Goal: Task Accomplishment & Management: Manage account settings

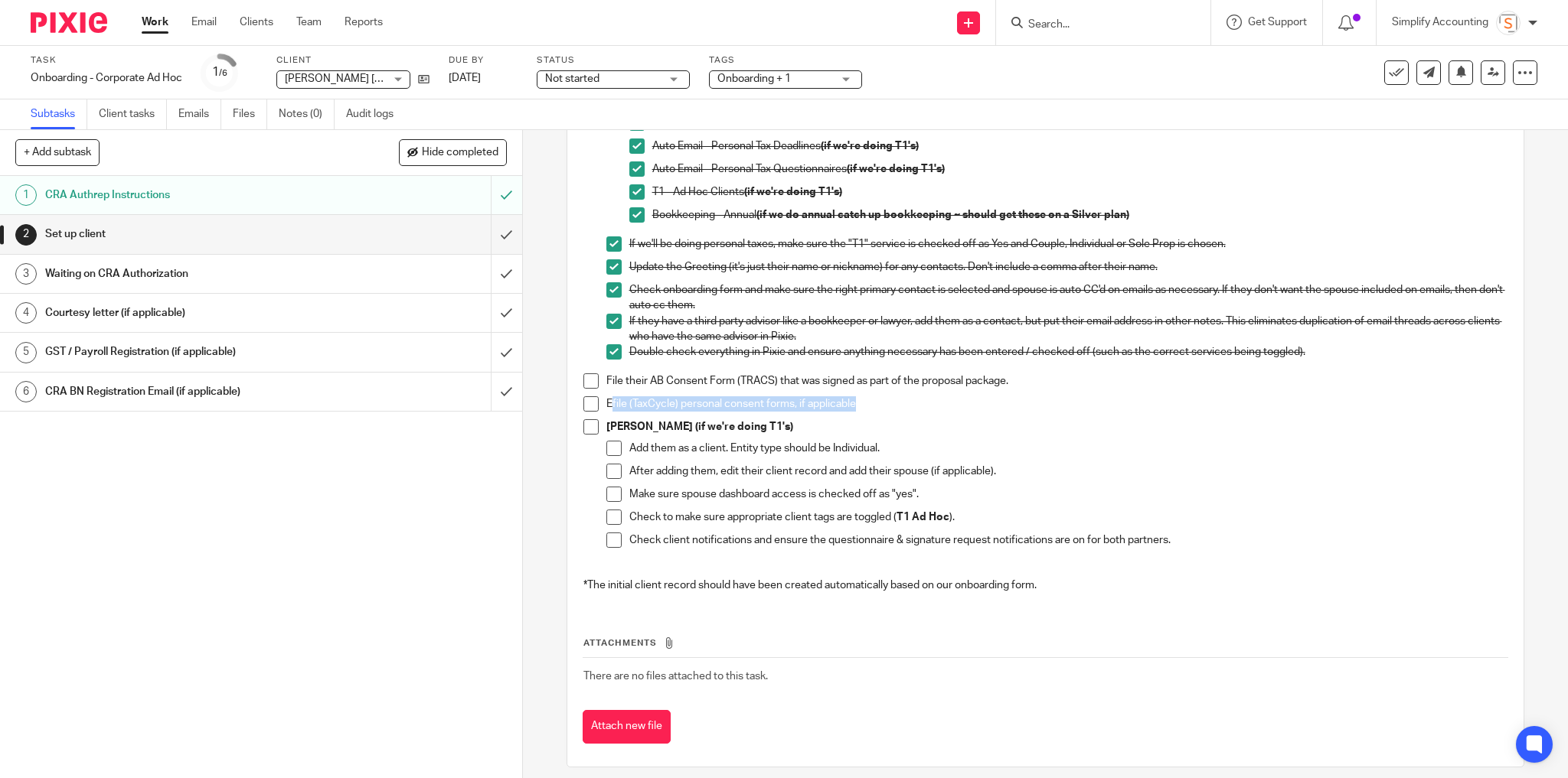
scroll to position [319, 0]
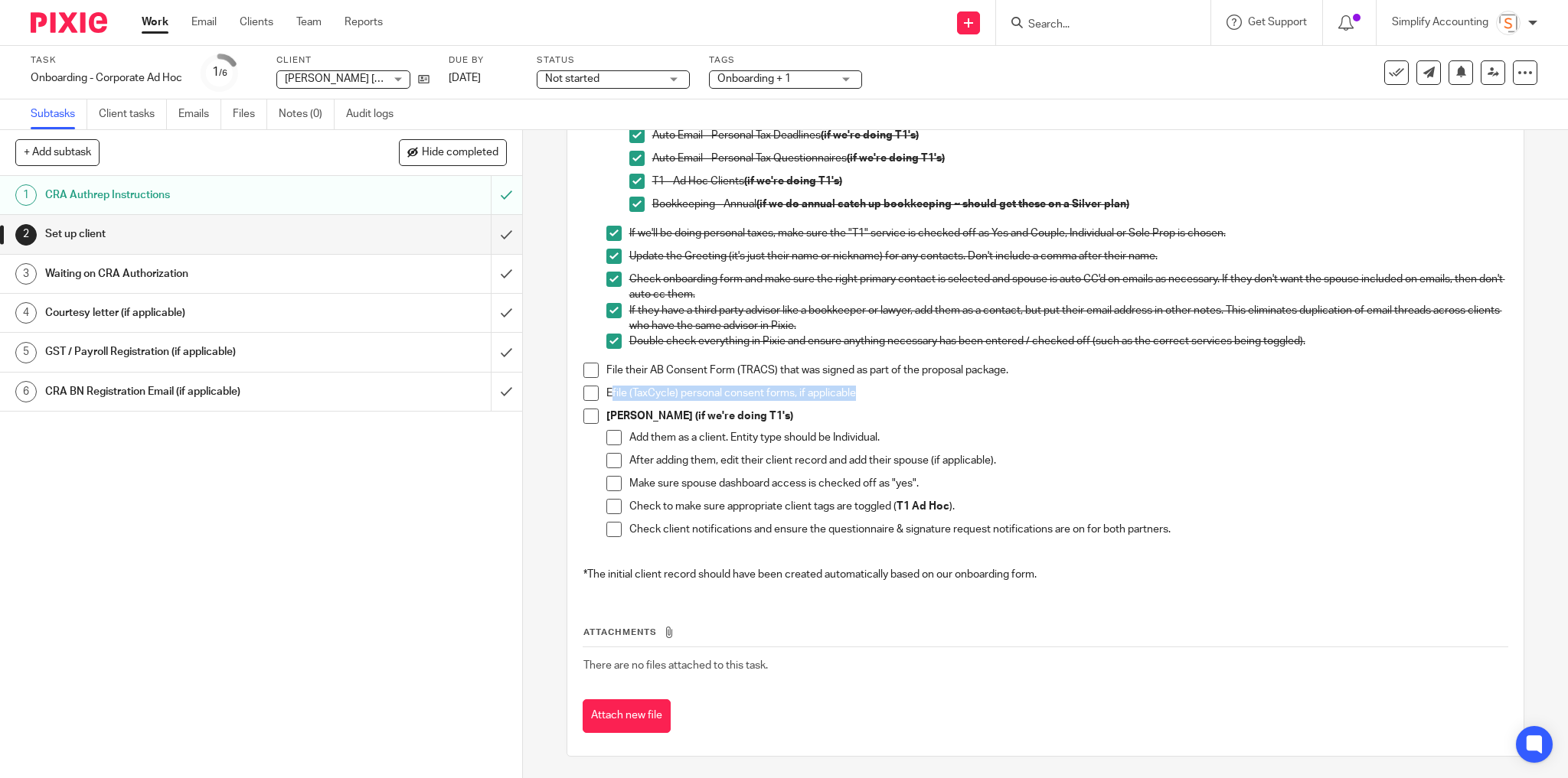
click at [586, 420] on span at bounding box center [591, 416] width 16 height 16
click at [607, 435] on span at bounding box center [613, 437] width 16 height 16
click at [610, 454] on span at bounding box center [613, 460] width 16 height 16
click at [608, 477] on span at bounding box center [613, 483] width 16 height 16
drag, startPoint x: 605, startPoint y: 507, endPoint x: 605, endPoint y: 516, distance: 9.0
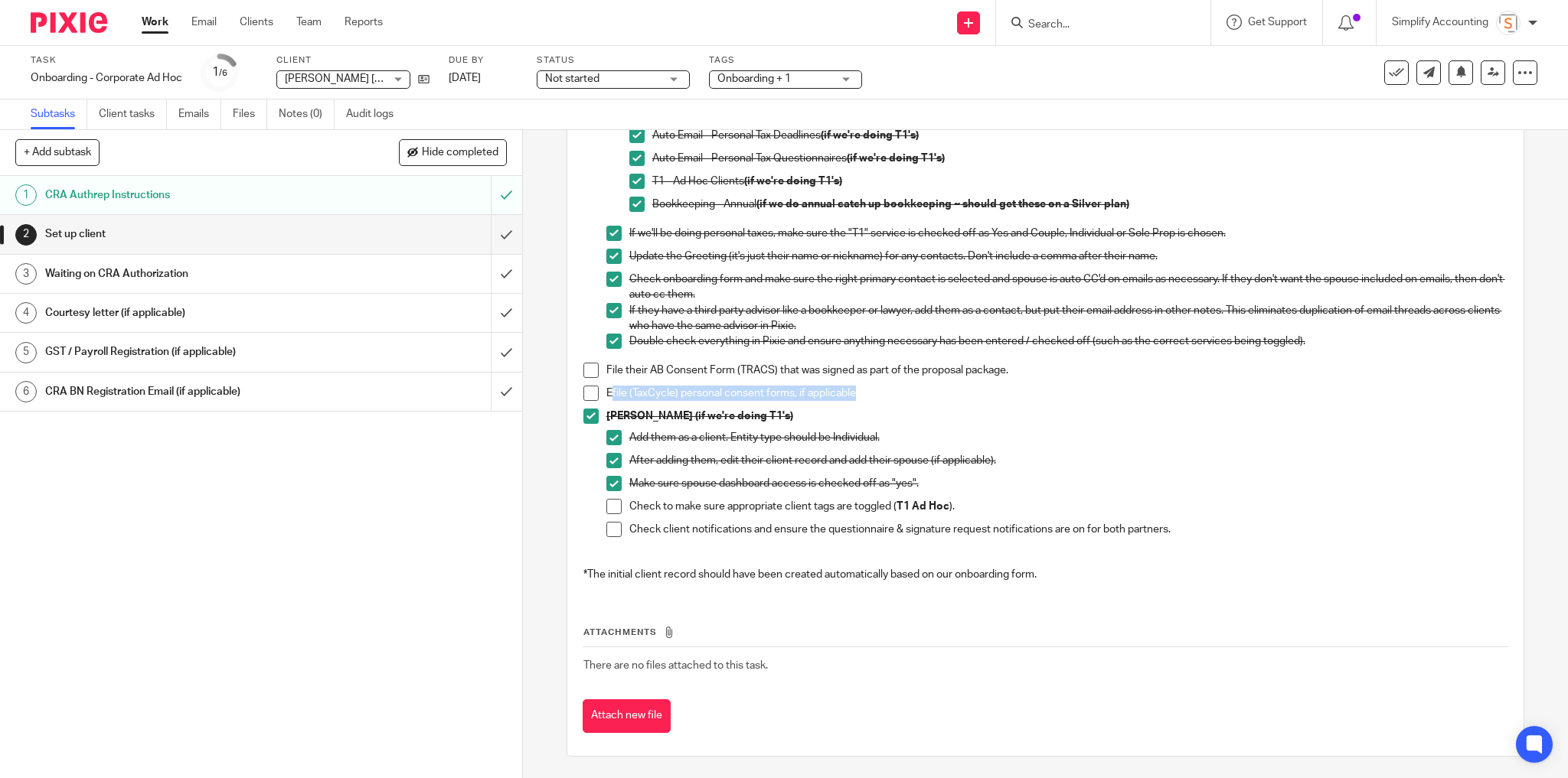
click at [606, 506] on span at bounding box center [613, 506] width 16 height 16
click at [607, 537] on li "Check client notifications and ensure the questionnaire & signature request not…" at bounding box center [1056, 532] width 901 height 23
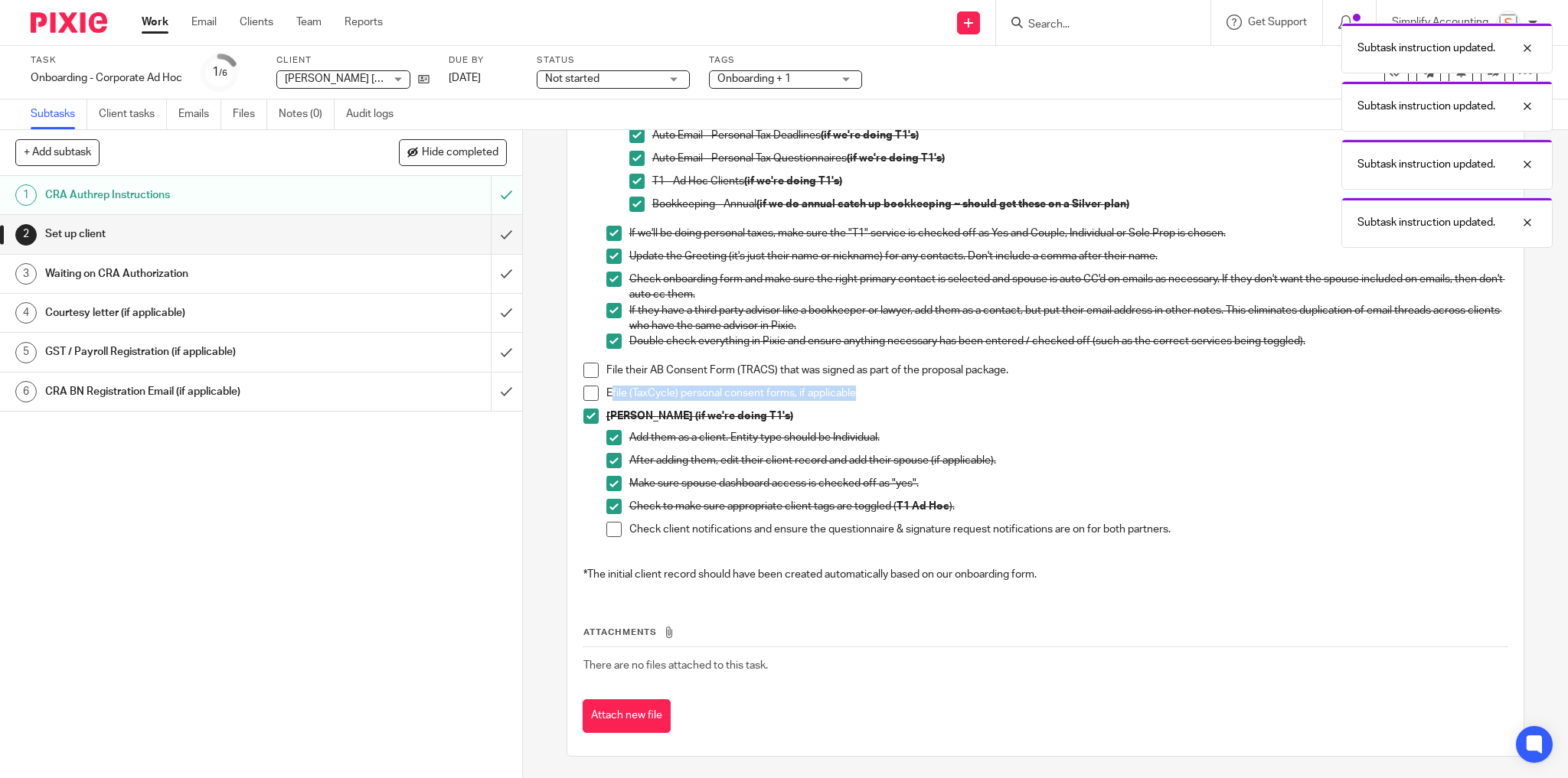
click at [610, 533] on span at bounding box center [613, 529] width 16 height 16
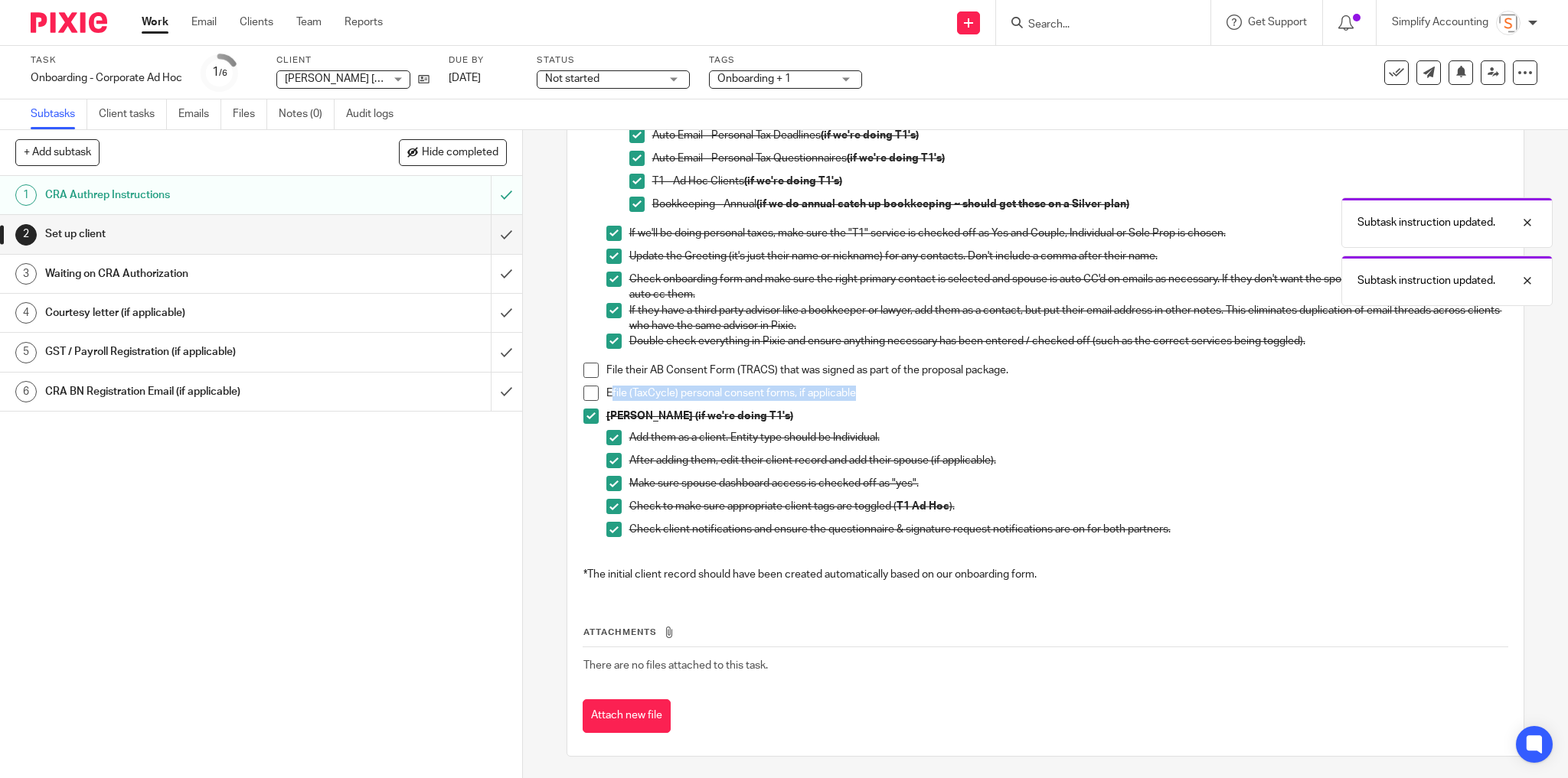
drag, startPoint x: 870, startPoint y: 387, endPoint x: 823, endPoint y: 403, distance: 49.6
click at [869, 387] on p "Efile (TaxCycle) personal consent forms, if applicable" at bounding box center [1056, 393] width 901 height 16
click at [225, 272] on h1 "Waiting on CRA Authorization" at bounding box center [188, 273] width 287 height 23
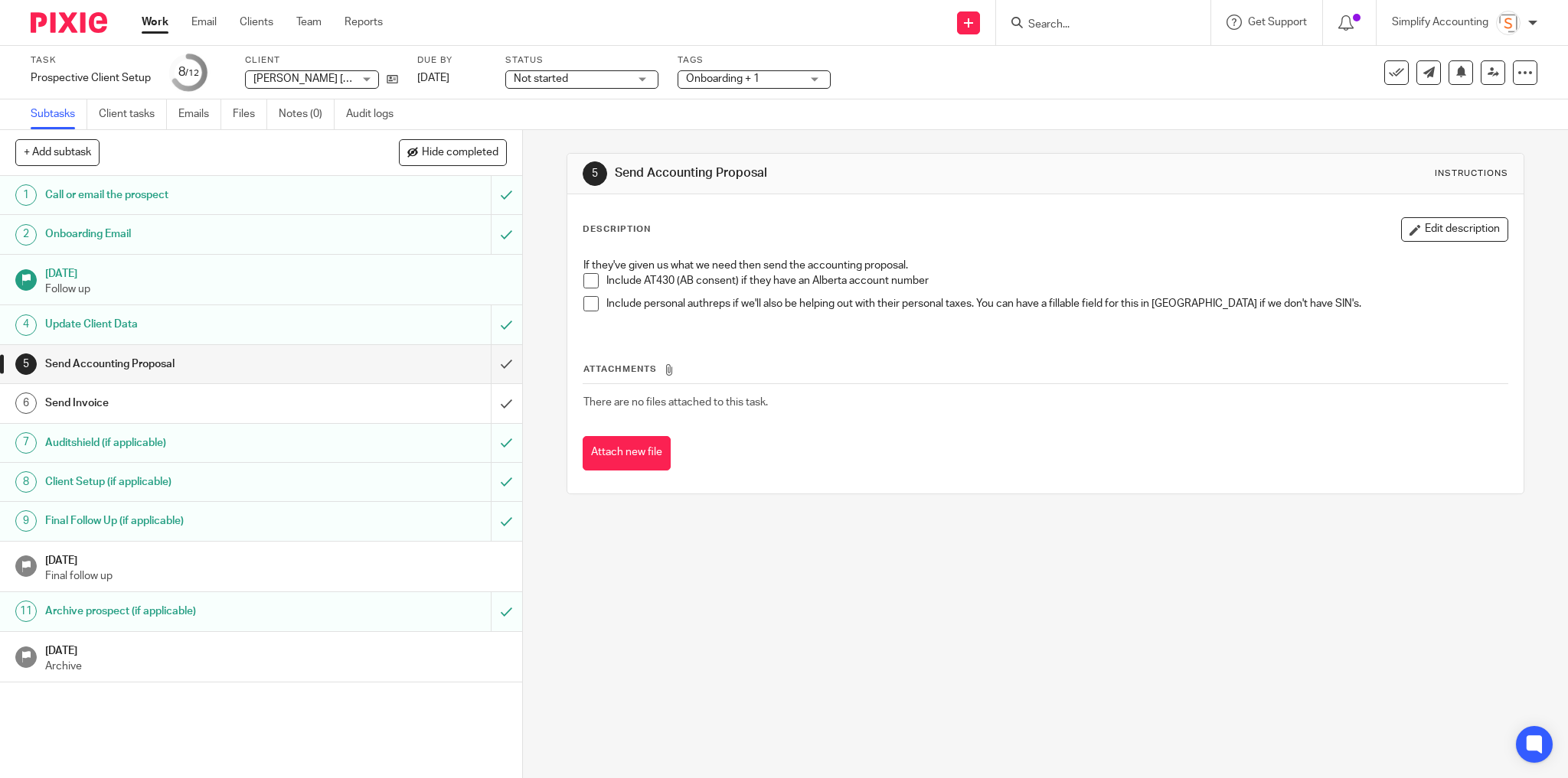
click at [658, 280] on p "Include AT430 (AB consent) if they have an Alberta account number" at bounding box center [1056, 280] width 901 height 16
click at [491, 362] on input "submit" at bounding box center [260, 364] width 522 height 38
click at [493, 396] on input "submit" at bounding box center [260, 403] width 522 height 38
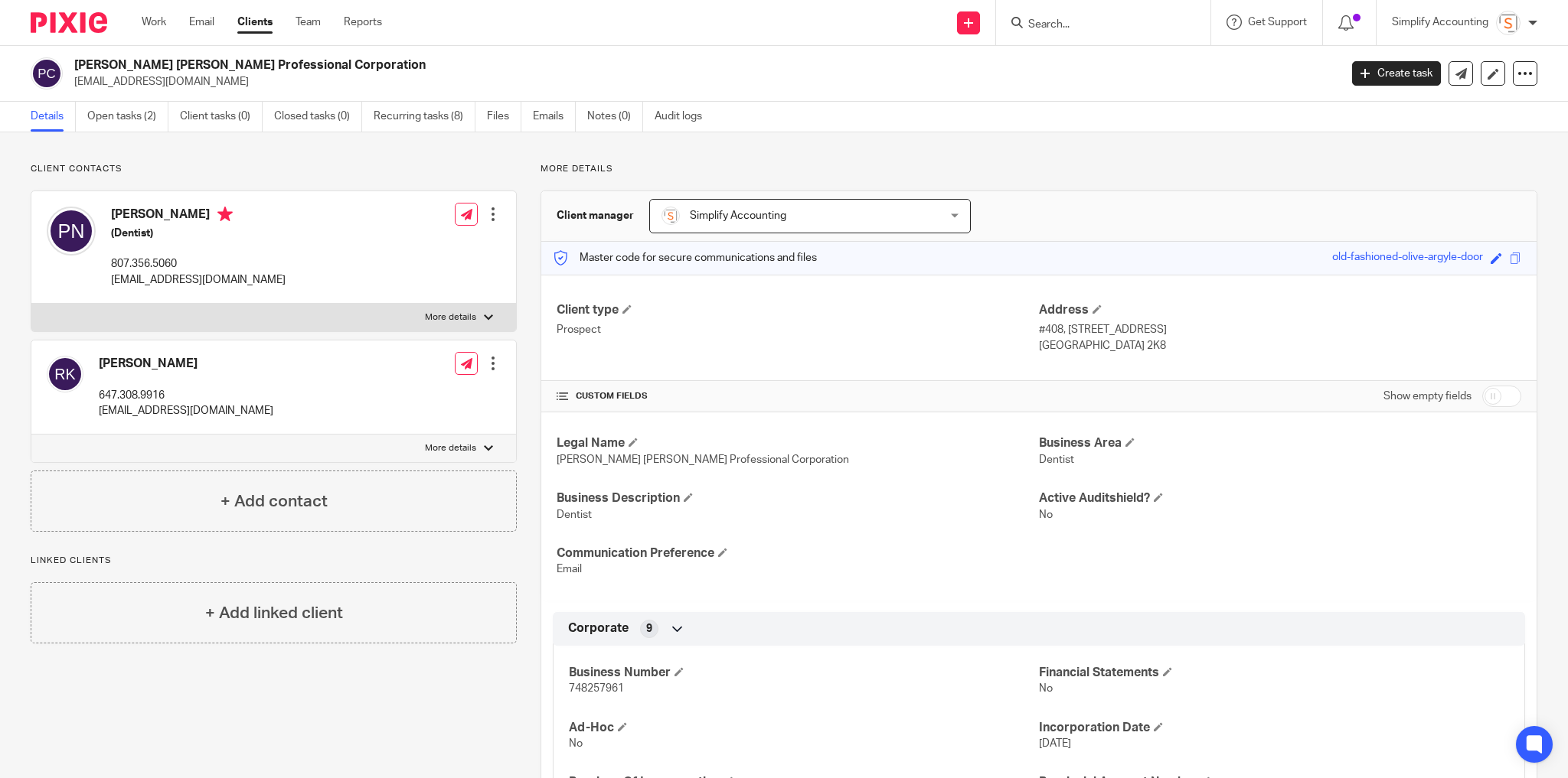
click at [237, 66] on h2 "[PERSON_NAME] [PERSON_NAME] Professional Corporation" at bounding box center [576, 66] width 1003 height 16
click at [237, 65] on h2 "[PERSON_NAME] [PERSON_NAME] Professional Corporation" at bounding box center [576, 66] width 1003 height 16
copy div "[PERSON_NAME] [PERSON_NAME] Professional Corporation"
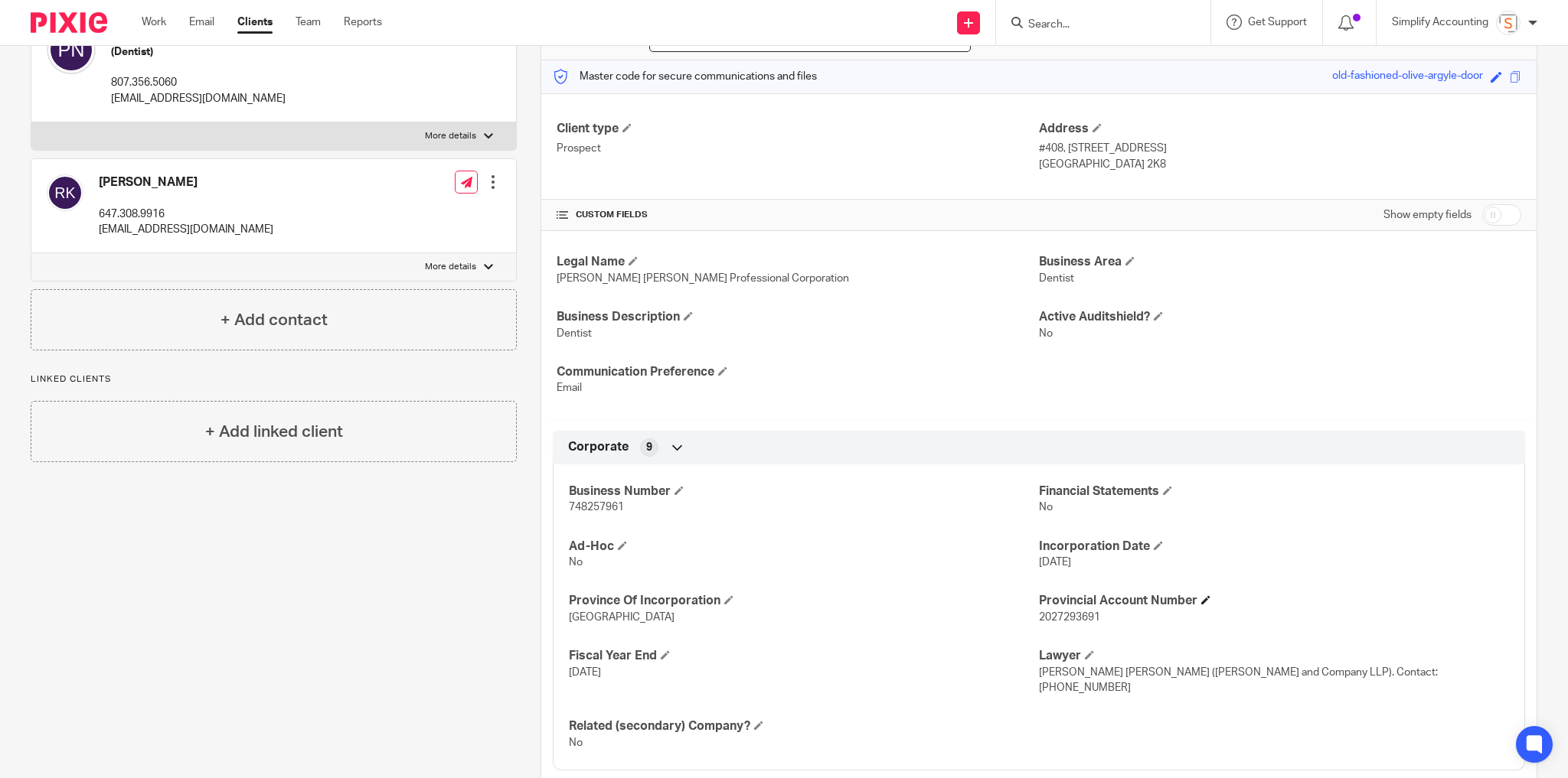
scroll to position [183, 0]
click at [1064, 615] on span "2027293691" at bounding box center [1069, 615] width 61 height 11
copy span "2027293691"
click at [213, 90] on p "doctorpreetpal@gmail.com" at bounding box center [198, 96] width 174 height 16
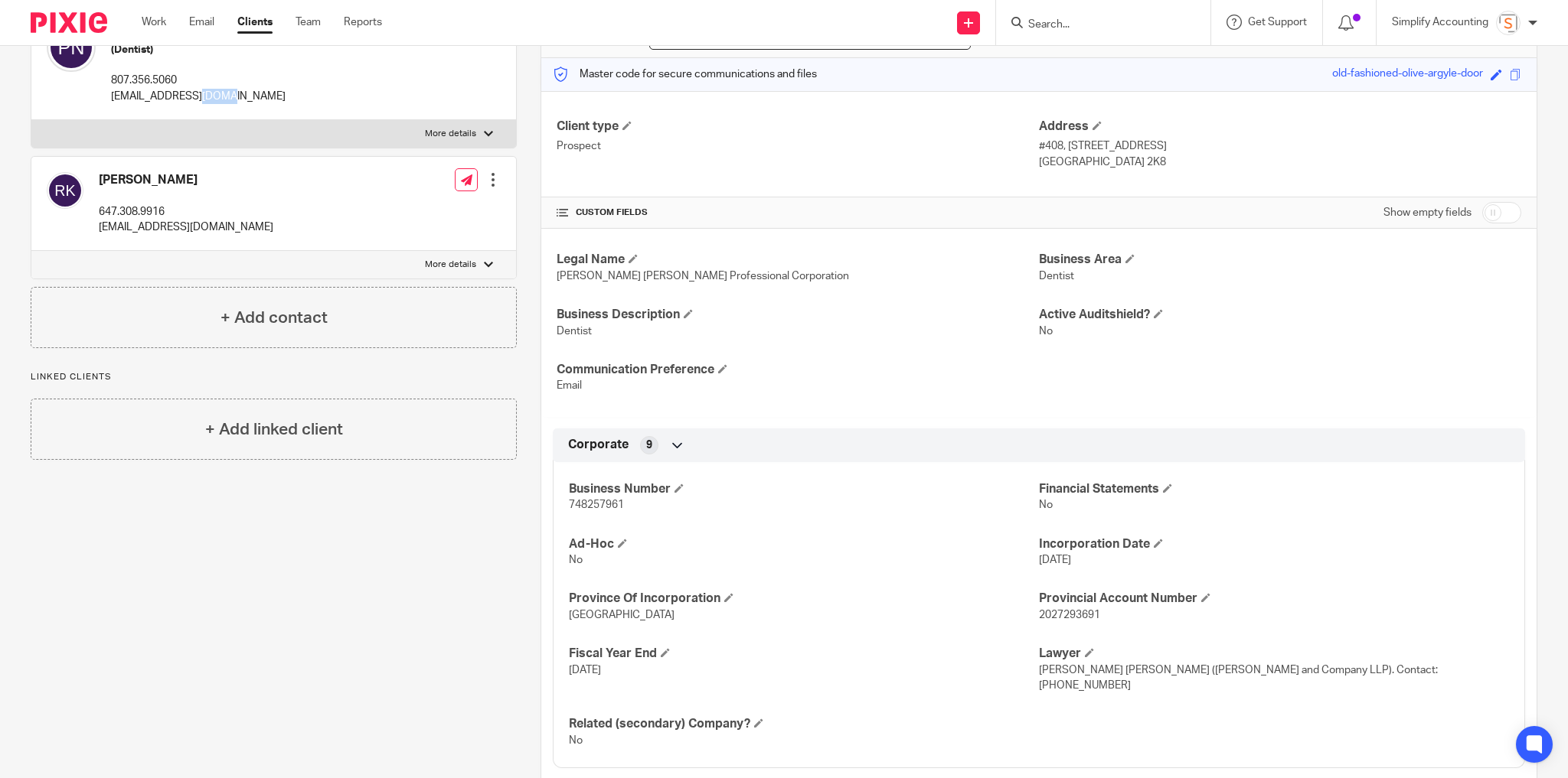
click at [213, 90] on p "doctorpreetpal@gmail.com" at bounding box center [198, 96] width 174 height 16
copy div "doctorpreetpal@gmail.com"
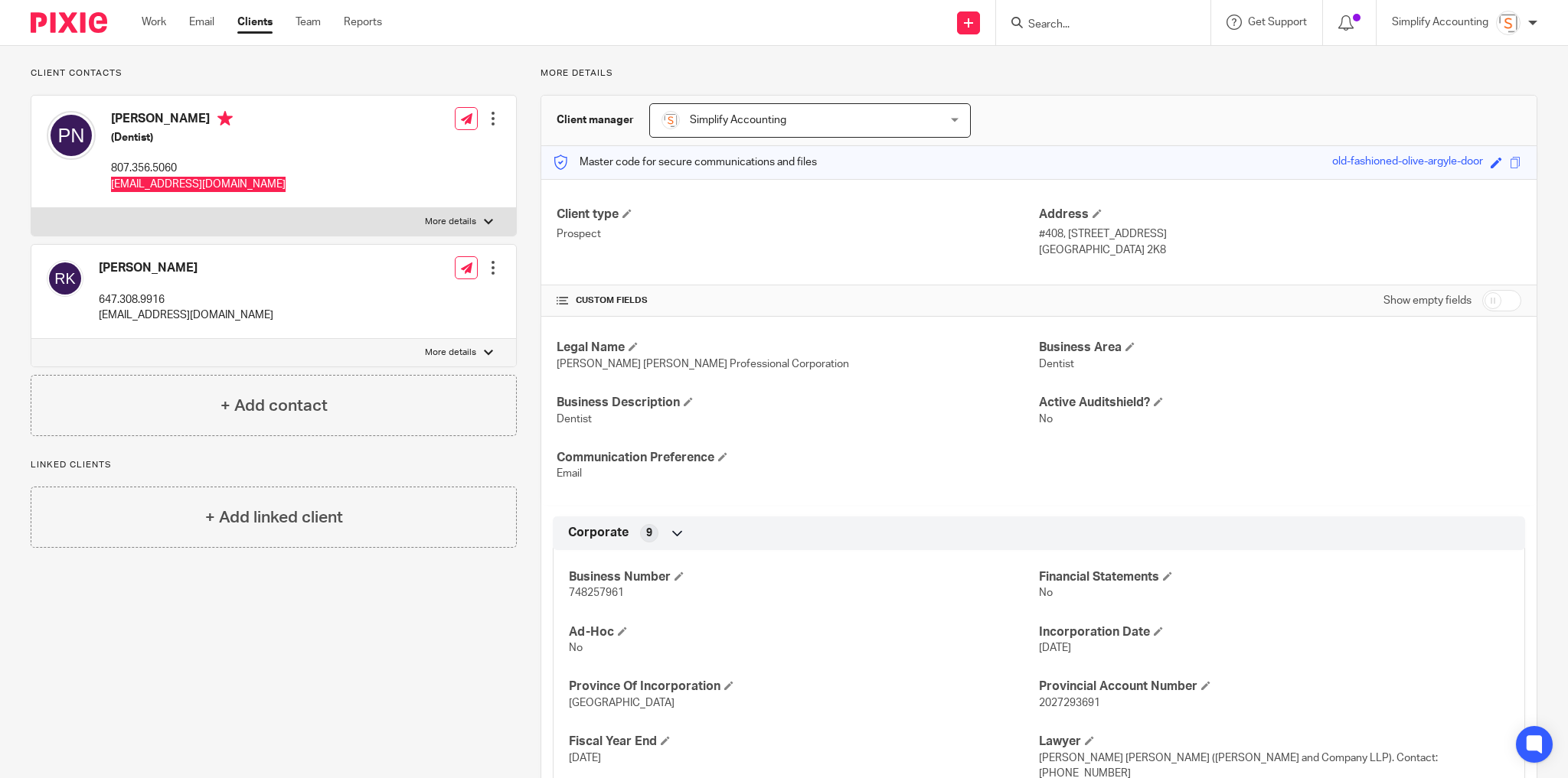
scroll to position [0, 0]
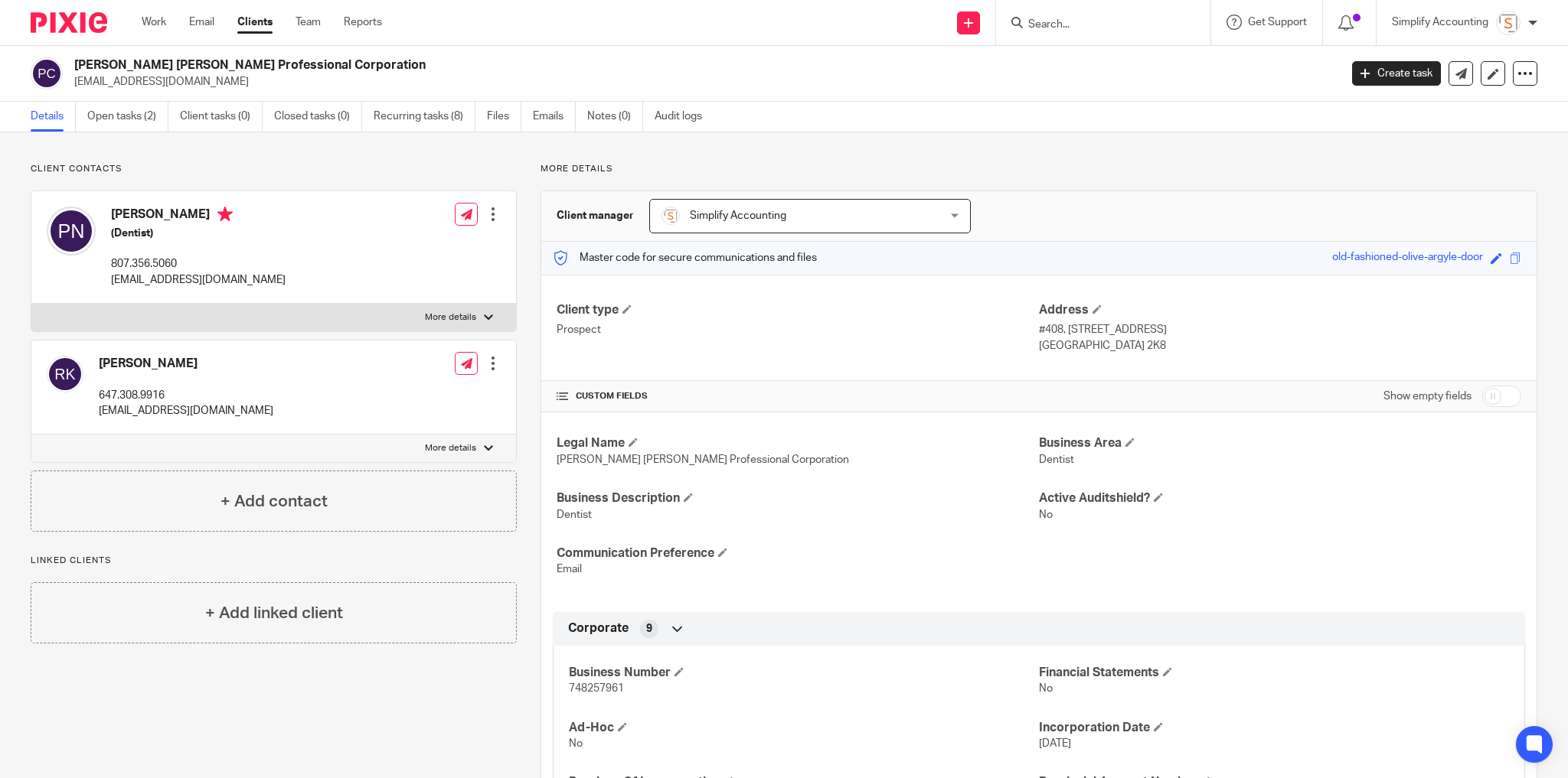
click at [164, 214] on h4 "Preetpal Nandha" at bounding box center [198, 215] width 174 height 19
copy h4 "Preetpal Nandha"
click at [262, 63] on h2 "[PERSON_NAME] [PERSON_NAME] Professional Corporation" at bounding box center [576, 66] width 1003 height 16
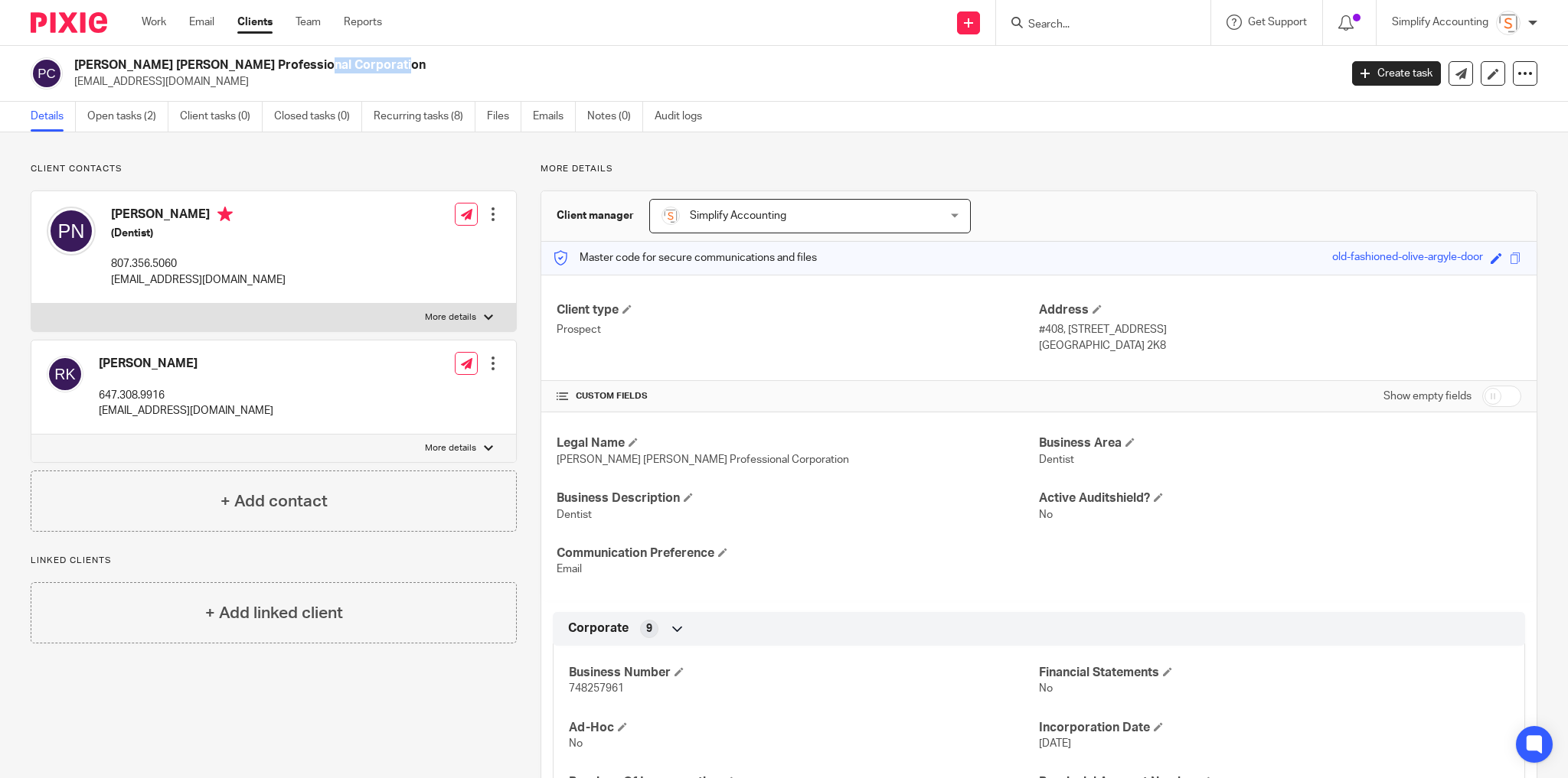
click at [262, 63] on h2 "[PERSON_NAME] [PERSON_NAME] Professional Corporation" at bounding box center [576, 66] width 1003 height 16
copy div "[PERSON_NAME] [PERSON_NAME] Professional Corporation"
click at [168, 83] on p "doctorpreetpal@gmail.com" at bounding box center [701, 82] width 1254 height 16
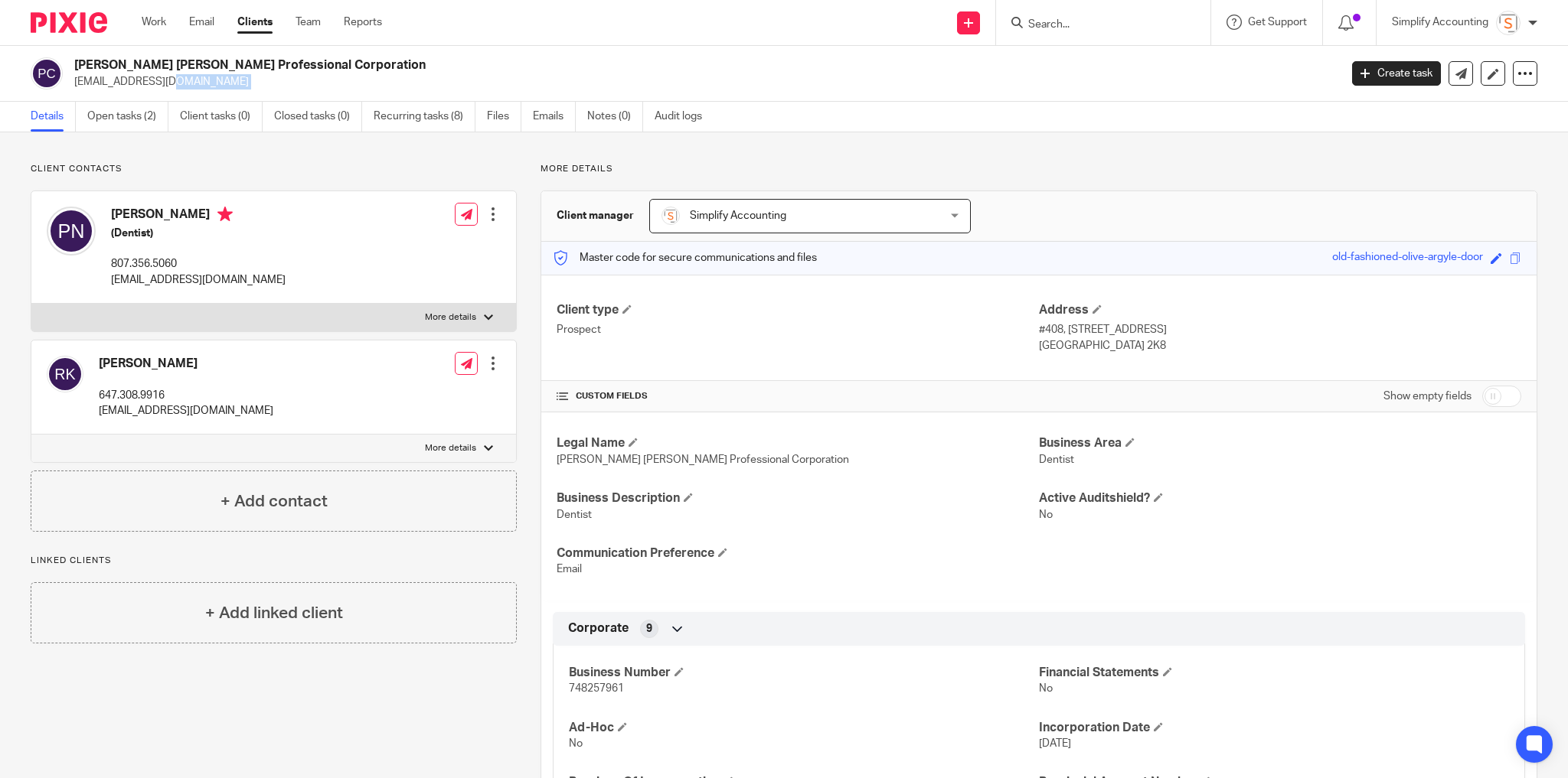
click at [168, 83] on p "doctorpreetpal@gmail.com" at bounding box center [701, 82] width 1254 height 16
copy main "doctorpreetpal@gmail.com Create task Update from Companies House Export data Me…"
click at [188, 413] on p "ravina1771@gmail.com" at bounding box center [186, 411] width 174 height 16
click at [186, 411] on p "ravina1771@gmail.com" at bounding box center [186, 411] width 174 height 16
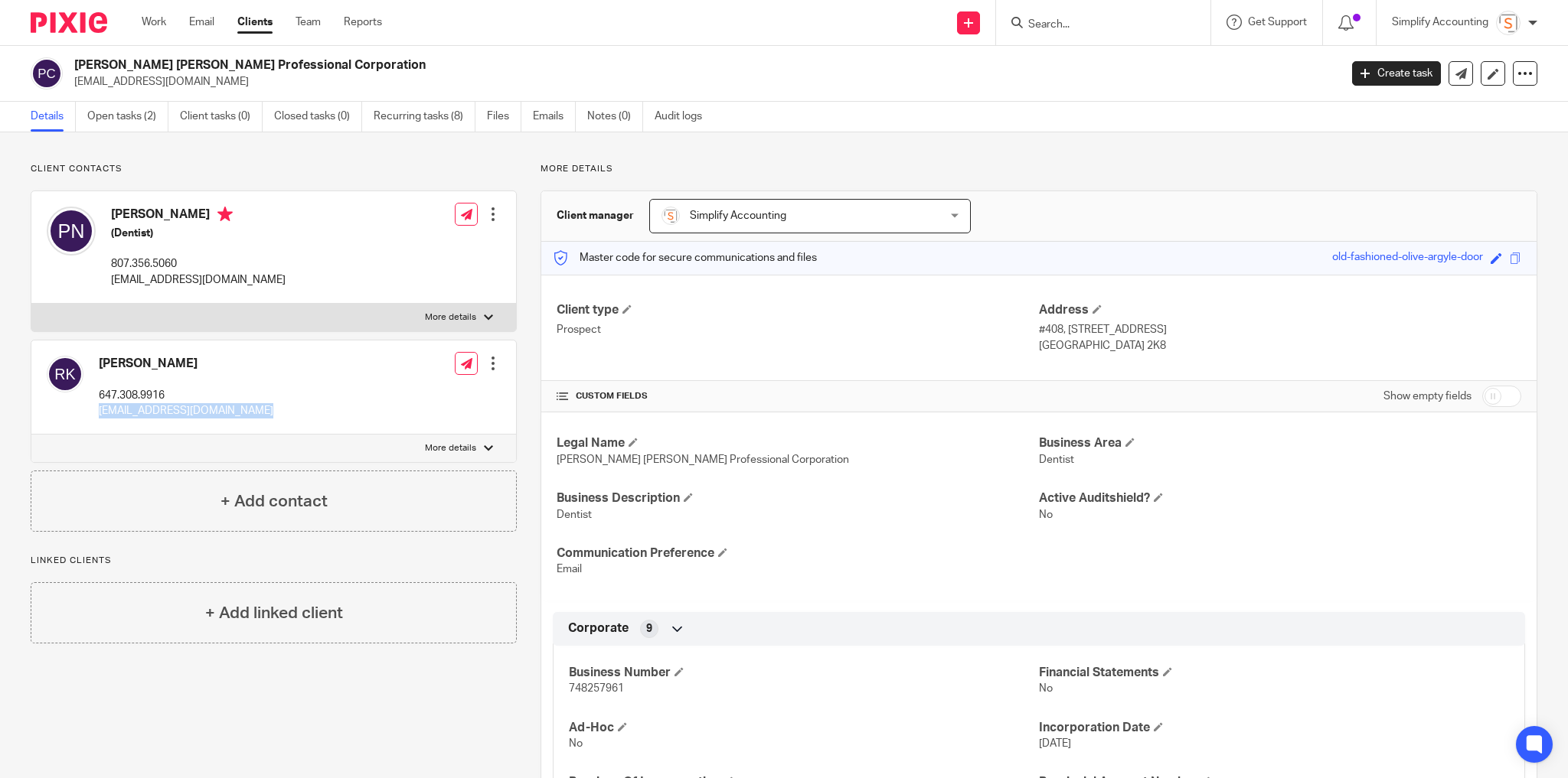
click at [186, 411] on p "ravina1771@gmail.com" at bounding box center [186, 411] width 174 height 16
copy div "ravina1771@gmail.com"
click at [1048, 26] on input "Search" at bounding box center [1095, 25] width 138 height 14
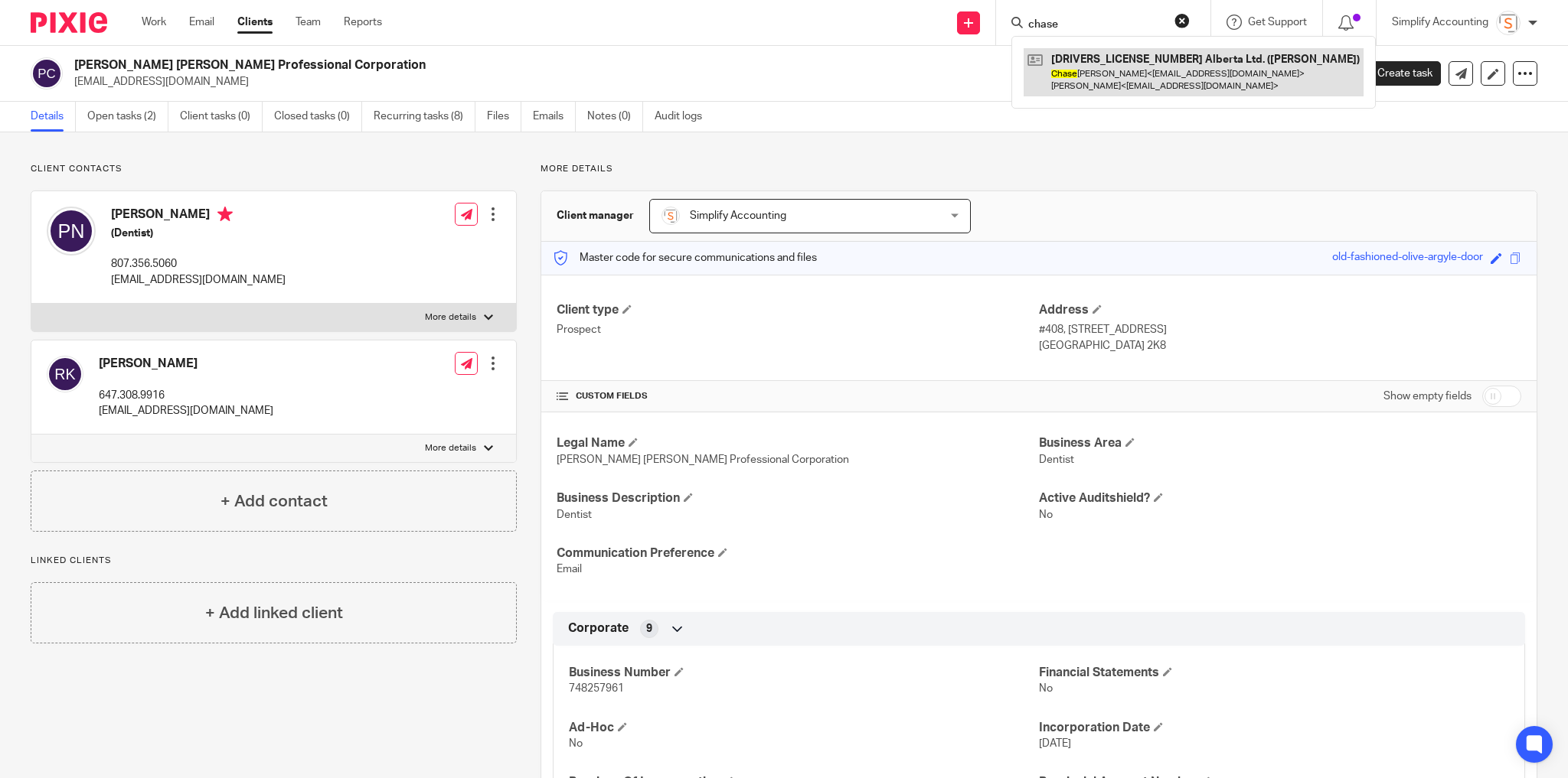
type input "chase"
click at [1081, 81] on link at bounding box center [1193, 72] width 340 height 48
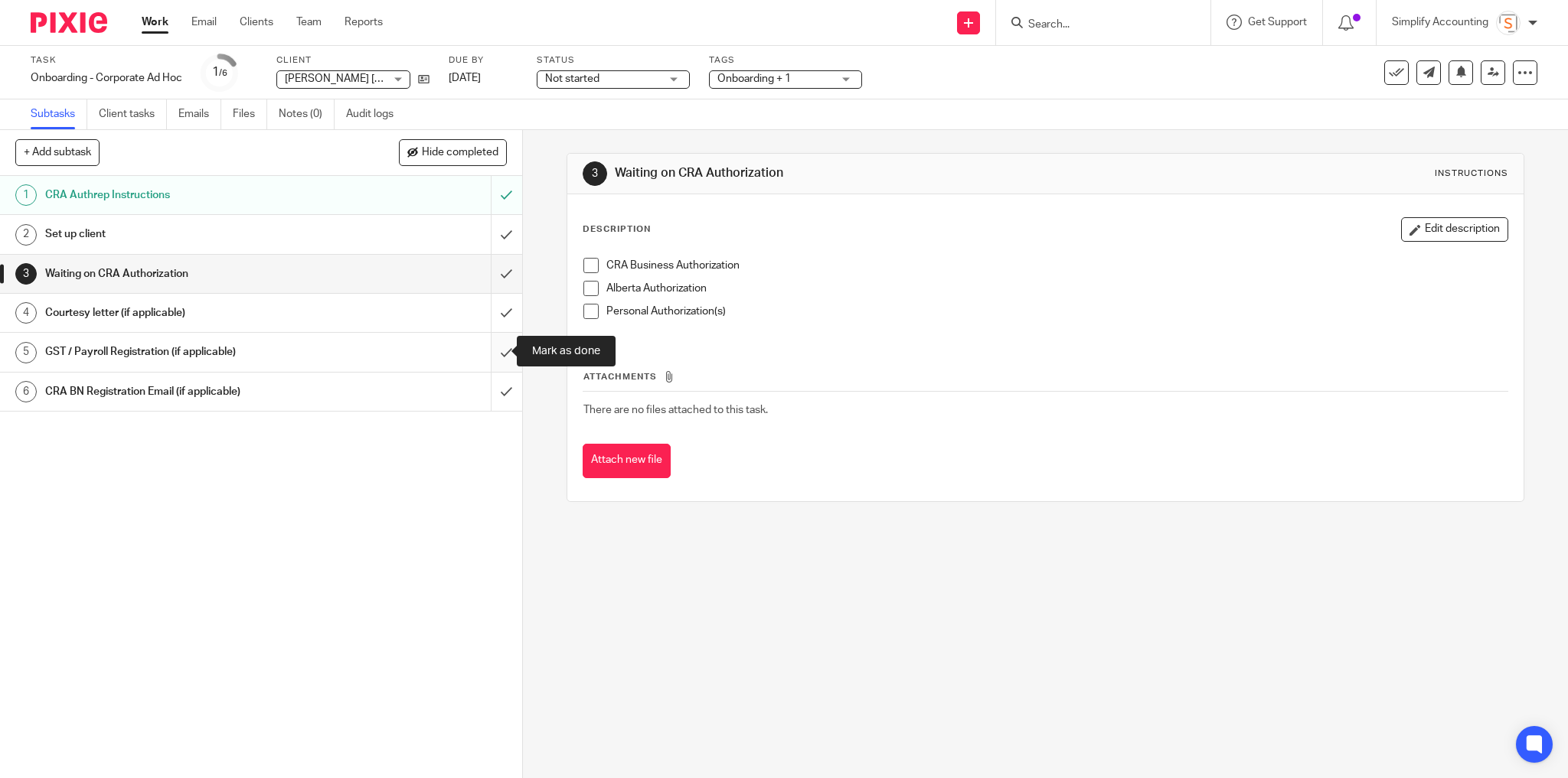
click at [496, 353] on input "submit" at bounding box center [260, 352] width 522 height 38
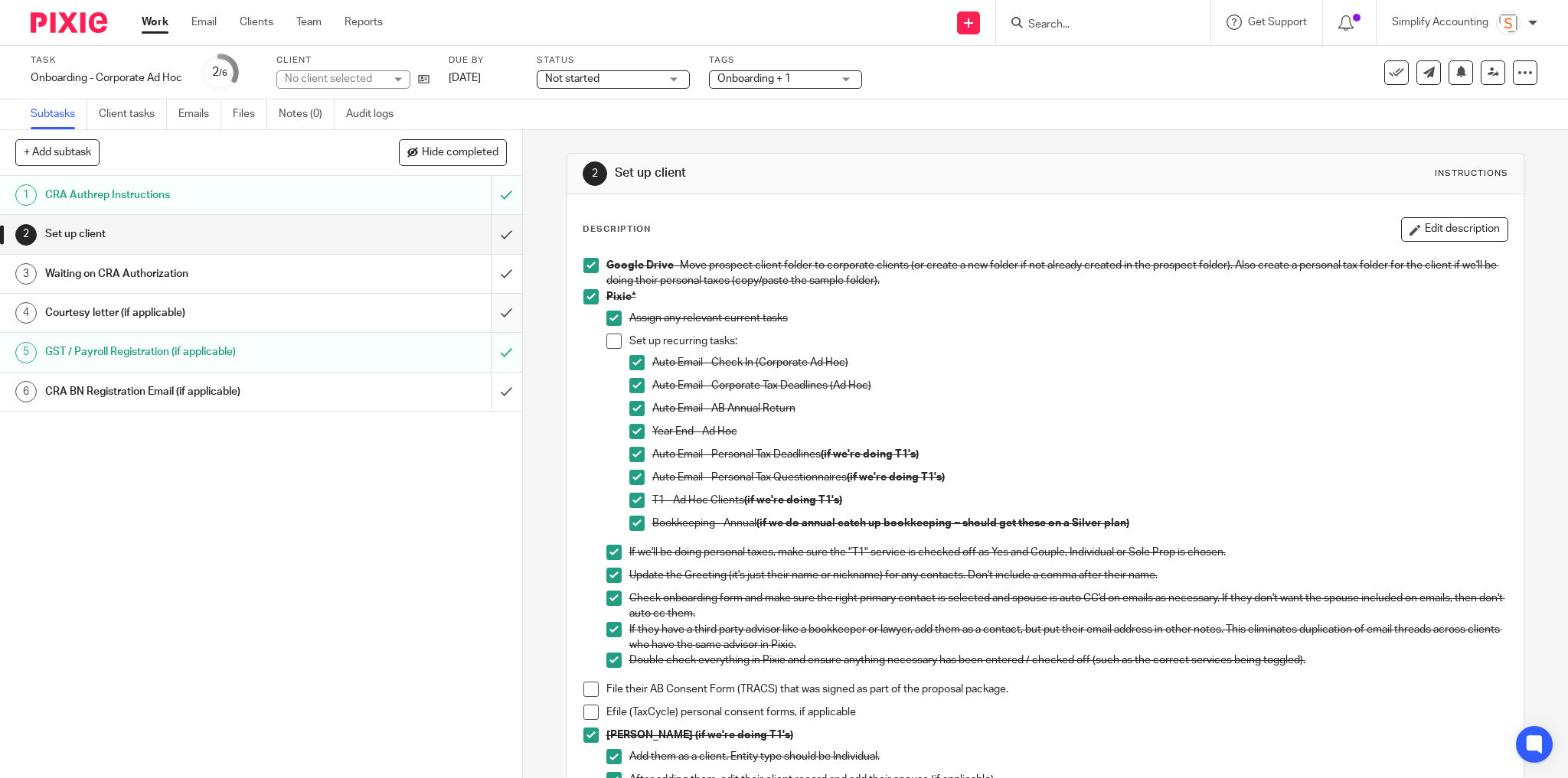
click at [496, 312] on input "submit" at bounding box center [260, 313] width 522 height 38
click at [820, 77] on span "Onboarding + 1" at bounding box center [774, 80] width 115 height 16
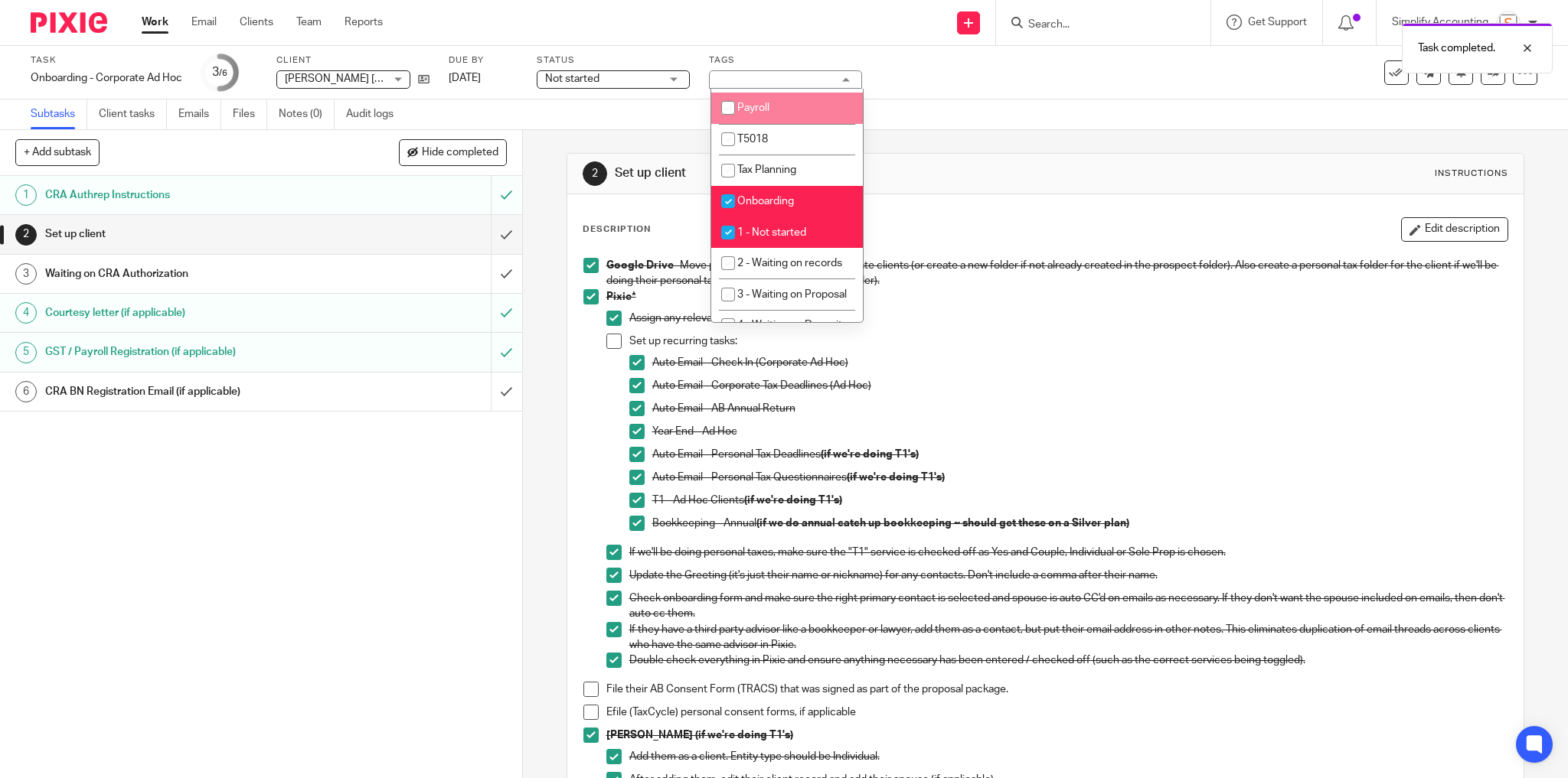
scroll to position [367, 0]
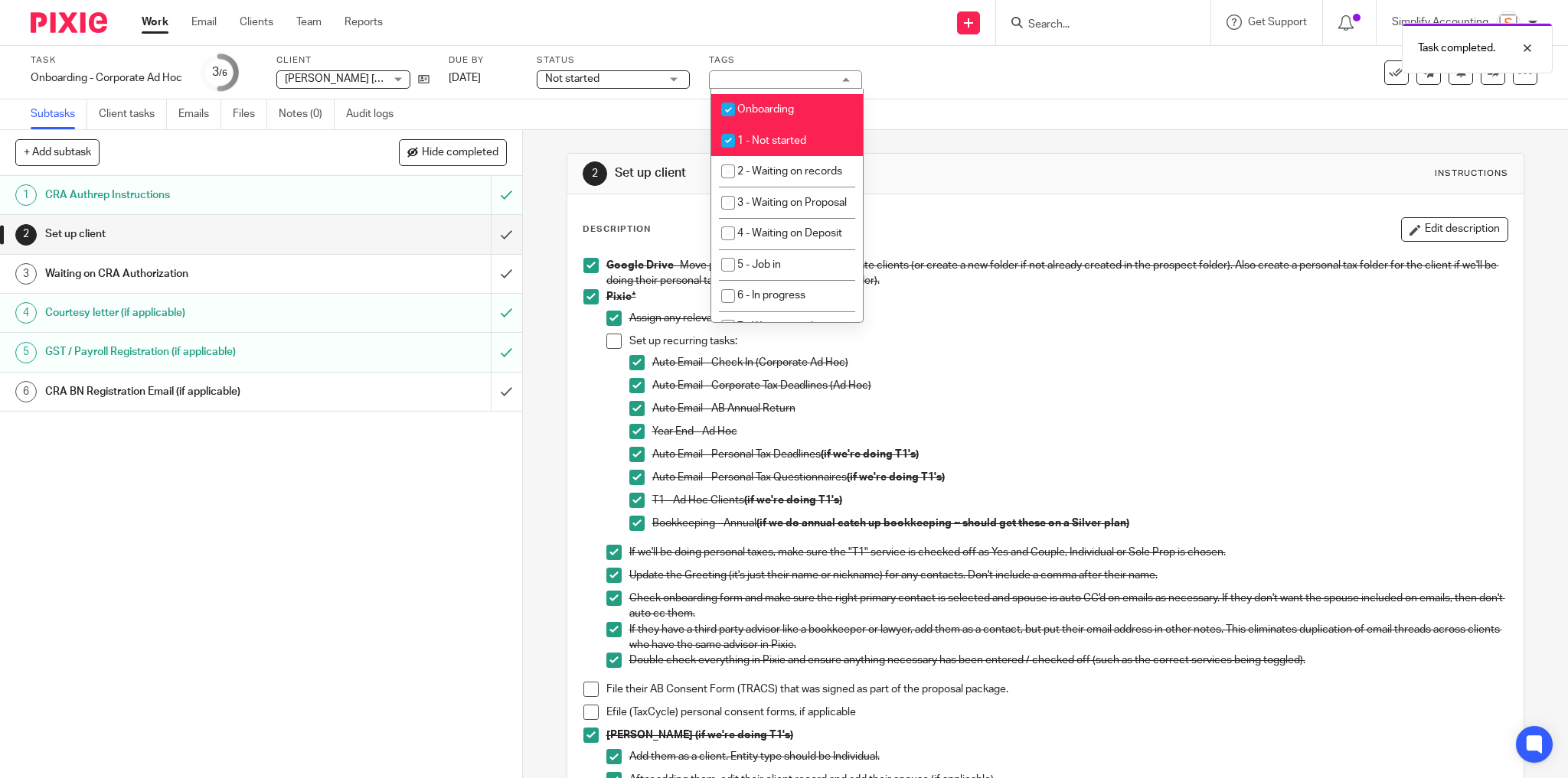
click at [807, 150] on li "1 - Not started" at bounding box center [786, 140] width 151 height 31
checkbox input "false"
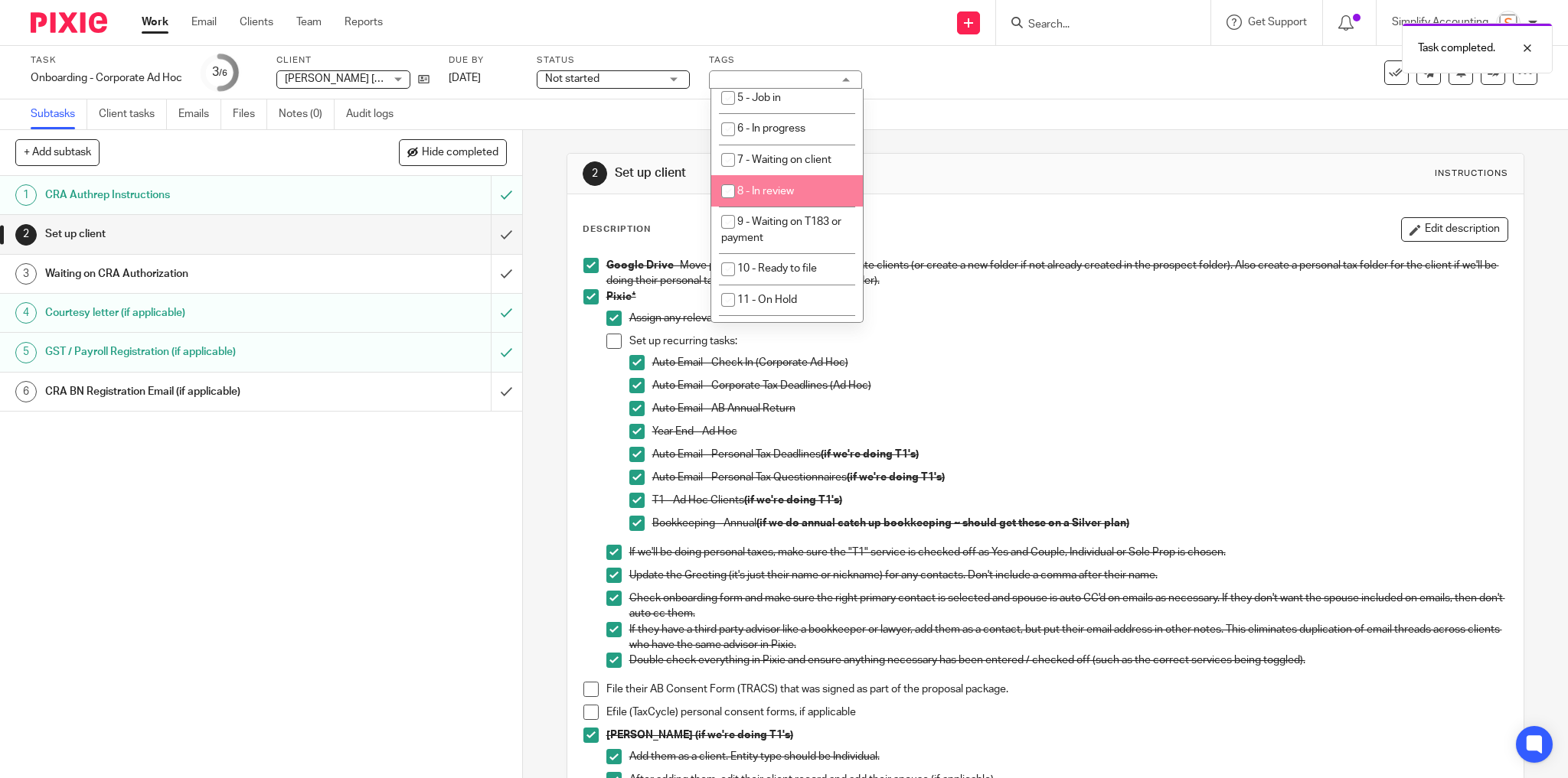
scroll to position [551, 0]
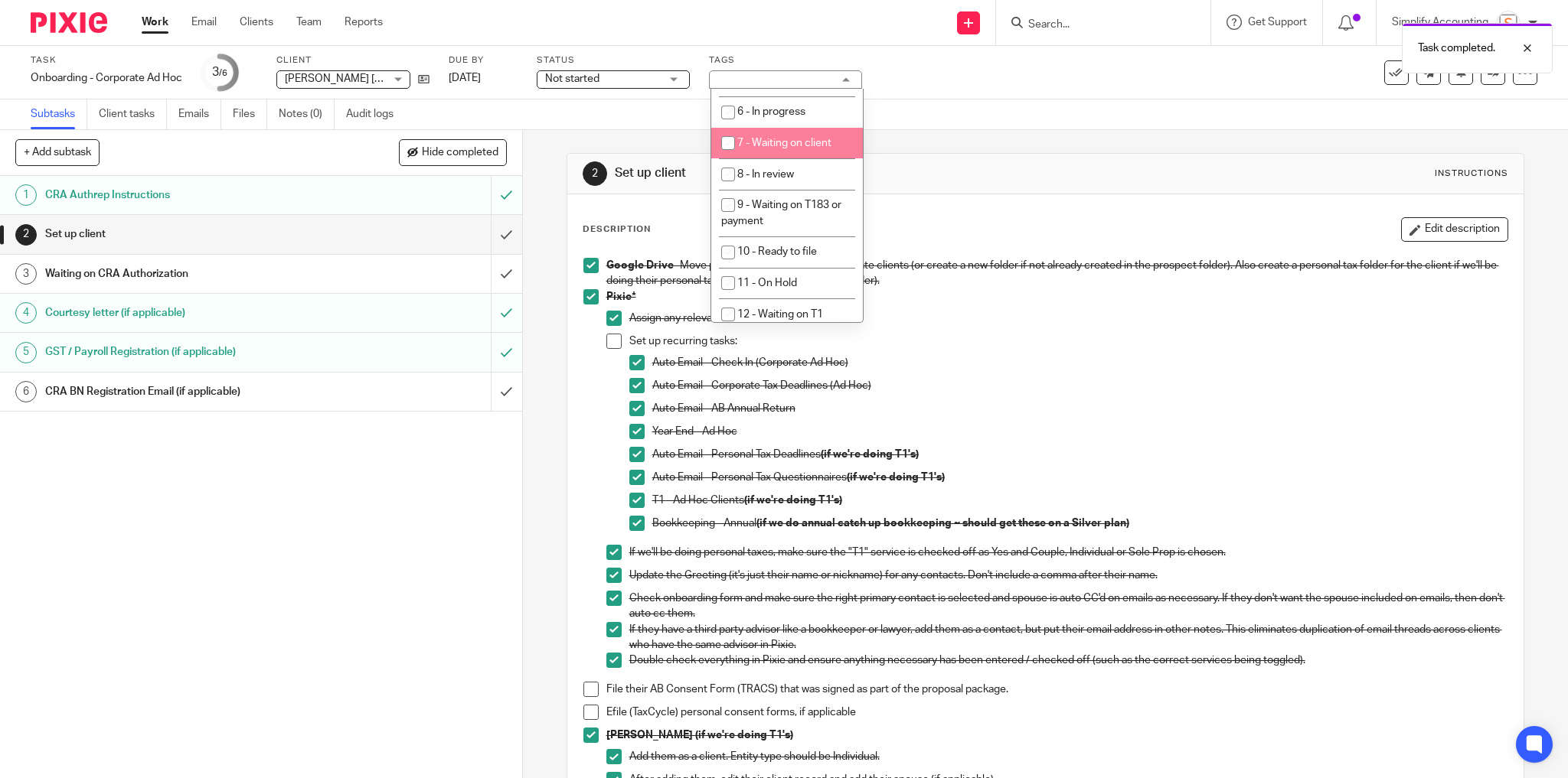
click at [776, 148] on span "7 - Waiting on client" at bounding box center [784, 143] width 94 height 11
checkbox input "true"
click at [928, 77] on div "Task Onboarding - Corporate Ad Hoc Save Onboarding - Corporate Ad Hoc 3 /6 Clie…" at bounding box center [657, 72] width 1255 height 37
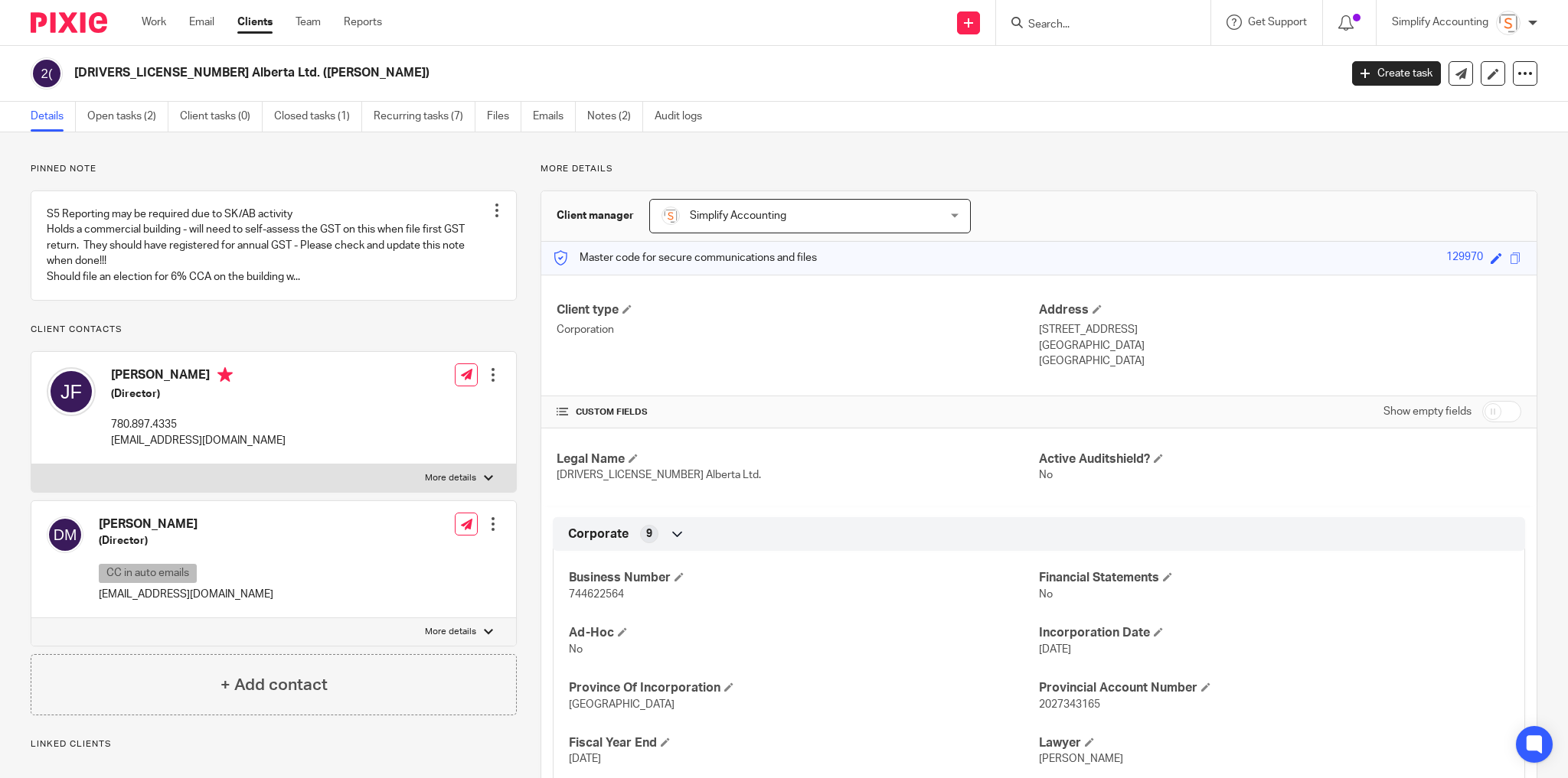
click at [1063, 15] on form at bounding box center [1108, 22] width 163 height 19
click at [1066, 18] on input "Search" at bounding box center [1095, 25] width 138 height 14
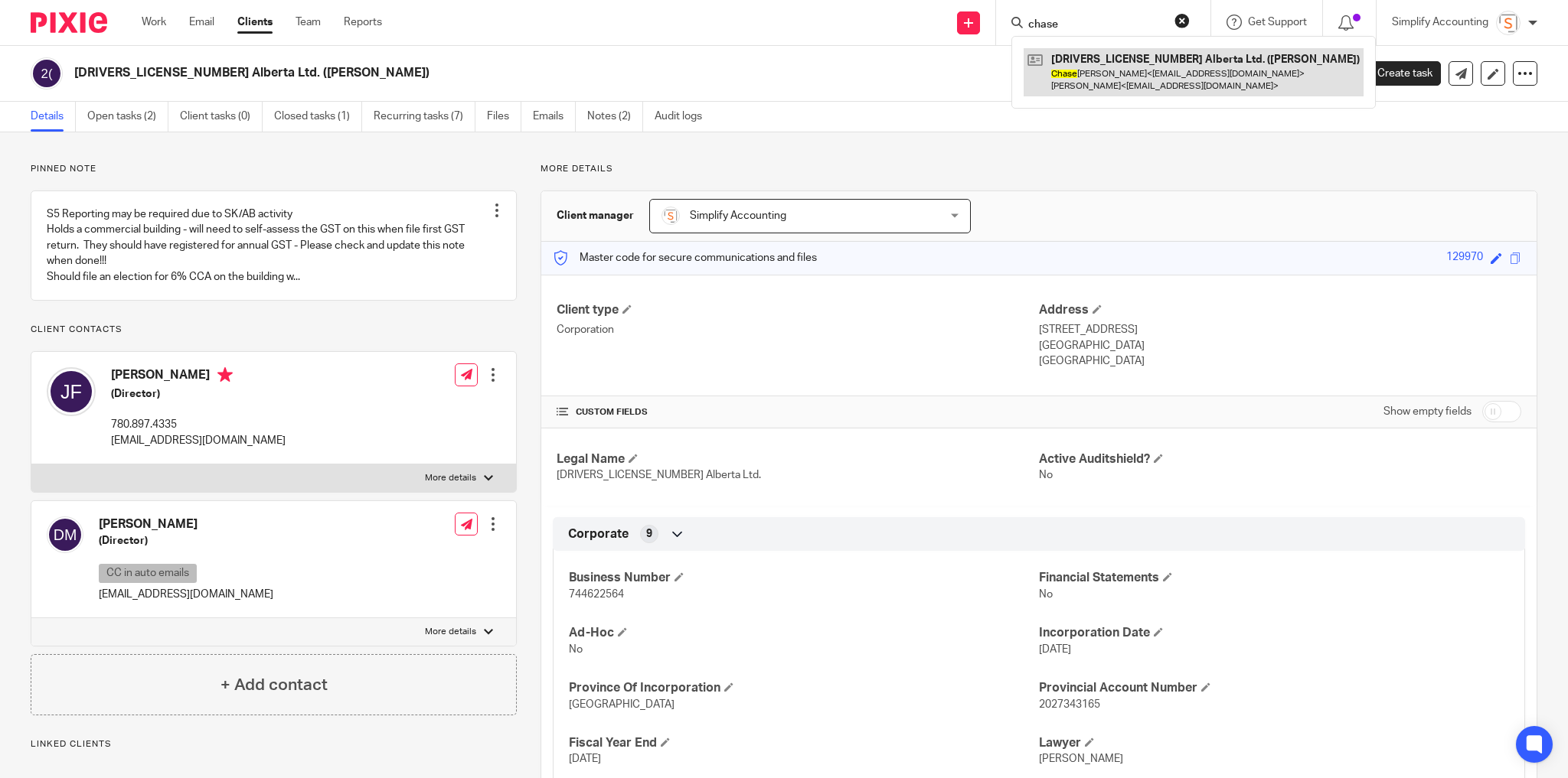
type input "chase"
click at [1176, 18] on button "reset" at bounding box center [1181, 20] width 16 height 16
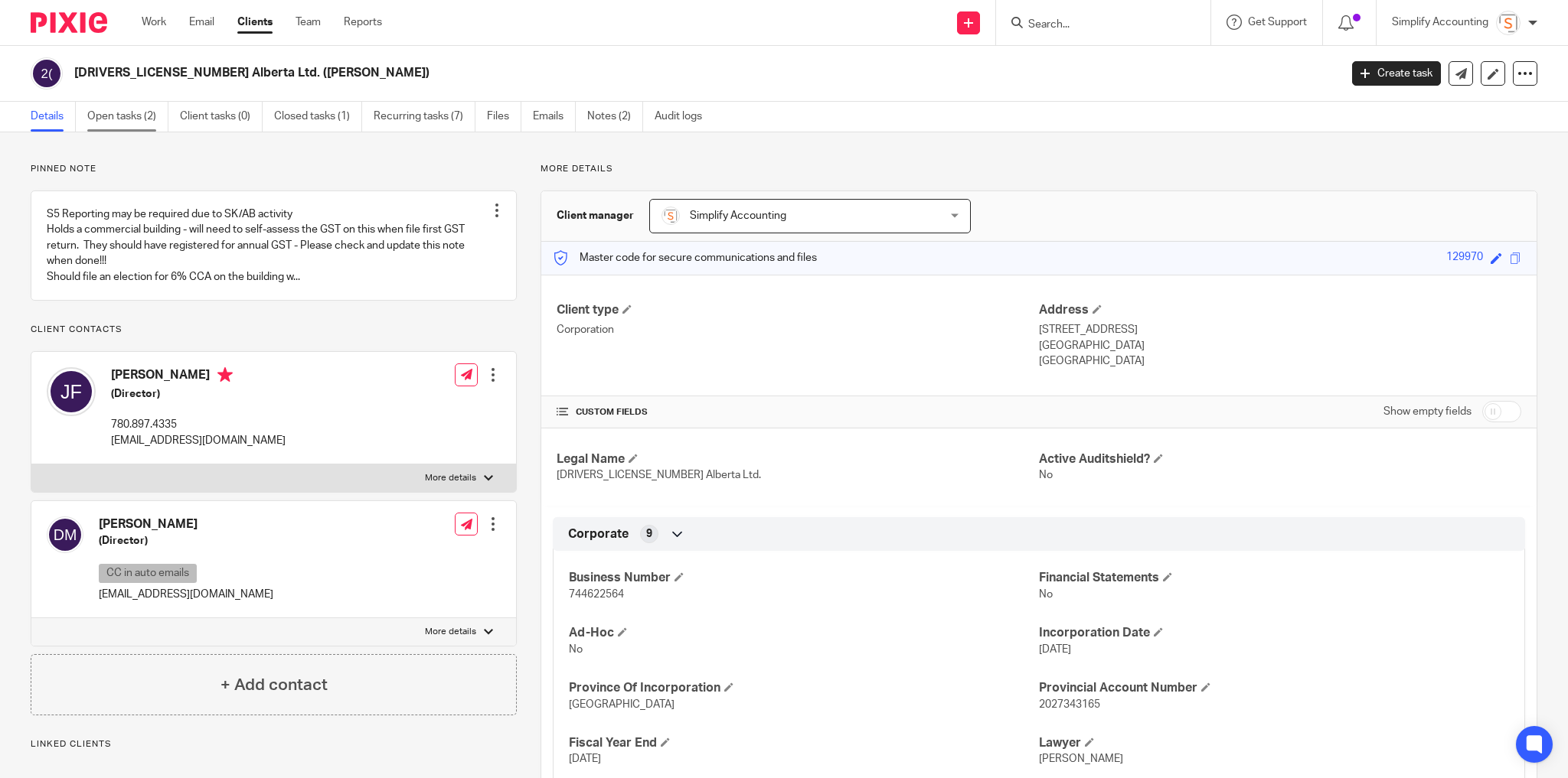
click at [95, 118] on link "Open tasks (2)" at bounding box center [127, 116] width 81 height 30
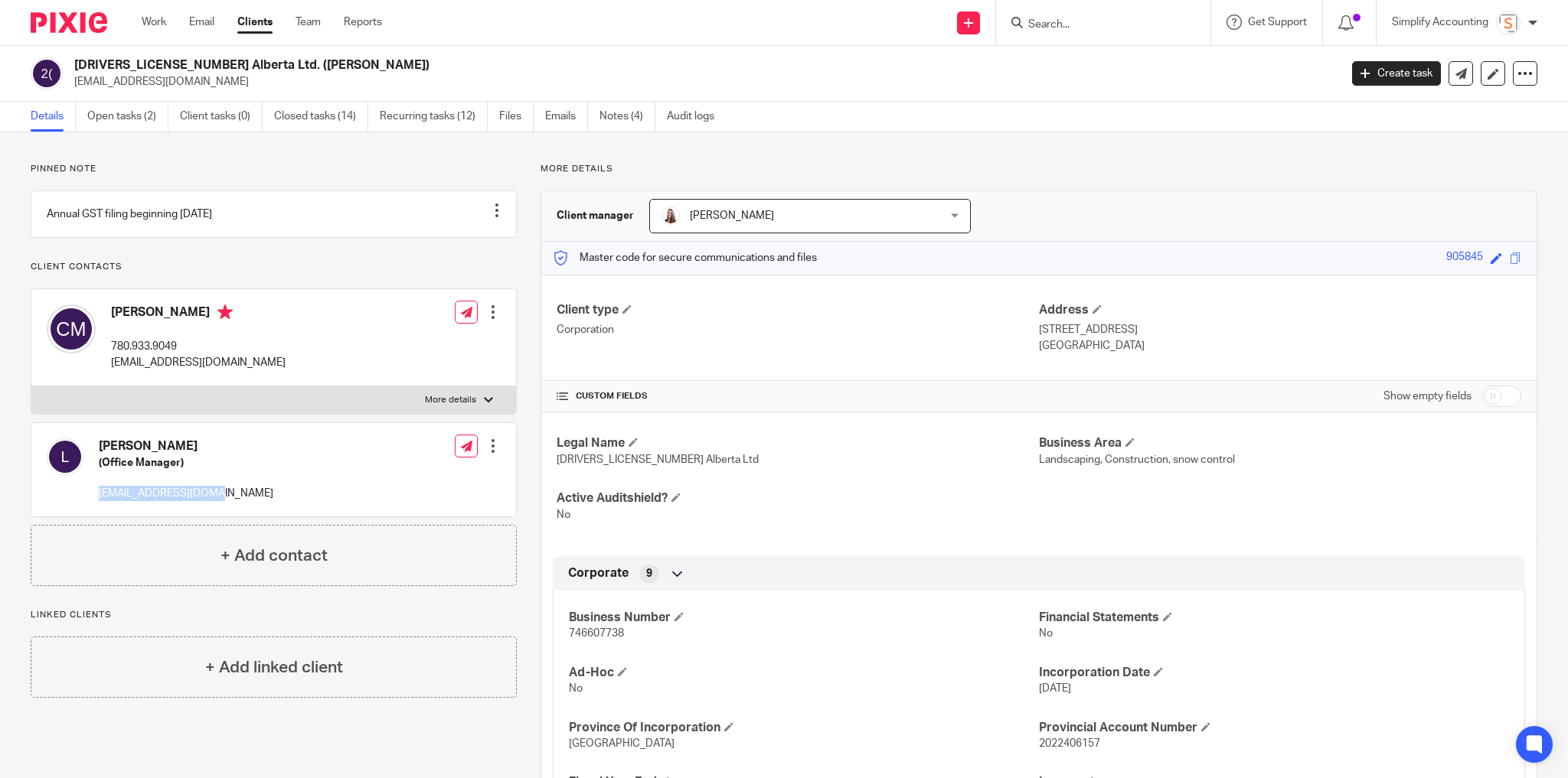
drag, startPoint x: 217, startPoint y: 509, endPoint x: 98, endPoint y: 507, distance: 119.0
click at [98, 507] on div "Leanne (Office Manager) info@mypropertygp.ca Edit contact Create client from co…" at bounding box center [273, 470] width 484 height 93
copy p "[EMAIL_ADDRESS][DOMAIN_NAME]"
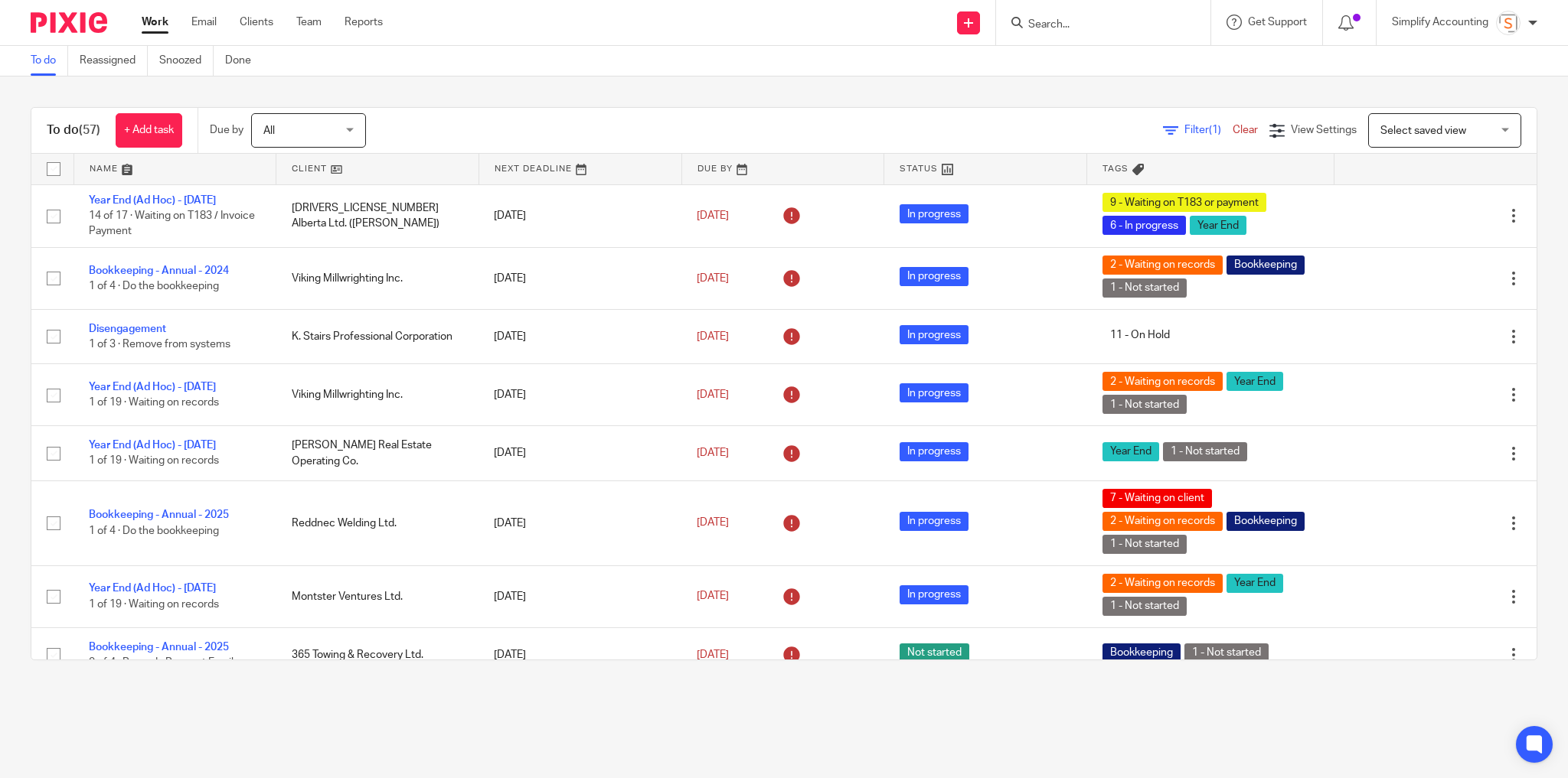
click at [1095, 27] on input "Search" at bounding box center [1095, 25] width 138 height 14
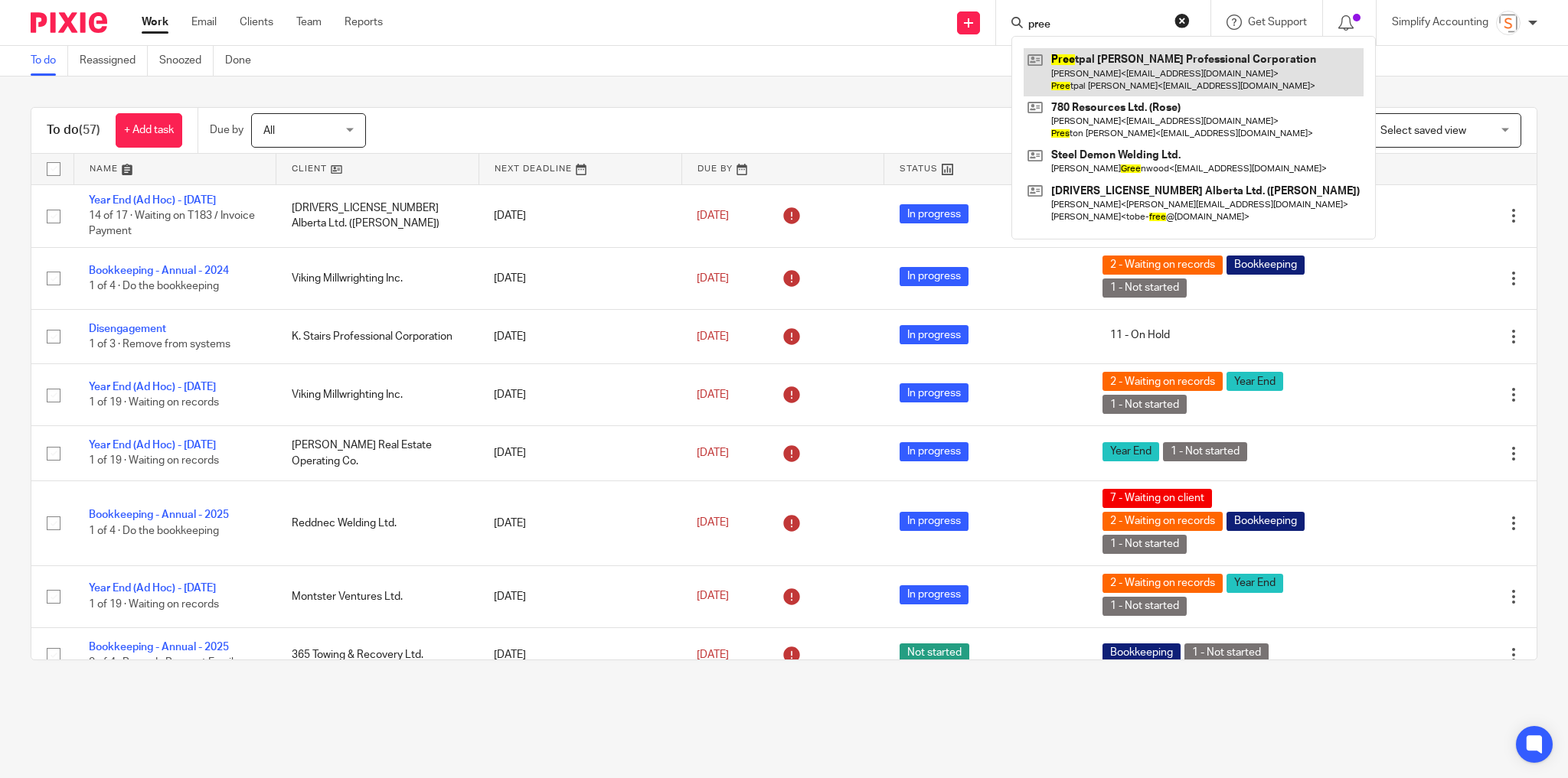
type input "pree"
click at [1110, 92] on link at bounding box center [1193, 72] width 340 height 48
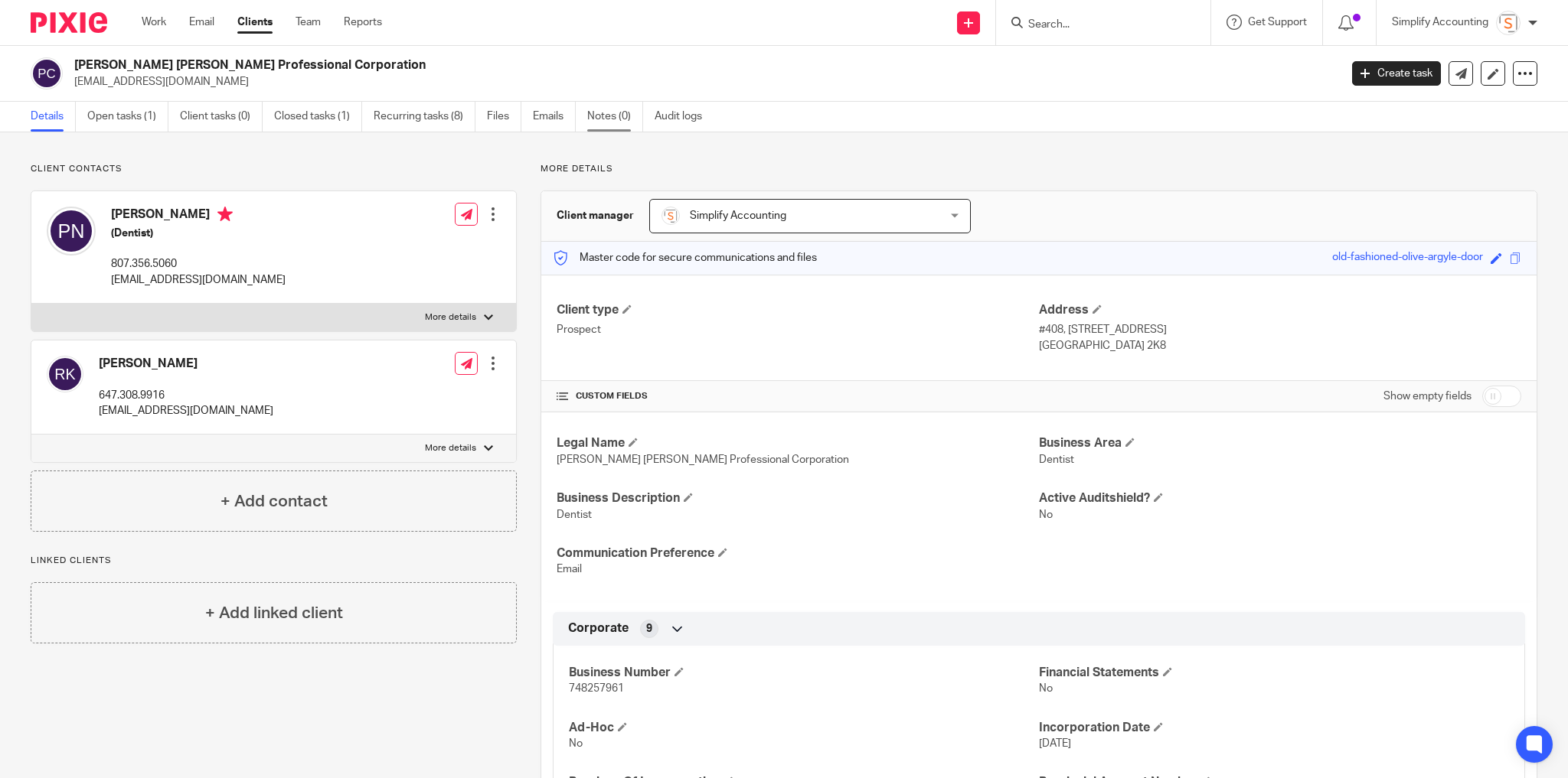
click at [624, 121] on link "Notes (0)" at bounding box center [614, 116] width 56 height 30
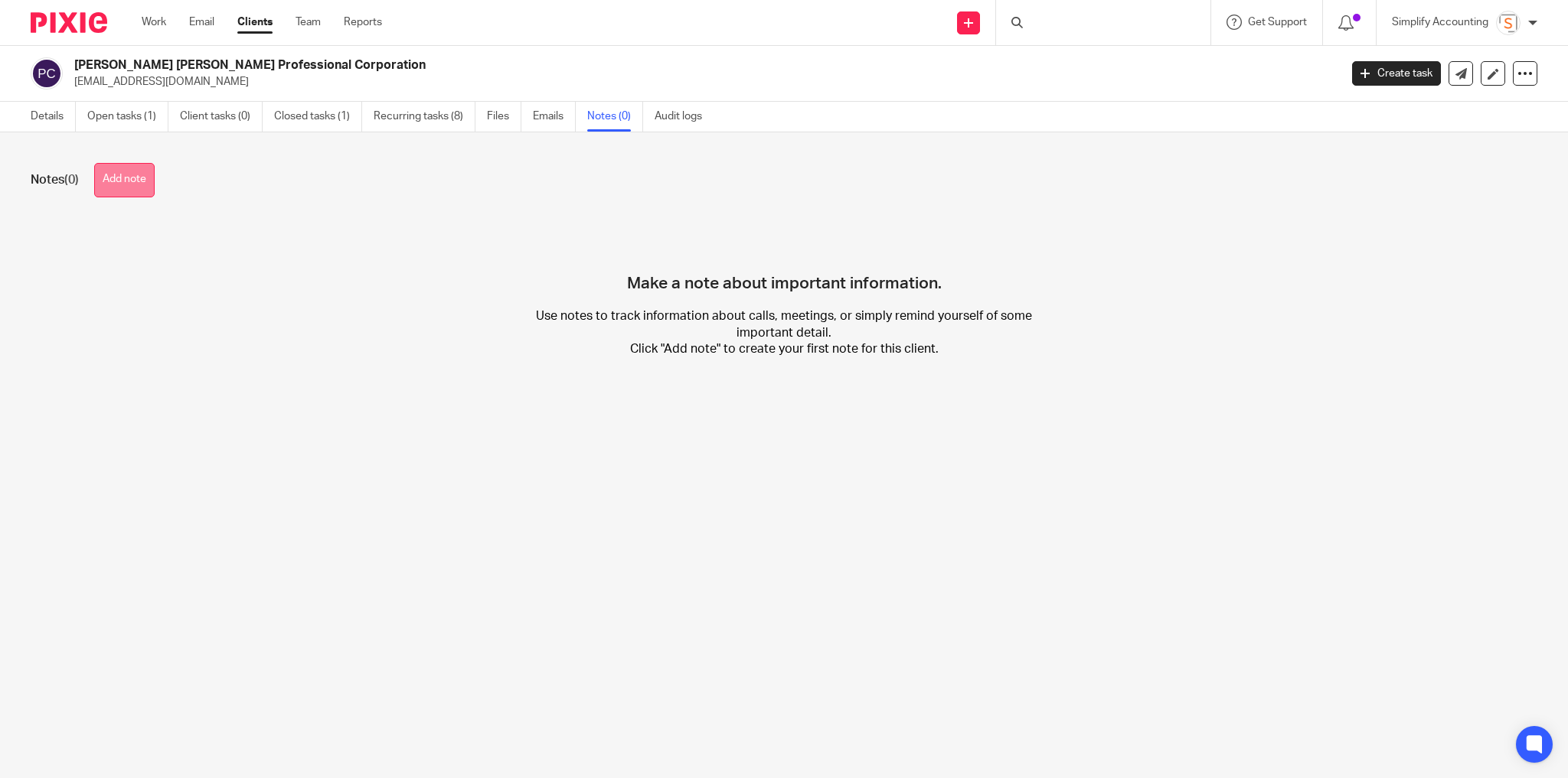
click at [154, 178] on button "Add note" at bounding box center [125, 181] width 61 height 35
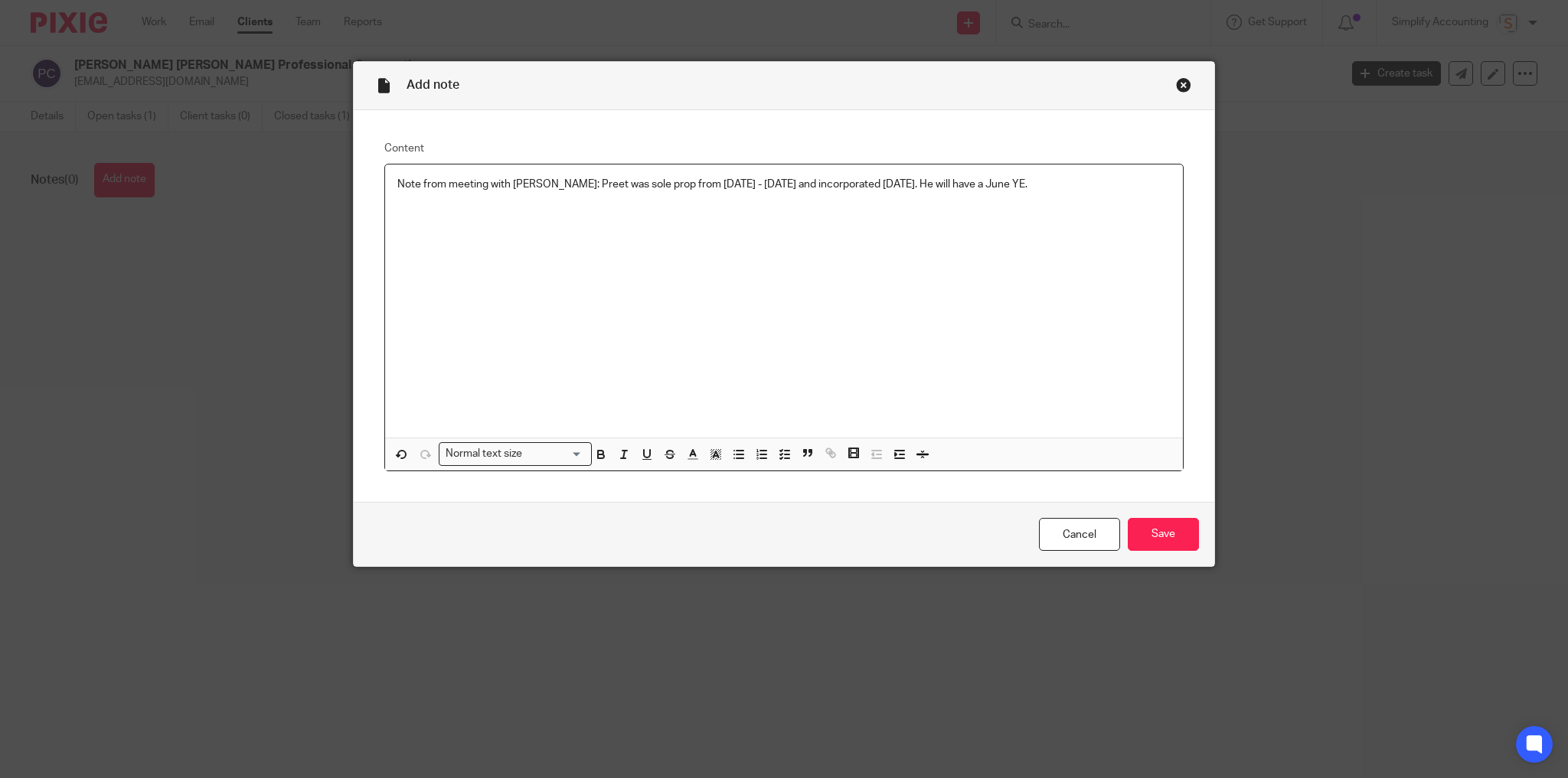
click at [1031, 182] on p "Note from meeting with Shawn: Preet was sole prop from Jan - June 2025 and inco…" at bounding box center [783, 184] width 773 height 16
click at [397, 203] on p "he'll split income via salaries and that we'll need to check with him each year…" at bounding box center [783, 200] width 773 height 16
click at [906, 202] on p "He'll split income via salaries and that we'll need to check with him each year…" at bounding box center [783, 200] width 773 height 16
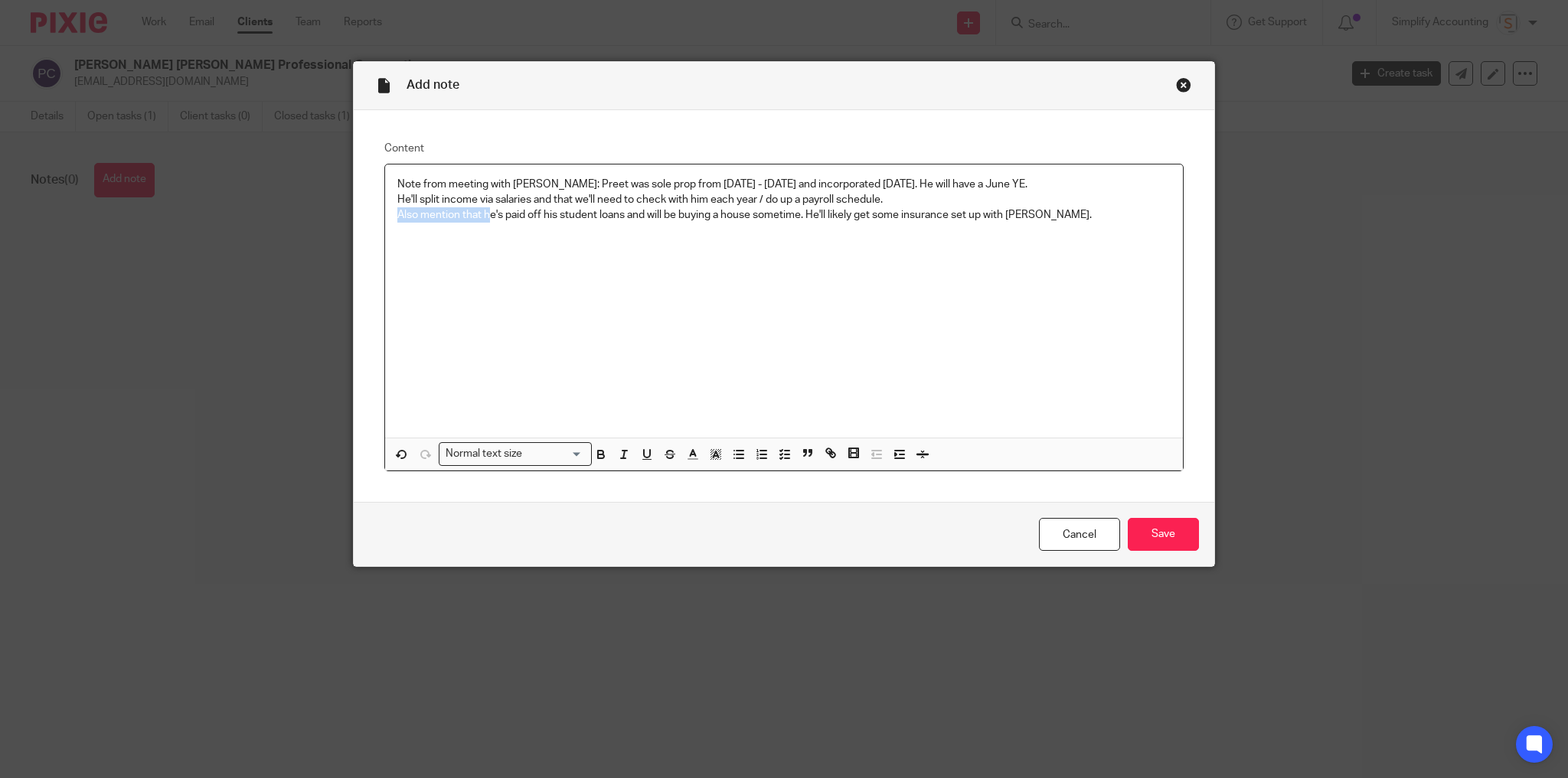
drag, startPoint x: 483, startPoint y: 214, endPoint x: 392, endPoint y: 215, distance: 91.0
click at [397, 215] on p "Also mention that he's paid off his student loans and will be buying a house so…" at bounding box center [783, 214] width 773 height 16
click at [1158, 534] on input "Save" at bounding box center [1164, 534] width 72 height 33
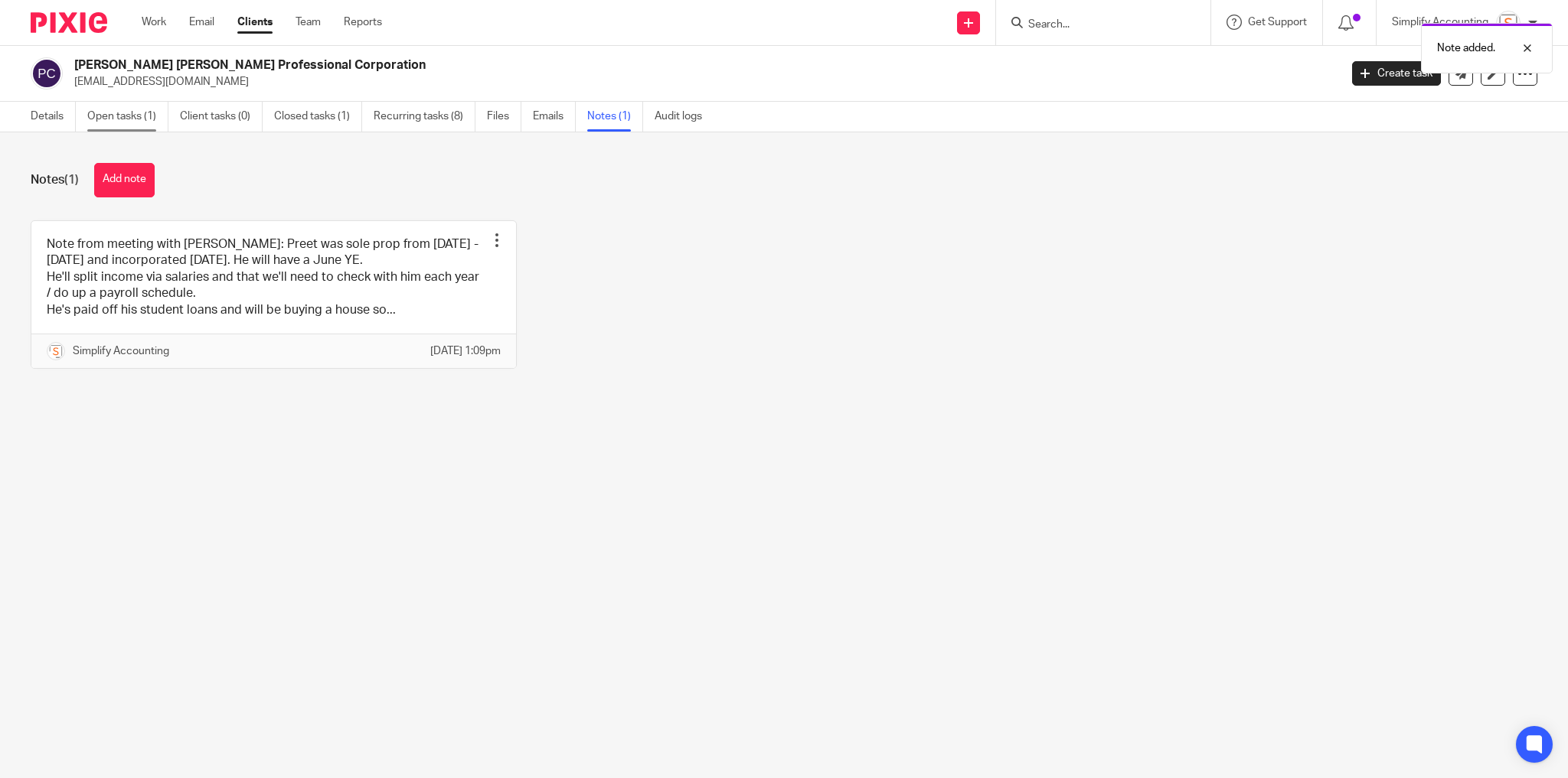
click at [114, 117] on link "Open tasks (1)" at bounding box center [127, 116] width 81 height 30
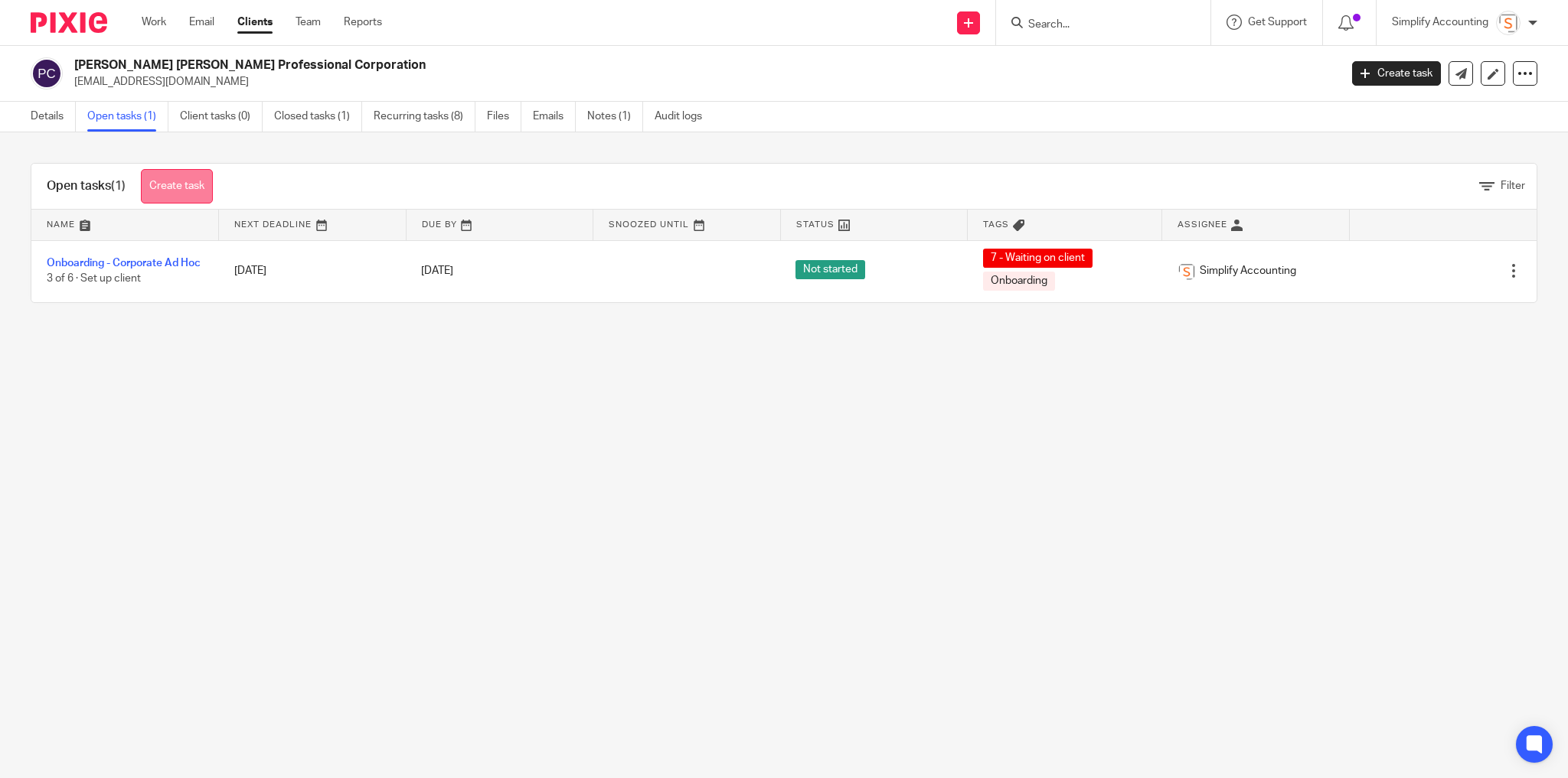
click at [194, 185] on link "Create task" at bounding box center [177, 186] width 72 height 35
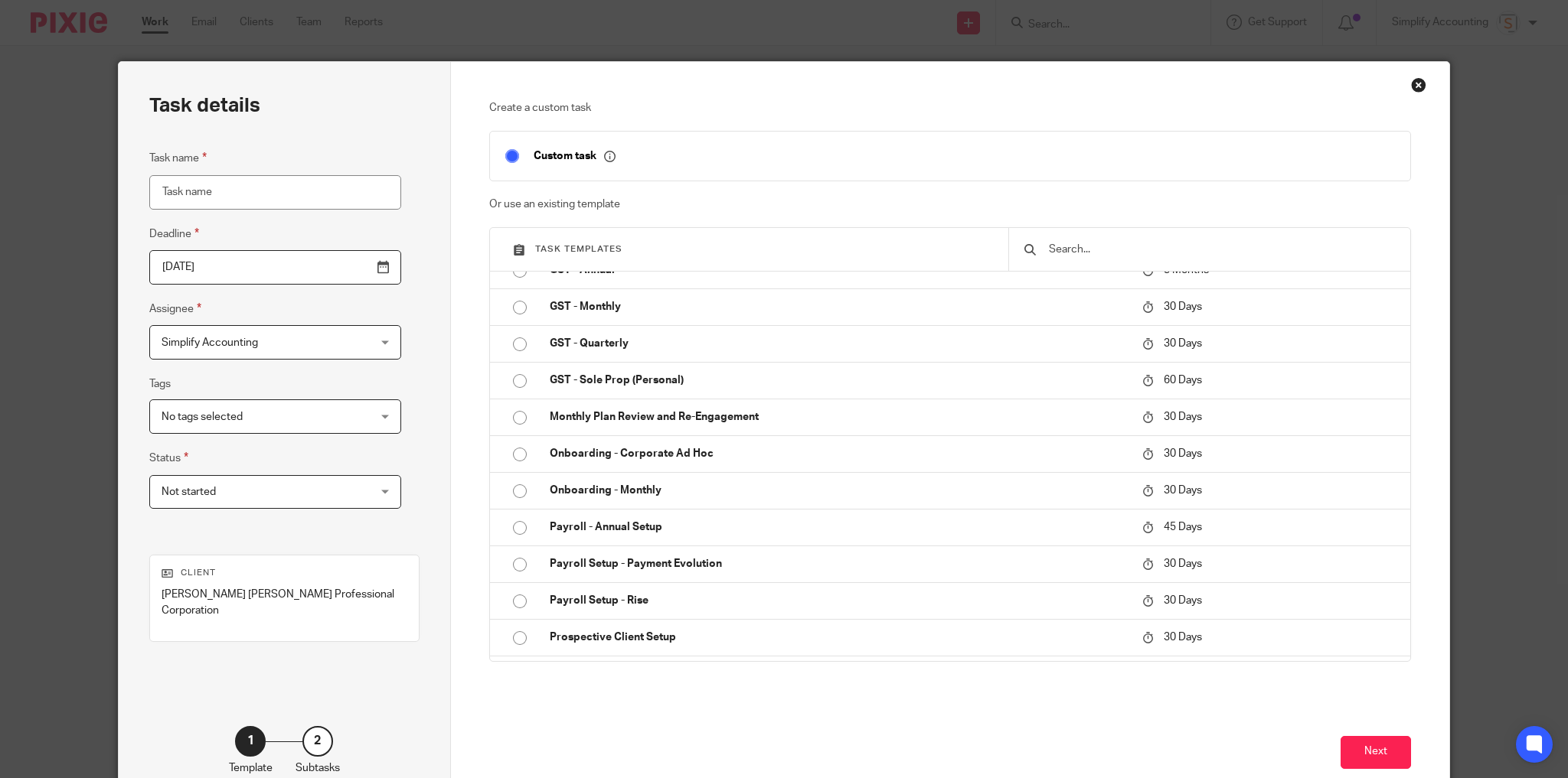
scroll to position [551, 0]
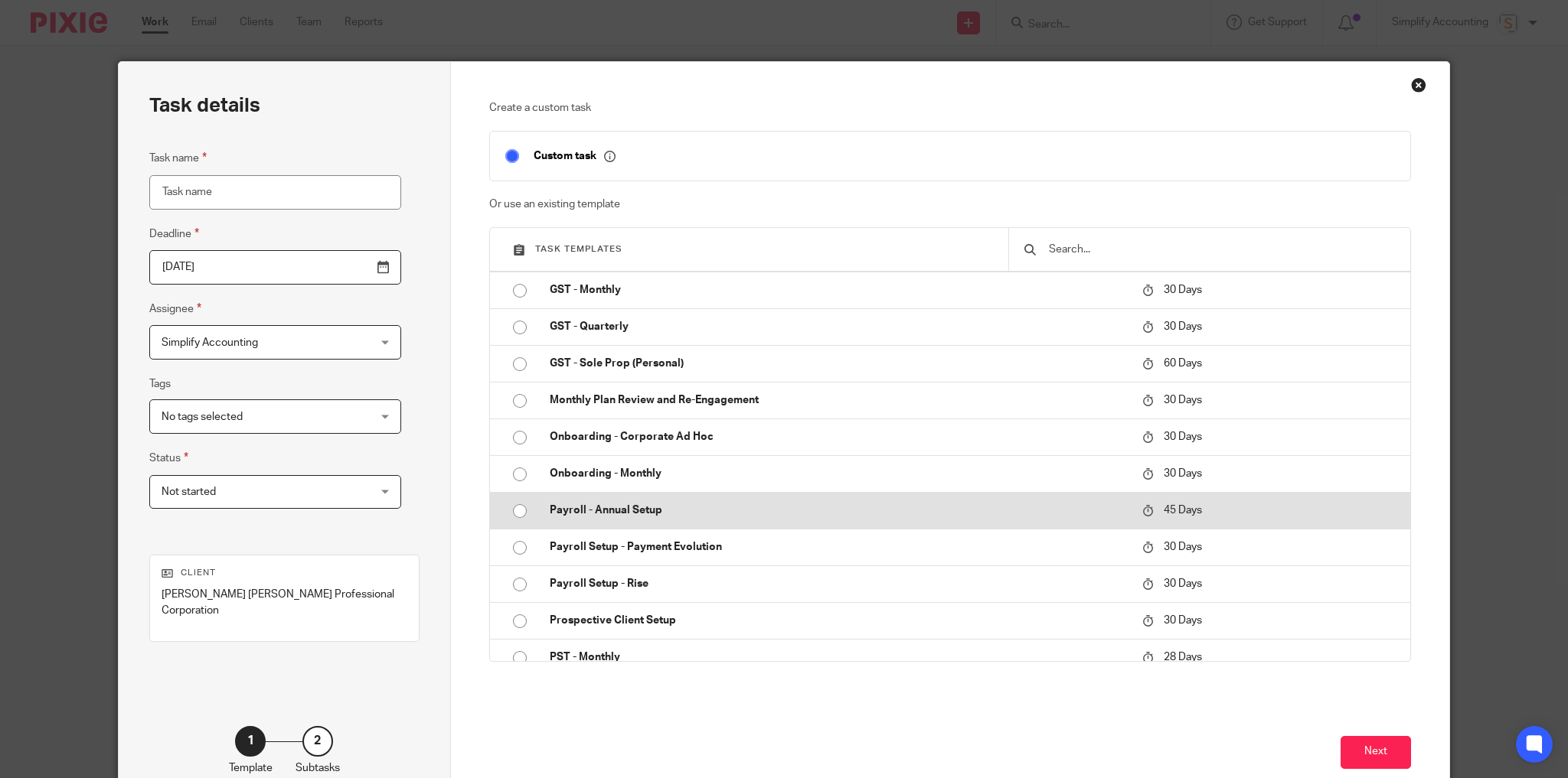
click at [549, 516] on p "Payroll - Annual Setup" at bounding box center [837, 510] width 577 height 16
type input "2025-11-01"
type input "Payroll - Annual Setup"
checkbox input "false"
radio input "true"
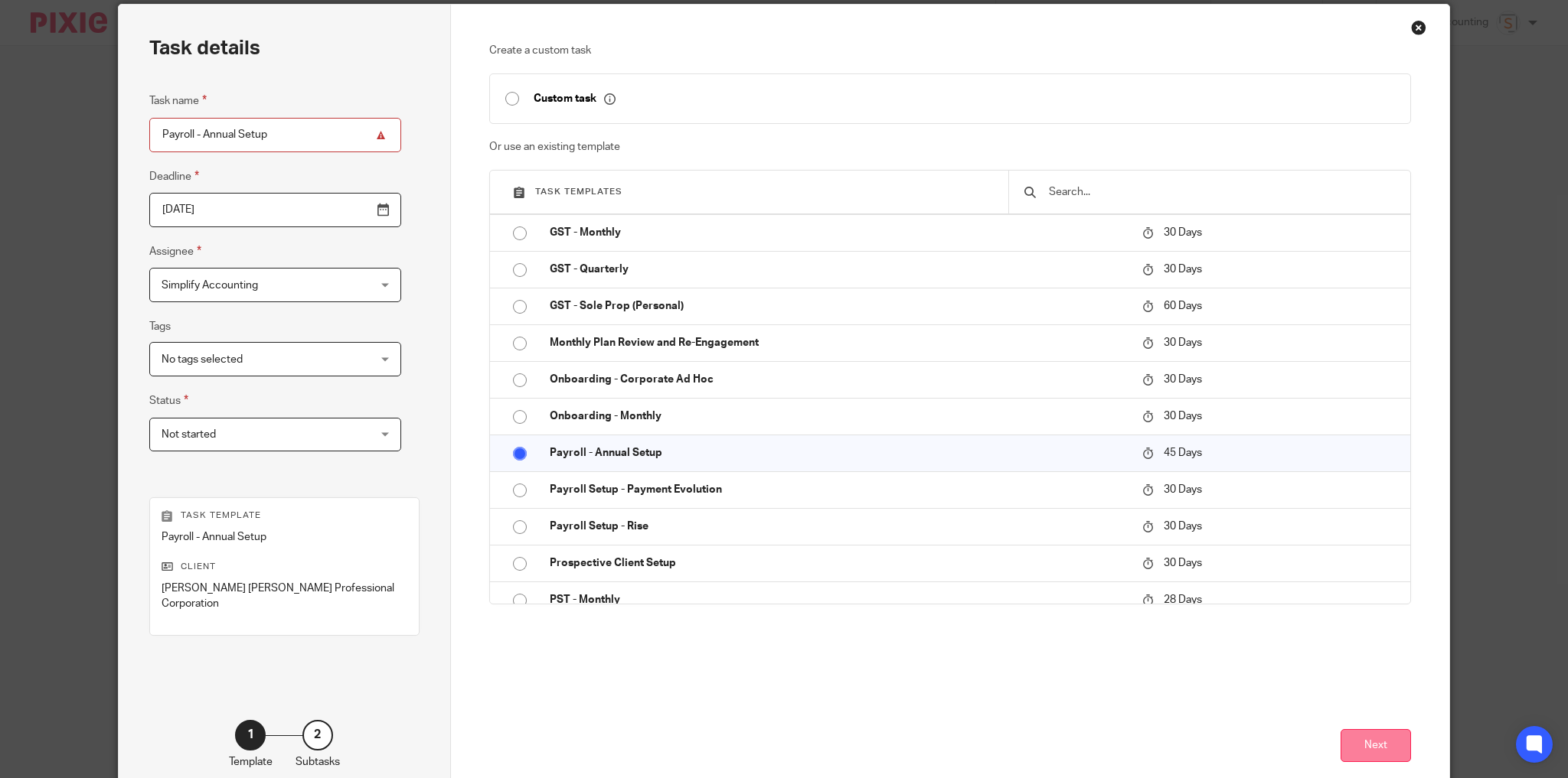
scroll to position [123, 0]
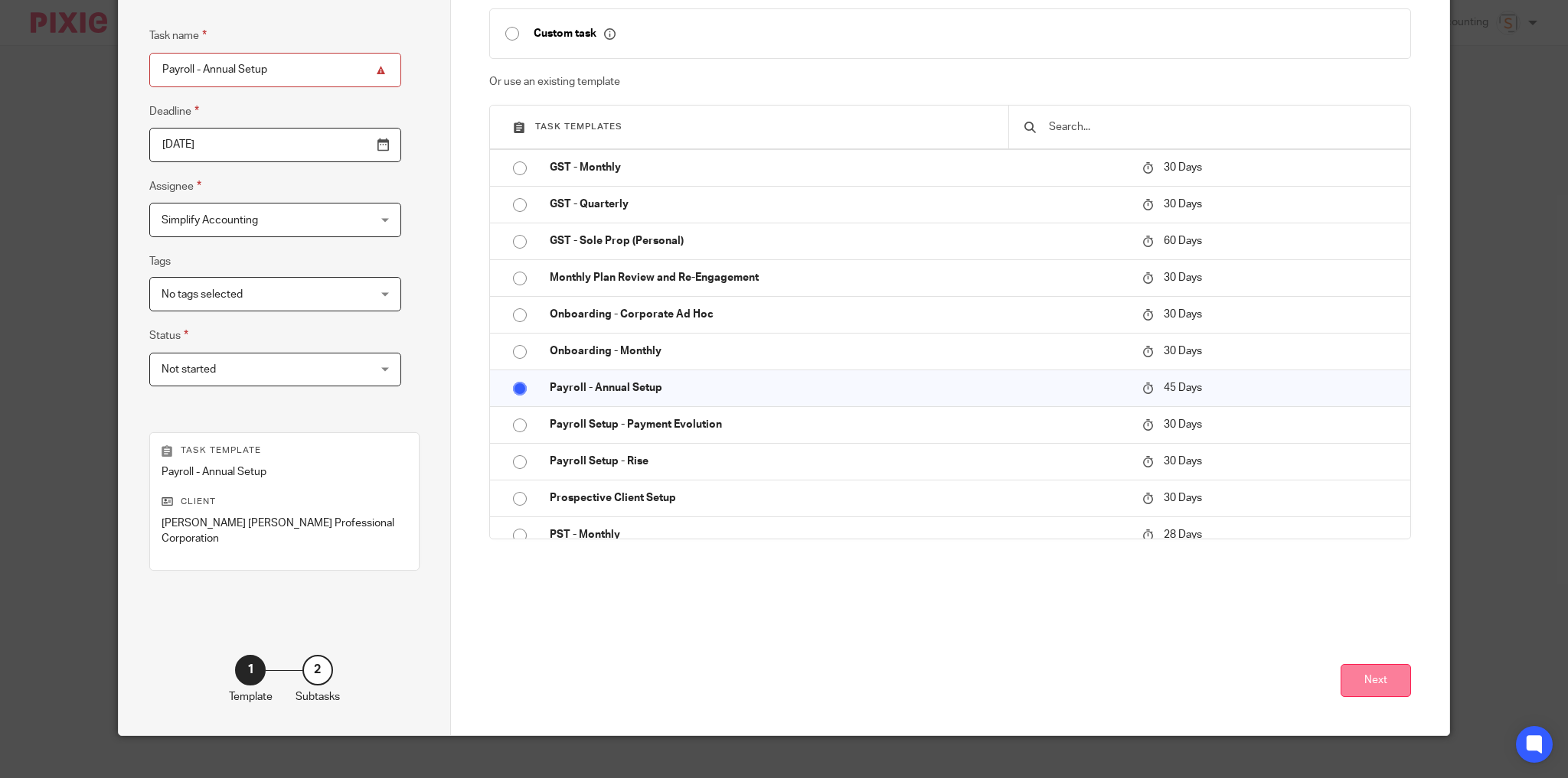
click at [1363, 664] on button "Next" at bounding box center [1375, 681] width 71 height 33
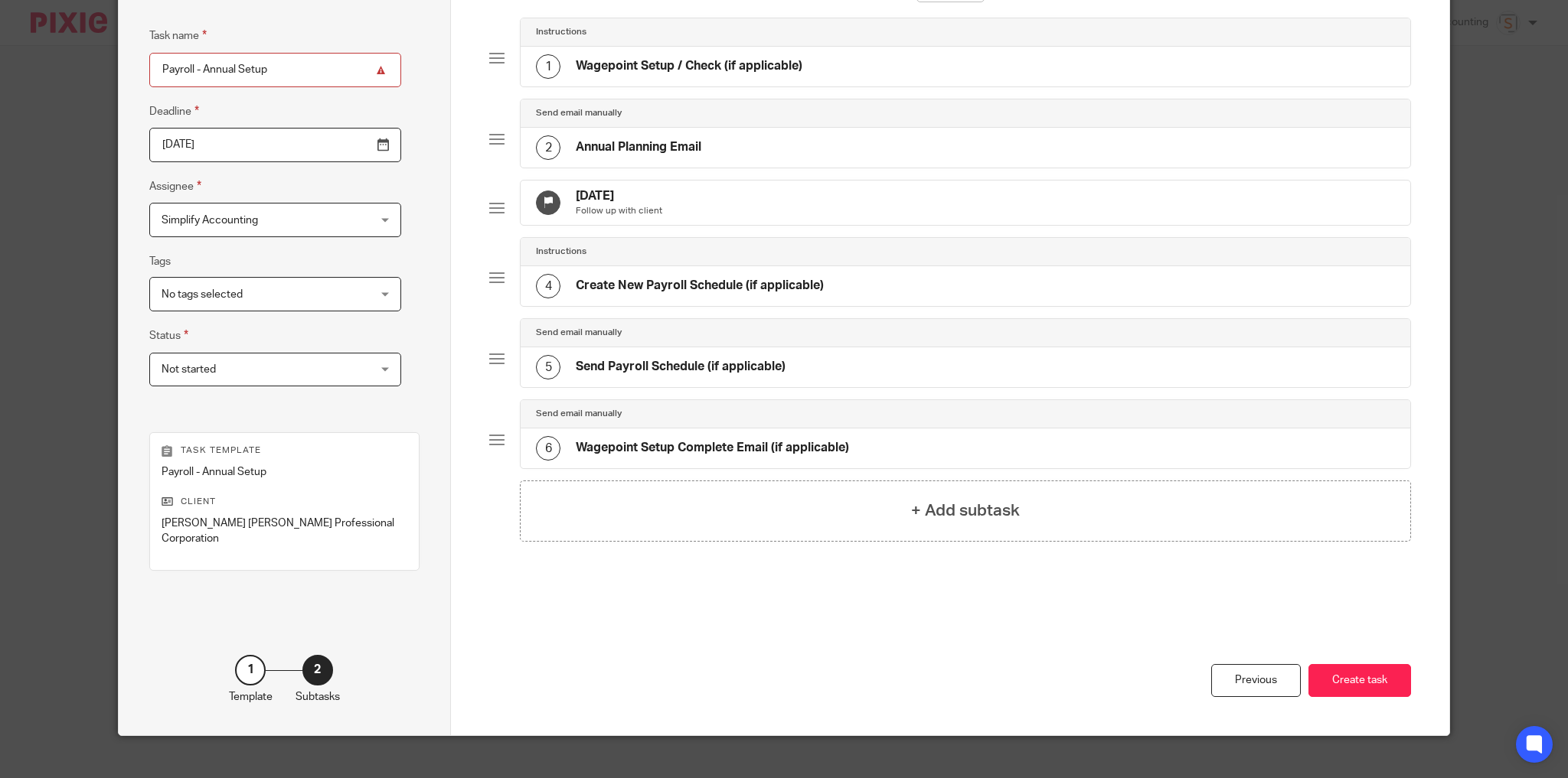
click at [279, 219] on span "Simplify Accounting" at bounding box center [257, 219] width 192 height 32
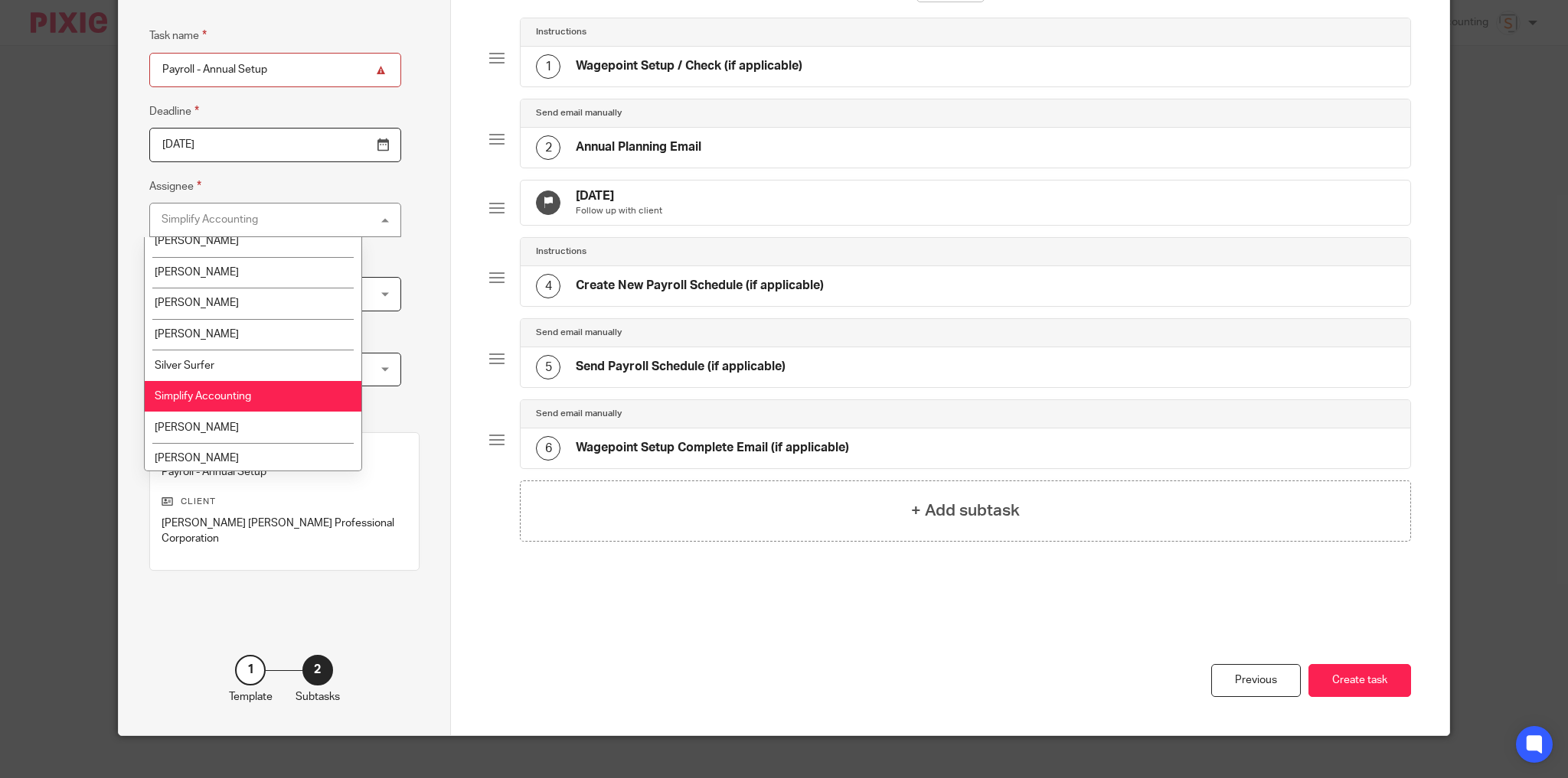
scroll to position [142, 0]
click at [229, 424] on li "[PERSON_NAME]" at bounding box center [253, 423] width 216 height 31
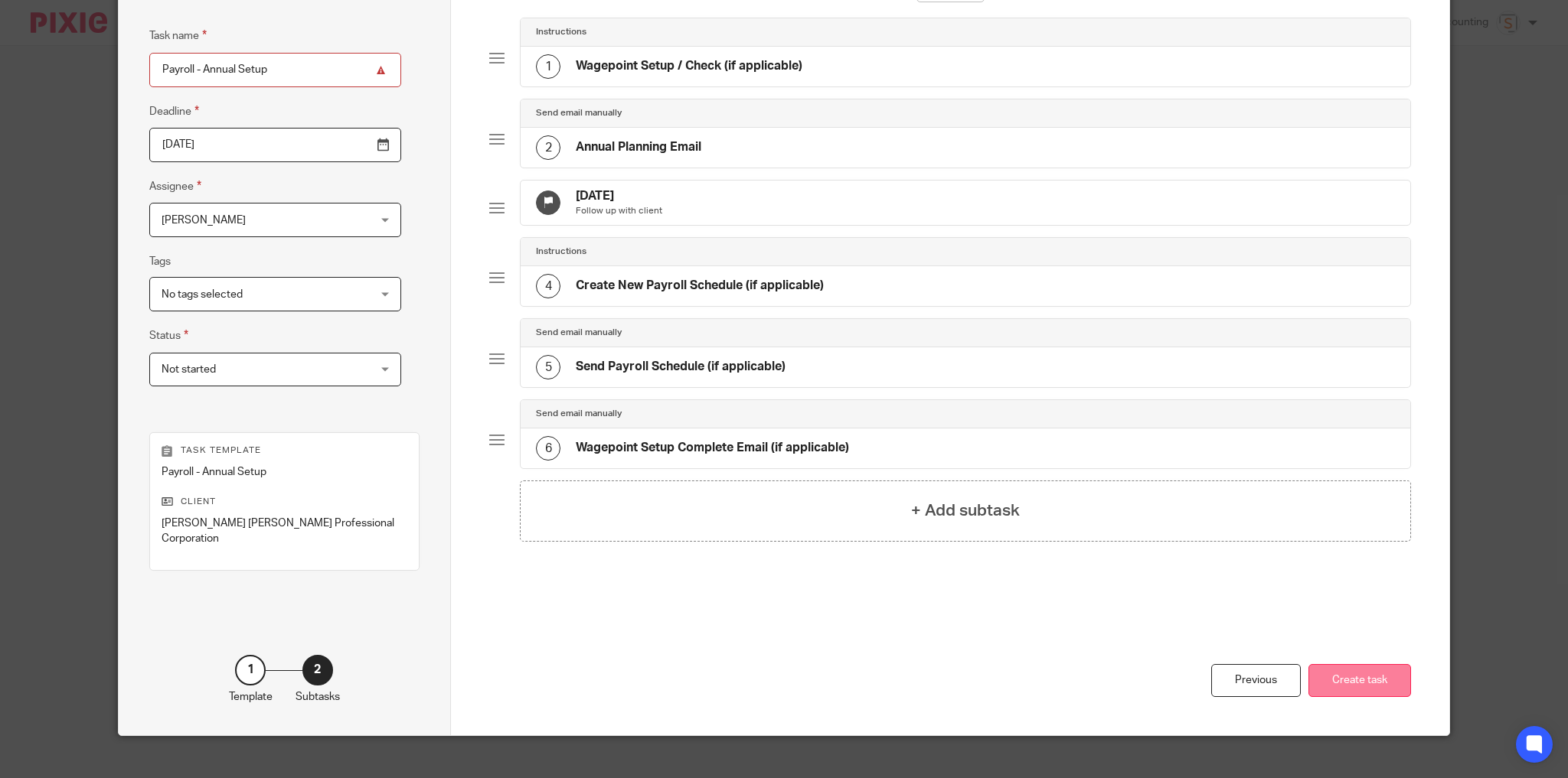
click at [1351, 664] on button "Create task" at bounding box center [1360, 681] width 103 height 33
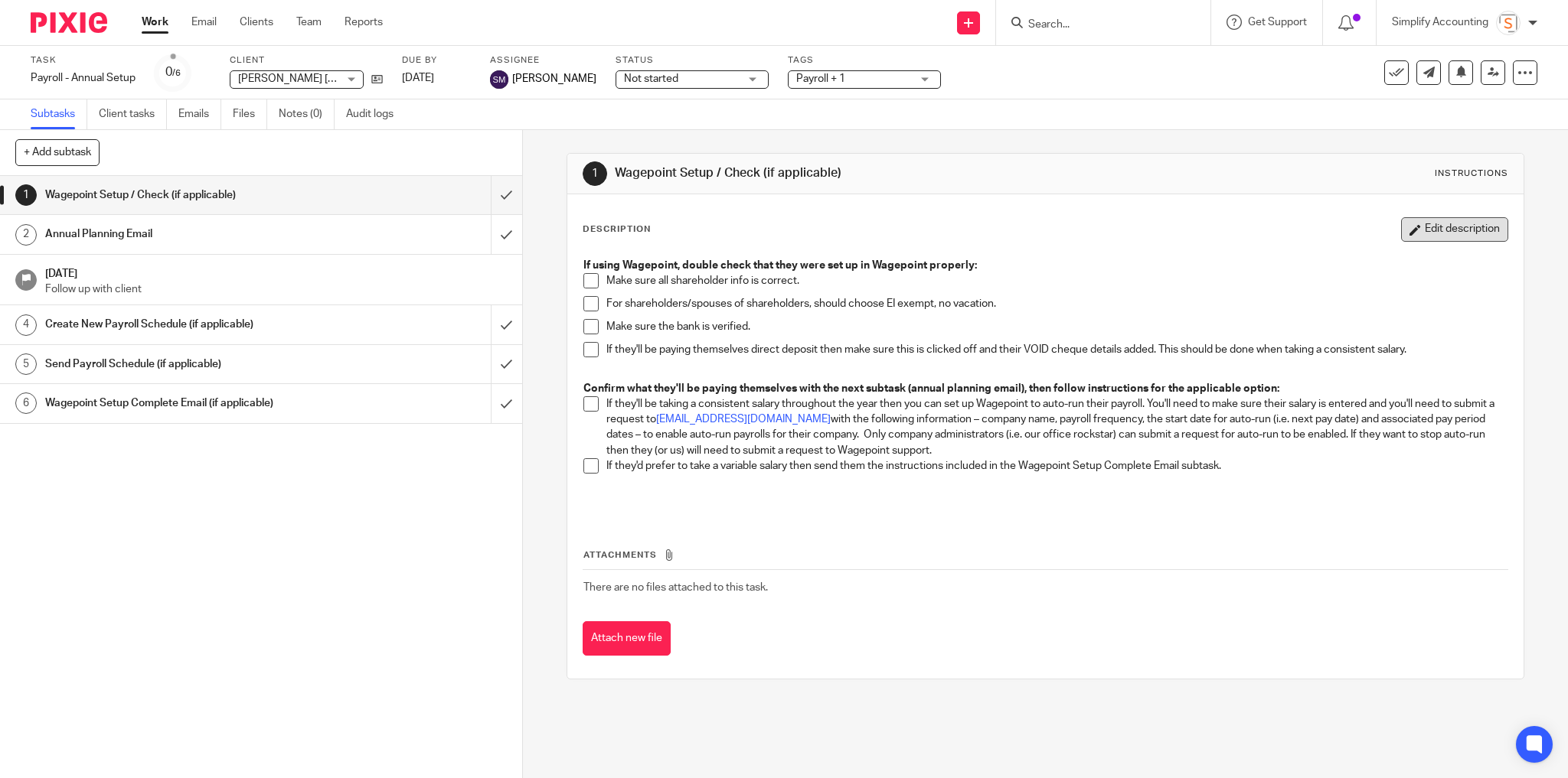
click at [1456, 236] on button "Edit description" at bounding box center [1454, 229] width 107 height 25
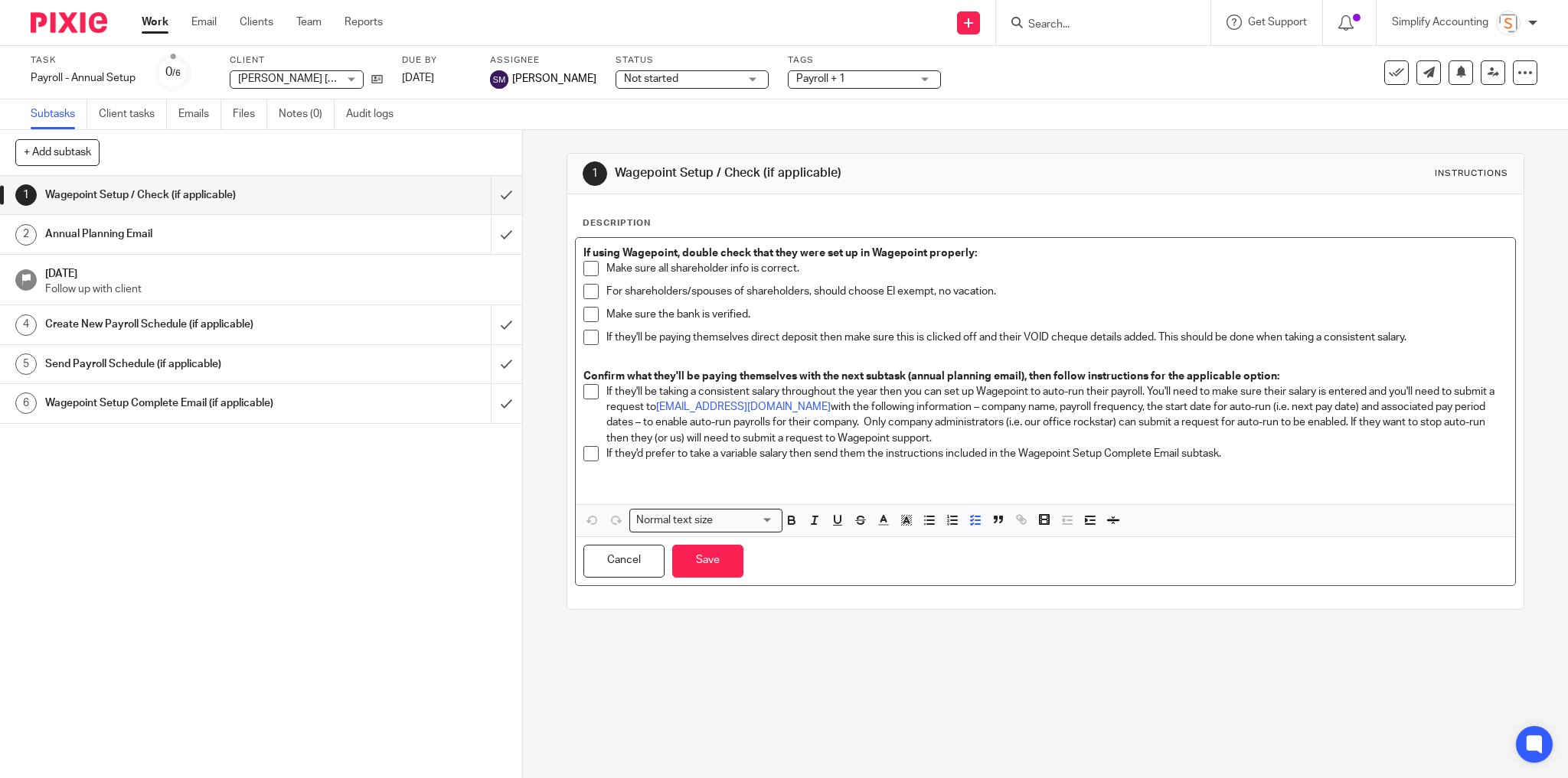
click at [1286, 456] on p "If they'd prefer to take a variable salary then send them the instructions incl…" at bounding box center [1056, 454] width 901 height 16
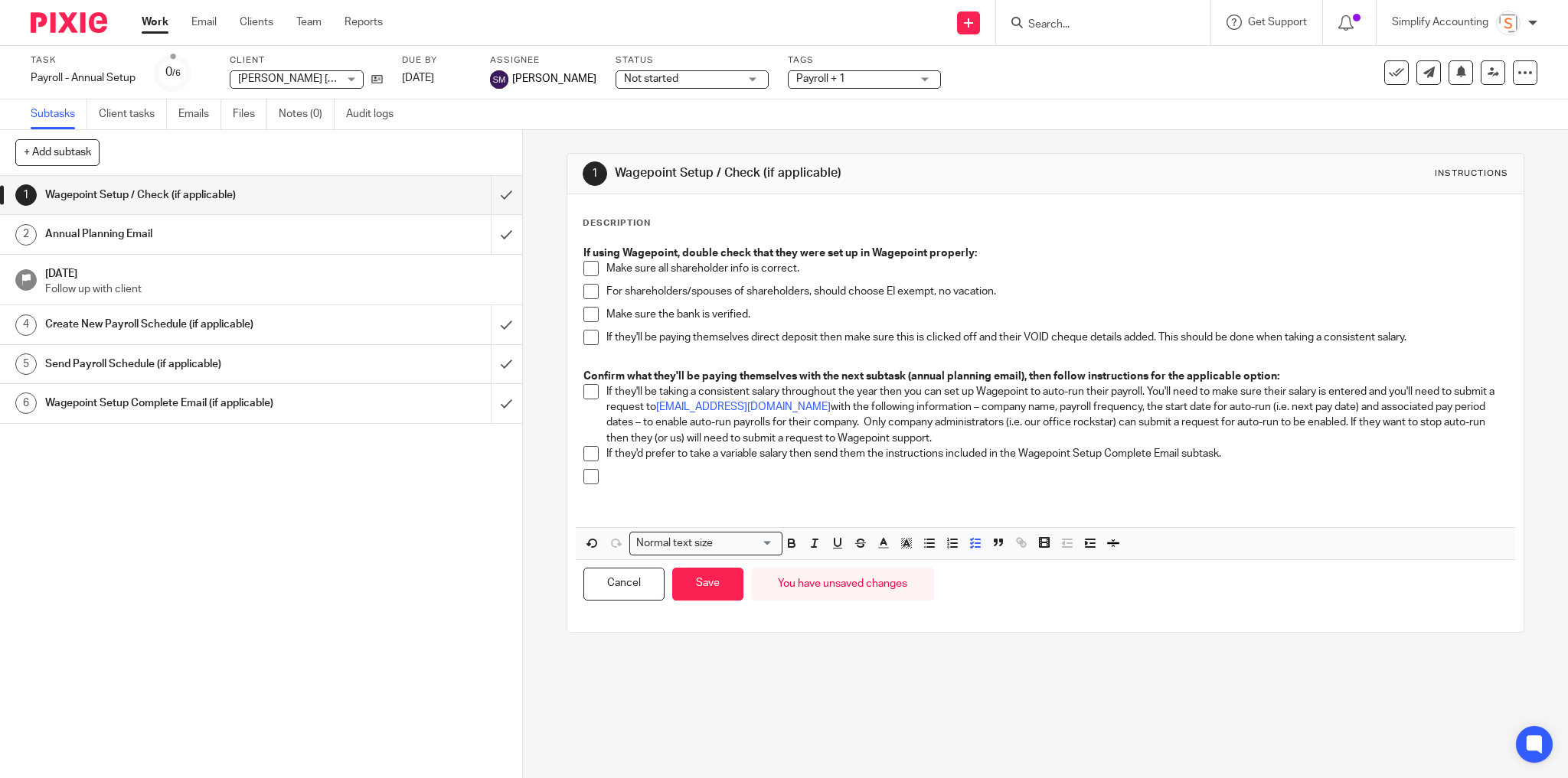
click at [617, 476] on p at bounding box center [1056, 477] width 901 height 16
drag, startPoint x: 602, startPoint y: 477, endPoint x: 841, endPoint y: 480, distance: 239.0
click at [841, 480] on p "Loop Shawn in when doing the payroll schedule**" at bounding box center [1056, 477] width 901 height 16
click at [790, 543] on icon "button" at bounding box center [791, 542] width 14 height 14
click at [716, 585] on button "Save" at bounding box center [708, 584] width 72 height 33
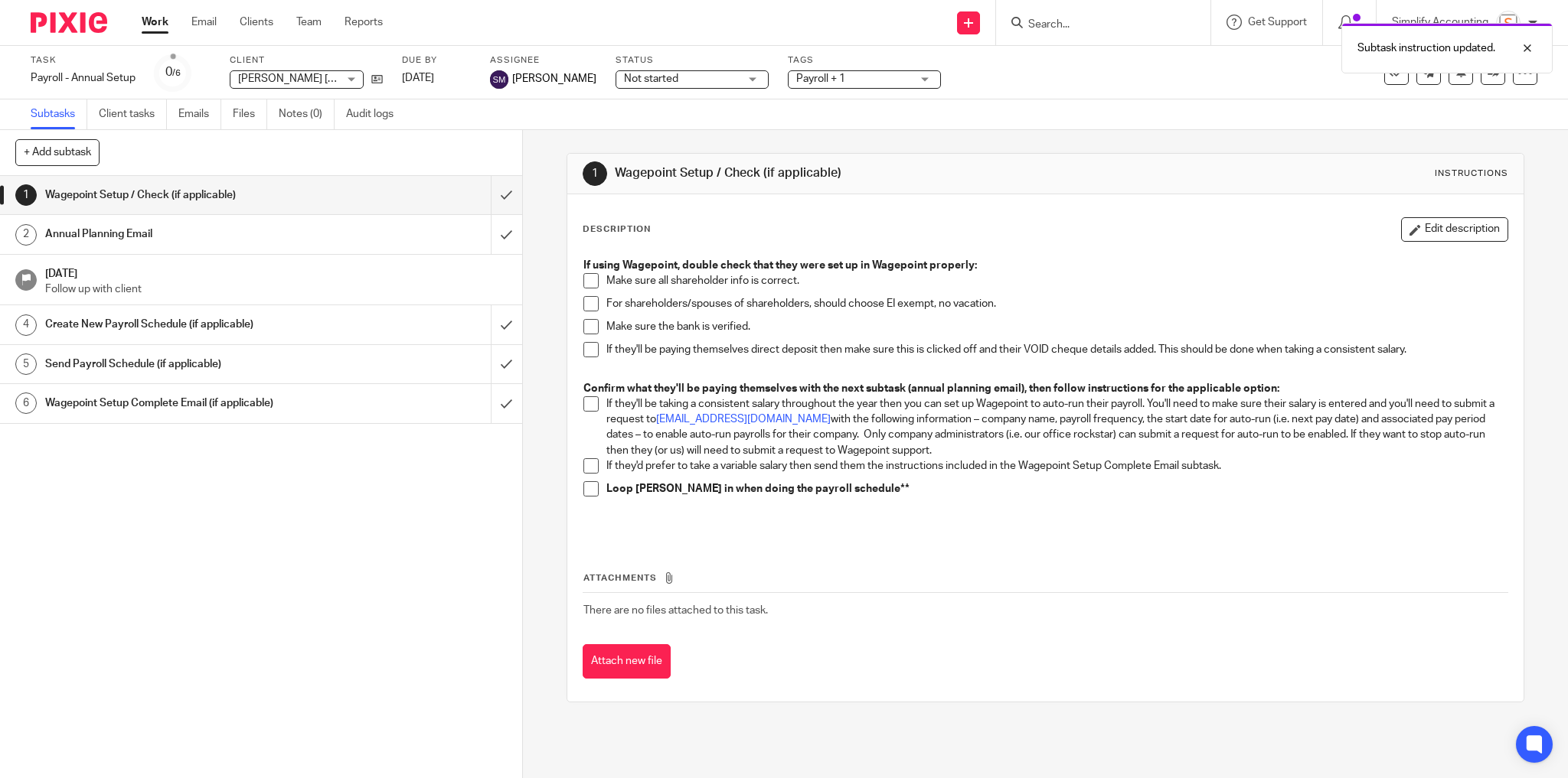
click at [872, 495] on p "Loop Shawn in when doing the payroll schedule**" at bounding box center [1056, 488] width 901 height 16
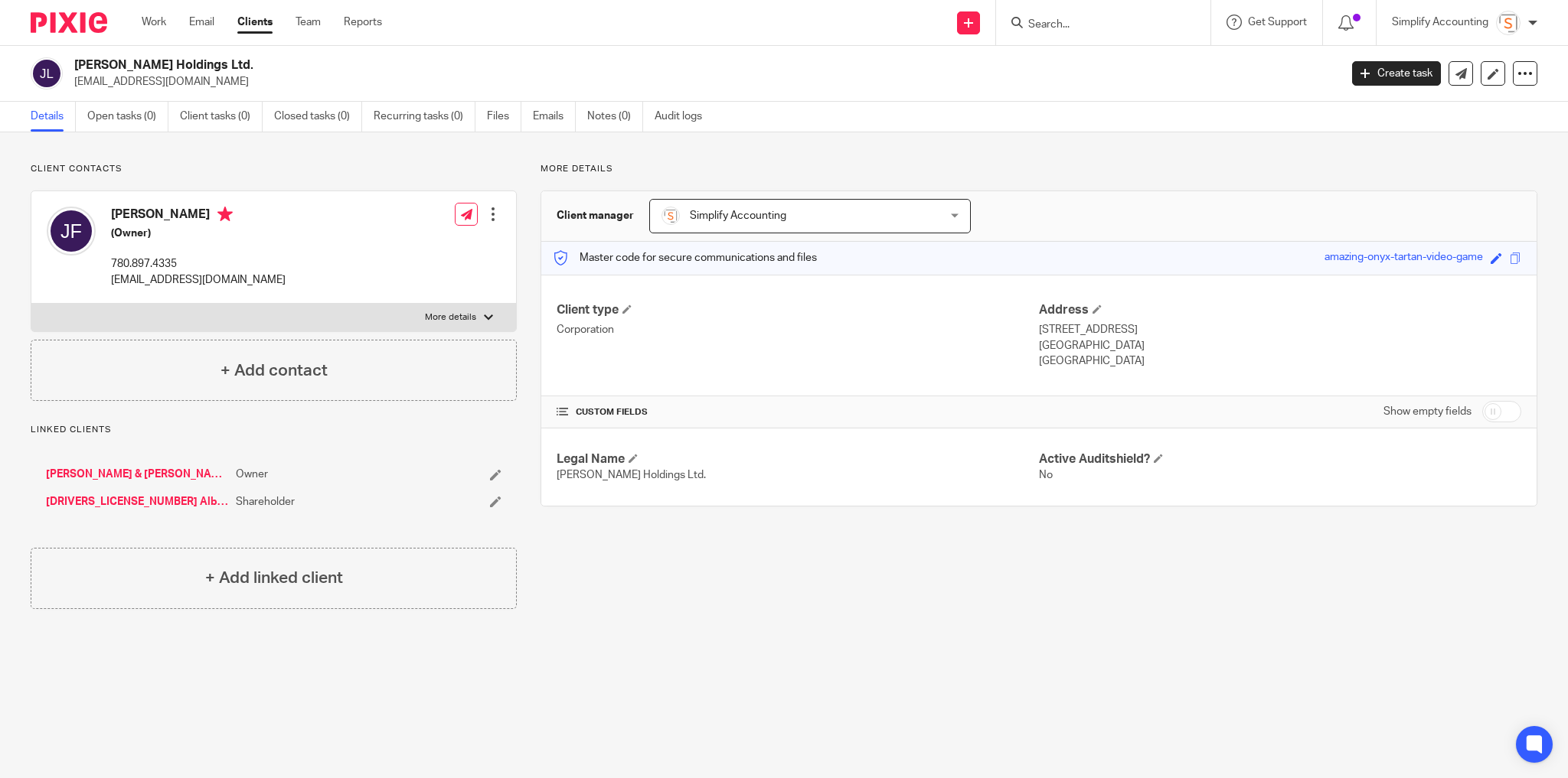
click at [1489, 417] on input "checkbox" at bounding box center [1501, 411] width 39 height 21
checkbox input "true"
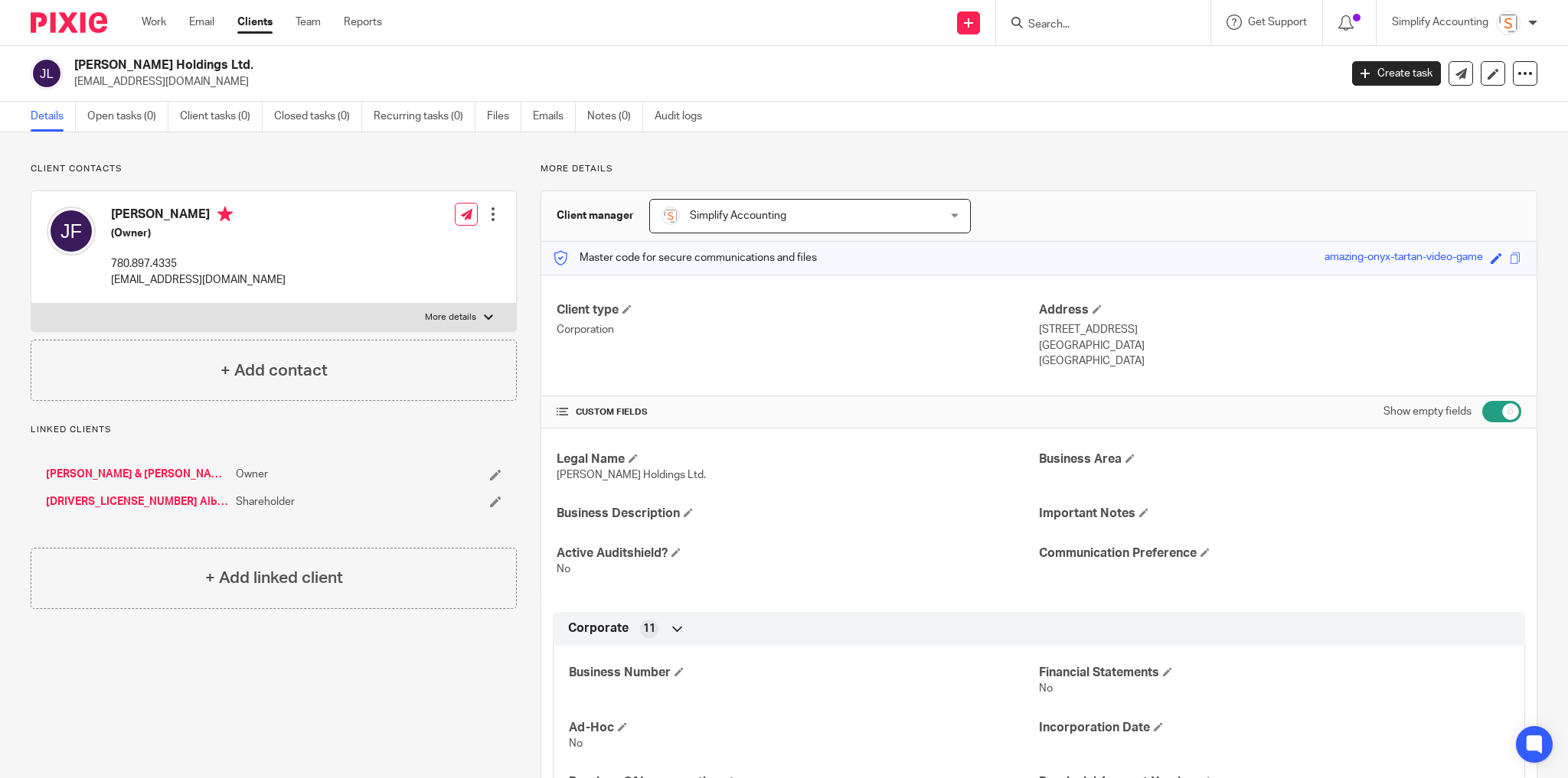
click at [456, 316] on p "More details" at bounding box center [450, 317] width 51 height 12
click at [31, 303] on input "More details" at bounding box center [30, 303] width 1 height 1
checkbox input "true"
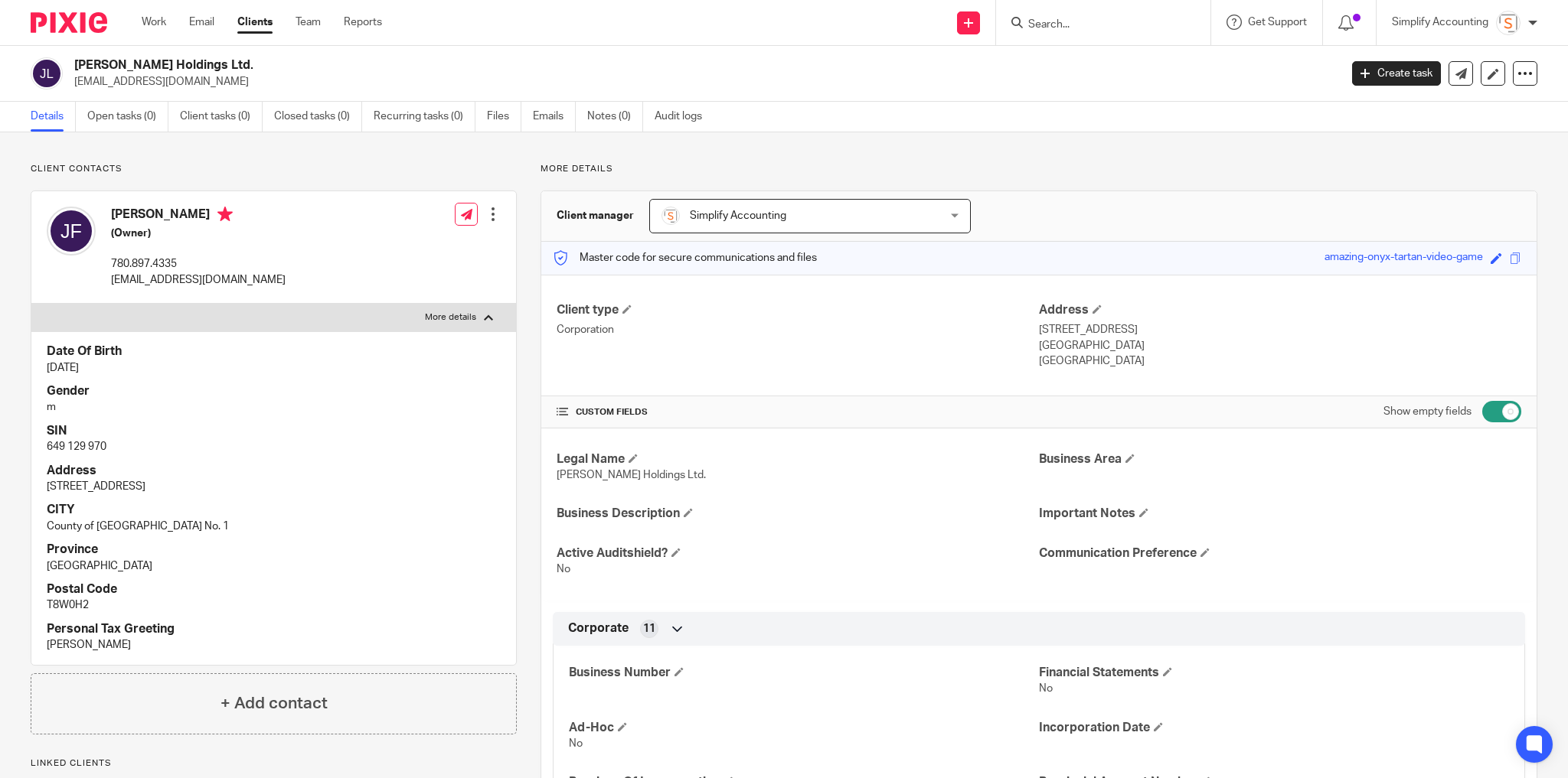
click at [492, 214] on div at bounding box center [492, 214] width 16 height 16
click at [413, 247] on link "Edit contact" at bounding box center [422, 247] width 146 height 22
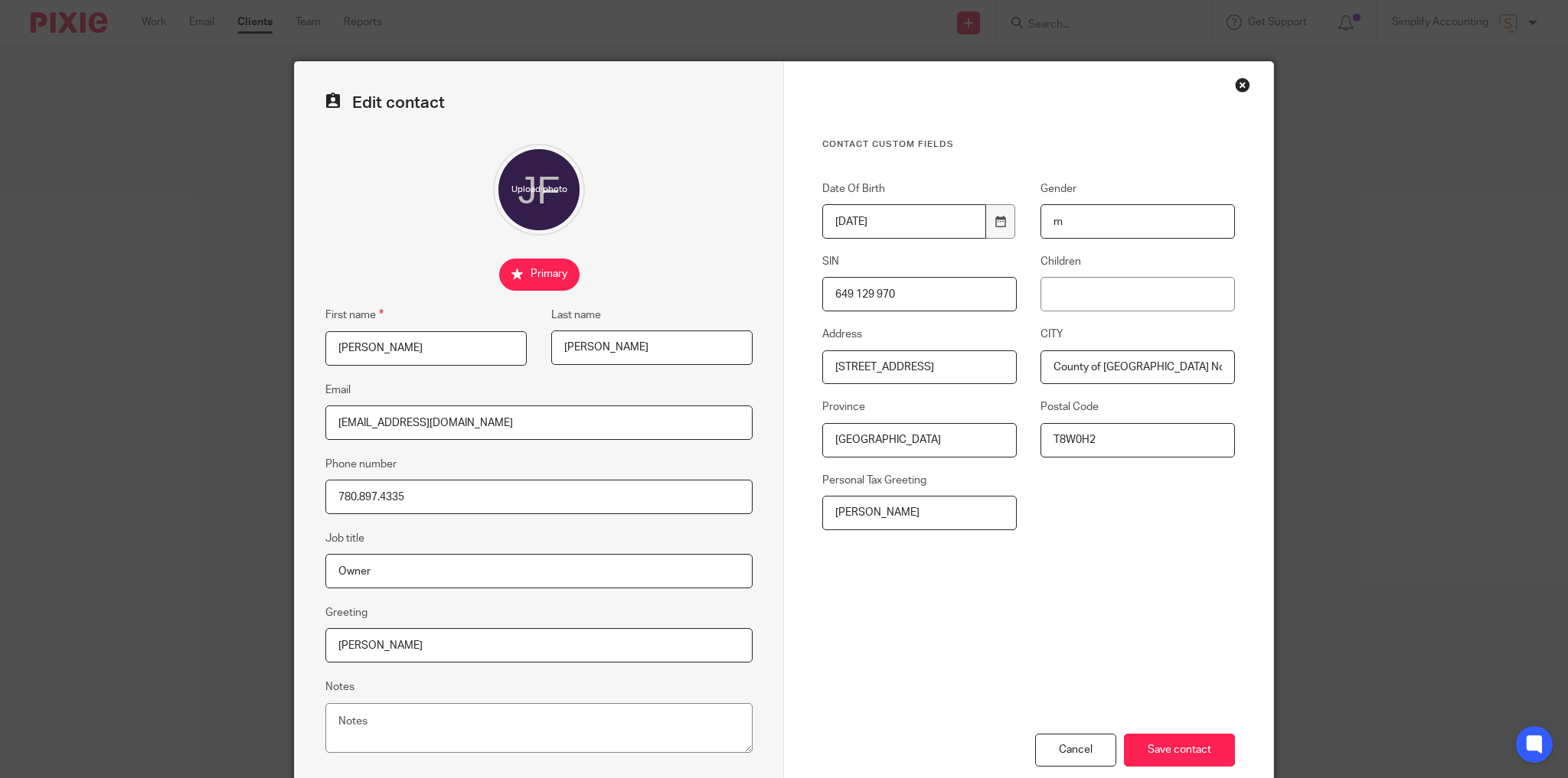
click at [848, 299] on input "649 129 970" at bounding box center [920, 294] width 194 height 35
click at [867, 294] on input "649129 970" at bounding box center [920, 294] width 194 height 35
type input "649129970"
click at [1165, 754] on input "Save contact" at bounding box center [1178, 751] width 111 height 33
click at [1171, 748] on input "Save contact" at bounding box center [1178, 751] width 111 height 33
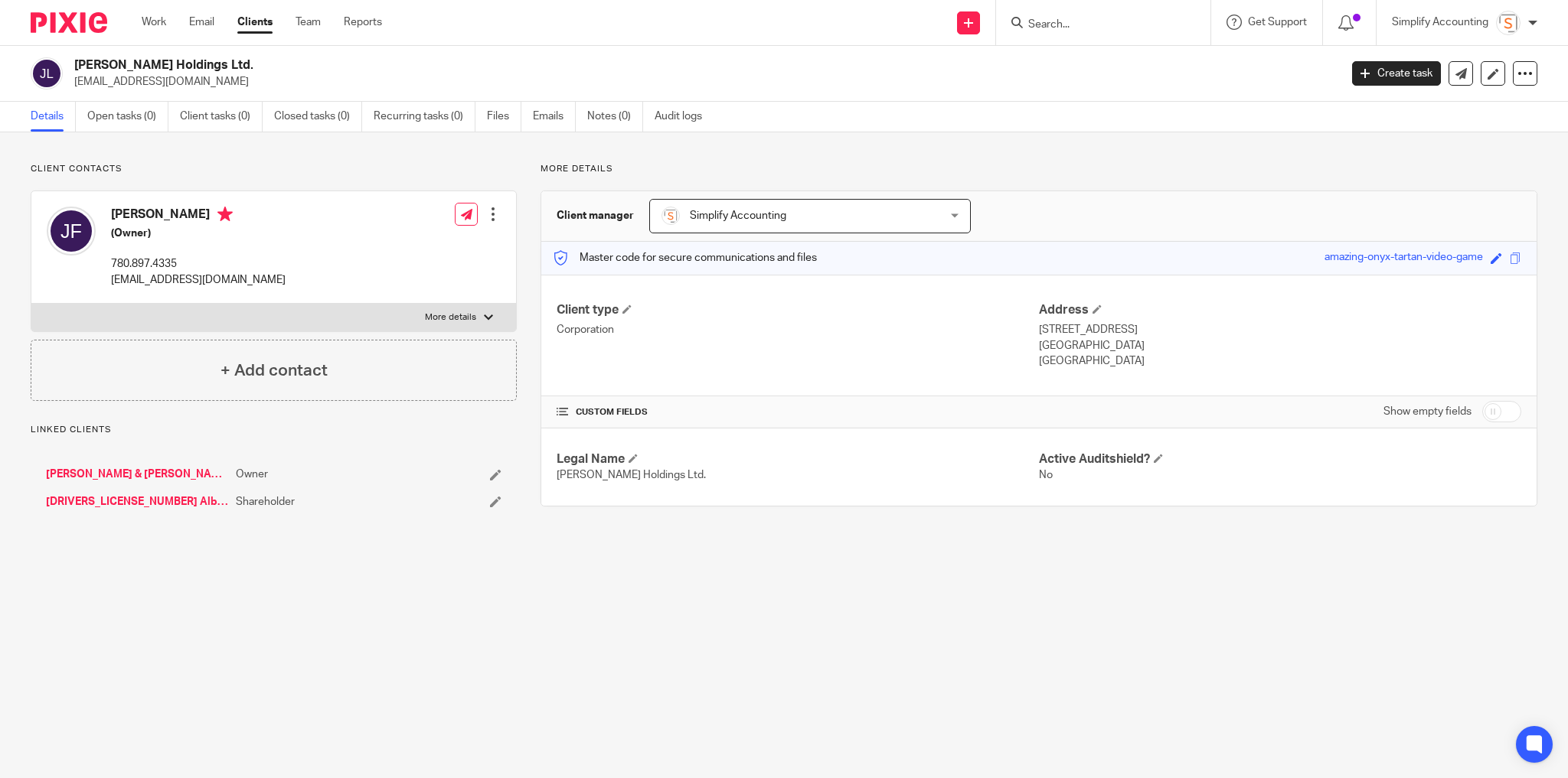
click at [451, 317] on p "More details" at bounding box center [450, 317] width 51 height 12
click at [31, 303] on input "More details" at bounding box center [30, 303] width 1 height 1
checkbox input "true"
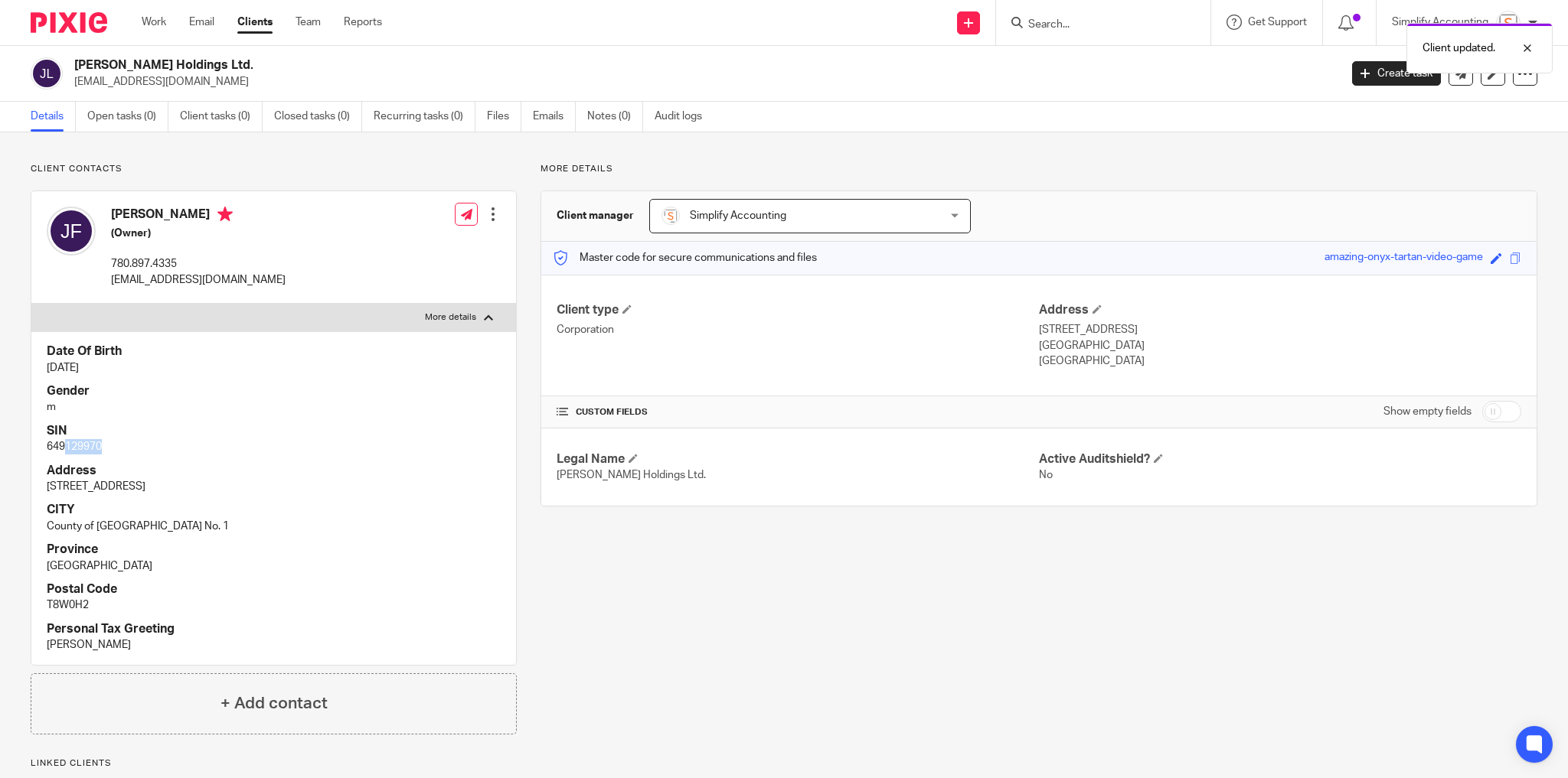
drag, startPoint x: 65, startPoint y: 446, endPoint x: 109, endPoint y: 447, distance: 44.0
click at [109, 447] on p "649129970" at bounding box center [273, 446] width 454 height 16
copy p "129970"
click at [1490, 259] on span at bounding box center [1496, 258] width 12 height 12
paste input "129970"
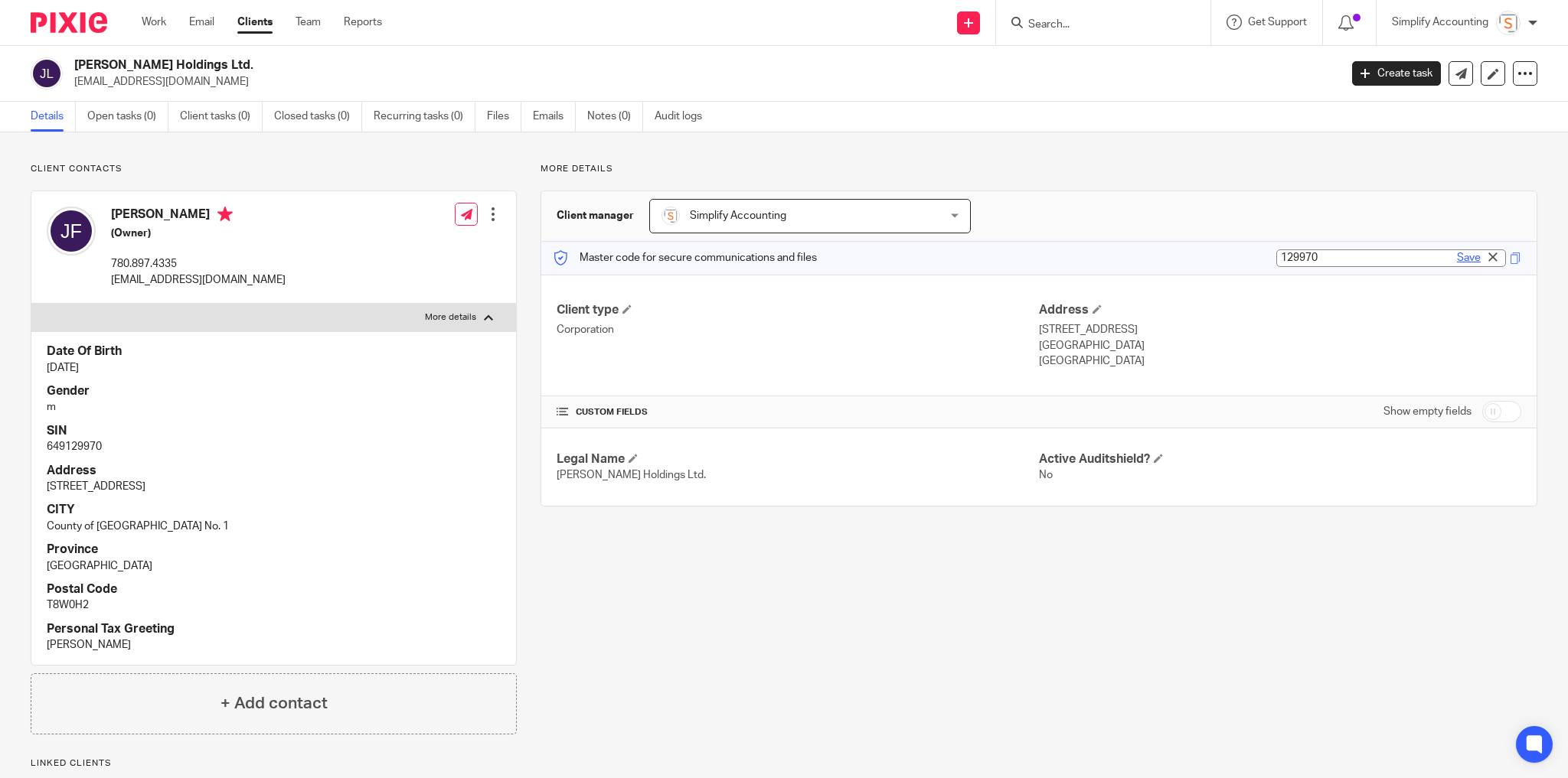
type input "129970"
click at [1457, 256] on link "Save" at bounding box center [1469, 258] width 24 height 16
type input "129970"
click at [1487, 405] on input "checkbox" at bounding box center [1501, 411] width 39 height 21
checkbox input "true"
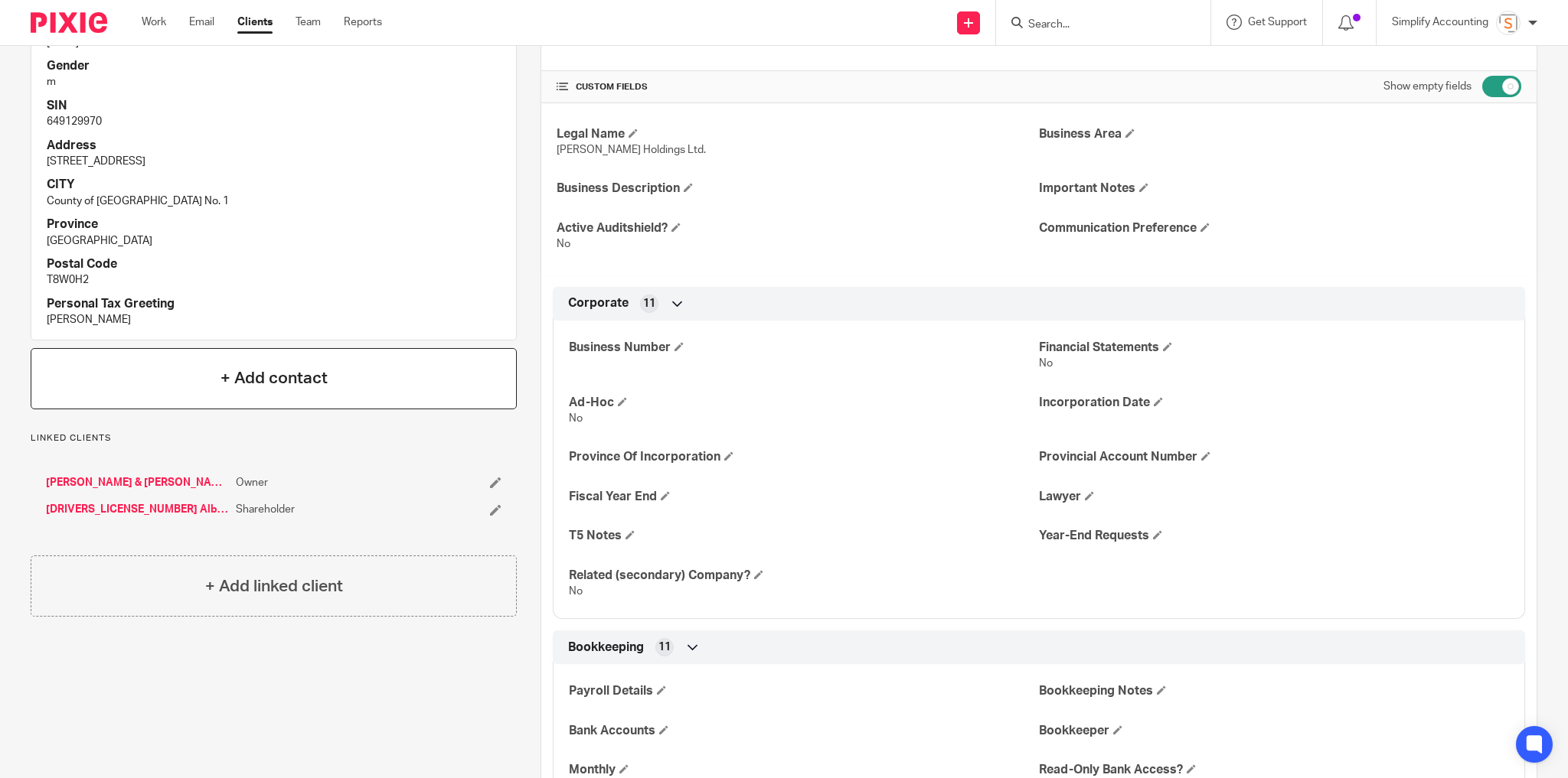
scroll to position [306, 0]
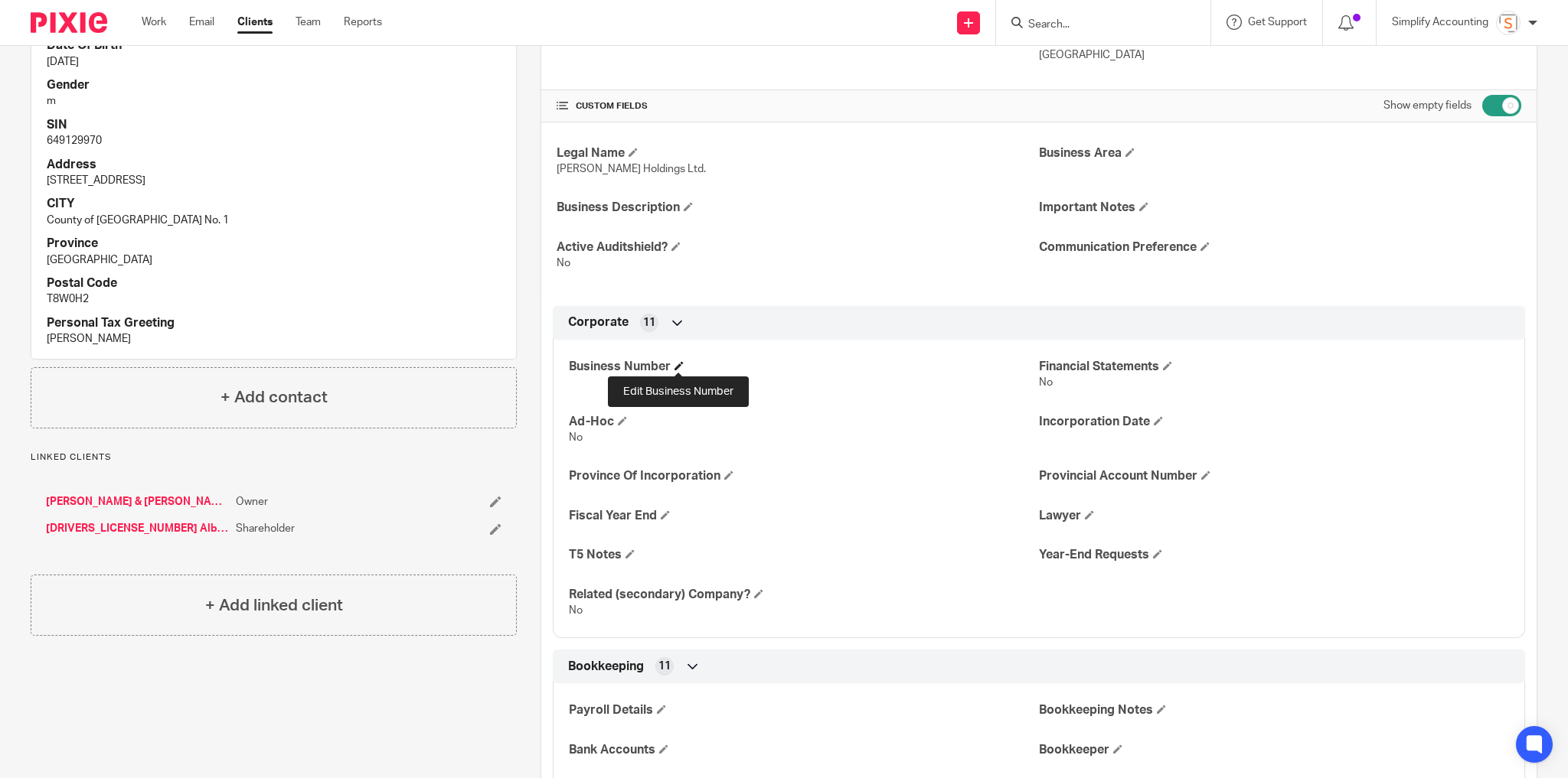
click at [677, 366] on span at bounding box center [679, 366] width 9 height 9
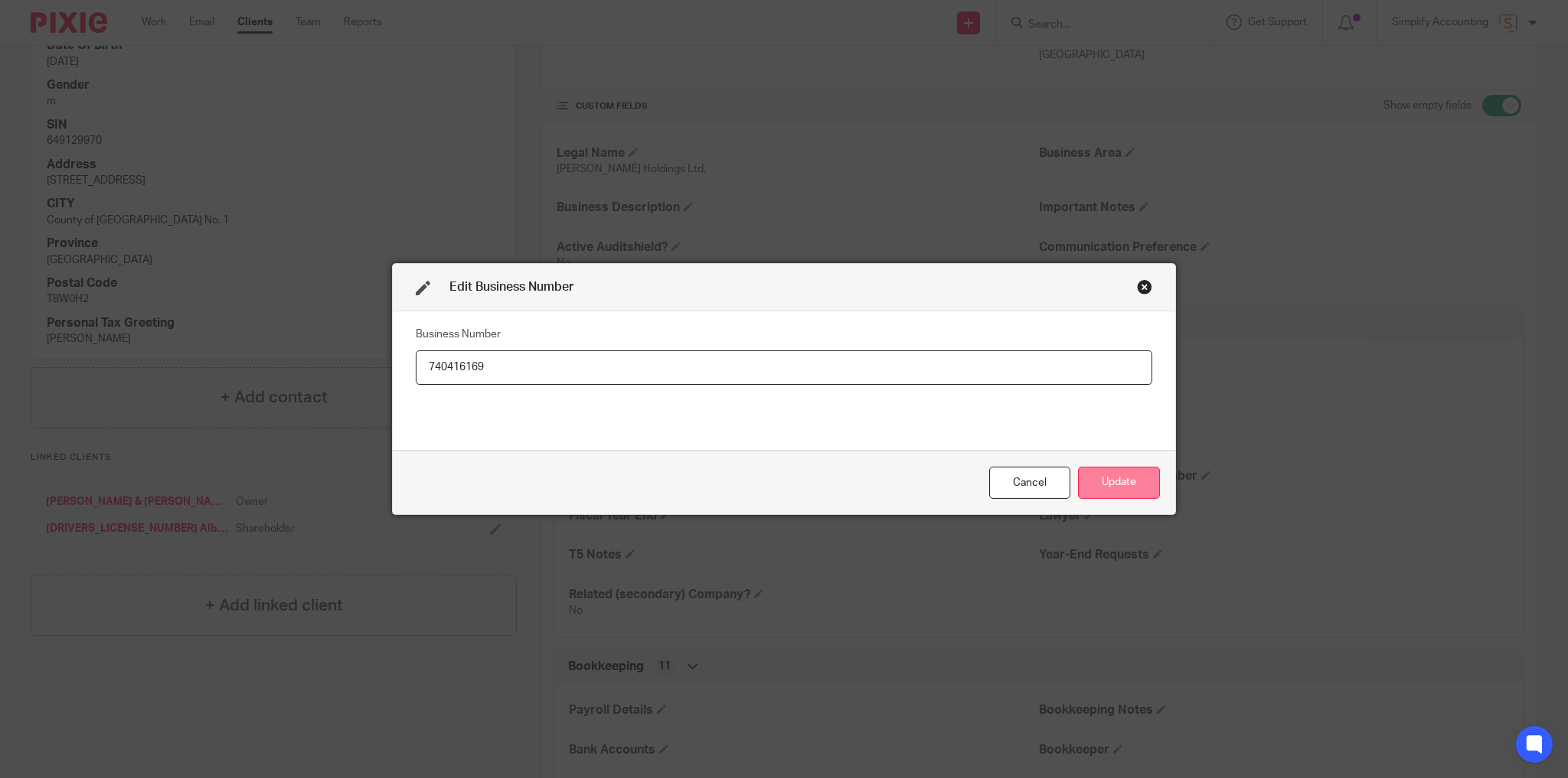
type input "740416169"
click at [1115, 486] on button "Update" at bounding box center [1118, 483] width 82 height 33
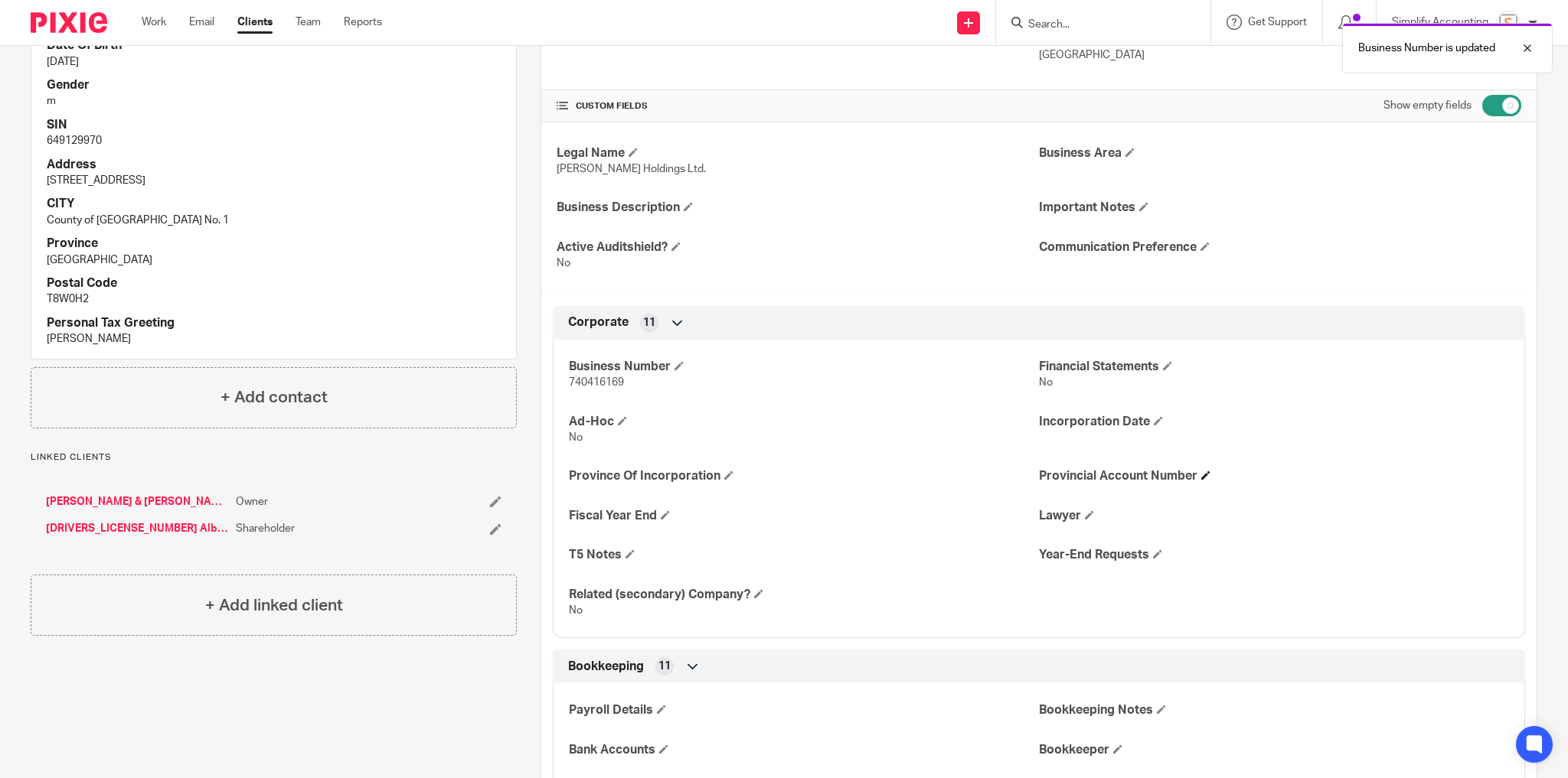
click at [1206, 473] on span at bounding box center [1206, 475] width 9 height 9
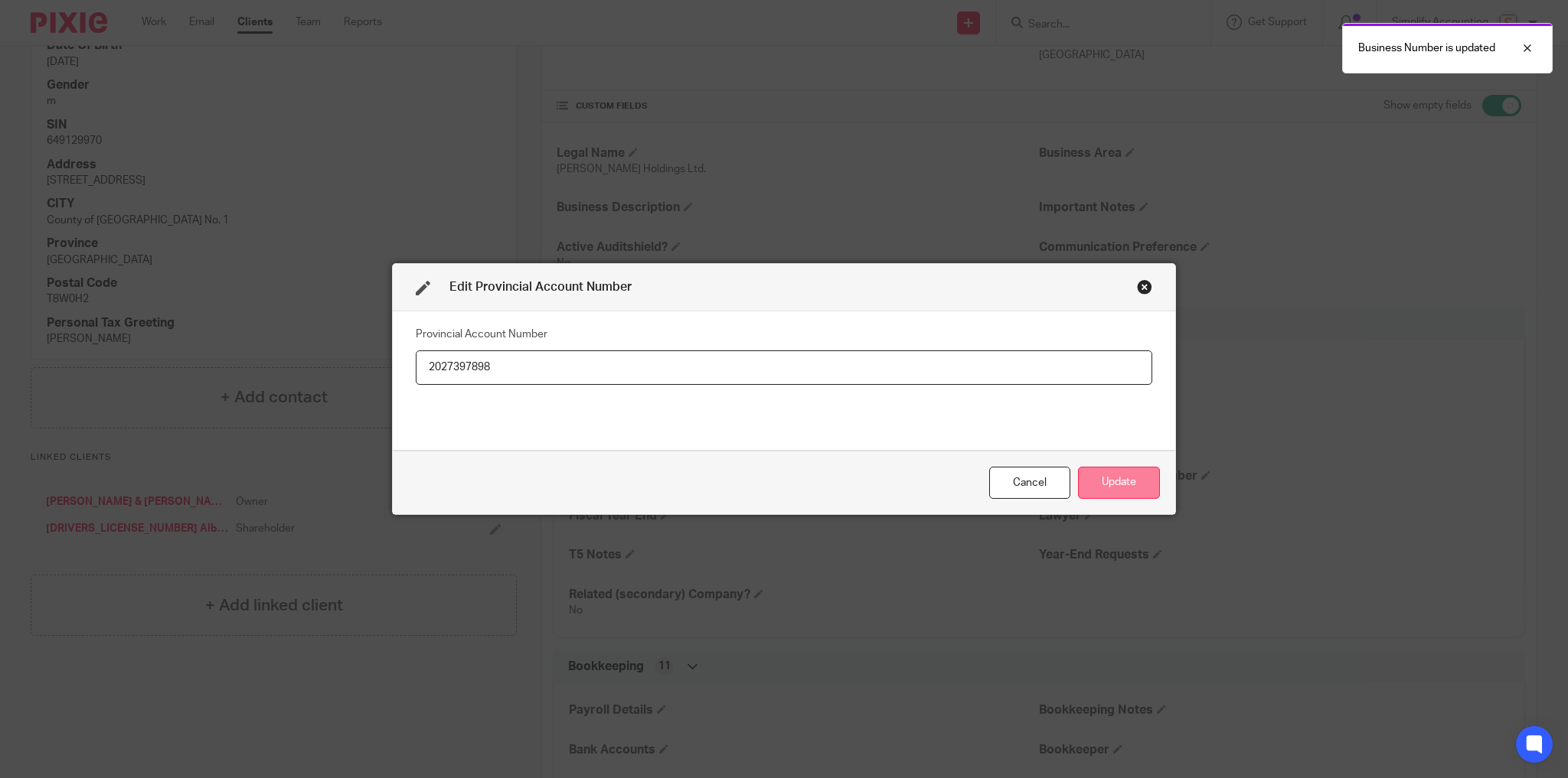
type input "2027397898"
click at [1110, 475] on button "Update" at bounding box center [1118, 483] width 82 height 33
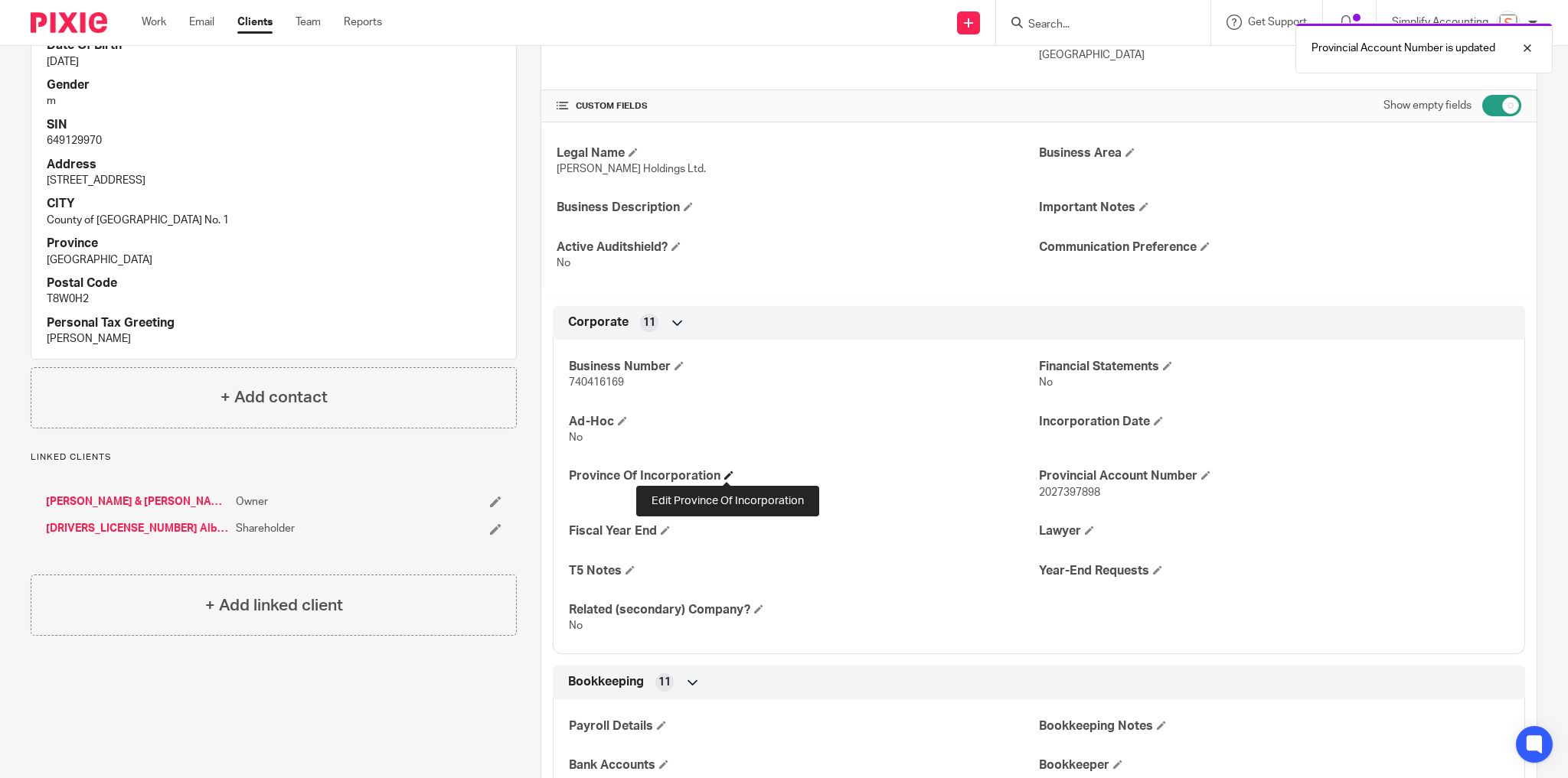
click at [730, 472] on span at bounding box center [729, 475] width 9 height 9
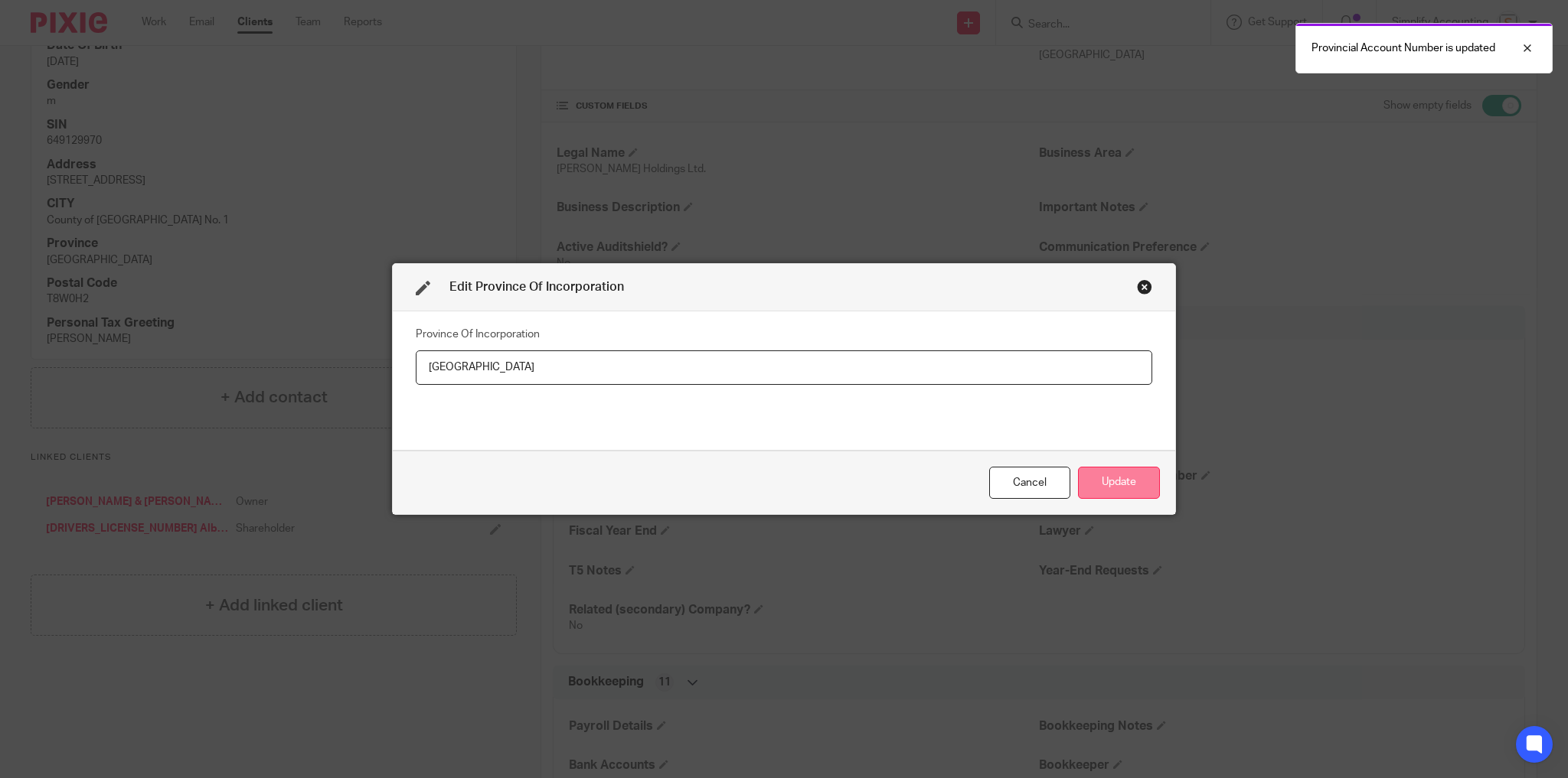
type input "Alberta"
click at [1118, 477] on button "Update" at bounding box center [1118, 483] width 82 height 33
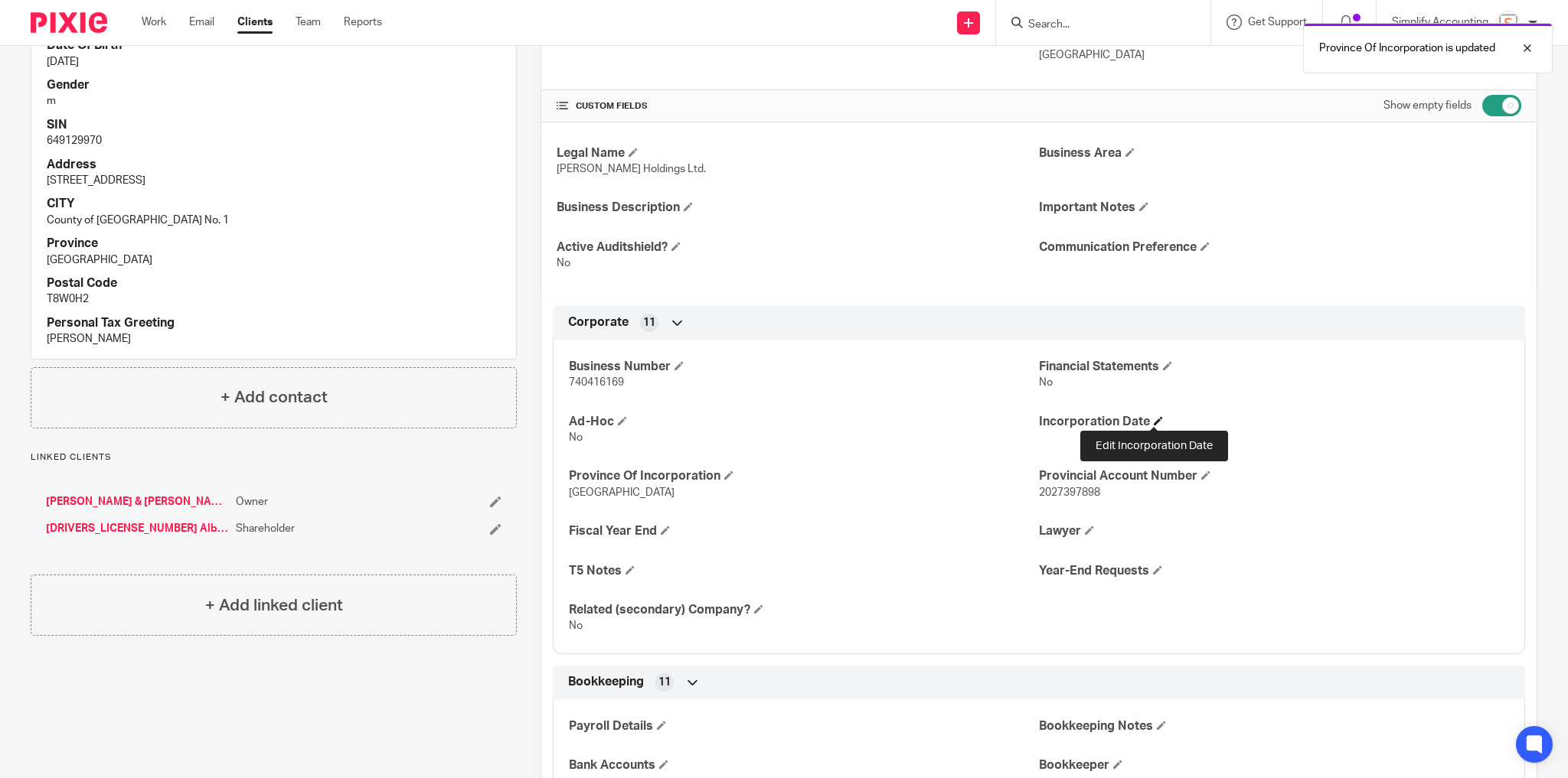
click at [1154, 419] on span at bounding box center [1158, 421] width 9 height 9
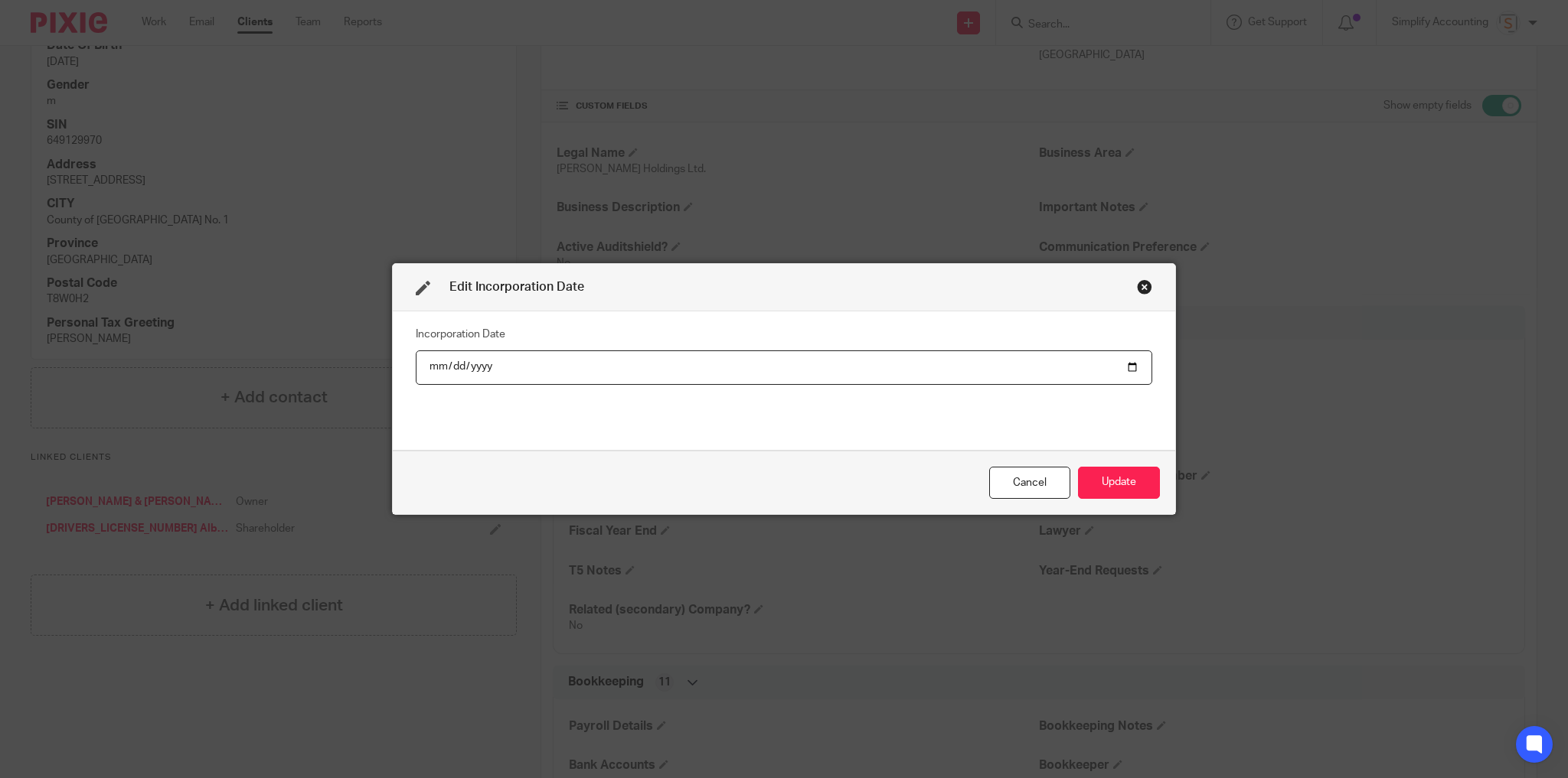
type input "2025-08-19"
click at [1128, 495] on button "Update" at bounding box center [1118, 483] width 82 height 33
click at [1123, 483] on button "Update" at bounding box center [1118, 483] width 82 height 33
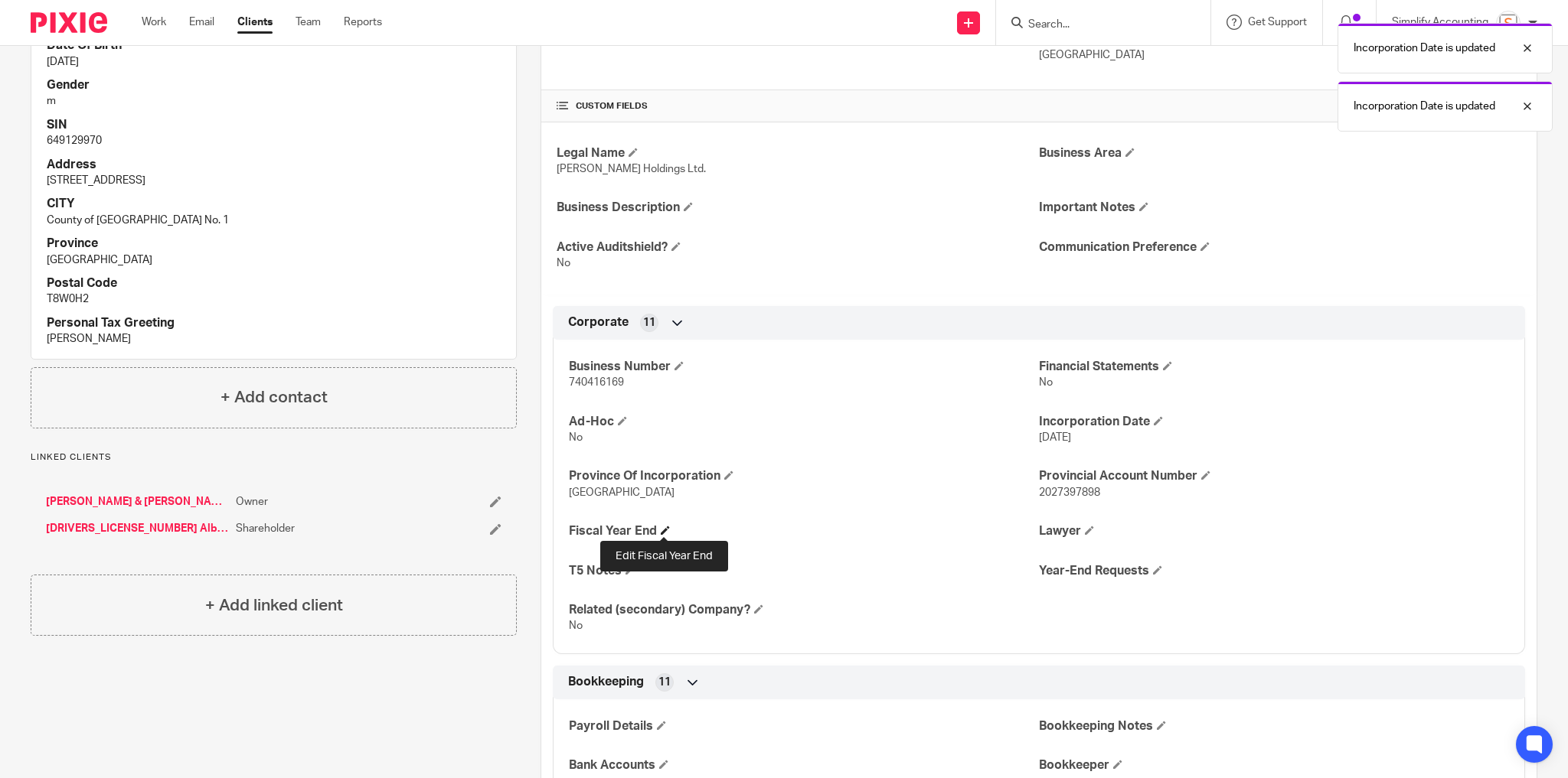
click at [663, 526] on span at bounding box center [665, 530] width 9 height 9
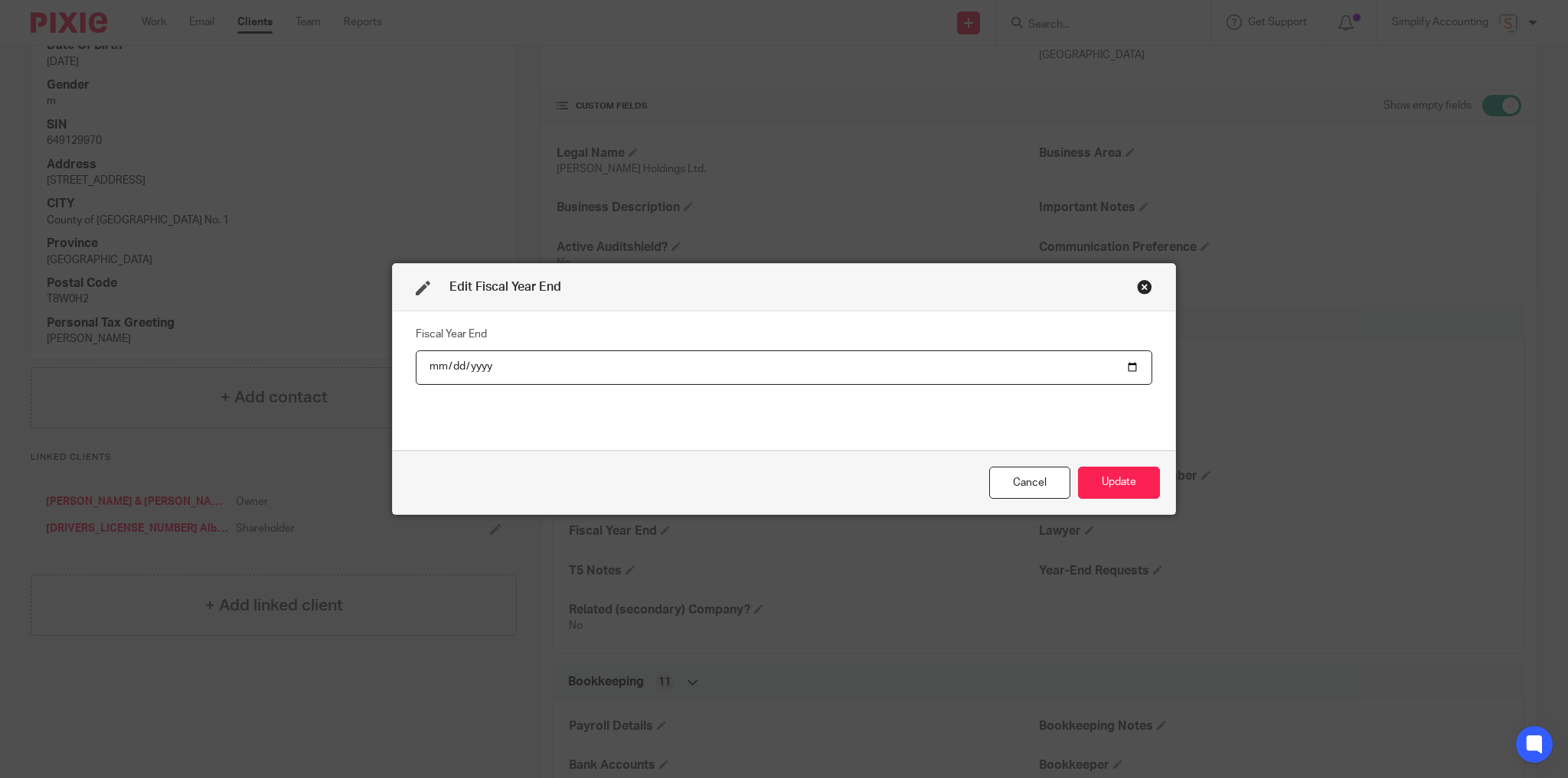
type input "2026-06-30"
click at [1128, 480] on button "Update" at bounding box center [1118, 483] width 82 height 33
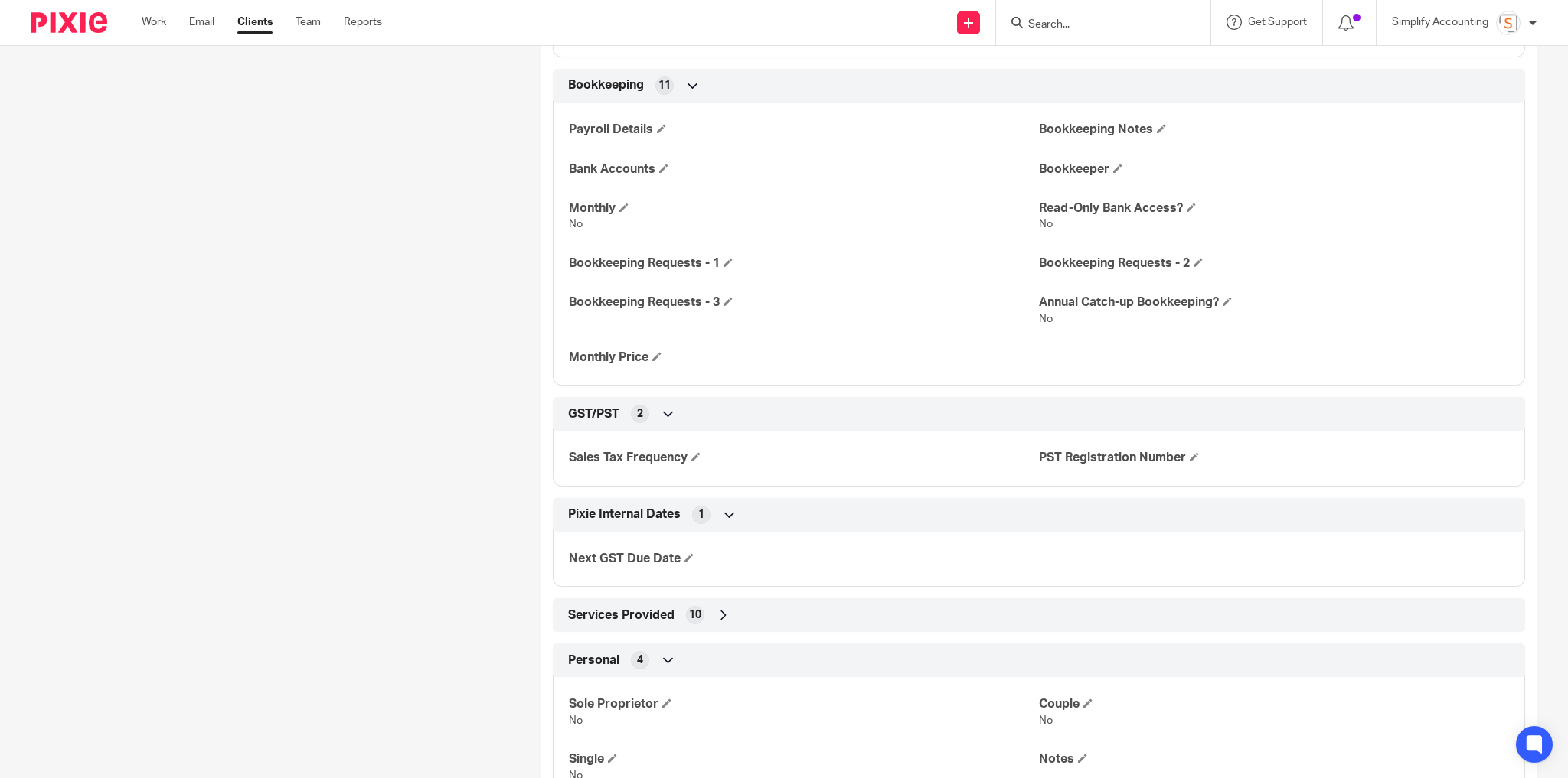
scroll to position [979, 0]
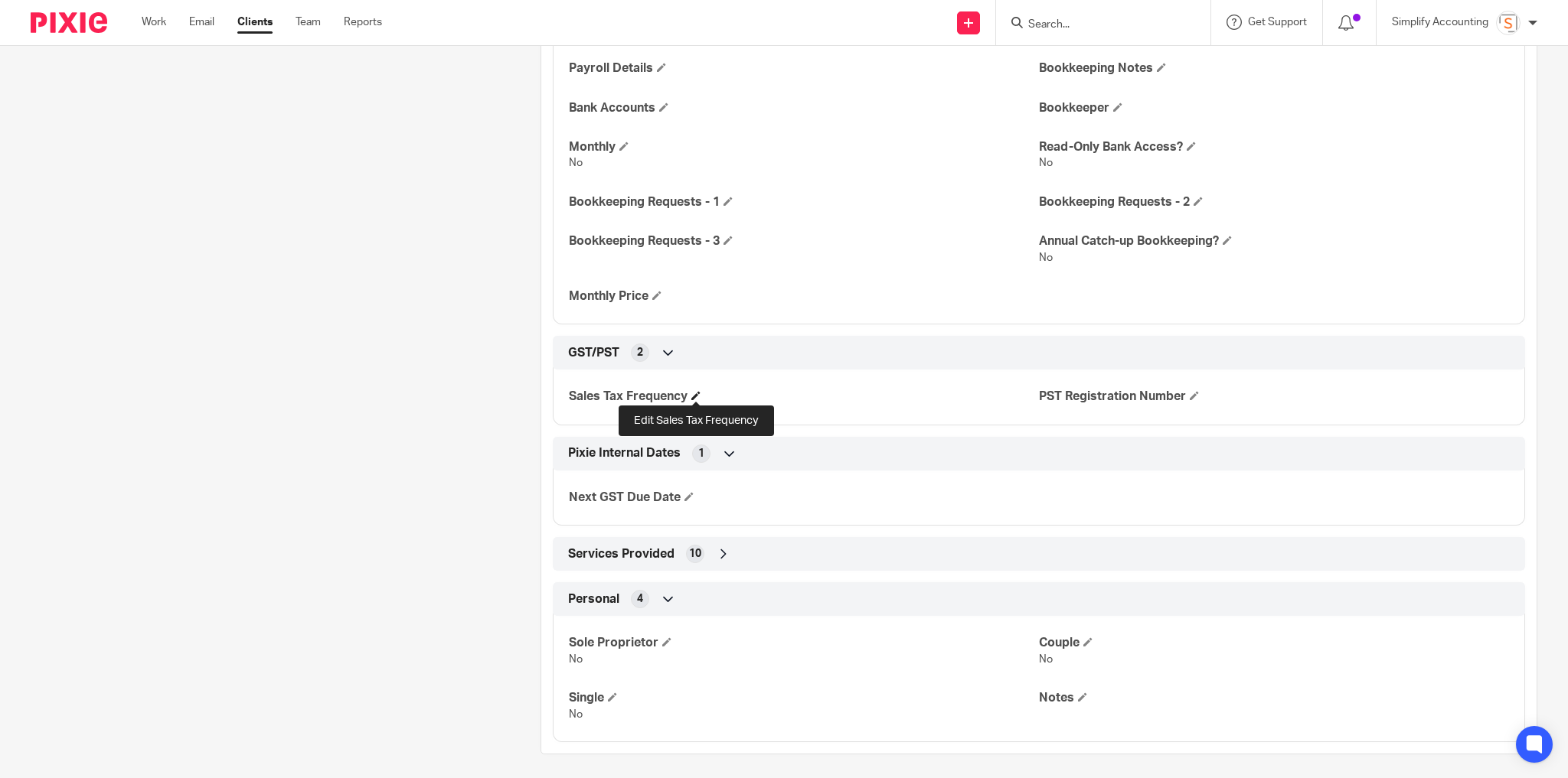
click at [697, 391] on span at bounding box center [696, 396] width 9 height 9
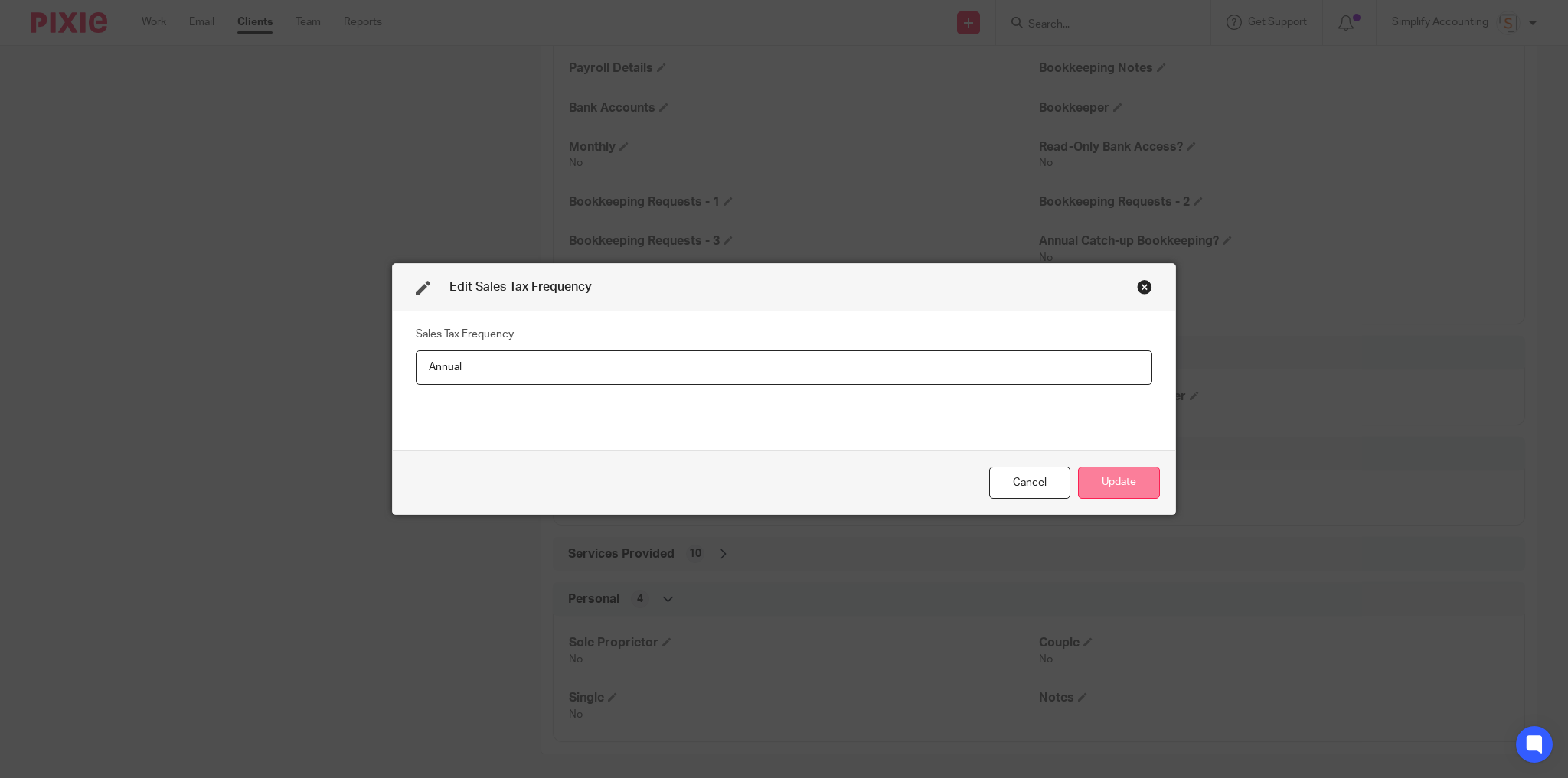
type input "Annual"
click at [1084, 481] on button "Update" at bounding box center [1118, 483] width 82 height 33
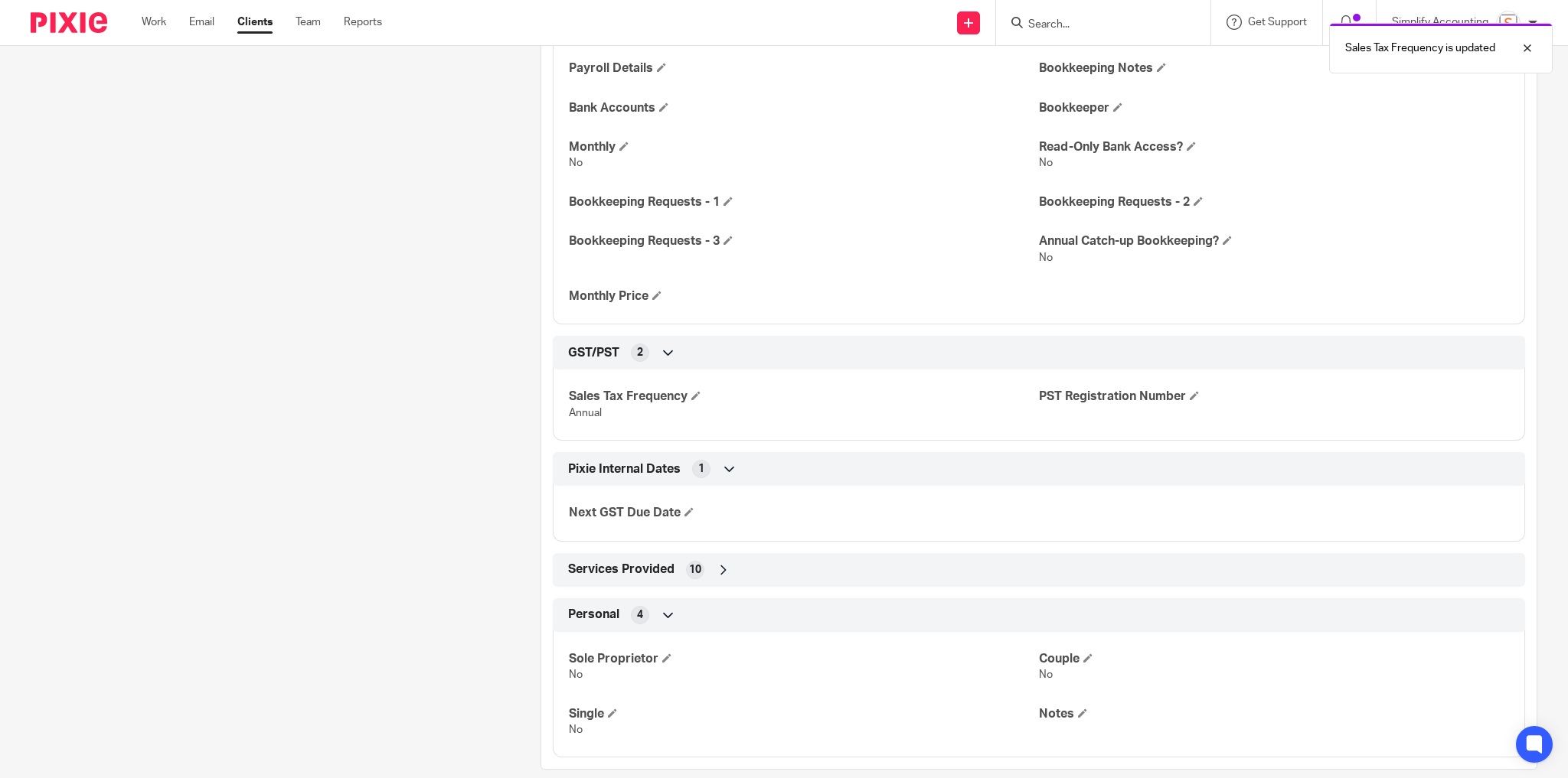
click at [640, 564] on span "Services Provided" at bounding box center [621, 570] width 106 height 16
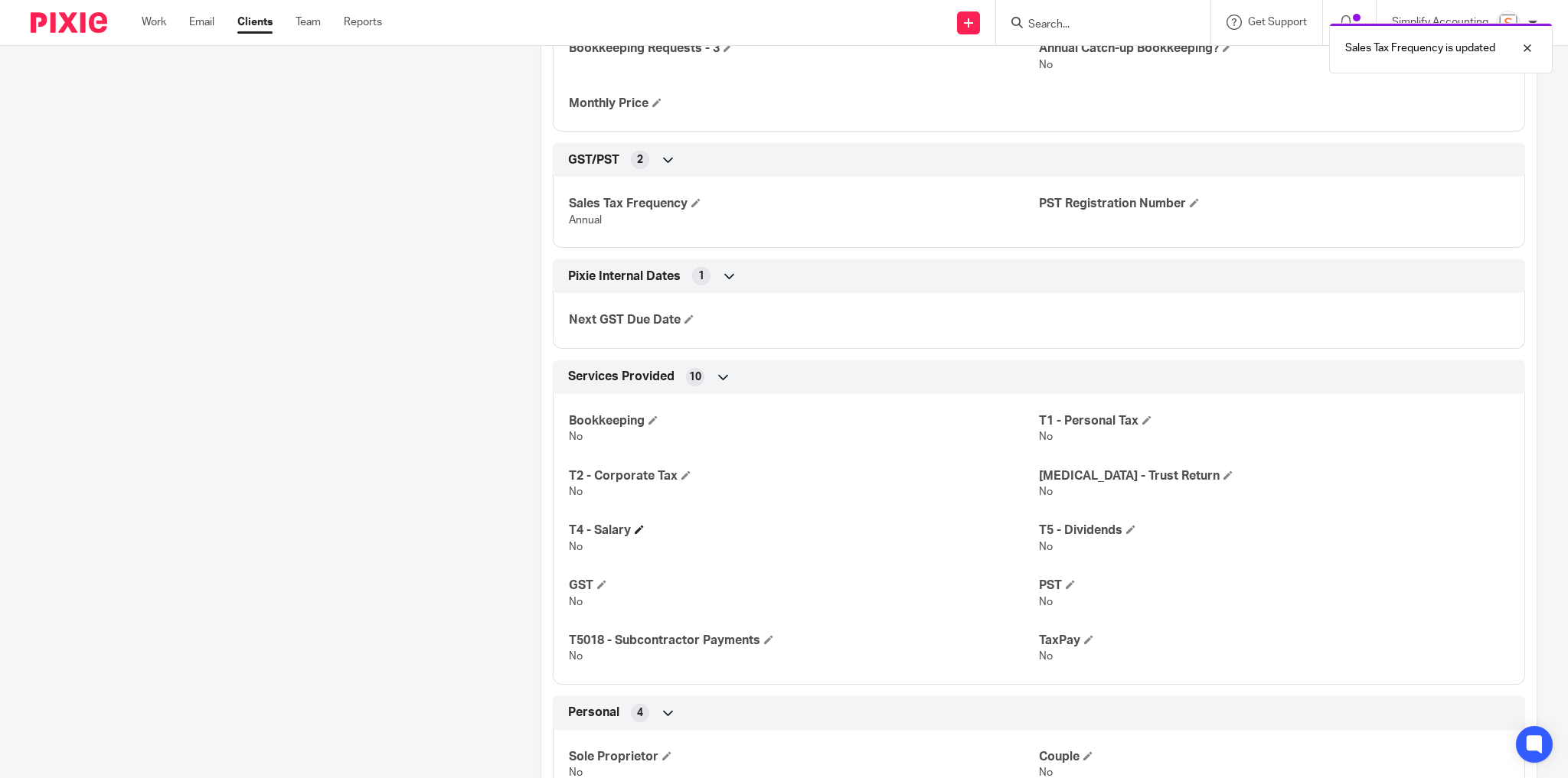
scroll to position [1224, 0]
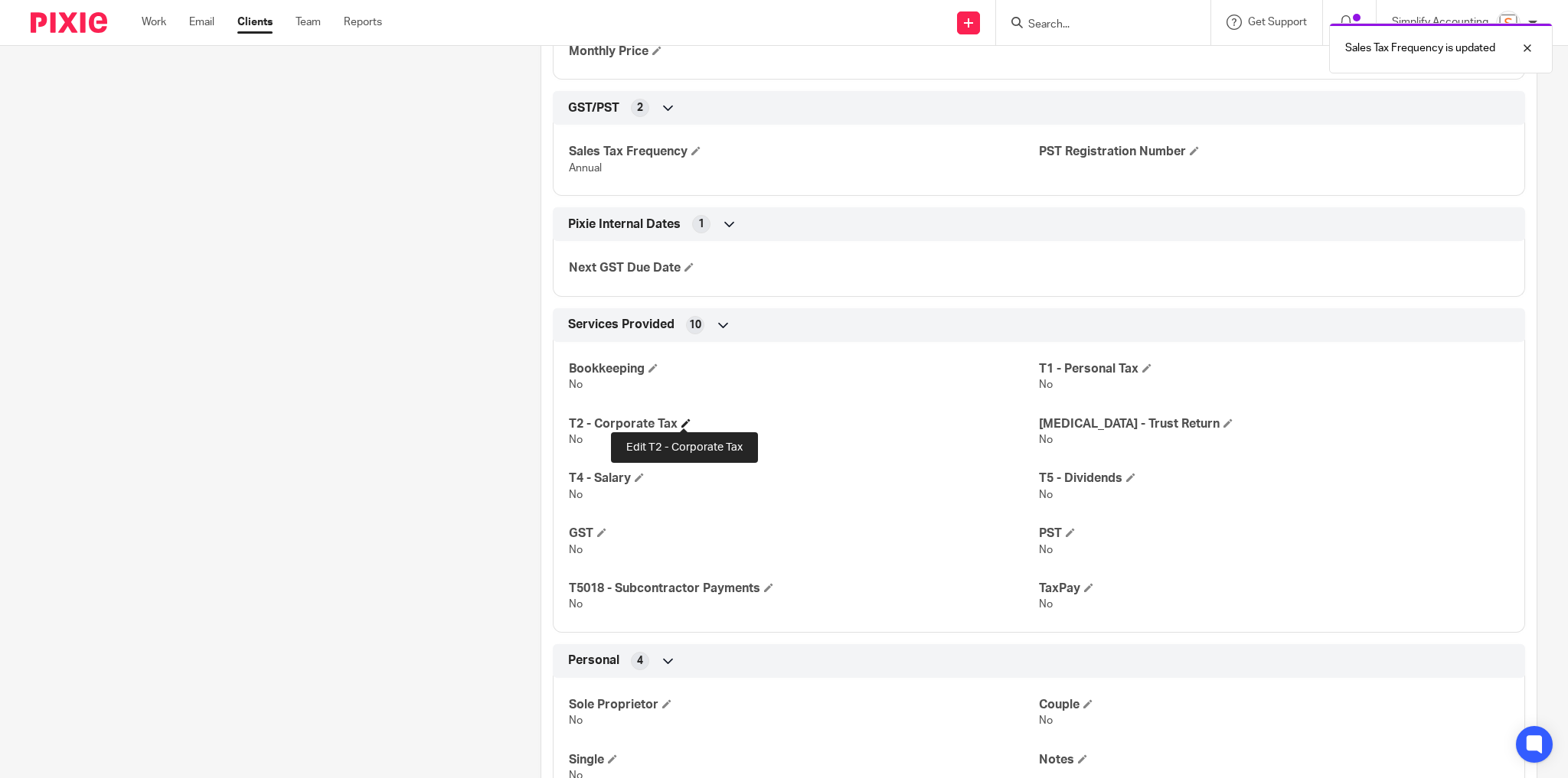
click at [688, 422] on span at bounding box center [686, 423] width 9 height 9
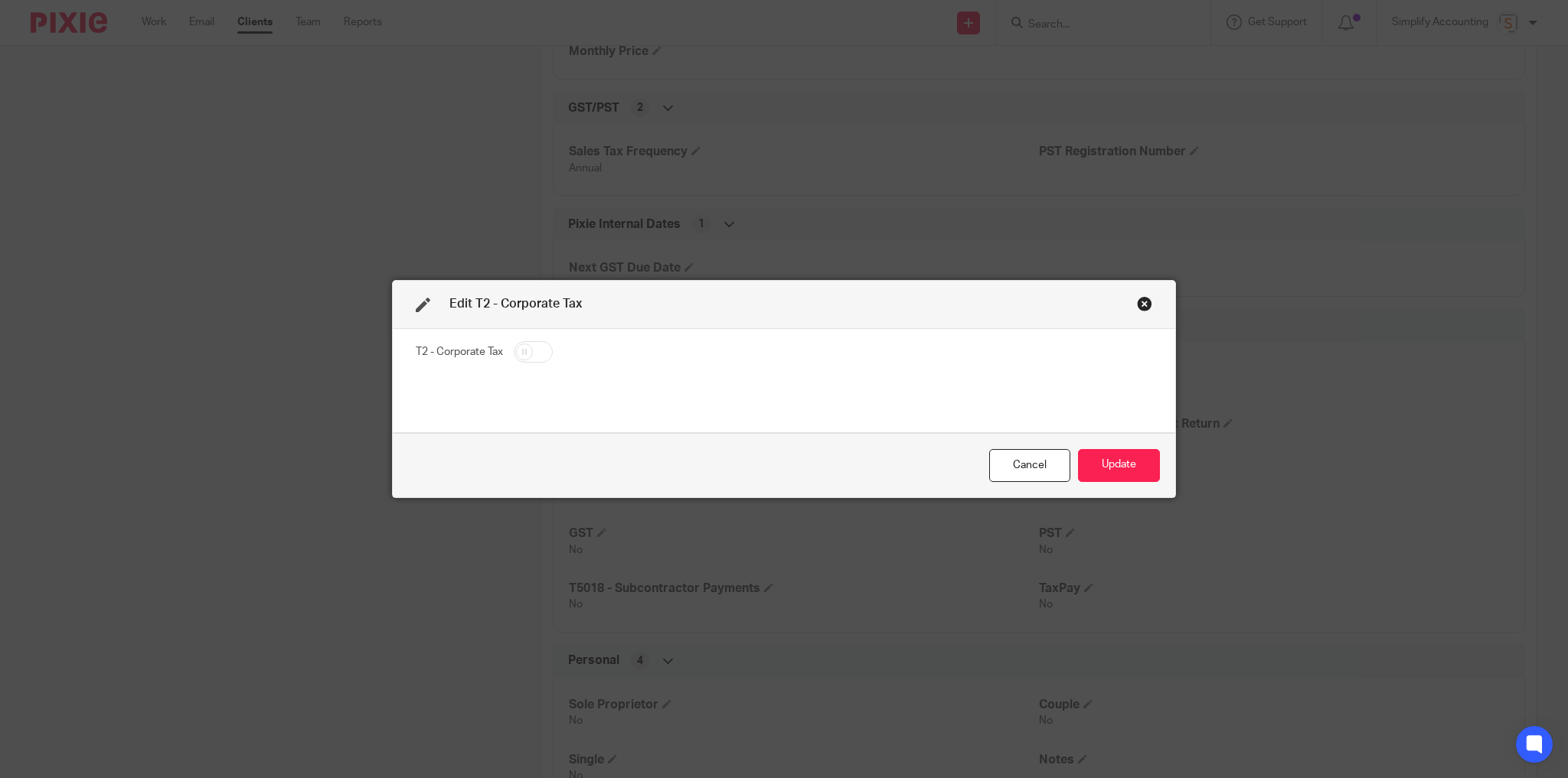
click at [525, 352] on input "checkbox" at bounding box center [533, 351] width 39 height 21
checkbox input "true"
click at [1118, 466] on button "Update" at bounding box center [1118, 466] width 82 height 33
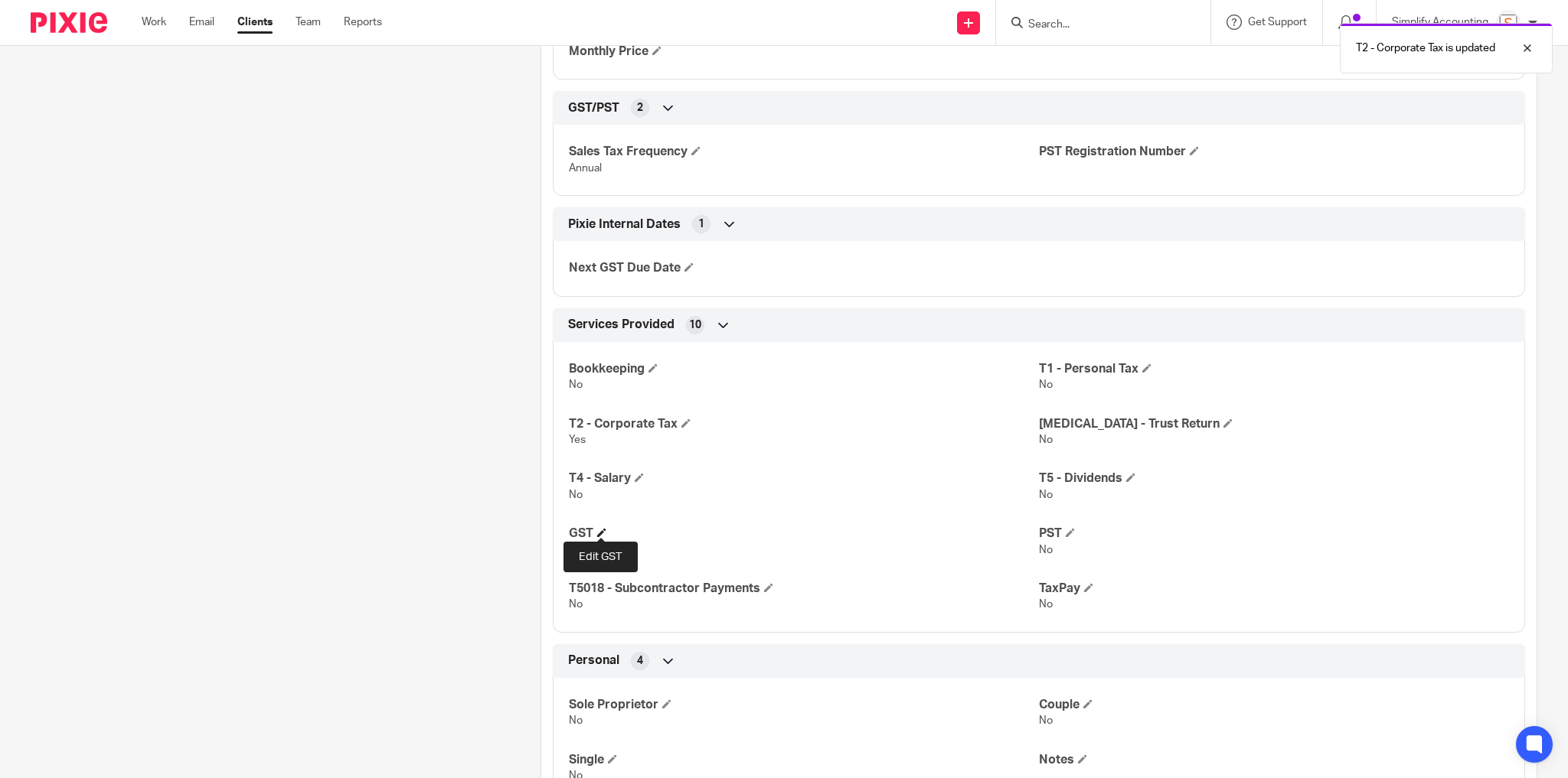
click at [602, 531] on span at bounding box center [602, 532] width 9 height 9
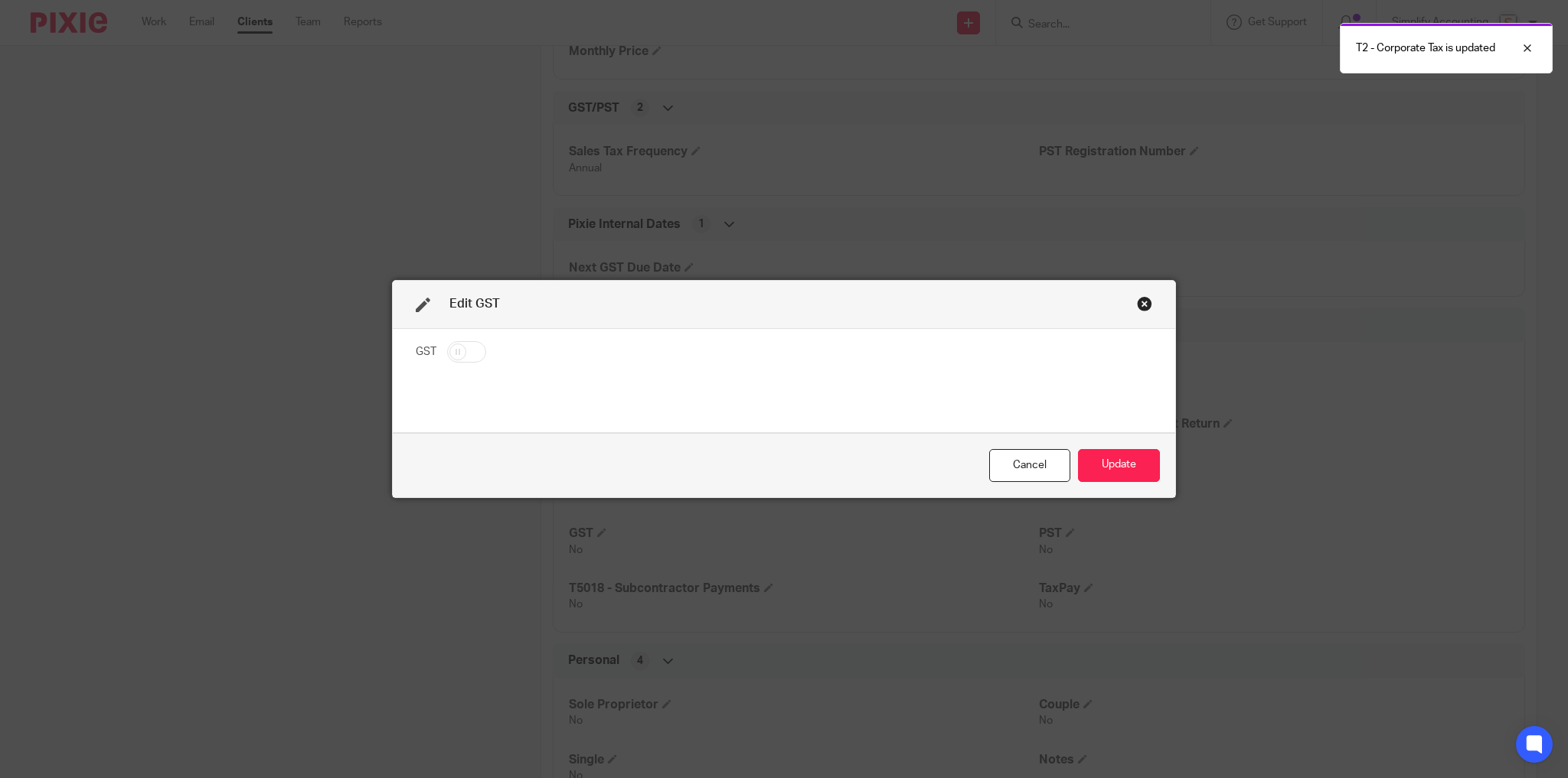
click at [469, 349] on input "checkbox" at bounding box center [466, 351] width 39 height 21
checkbox input "true"
click at [1122, 453] on button "Update" at bounding box center [1118, 466] width 82 height 33
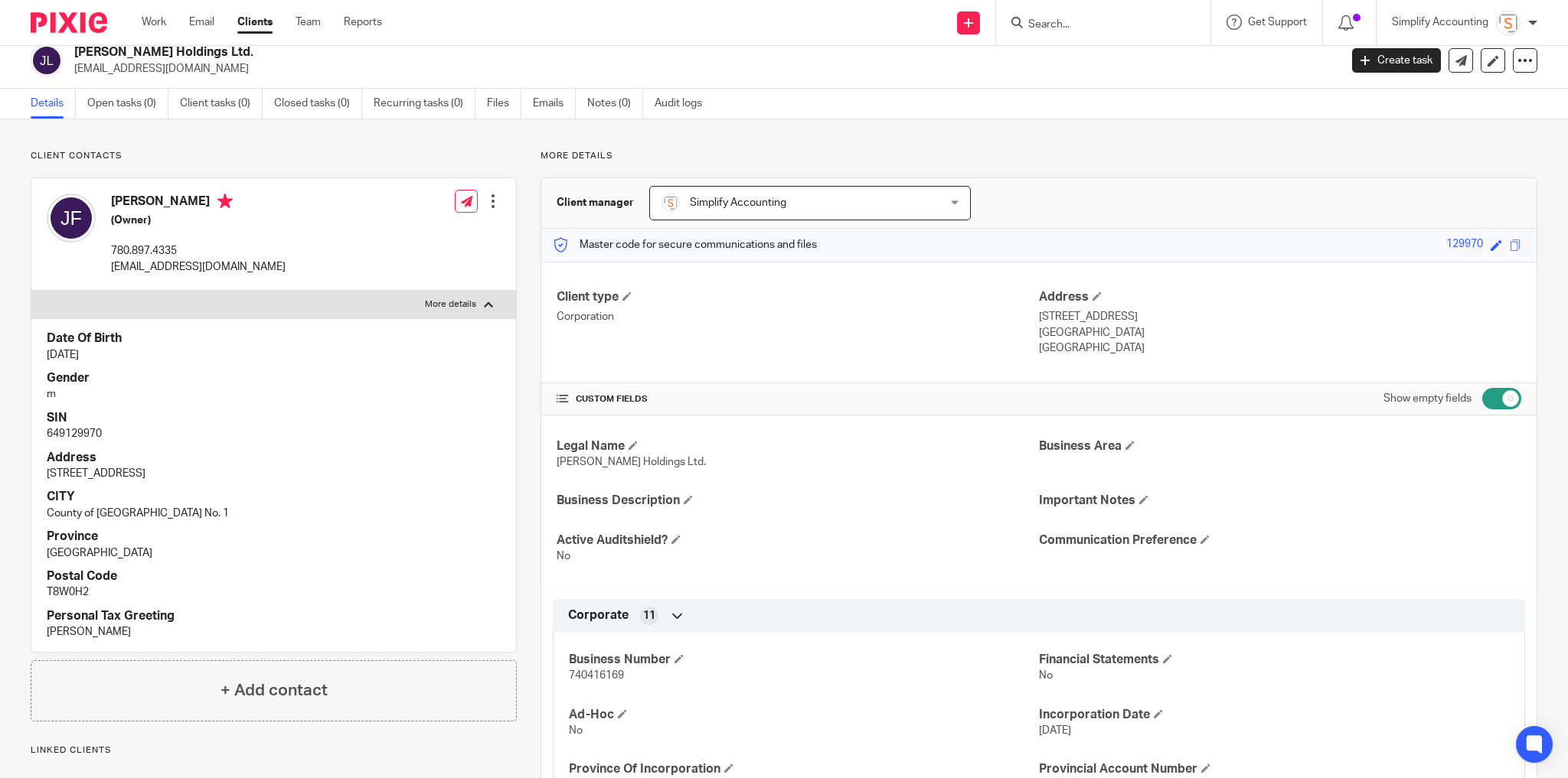
scroll to position [3, 0]
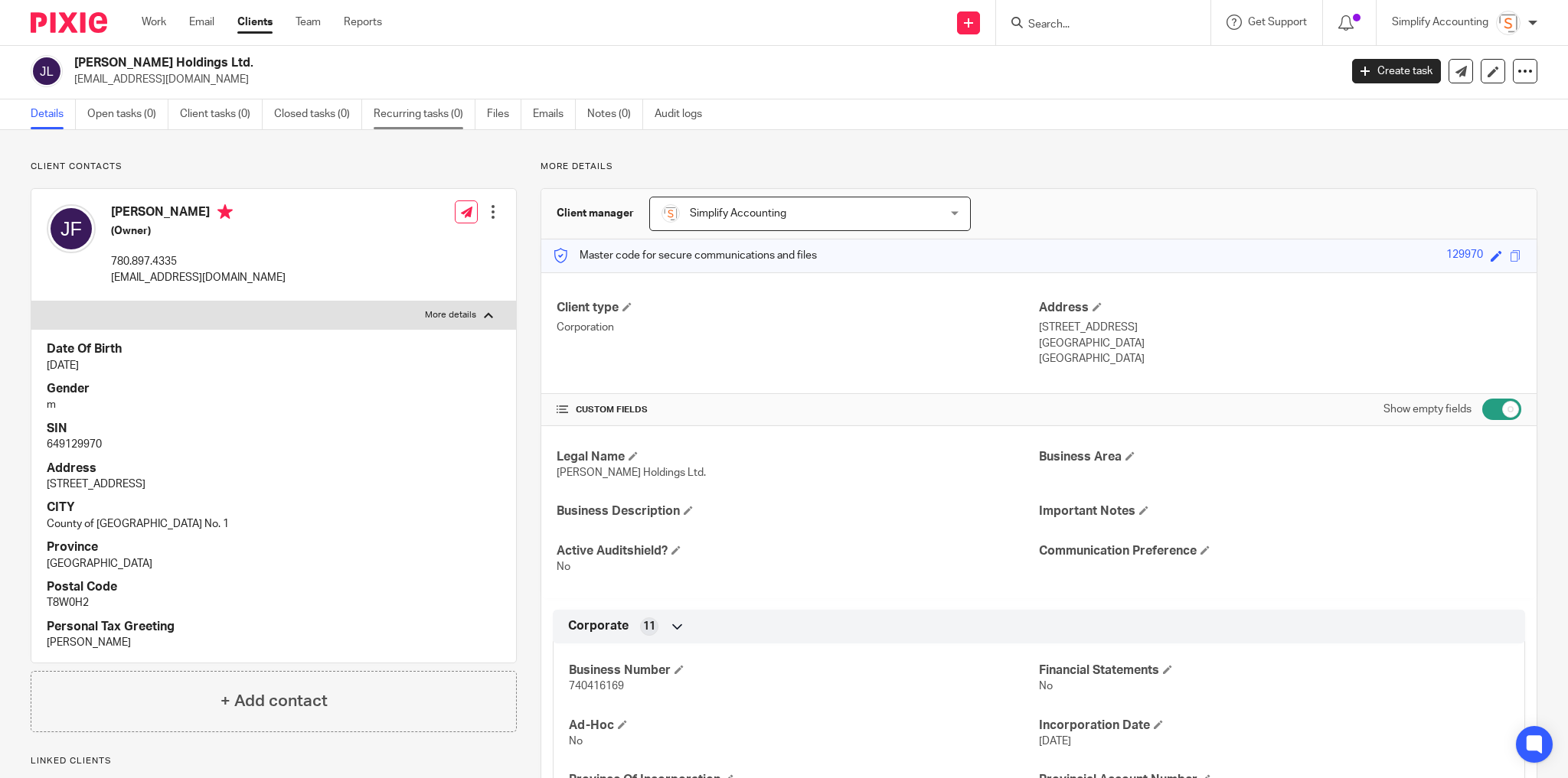
click at [417, 114] on link "Recurring tasks (0)" at bounding box center [424, 115] width 102 height 30
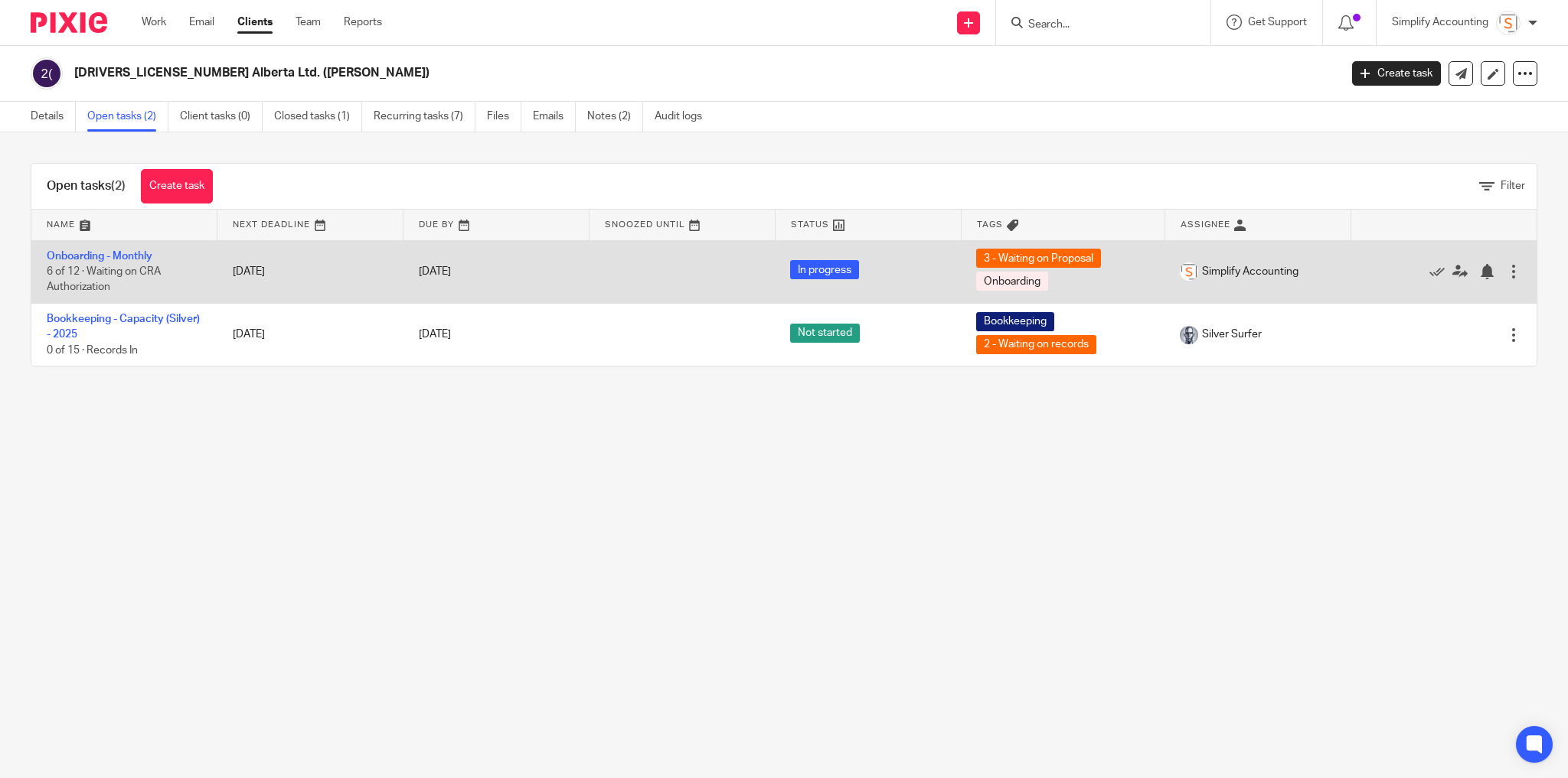
drag, startPoint x: 114, startPoint y: 256, endPoint x: 129, endPoint y: 269, distance: 19.8
click at [114, 255] on link "Onboarding - Monthly" at bounding box center [99, 257] width 105 height 11
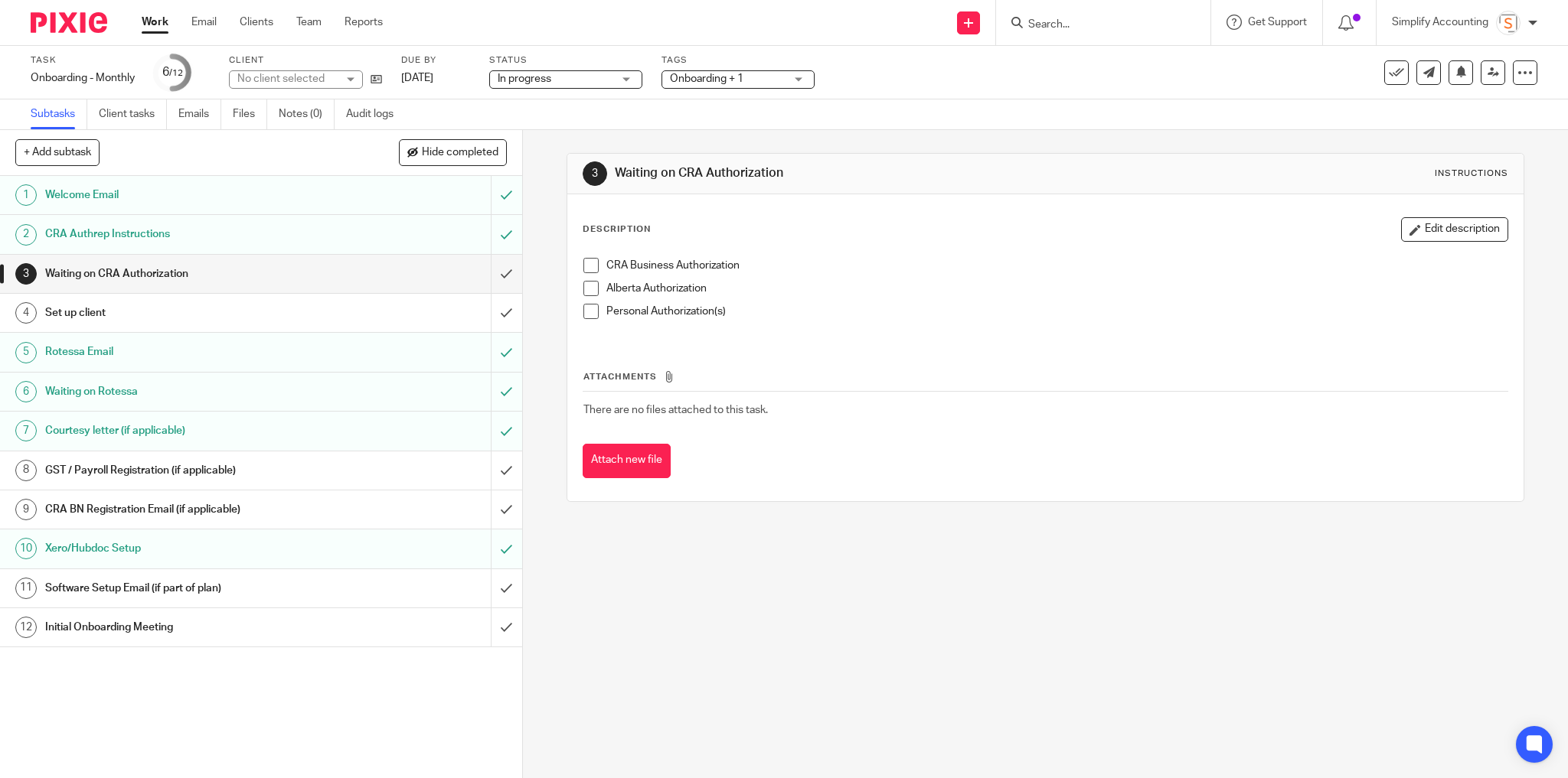
click at [586, 285] on span at bounding box center [591, 288] width 16 height 16
click at [186, 311] on h1 "Set up client" at bounding box center [188, 312] width 287 height 23
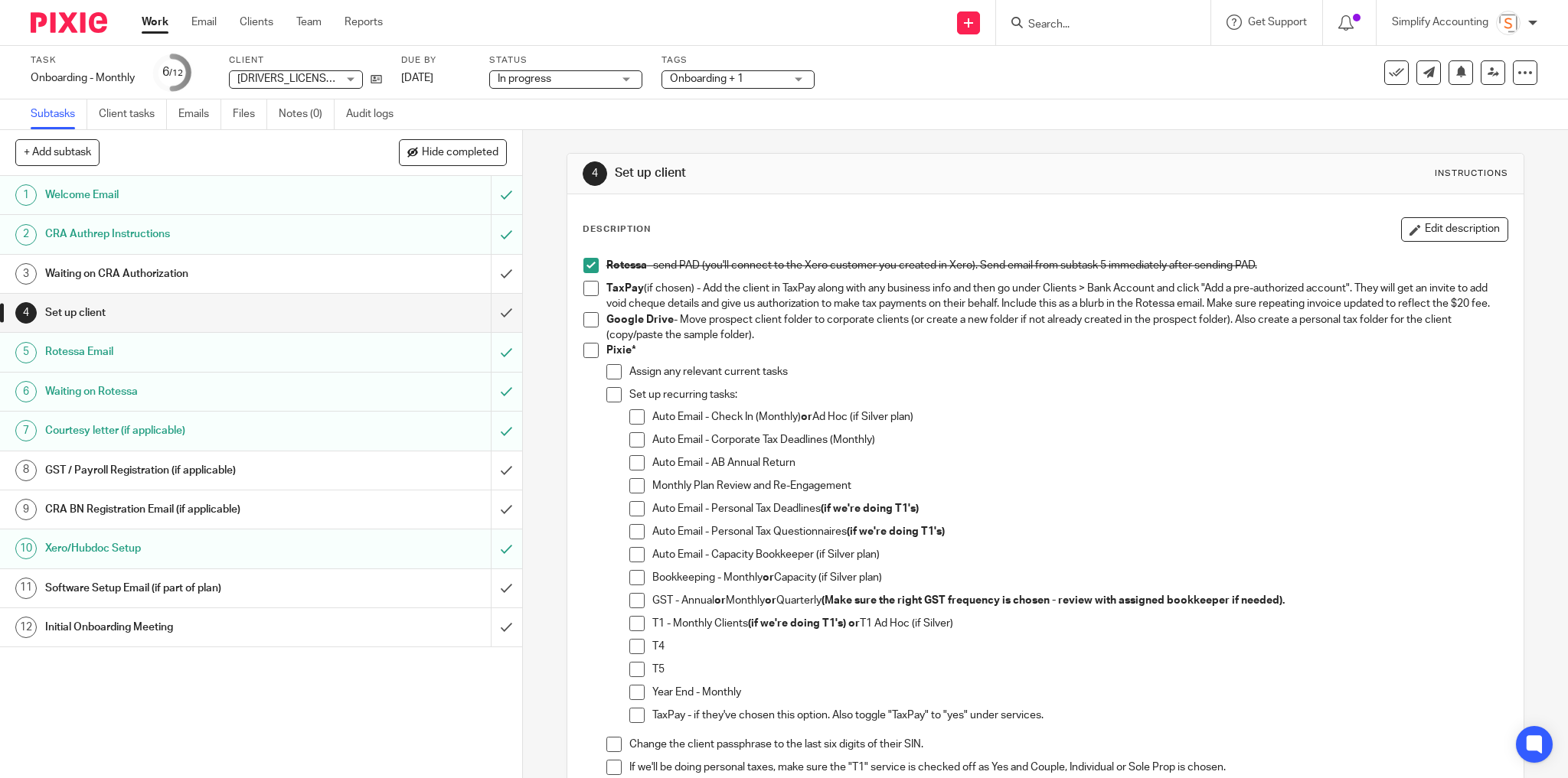
click at [633, 470] on span at bounding box center [636, 463] width 16 height 16
click at [631, 424] on span at bounding box center [636, 417] width 16 height 16
click at [632, 447] on span at bounding box center [636, 440] width 16 height 16
click at [633, 563] on span at bounding box center [636, 554] width 16 height 16
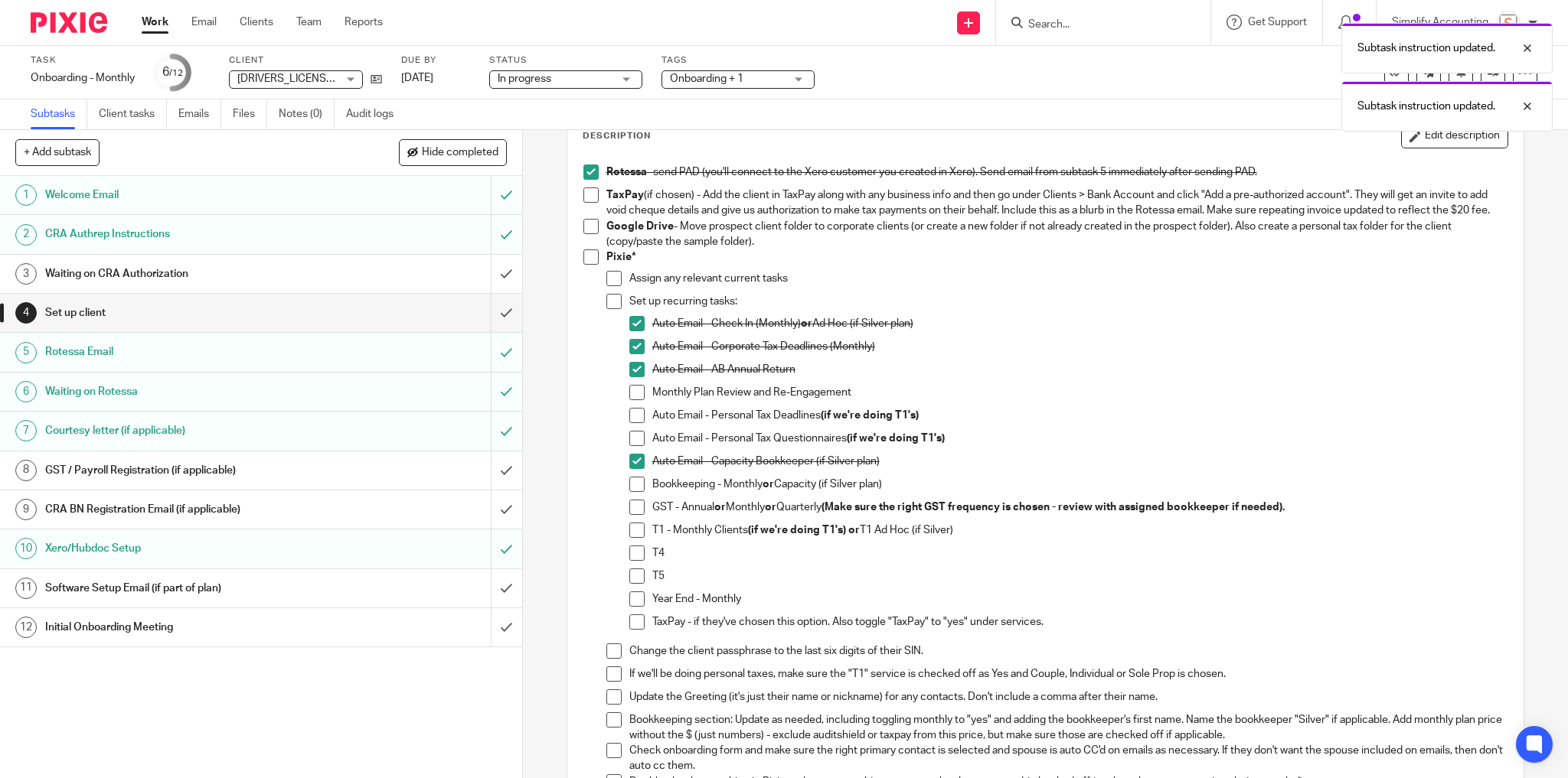
scroll to position [123, 0]
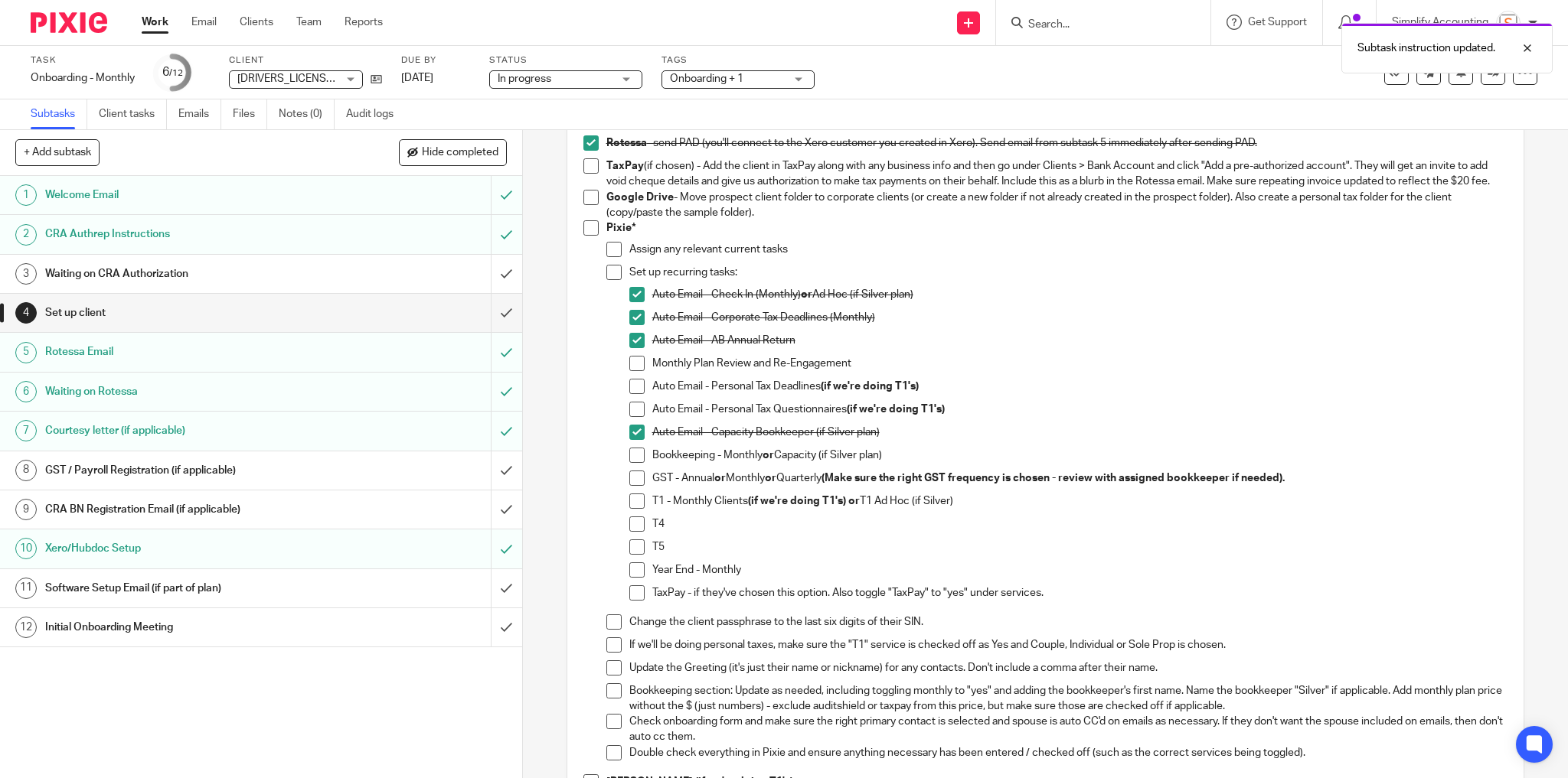
click at [629, 463] on span at bounding box center [636, 455] width 16 height 16
click at [629, 486] on span at bounding box center [636, 477] width 16 height 16
click at [632, 577] on span at bounding box center [636, 570] width 16 height 16
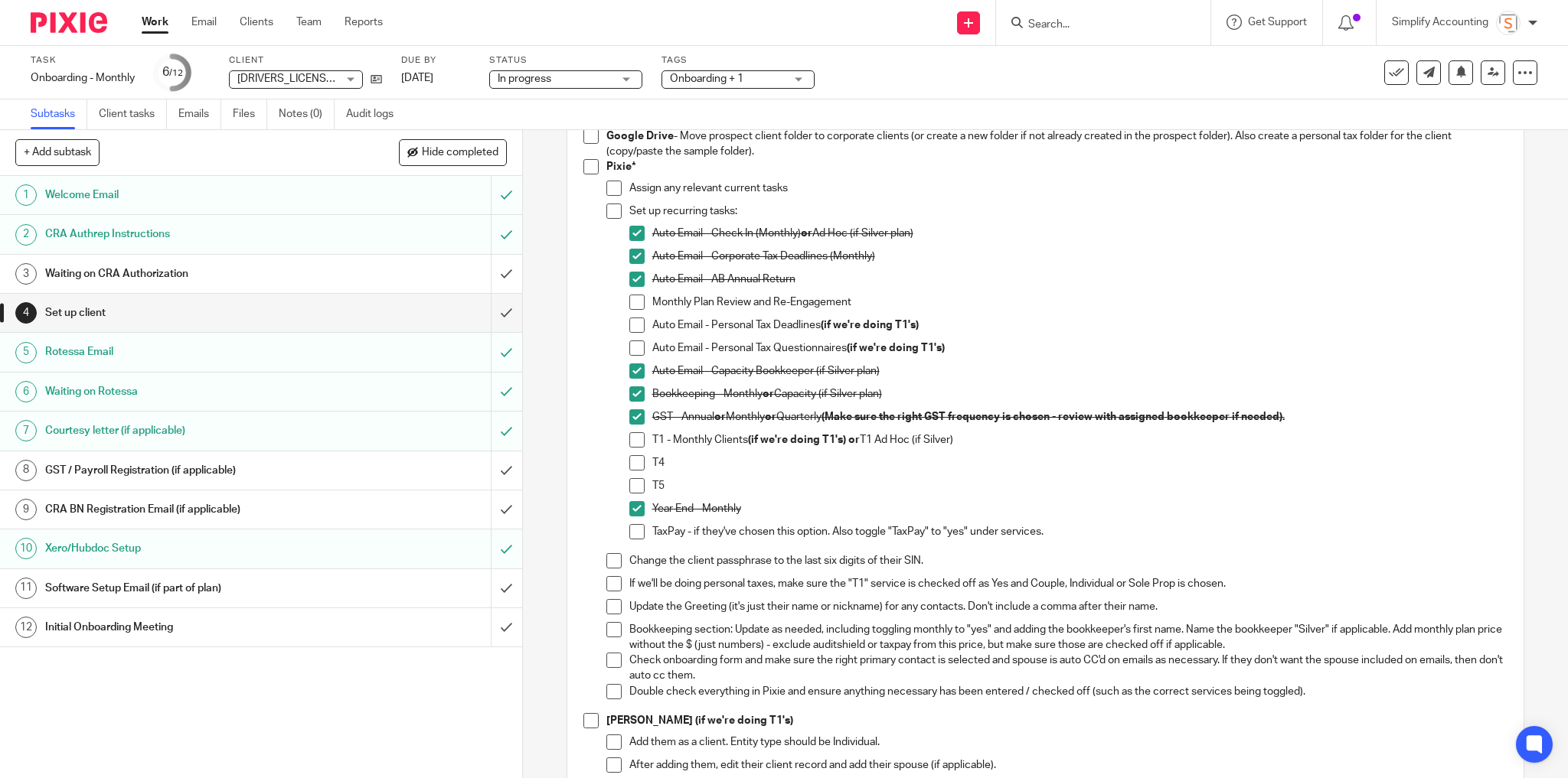
click at [606, 568] on span at bounding box center [613, 561] width 16 height 16
click at [608, 614] on span at bounding box center [613, 607] width 16 height 16
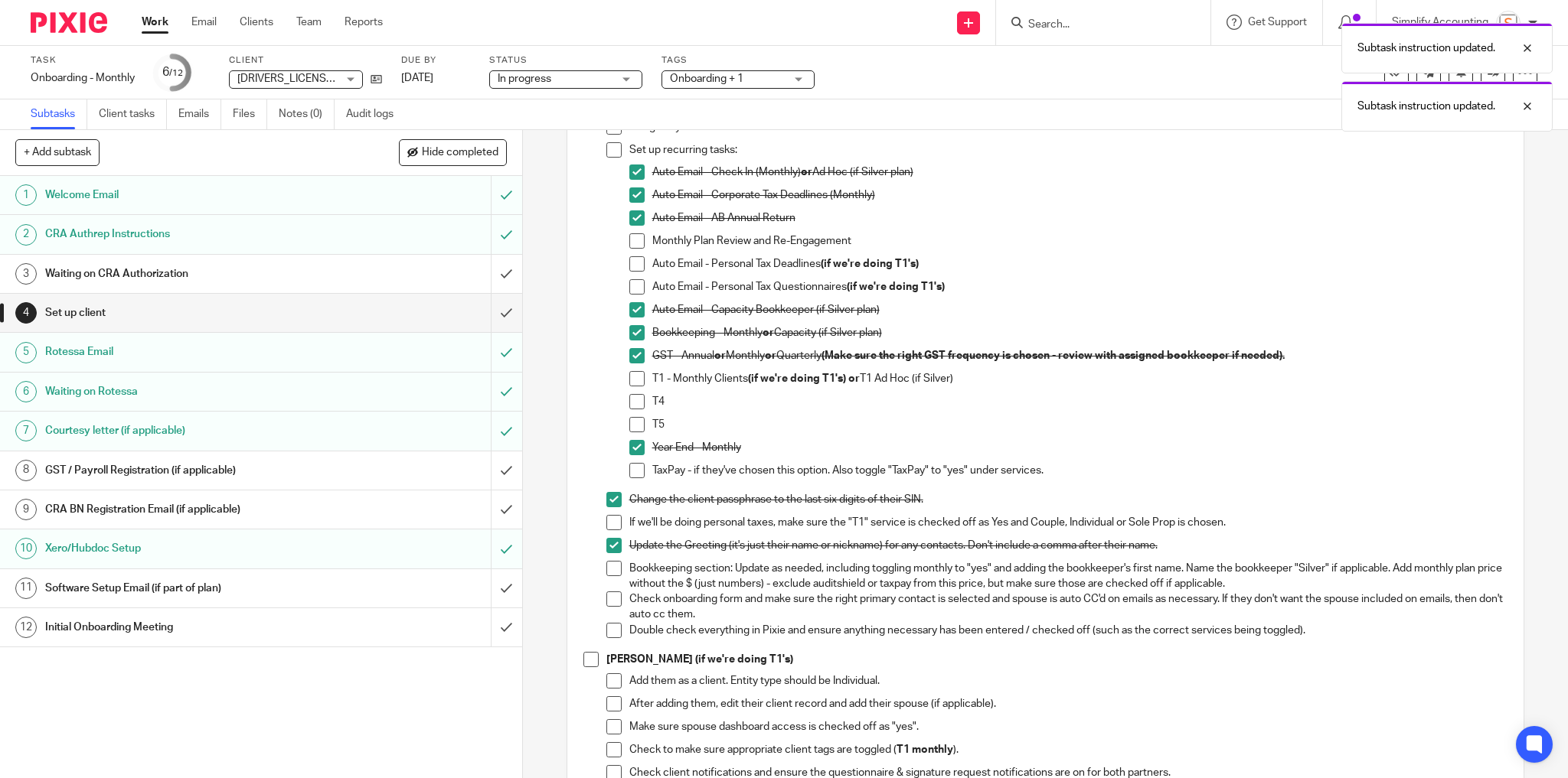
scroll to position [306, 0]
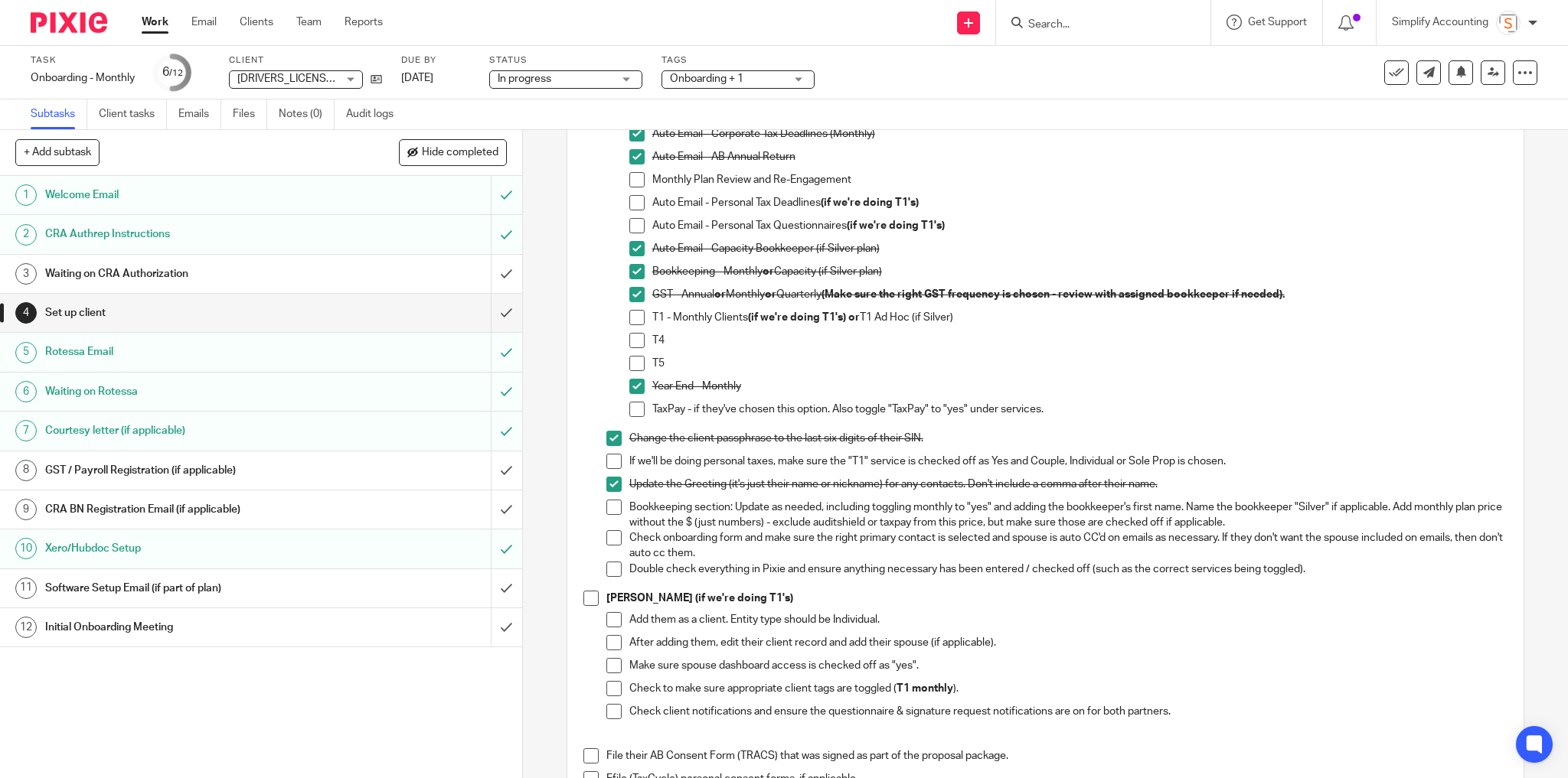
click at [613, 469] on span at bounding box center [613, 461] width 16 height 16
click at [612, 545] on span at bounding box center [613, 537] width 16 height 16
click at [606, 545] on span at bounding box center [613, 537] width 16 height 16
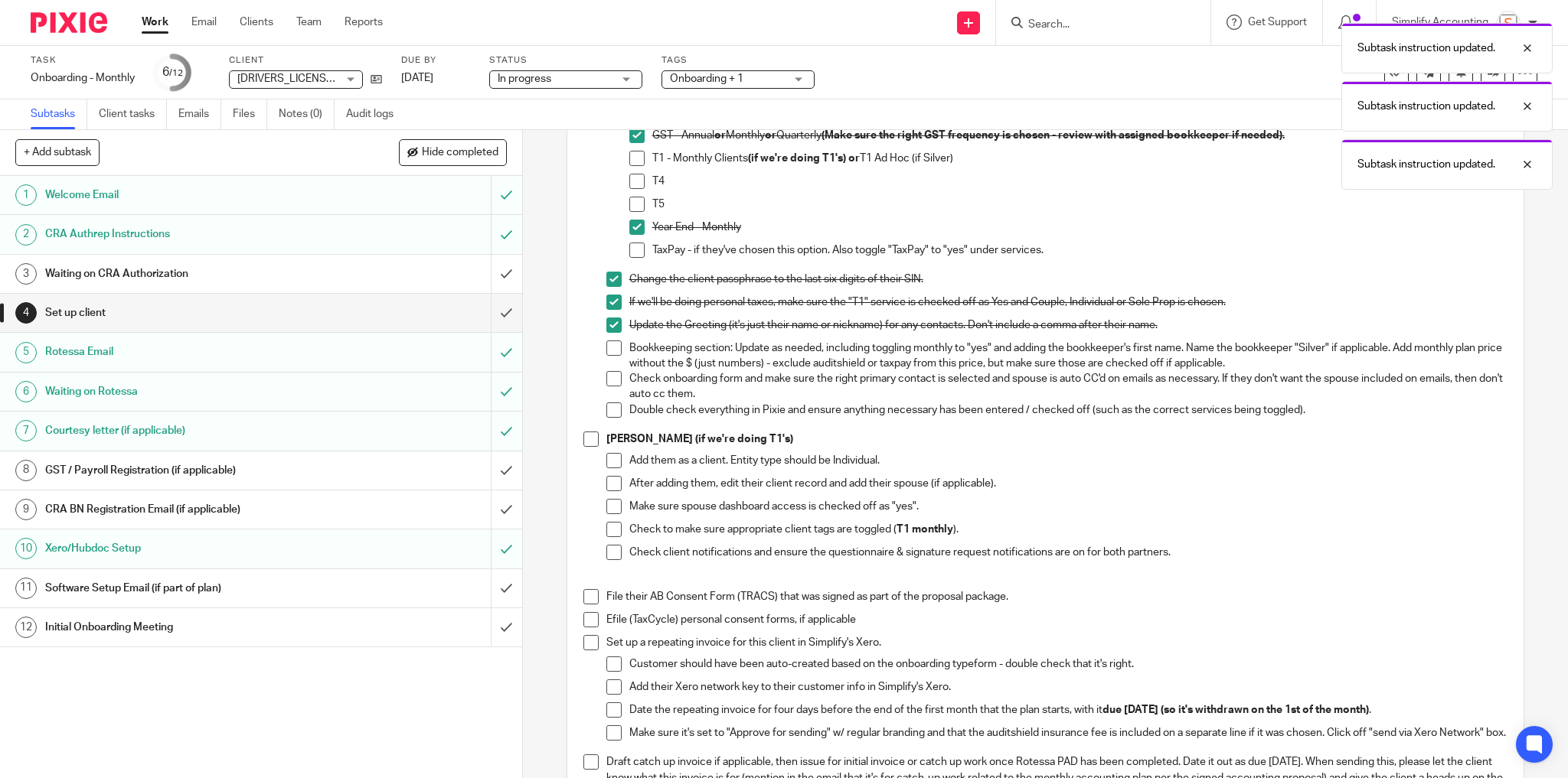
scroll to position [551, 0]
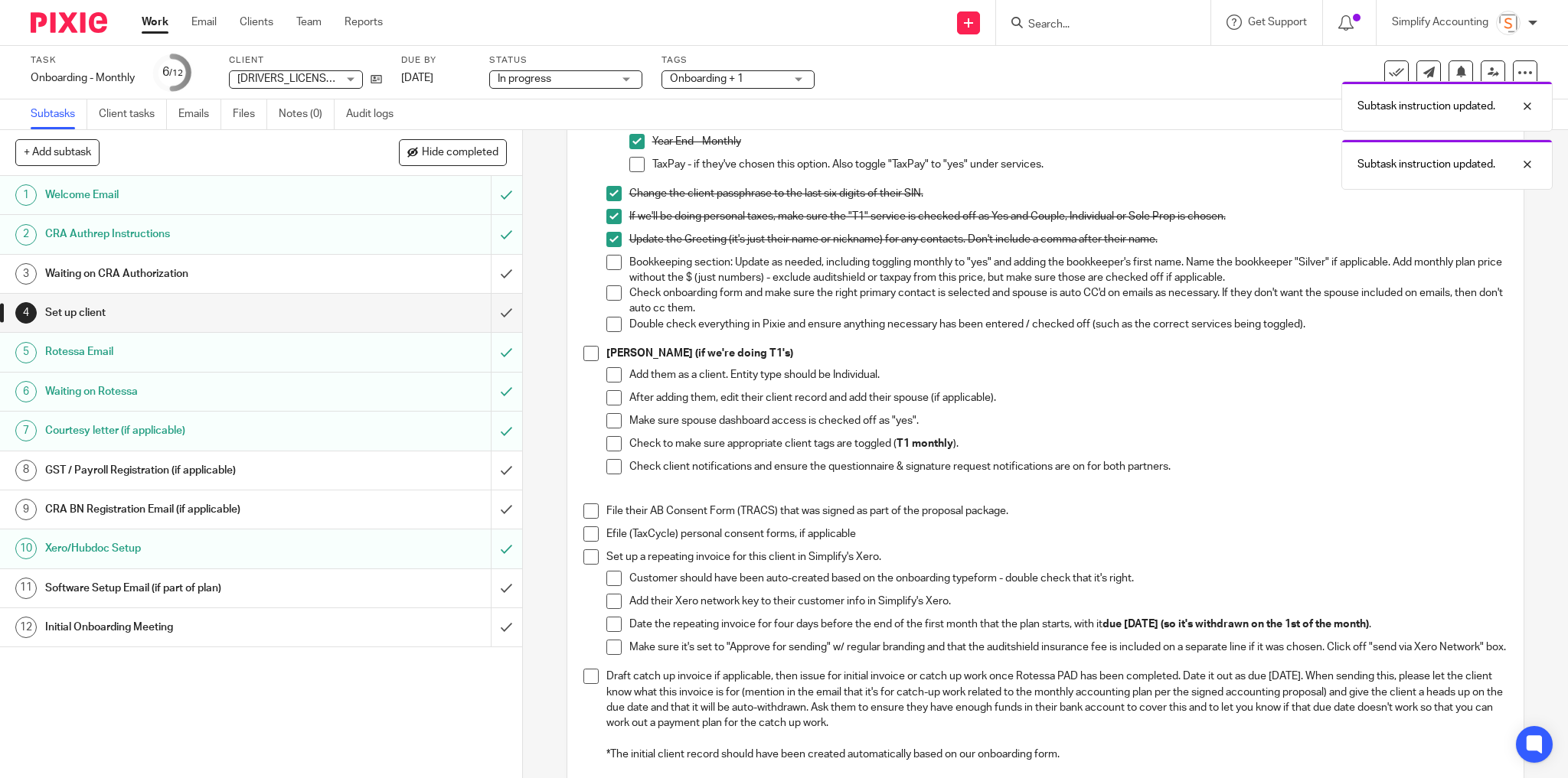
click at [608, 332] on span at bounding box center [613, 324] width 16 height 16
click at [583, 361] on span at bounding box center [591, 353] width 16 height 16
click at [591, 519] on span at bounding box center [591, 510] width 16 height 16
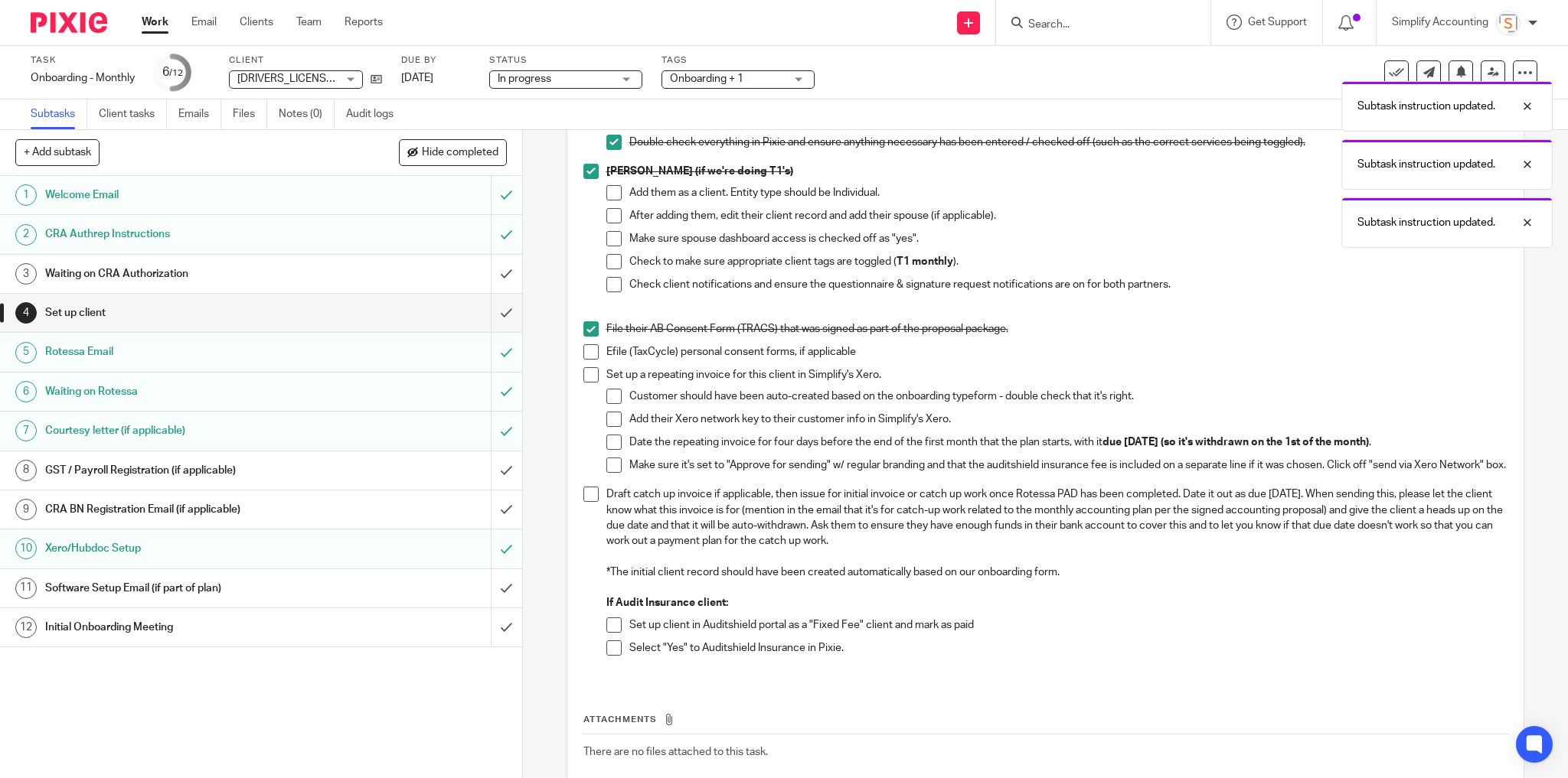
scroll to position [734, 0]
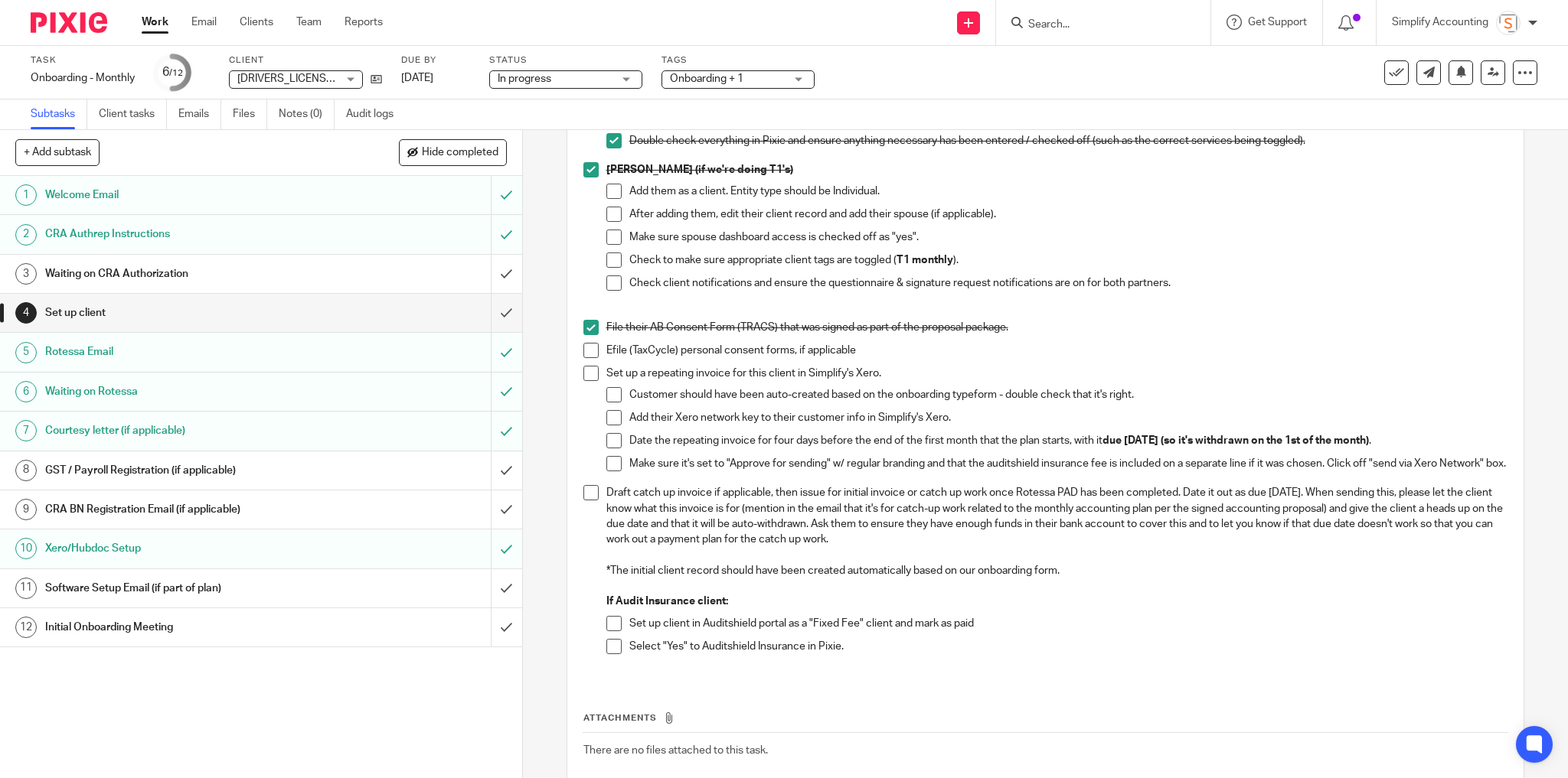
click at [586, 381] on span at bounding box center [591, 373] width 16 height 16
click at [609, 402] on span at bounding box center [613, 394] width 16 height 16
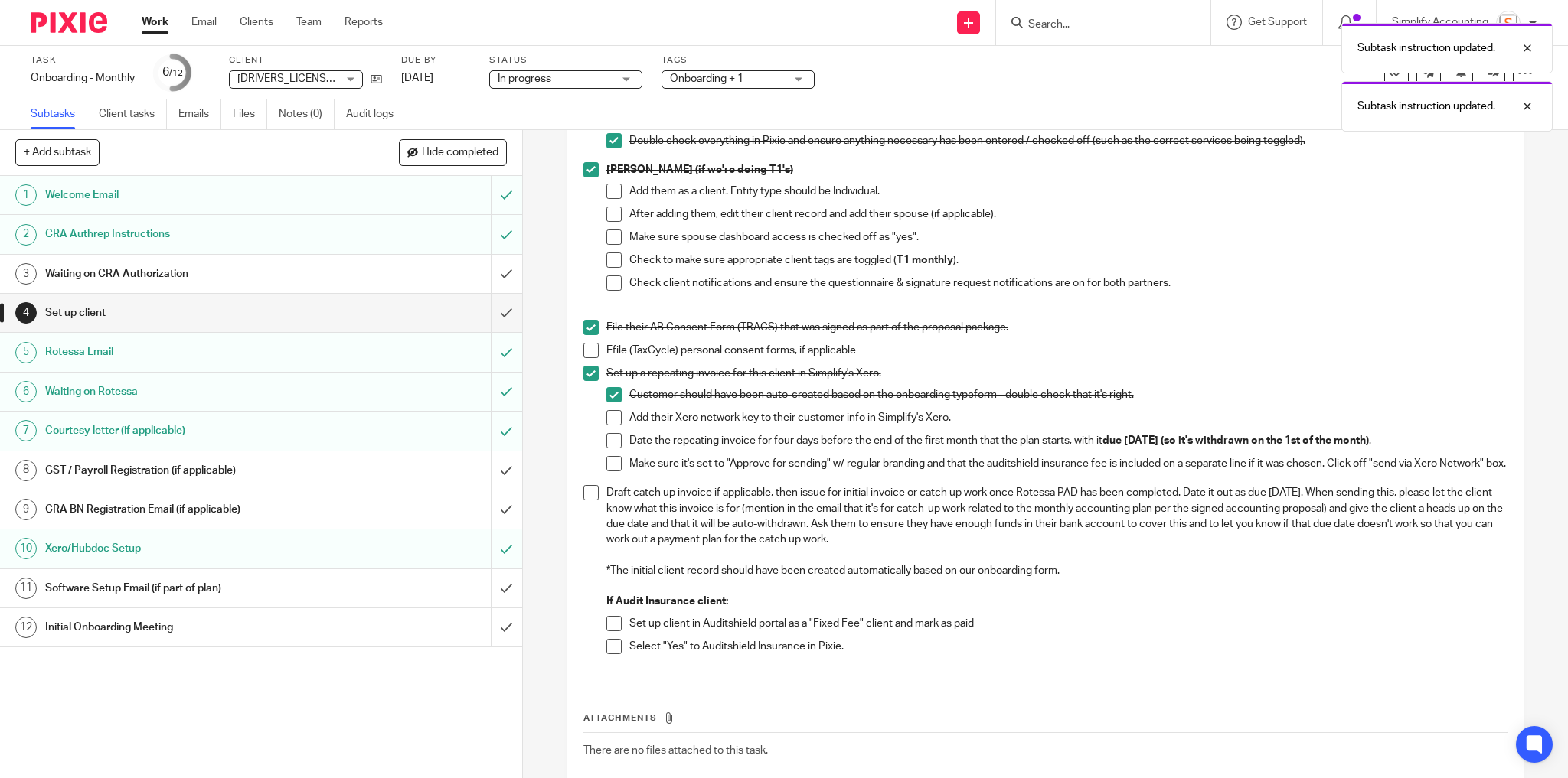
click at [610, 425] on span at bounding box center [613, 417] width 16 height 16
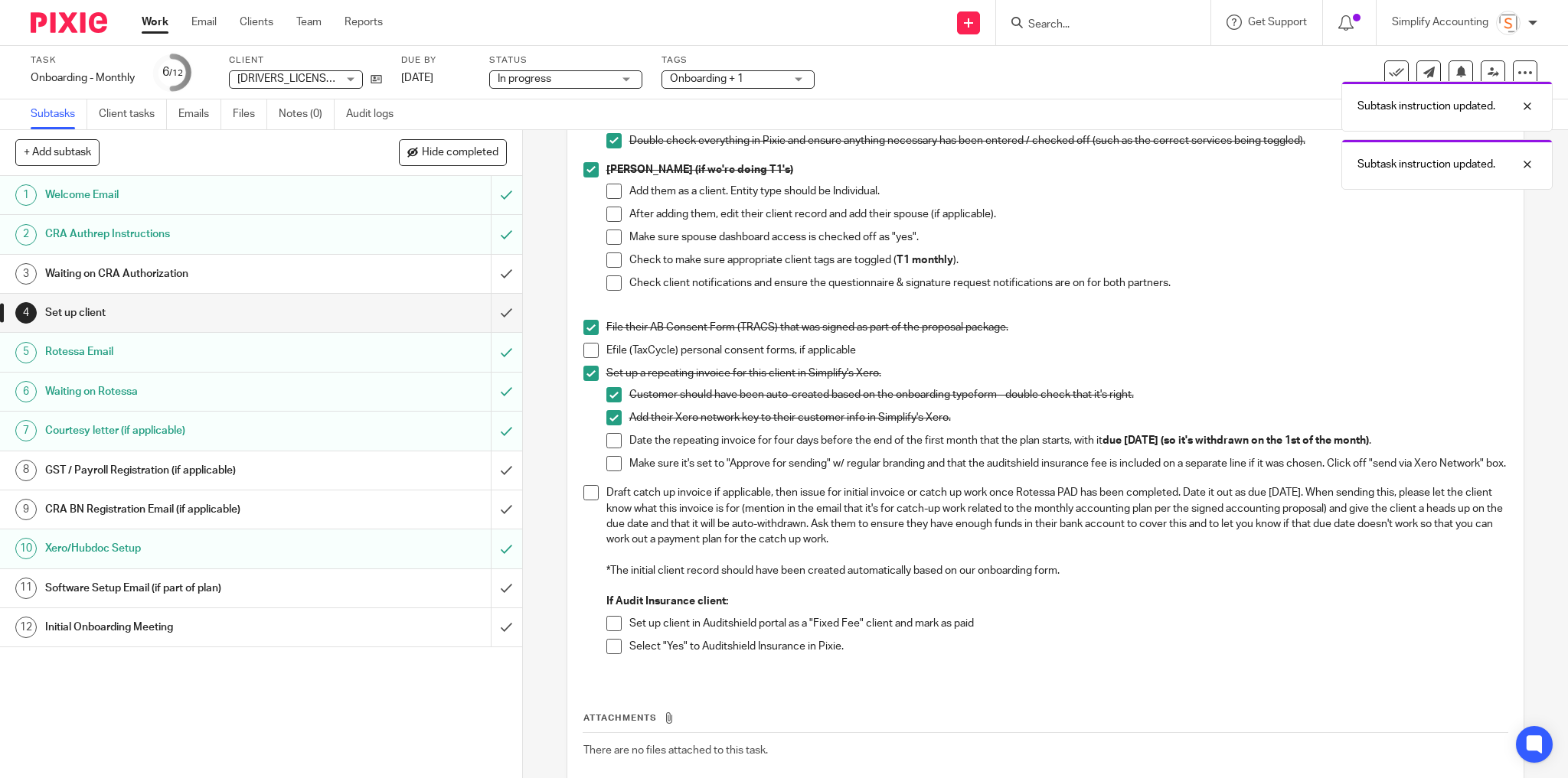
click at [609, 448] on span at bounding box center [613, 440] width 16 height 16
click at [606, 471] on span at bounding box center [613, 464] width 16 height 16
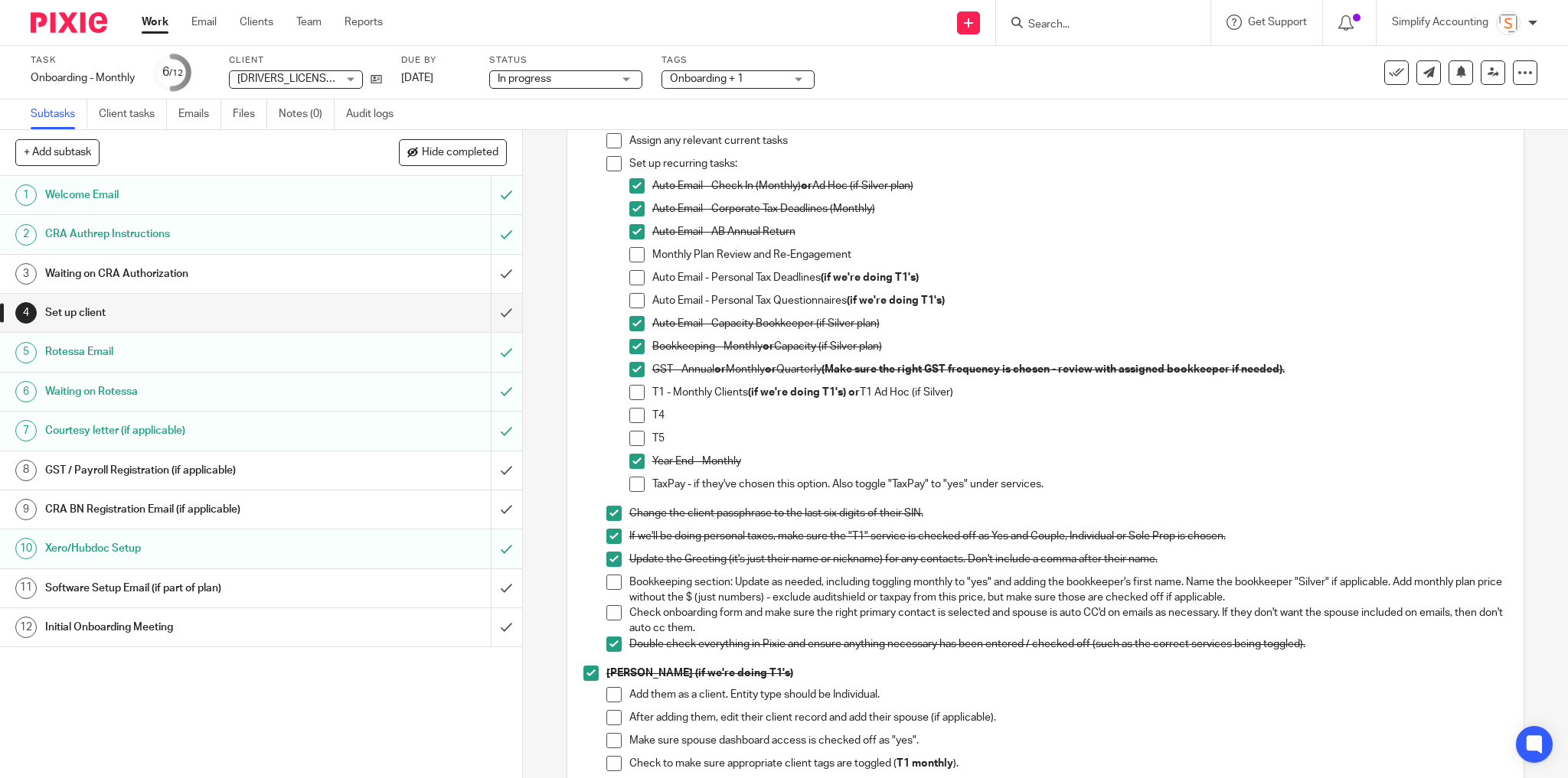
scroll to position [109, 0]
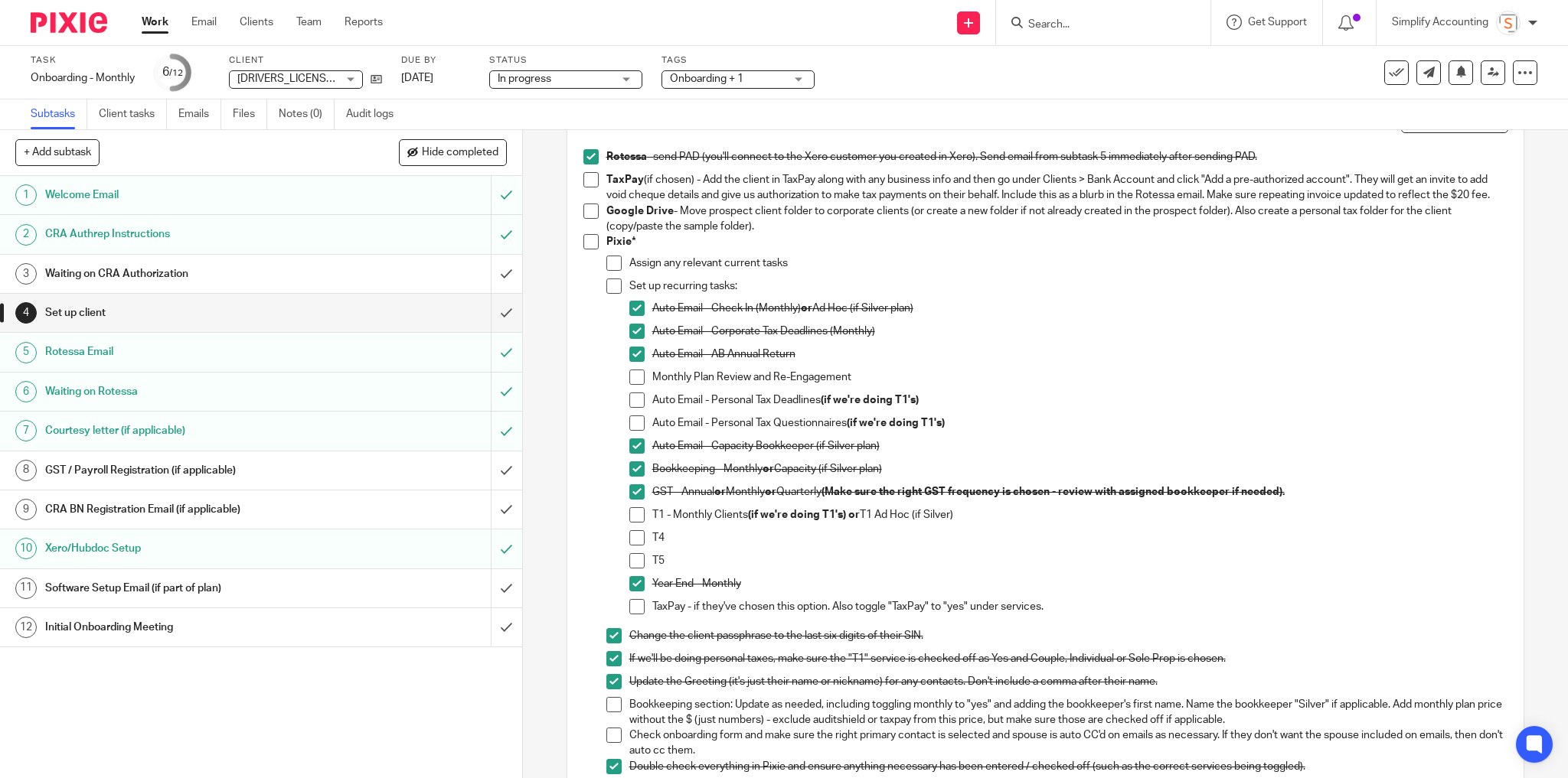
click at [588, 219] on span at bounding box center [591, 211] width 16 height 16
click at [493, 308] on input "submit" at bounding box center [260, 313] width 522 height 38
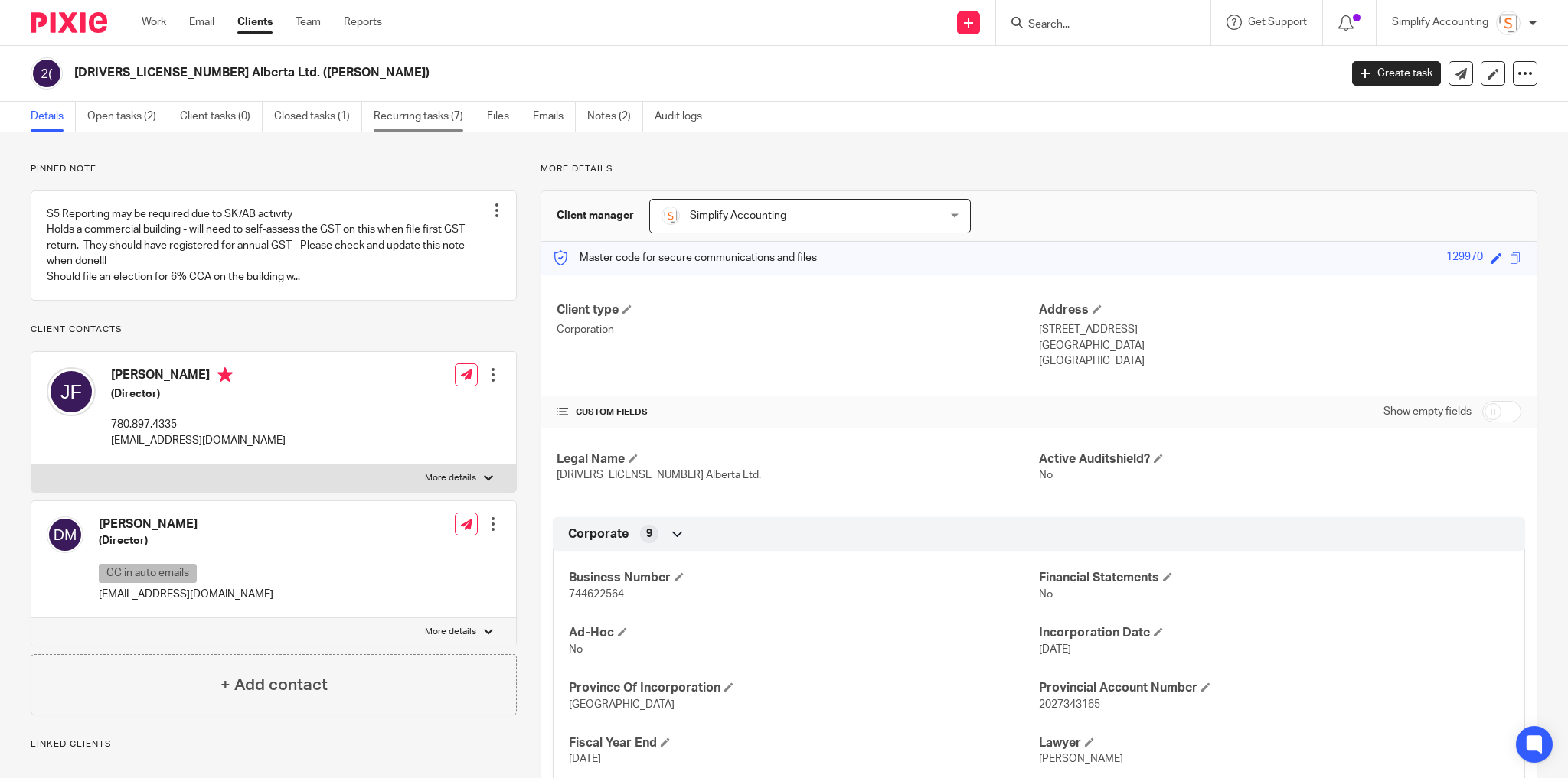
click at [414, 111] on link "Recurring tasks (7)" at bounding box center [424, 116] width 102 height 30
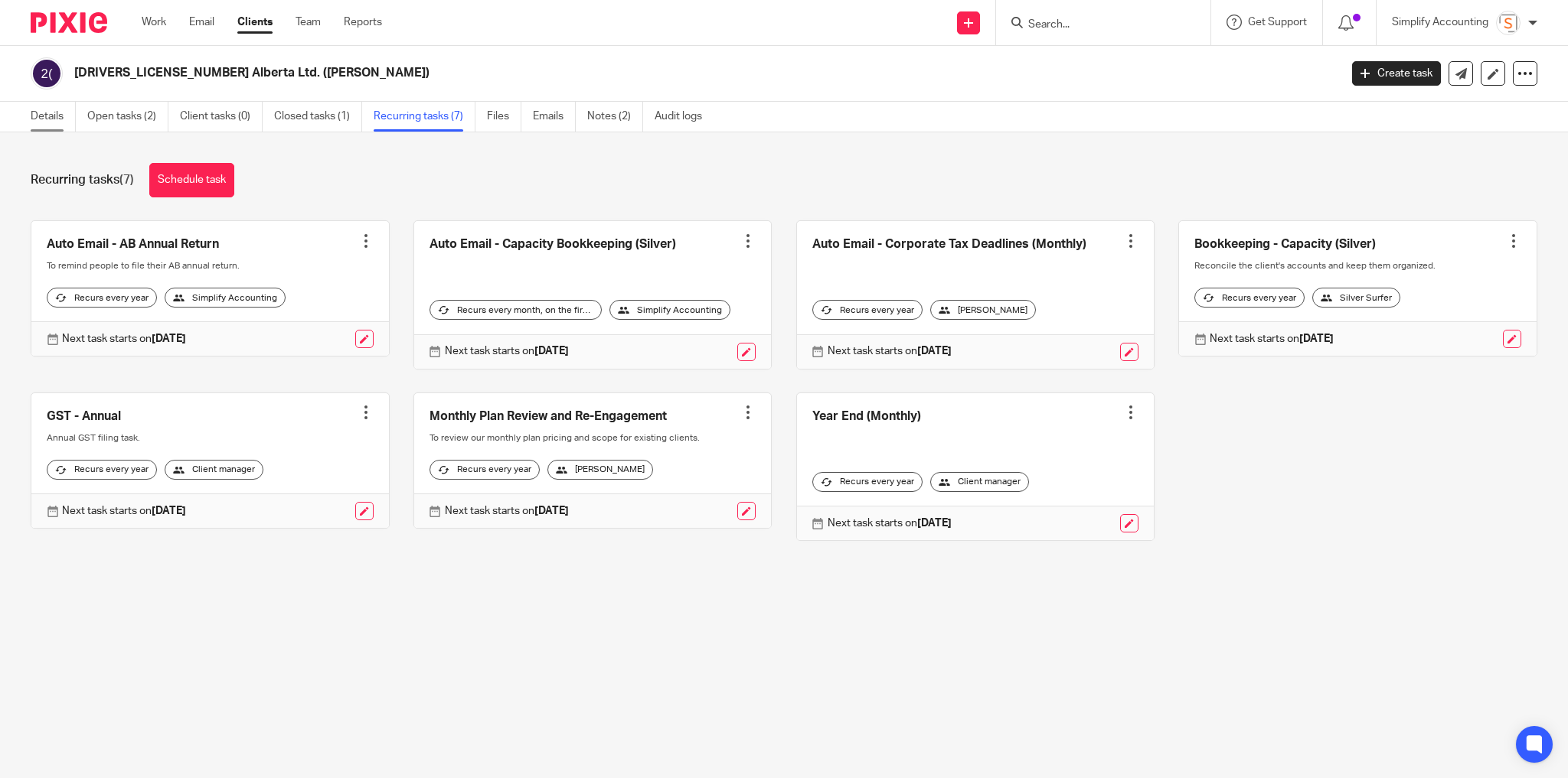
click at [41, 112] on link "Details" at bounding box center [52, 116] width 45 height 30
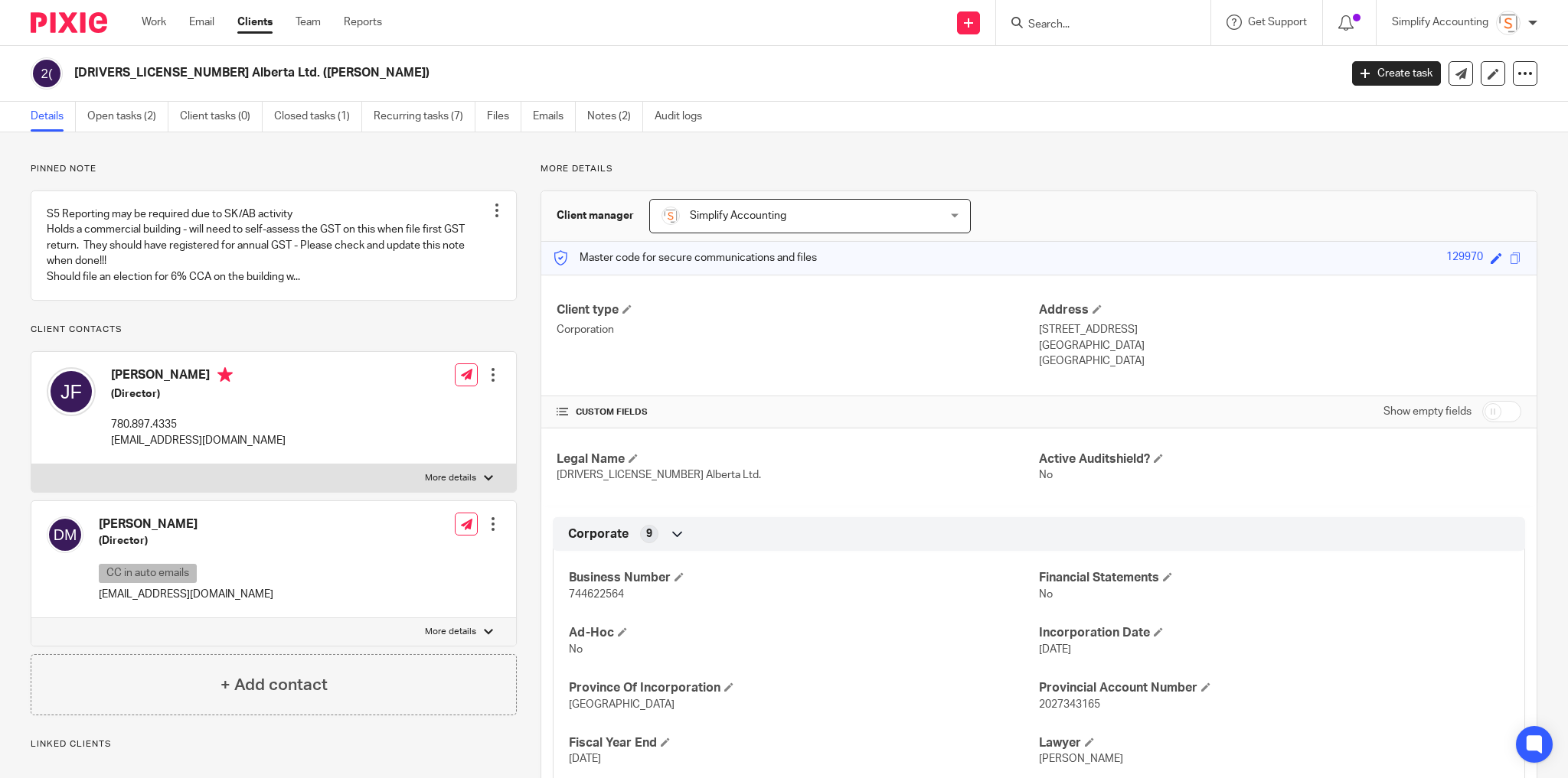
click at [1482, 408] on input "checkbox" at bounding box center [1501, 411] width 39 height 21
checkbox input "true"
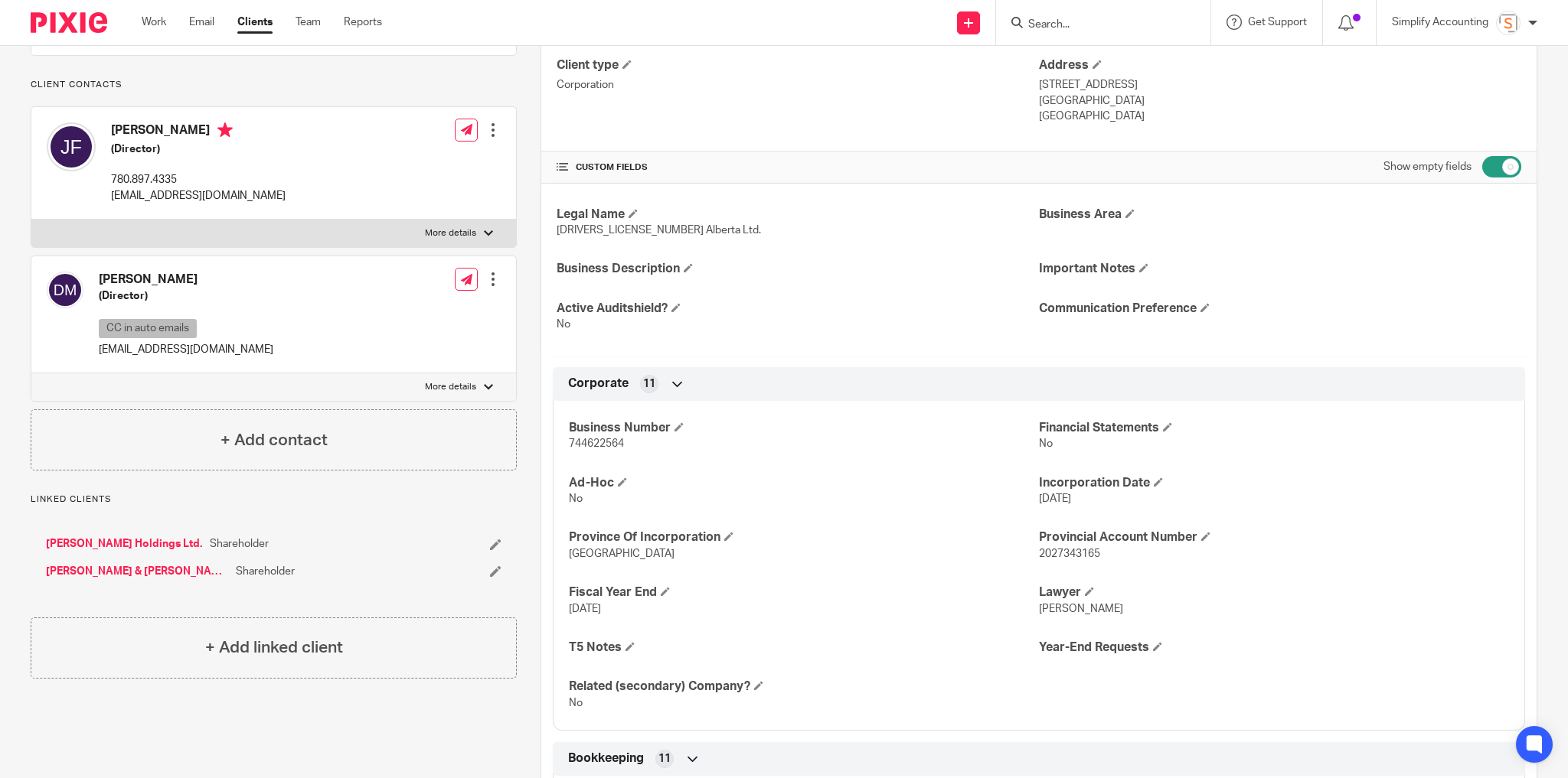
scroll to position [61, 0]
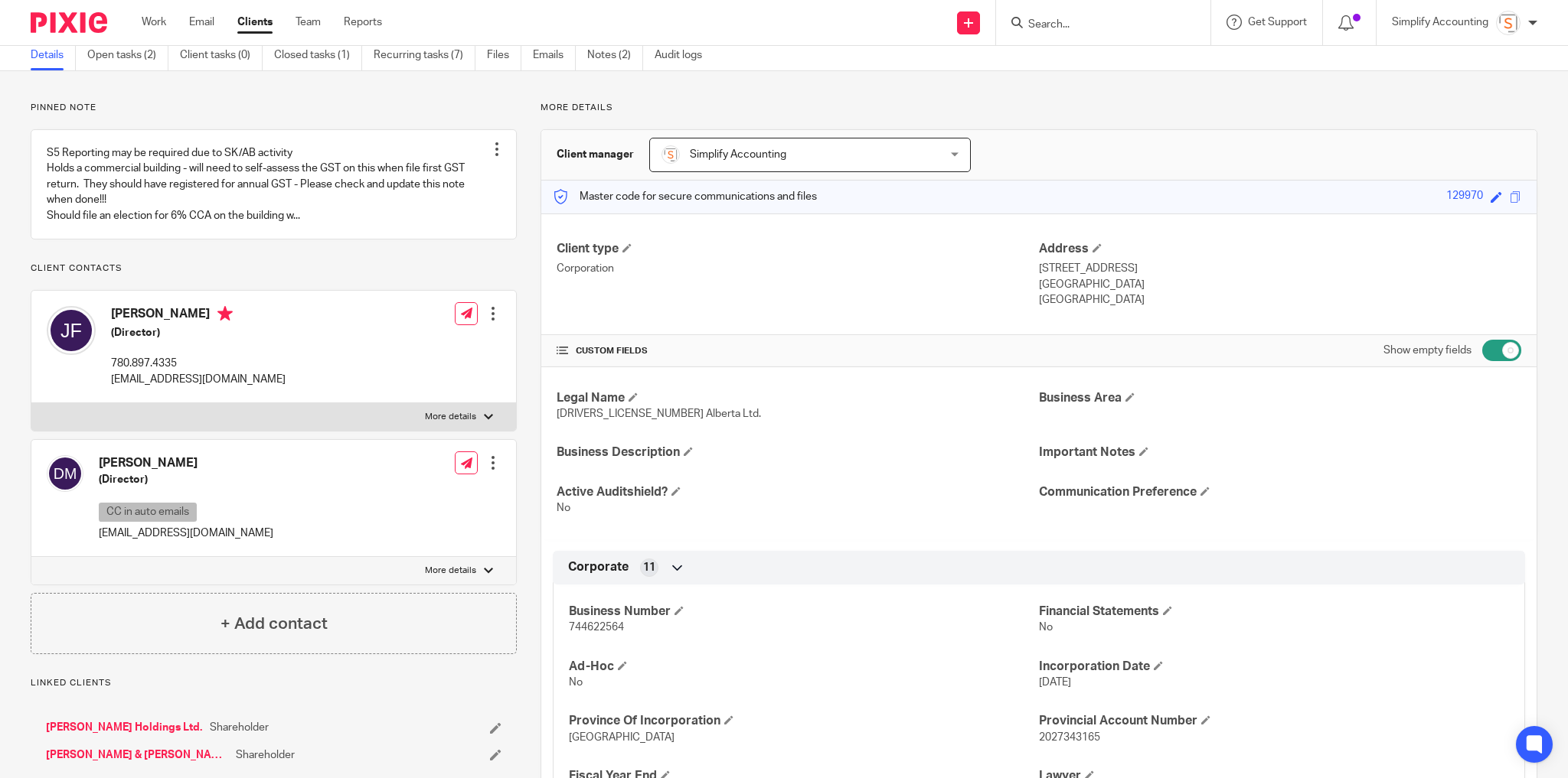
click at [841, 146] on span "Simplify Accounting" at bounding box center [784, 154] width 247 height 32
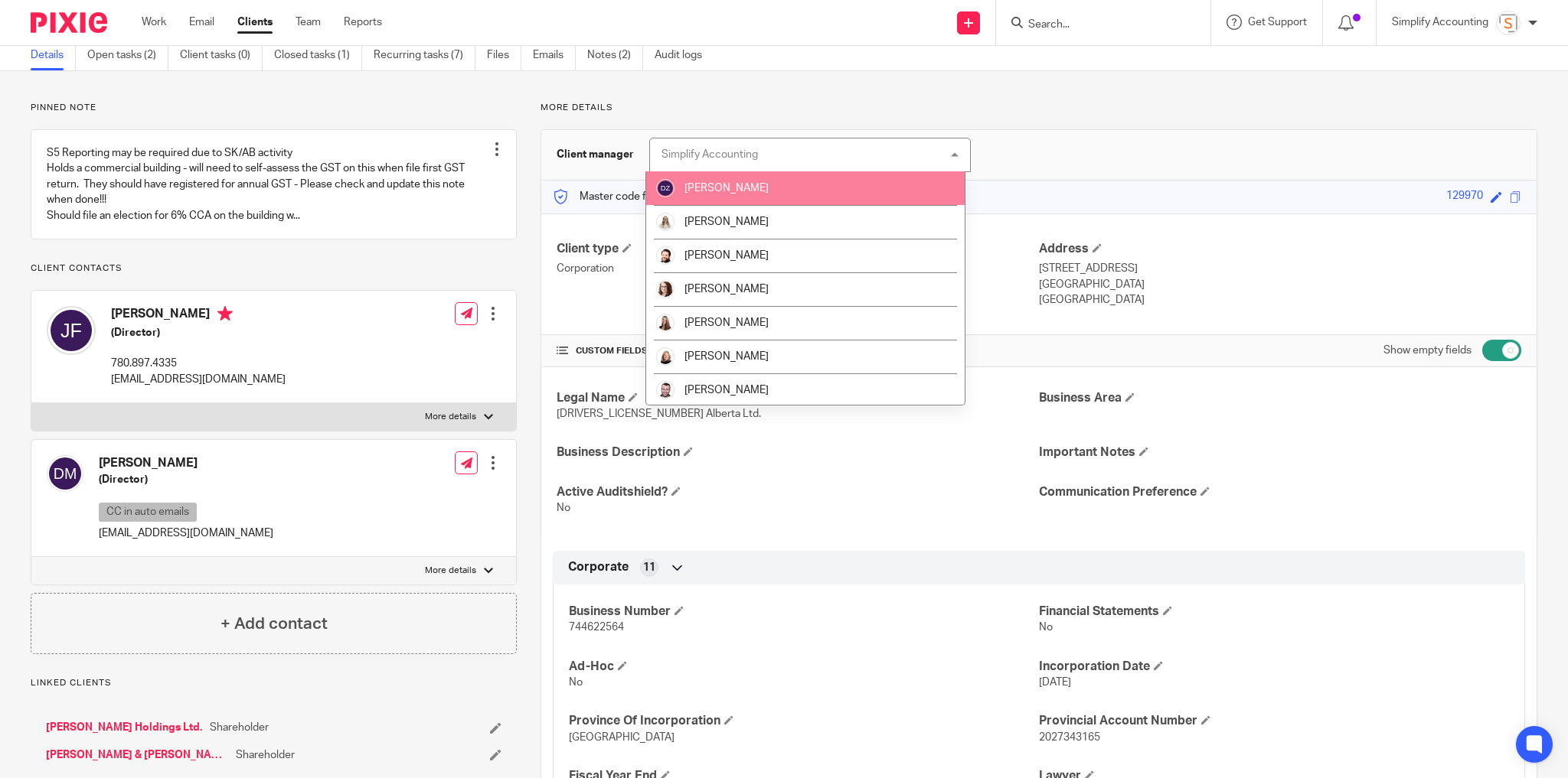
click at [824, 188] on li "[PERSON_NAME]" at bounding box center [805, 188] width 317 height 34
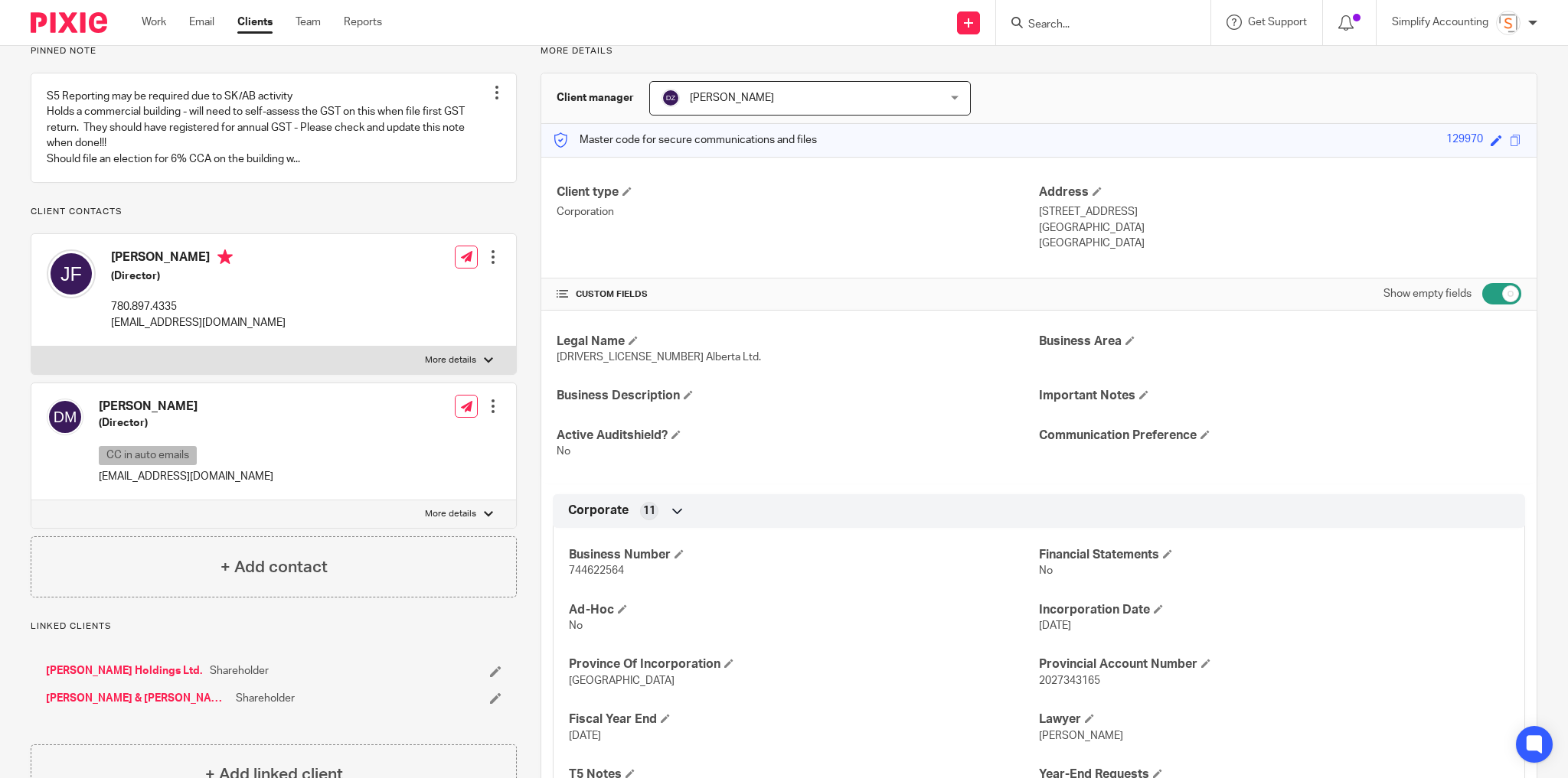
scroll to position [187, 0]
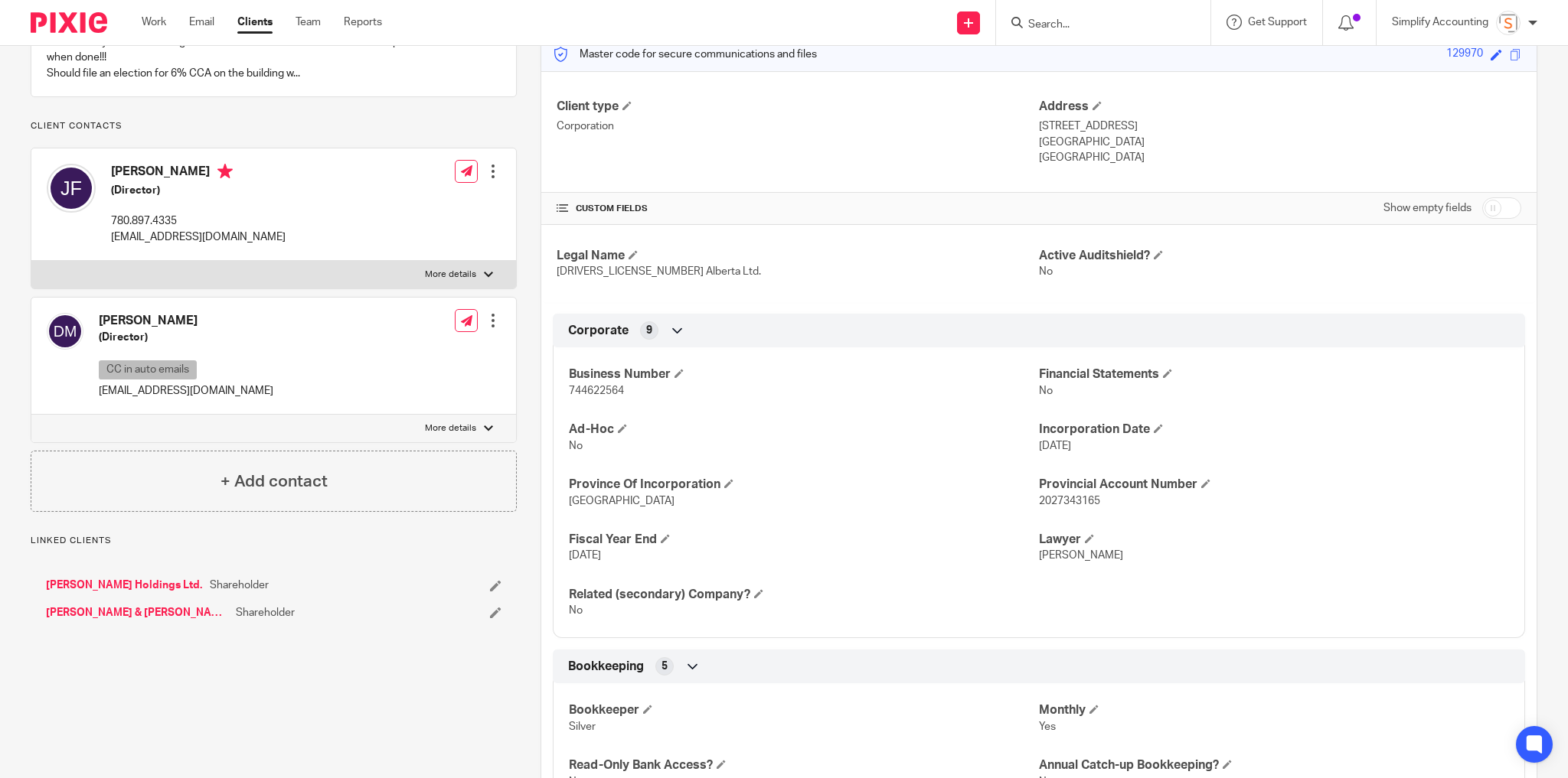
scroll to position [245, 0]
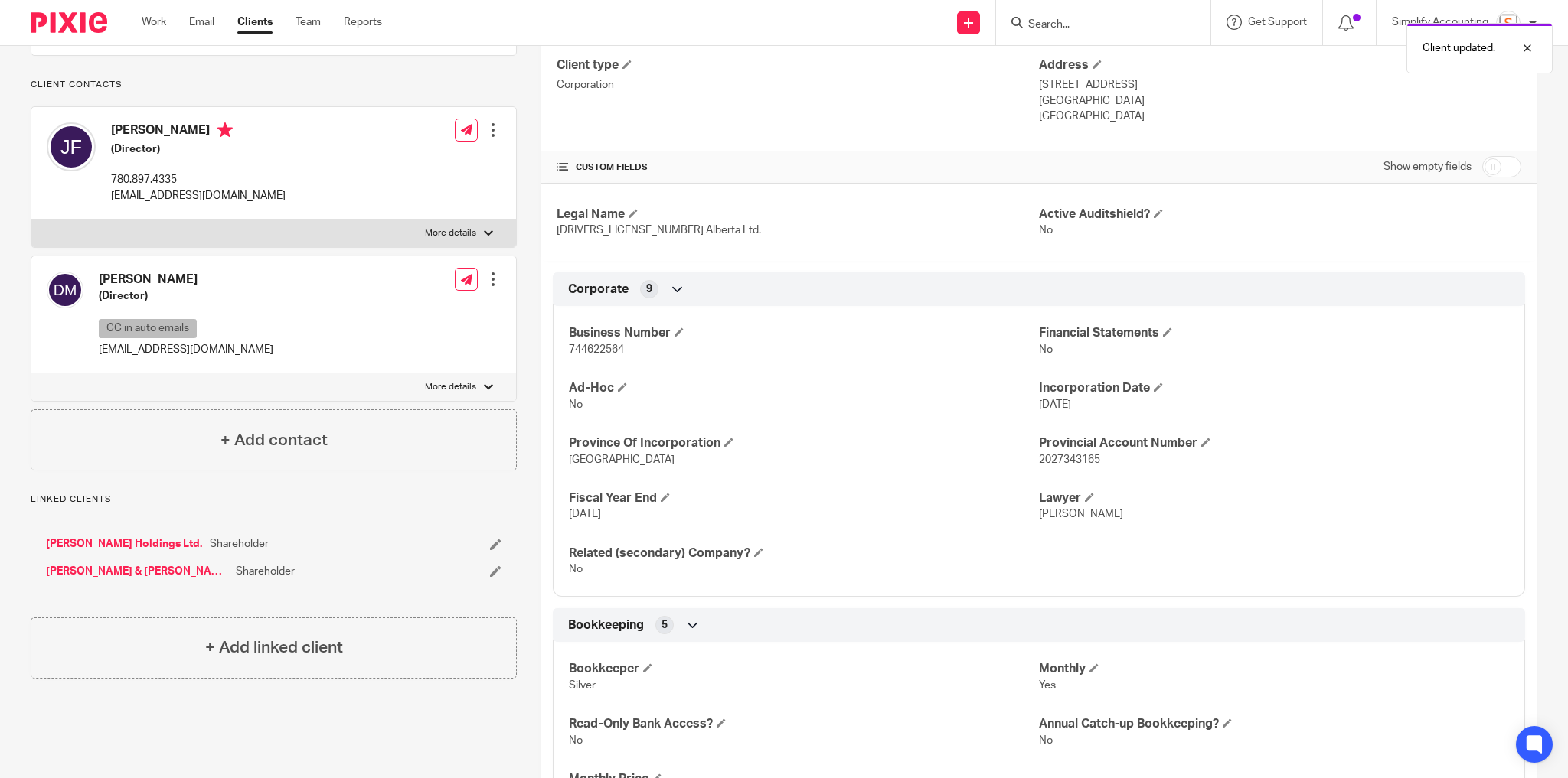
click at [1500, 166] on input "checkbox" at bounding box center [1501, 166] width 39 height 21
checkbox input "true"
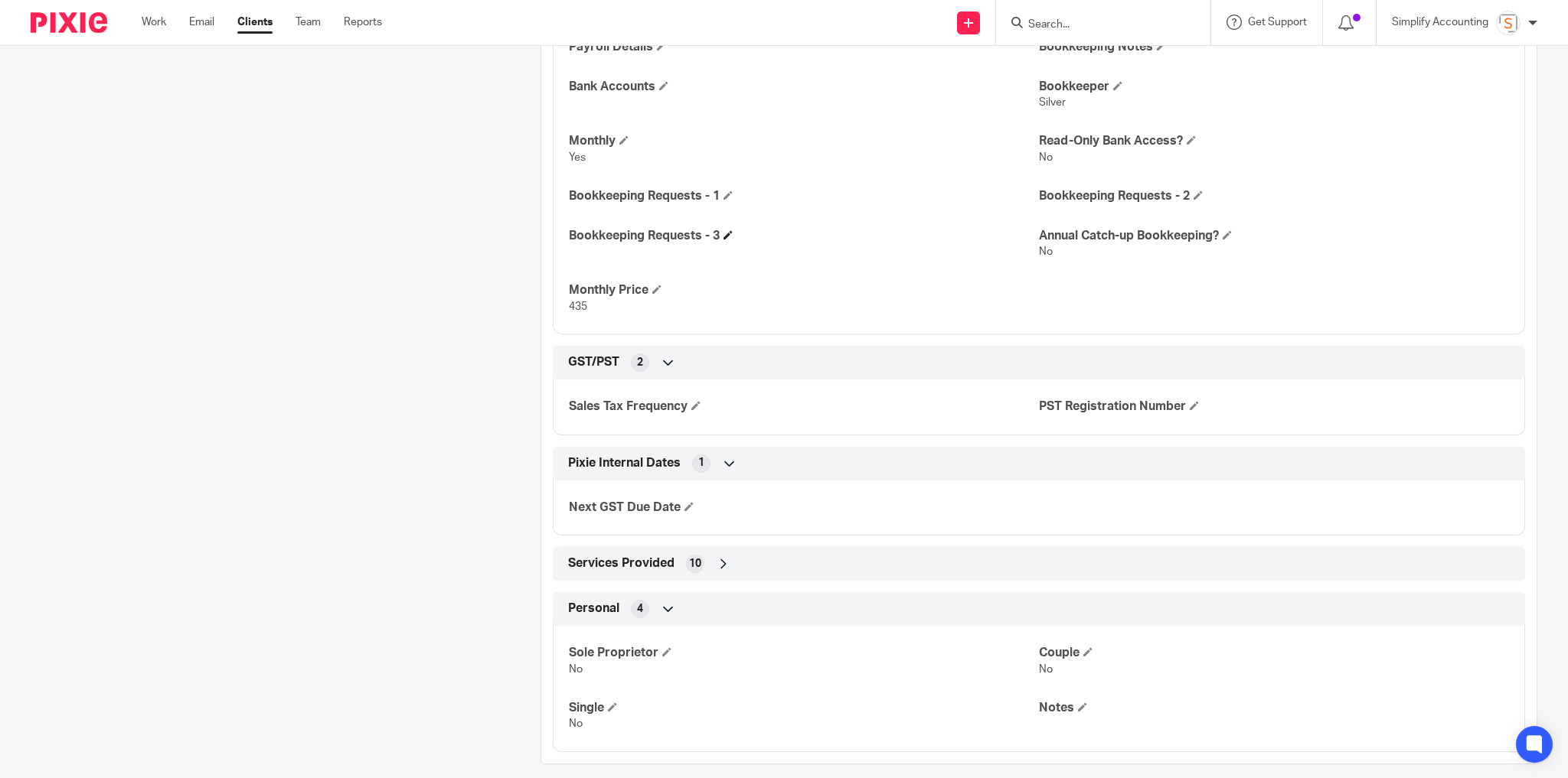
scroll to position [1013, 0]
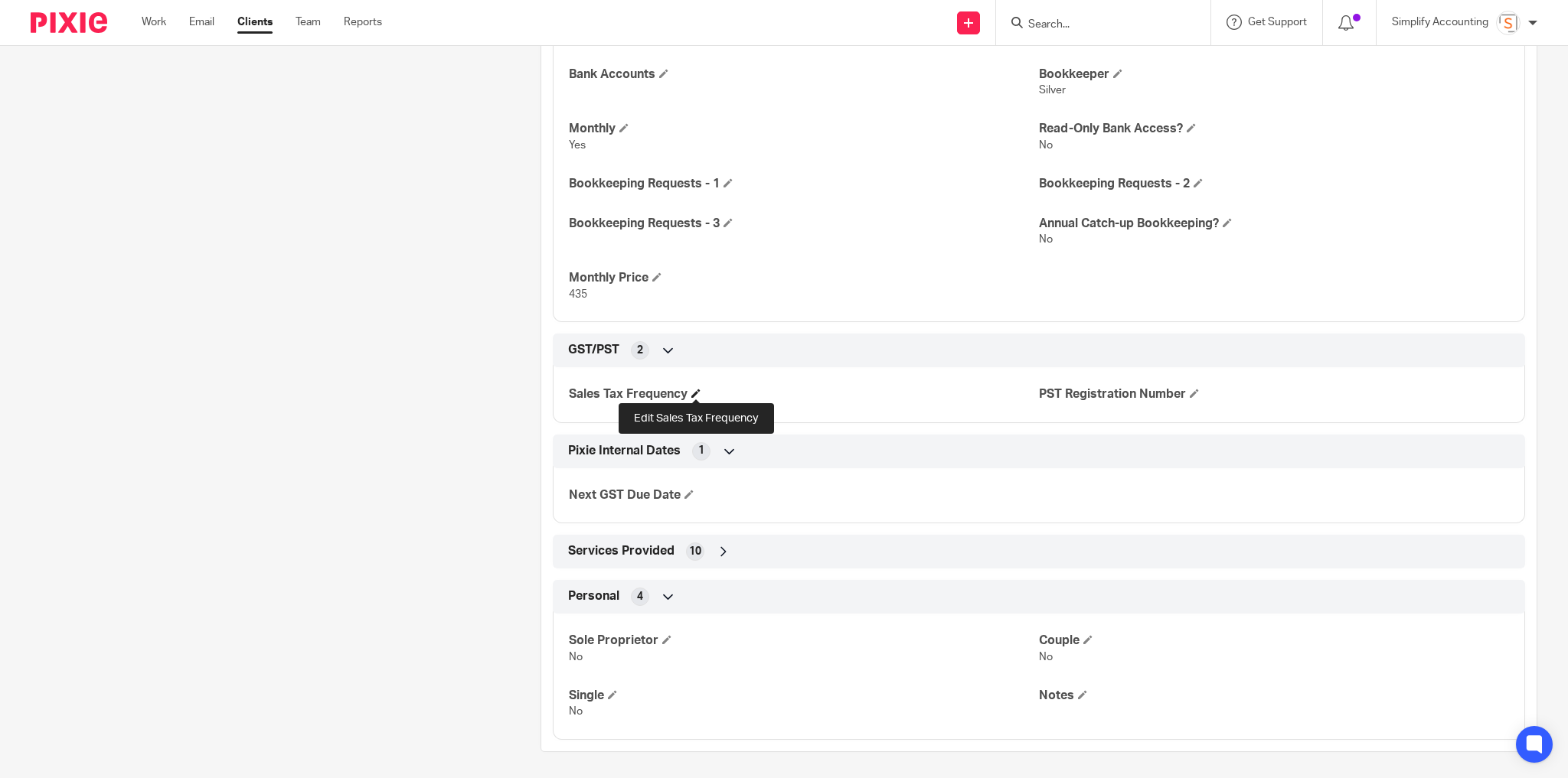
click at [694, 390] on span at bounding box center [696, 393] width 9 height 9
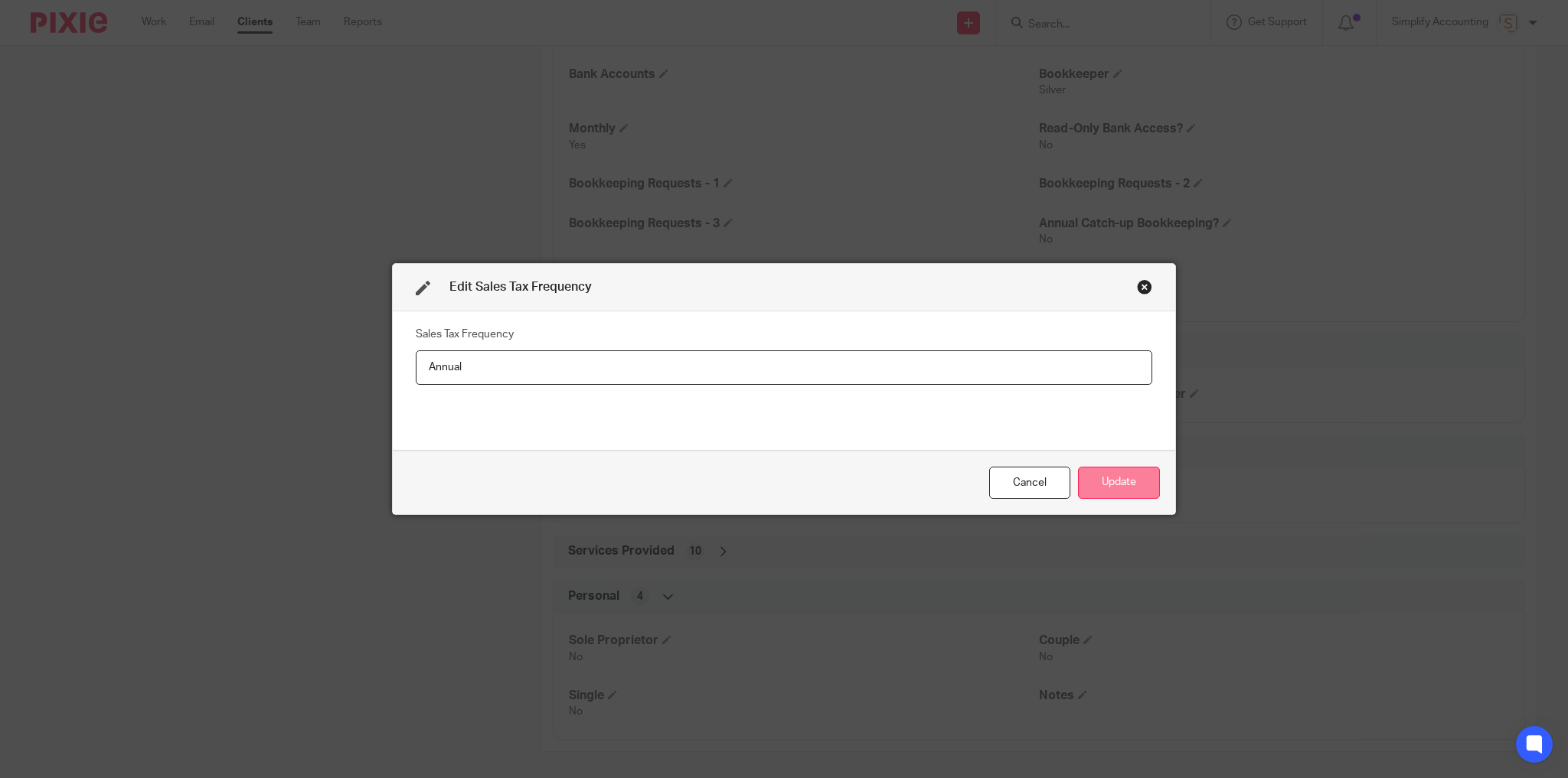
type input "Annual"
click at [1107, 481] on button "Update" at bounding box center [1118, 483] width 82 height 33
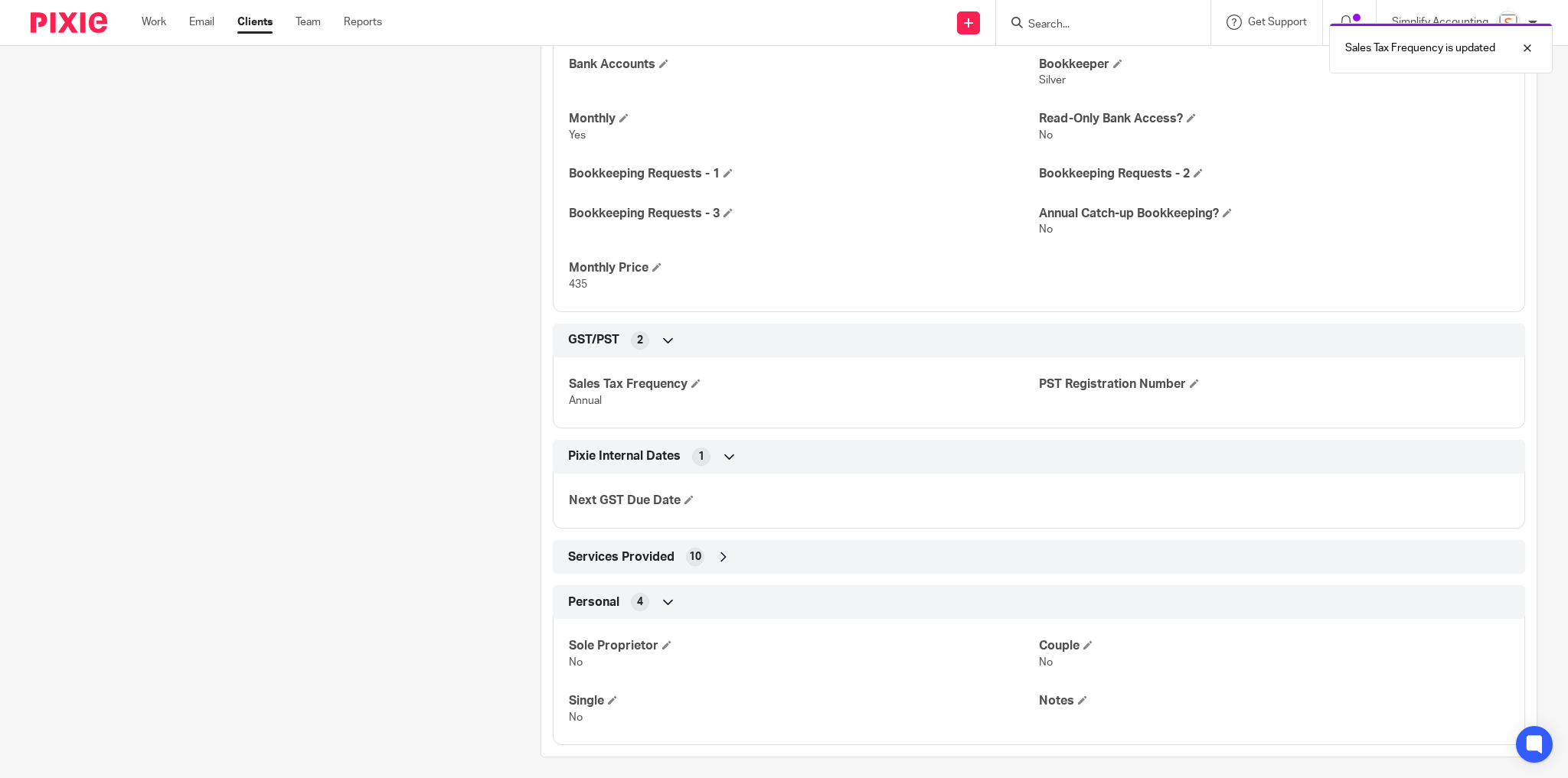
scroll to position [1028, 0]
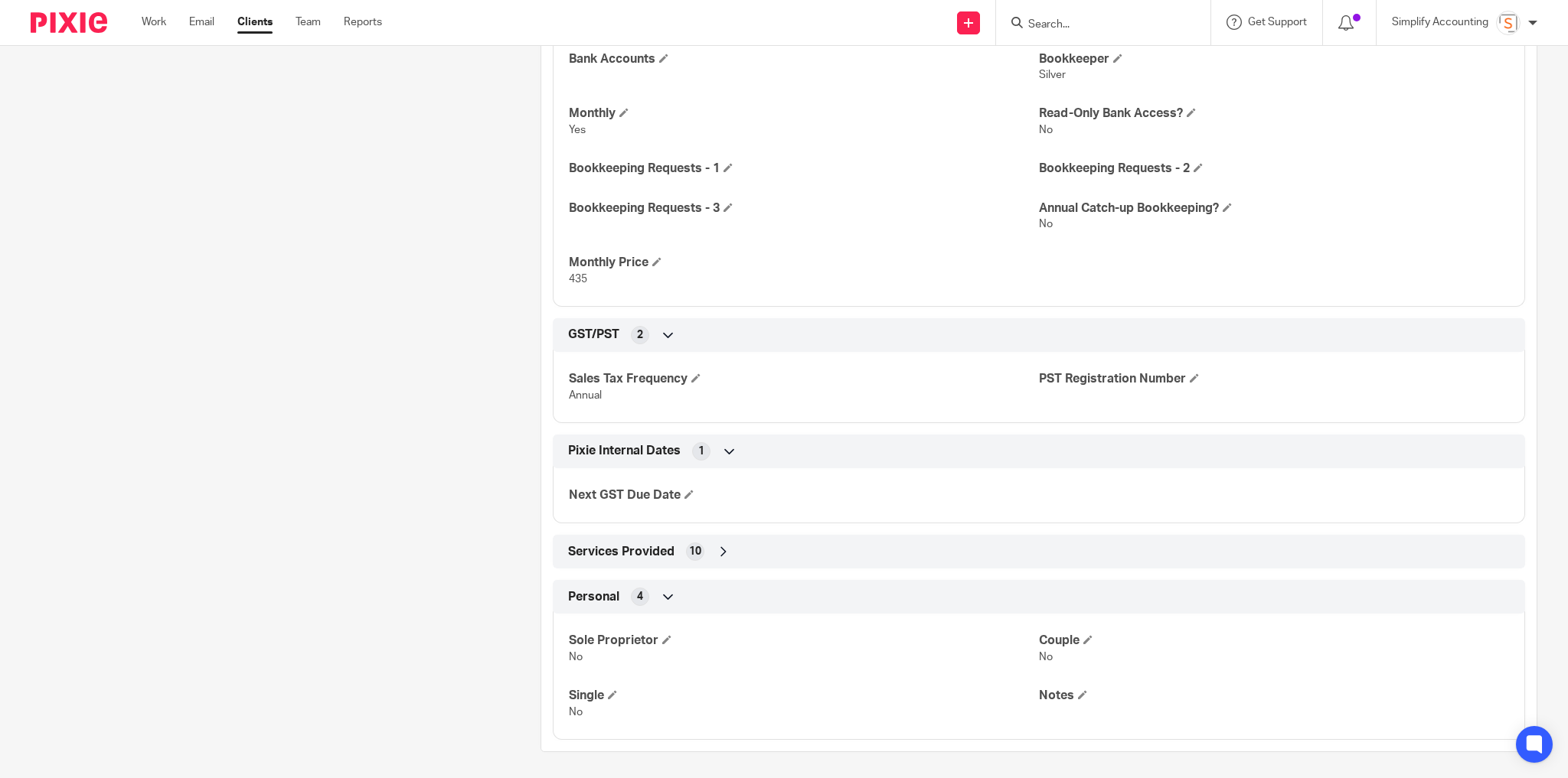
click at [720, 545] on icon at bounding box center [723, 552] width 16 height 16
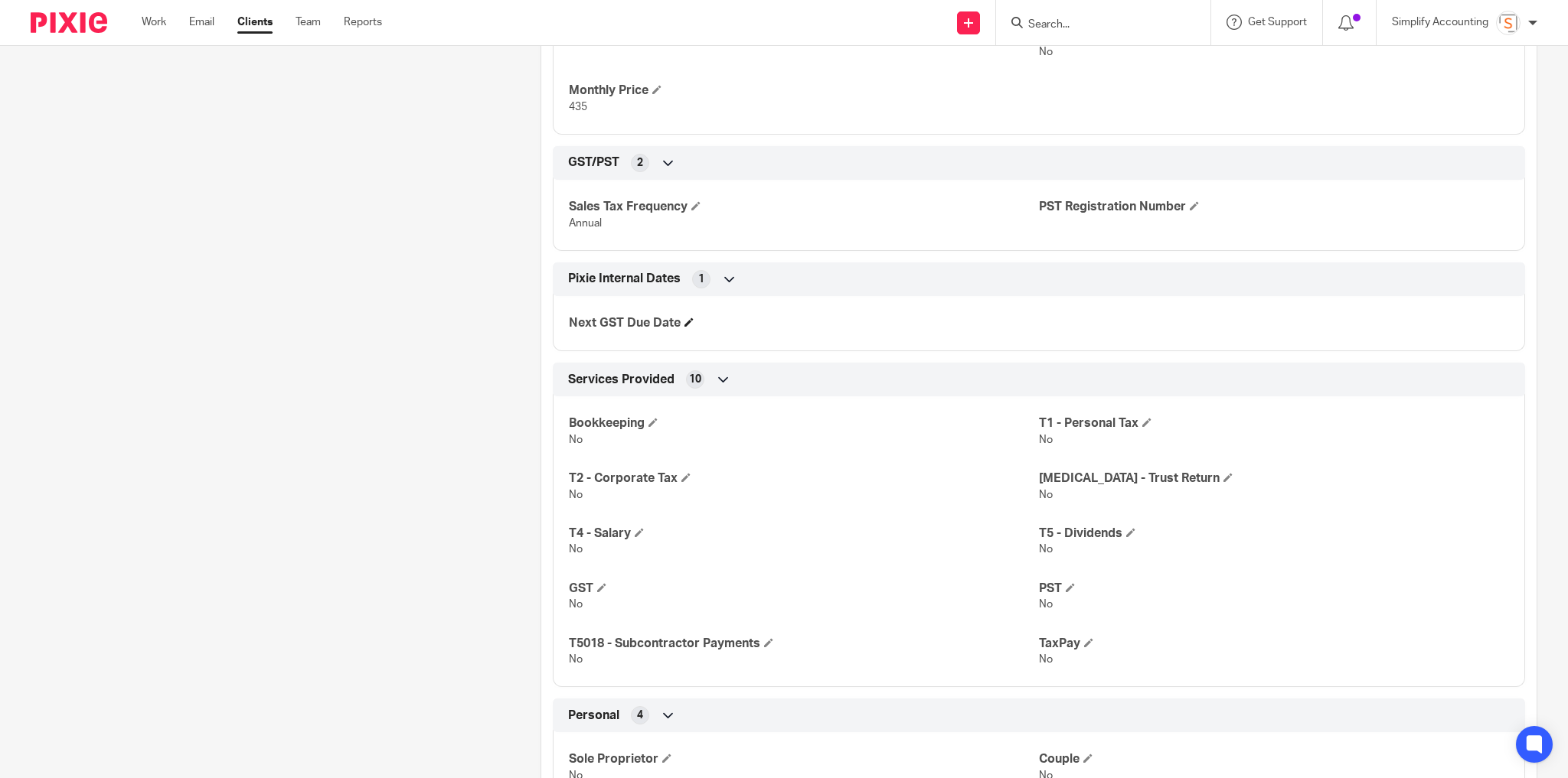
scroll to position [1211, 0]
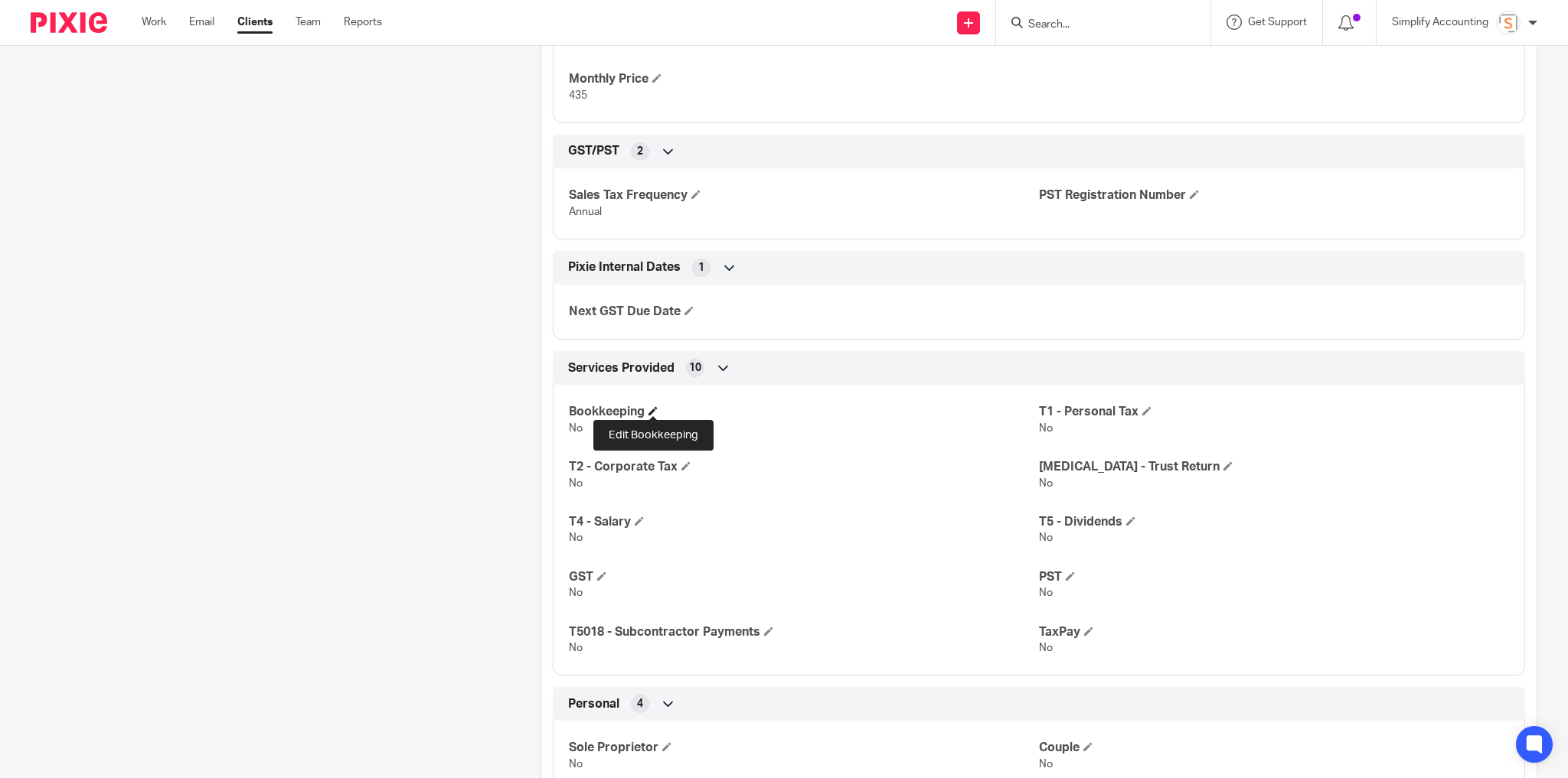
click at [656, 410] on span at bounding box center [653, 411] width 9 height 9
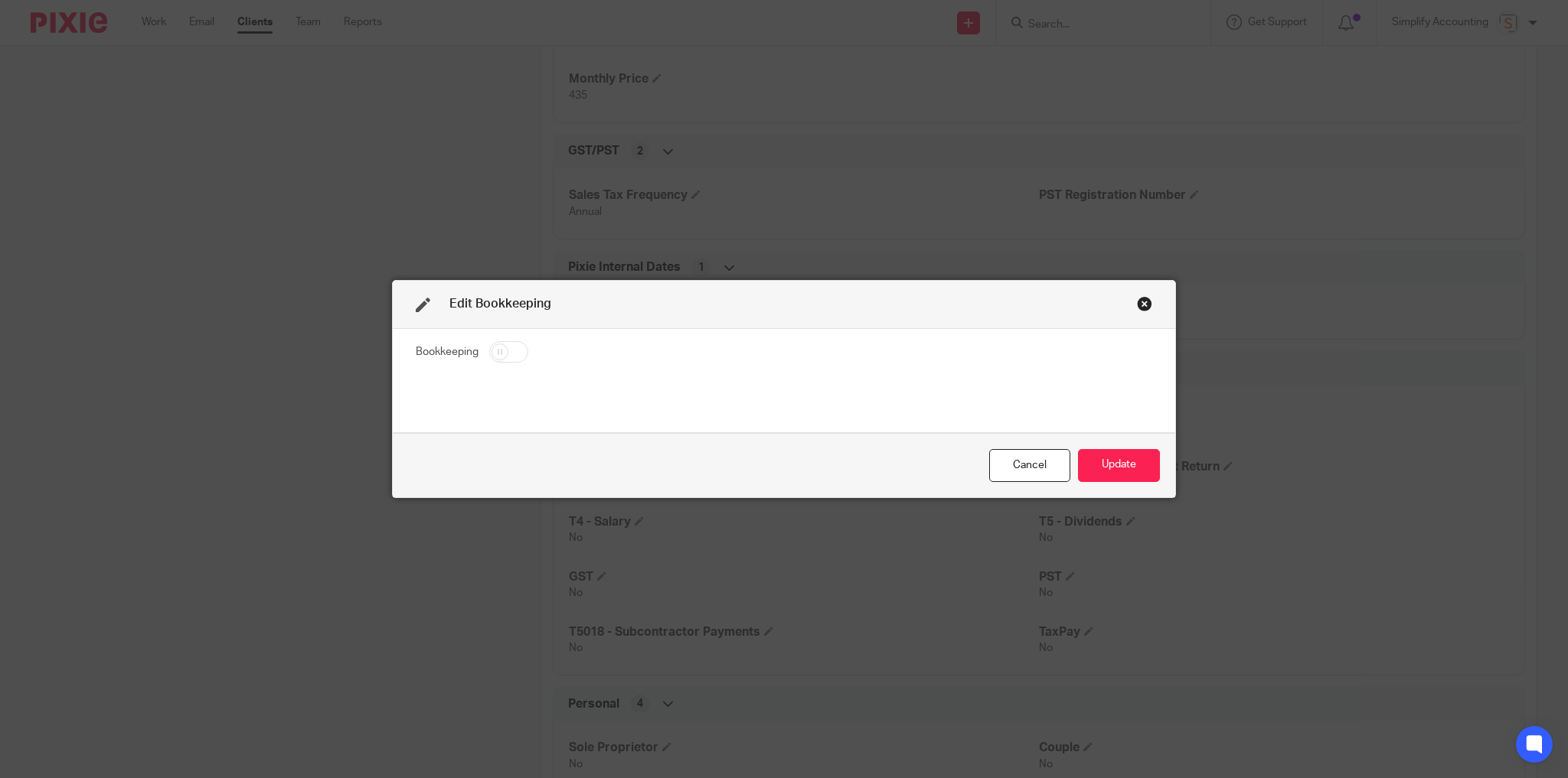
click at [501, 349] on input "checkbox" at bounding box center [508, 351] width 39 height 21
checkbox input "true"
click at [1107, 471] on button "Update" at bounding box center [1118, 466] width 82 height 33
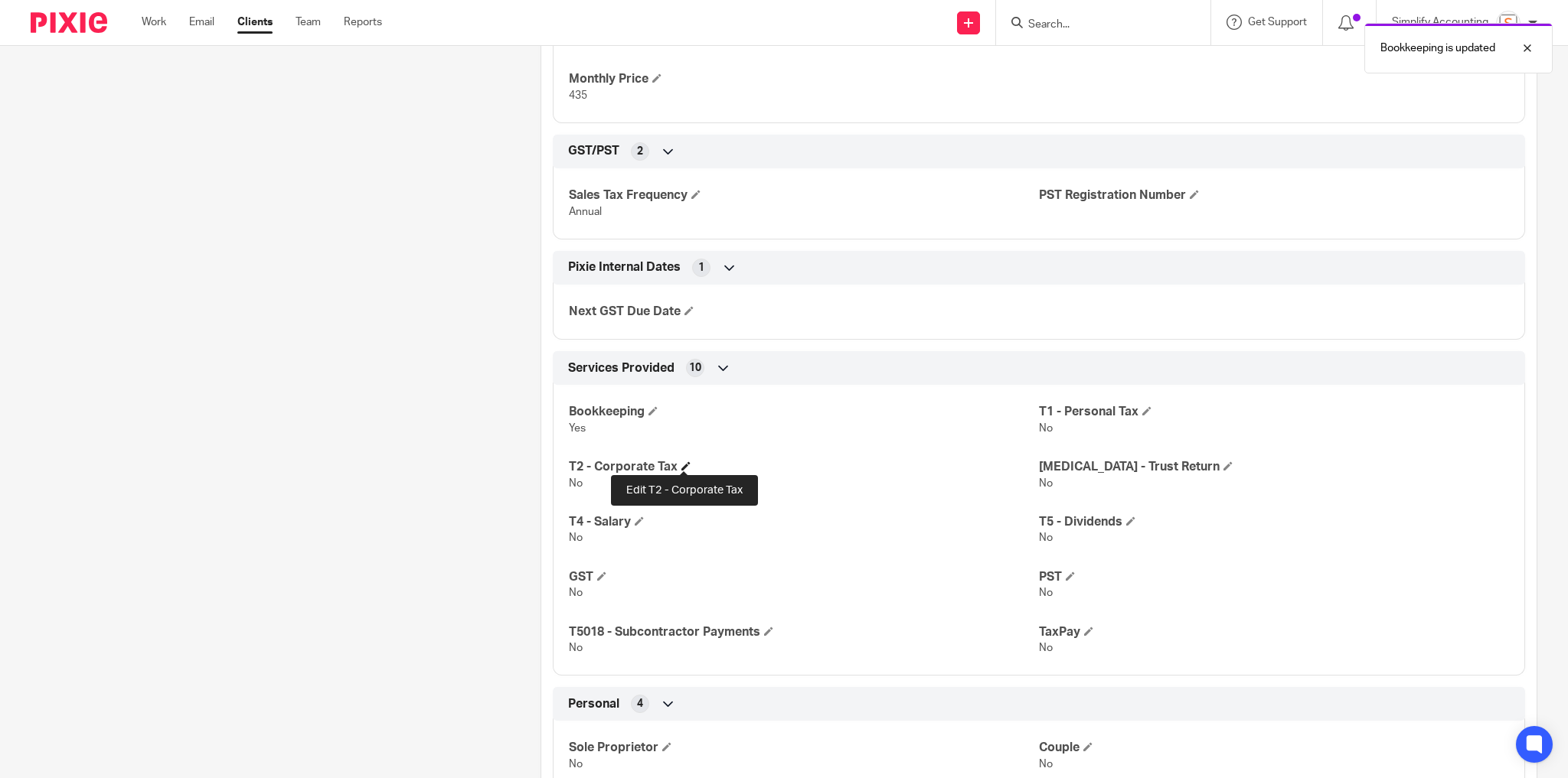
click at [684, 461] on span at bounding box center [686, 466] width 9 height 9
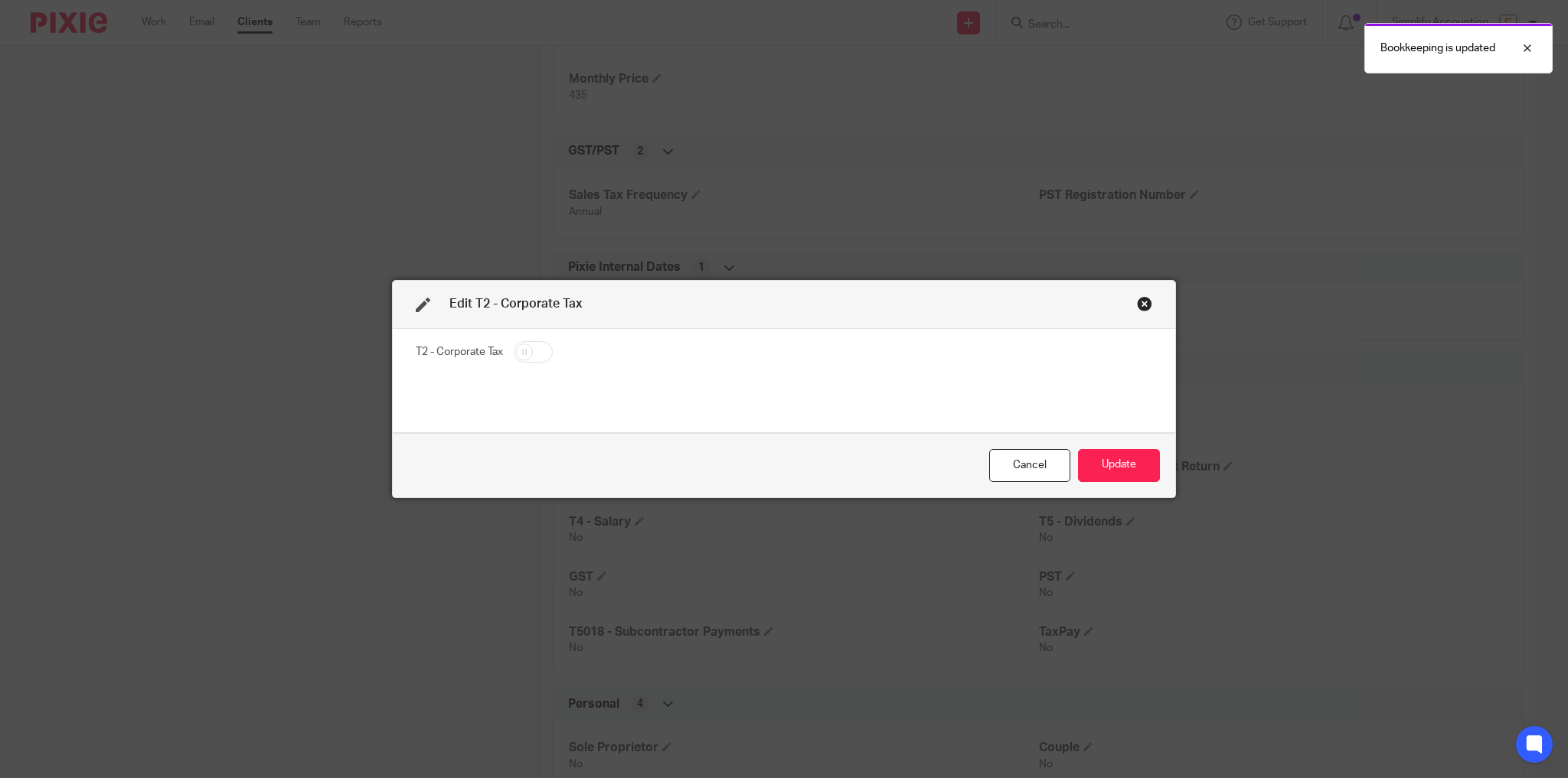
click at [525, 349] on input "checkbox" at bounding box center [533, 351] width 39 height 21
checkbox input "true"
click at [1078, 464] on button "Update" at bounding box center [1118, 466] width 82 height 33
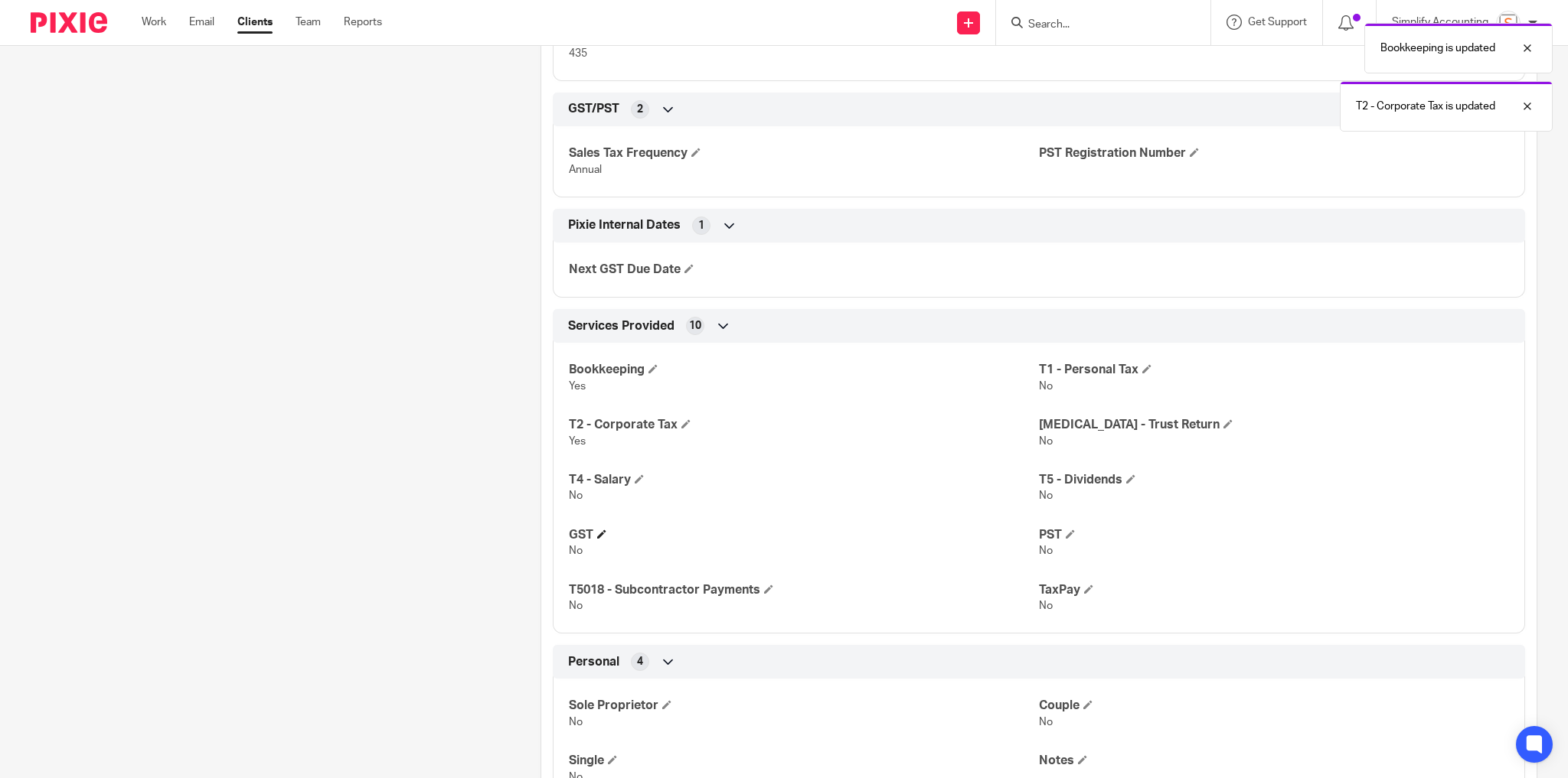
scroll to position [1273, 0]
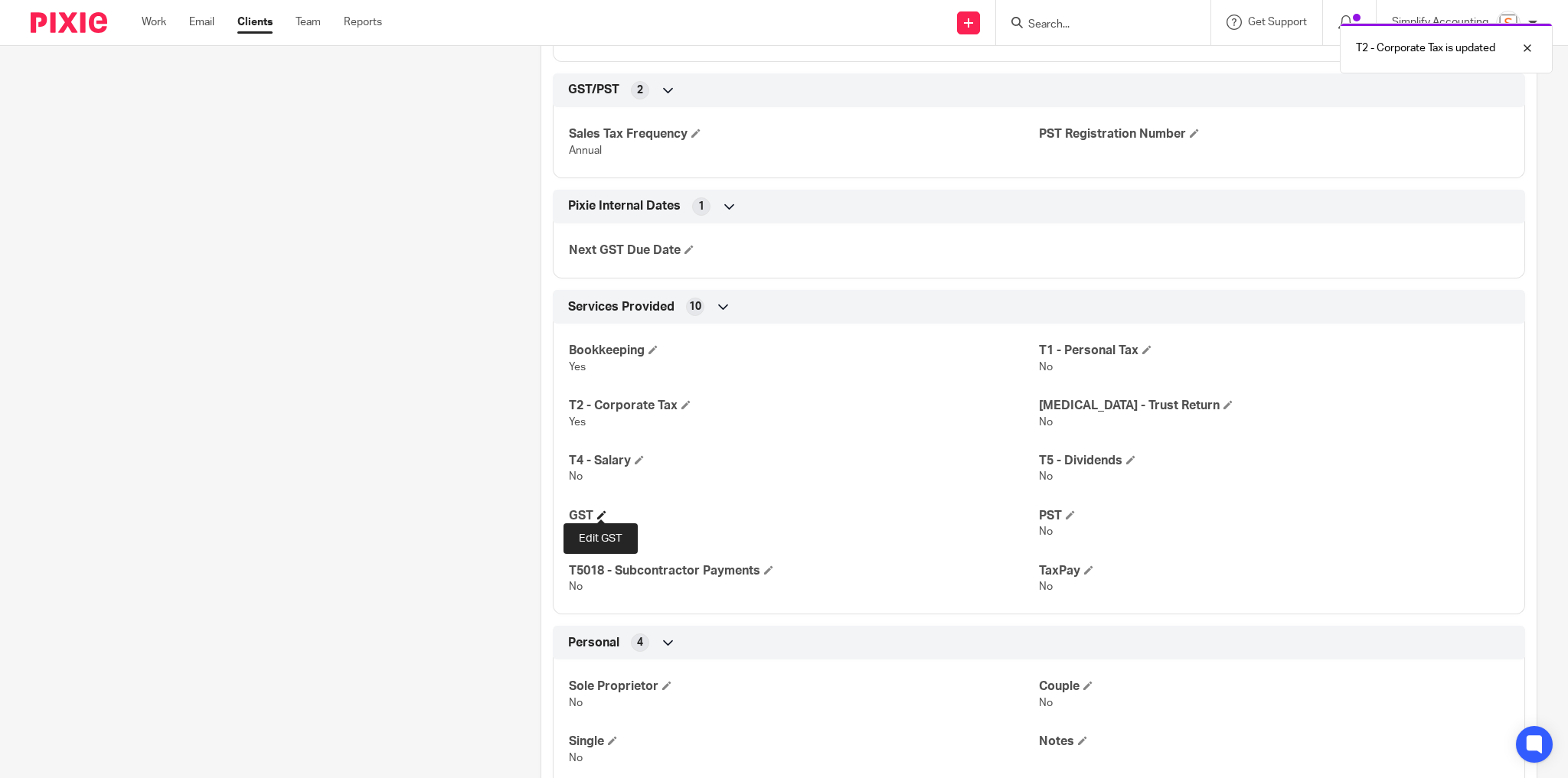
click at [602, 511] on span at bounding box center [602, 515] width 9 height 9
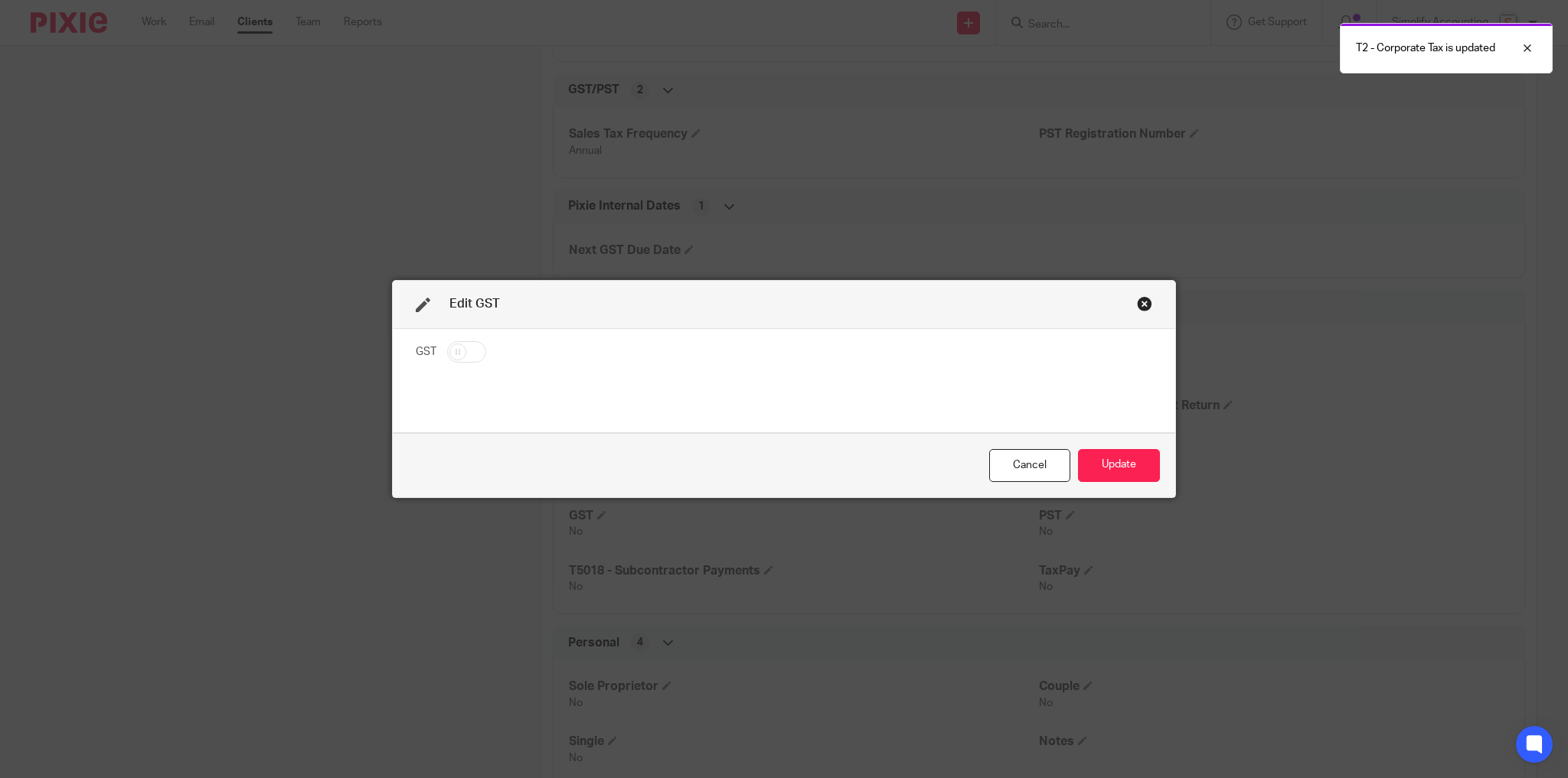
click at [473, 352] on input "checkbox" at bounding box center [466, 351] width 39 height 21
checkbox input "true"
click at [1111, 462] on button "Update" at bounding box center [1118, 466] width 82 height 33
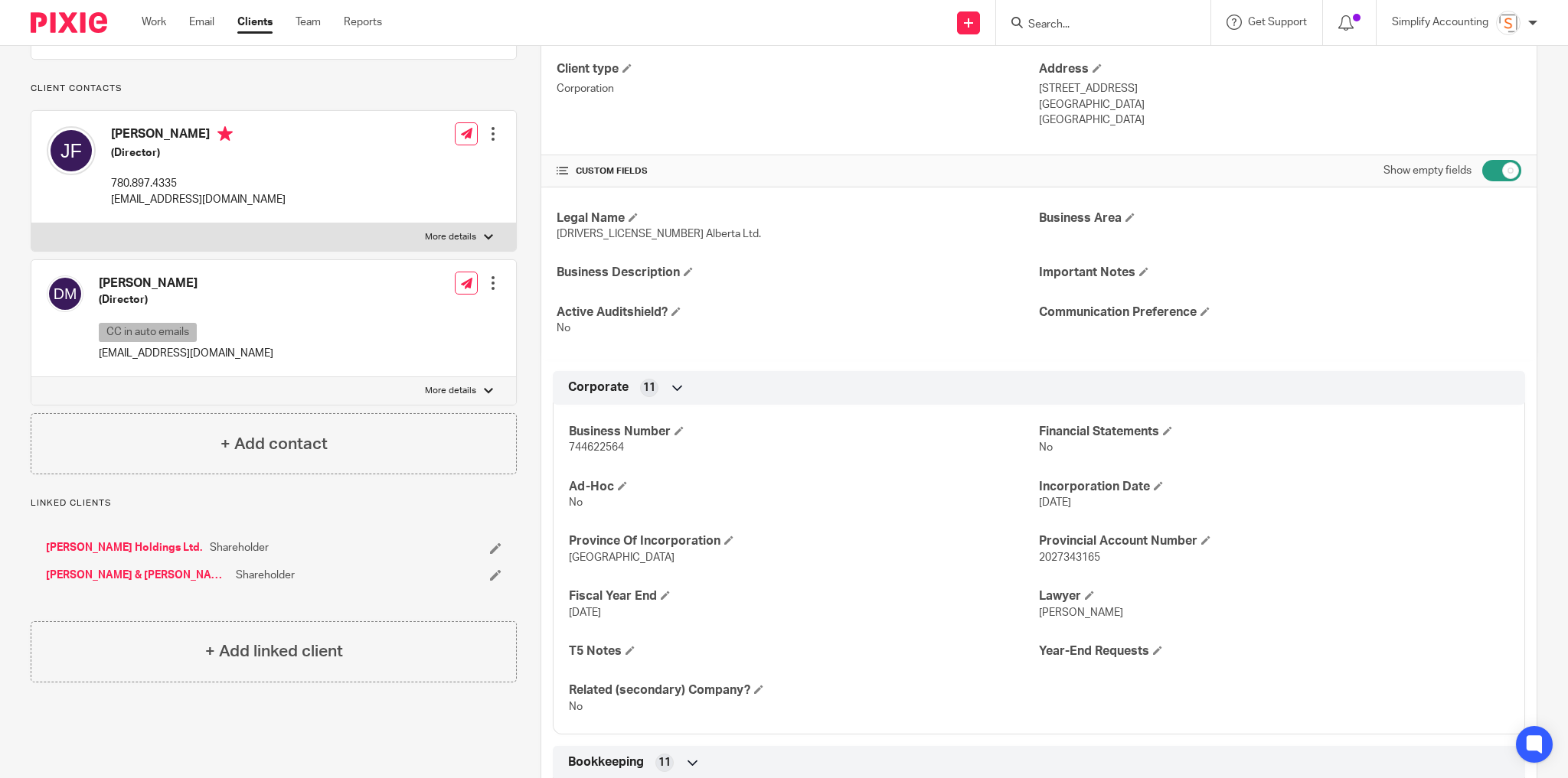
scroll to position [0, 0]
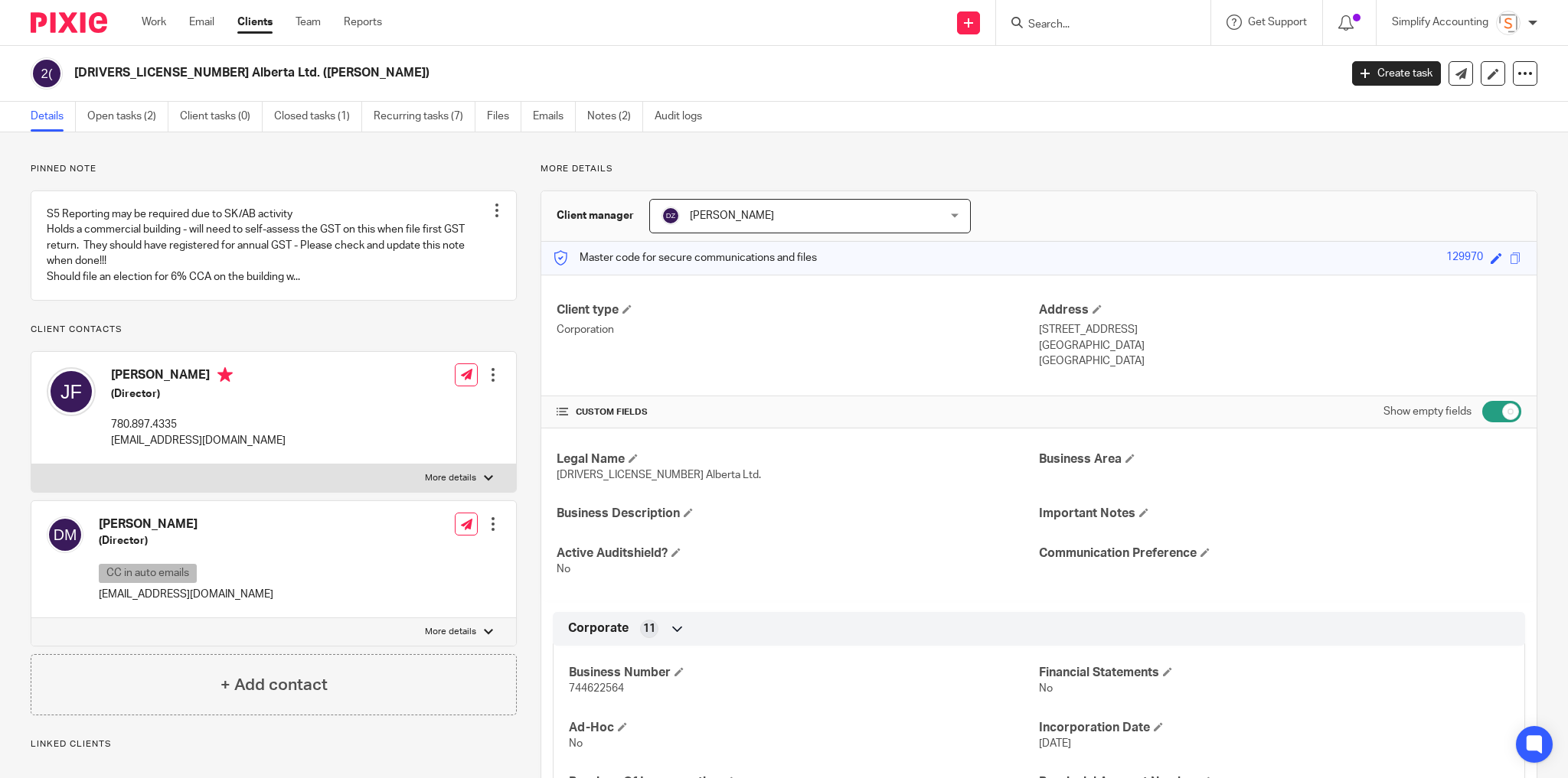
click at [1057, 23] on input "Search" at bounding box center [1095, 25] width 138 height 14
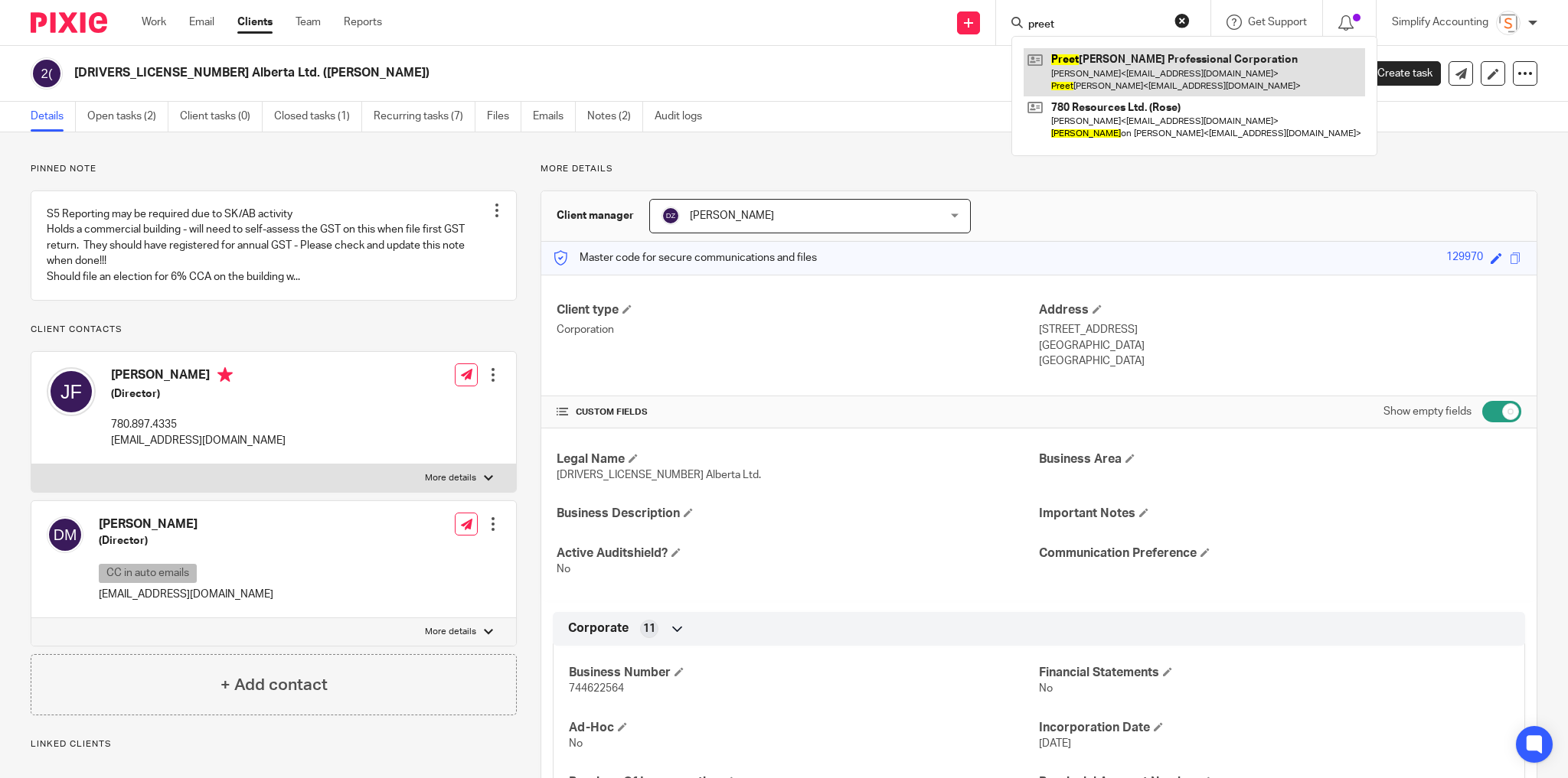
type input "preet"
click at [1073, 74] on link at bounding box center [1194, 72] width 341 height 48
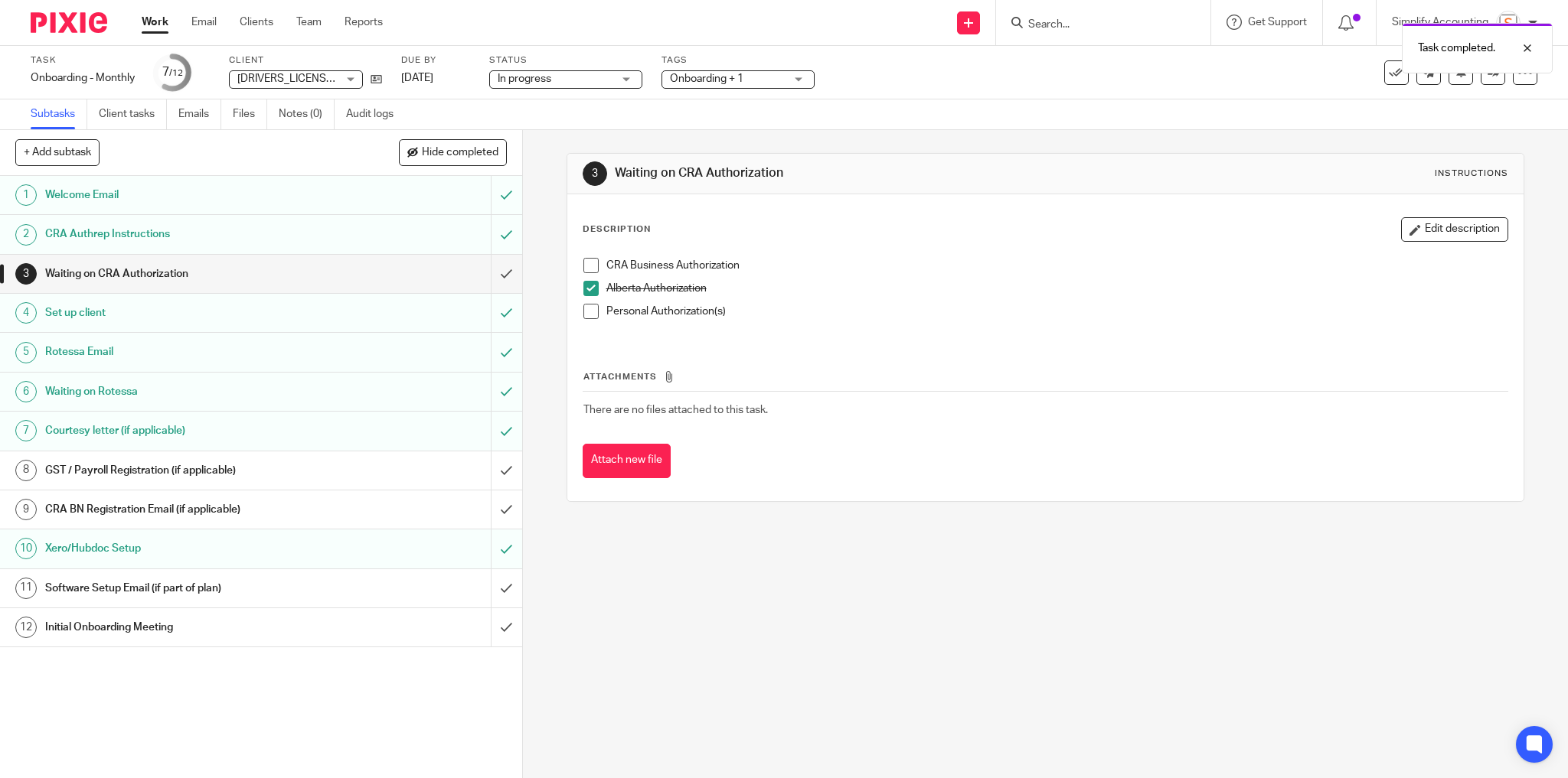
click at [254, 585] on h1 "Software Setup Email (if part of plan)" at bounding box center [188, 587] width 287 height 23
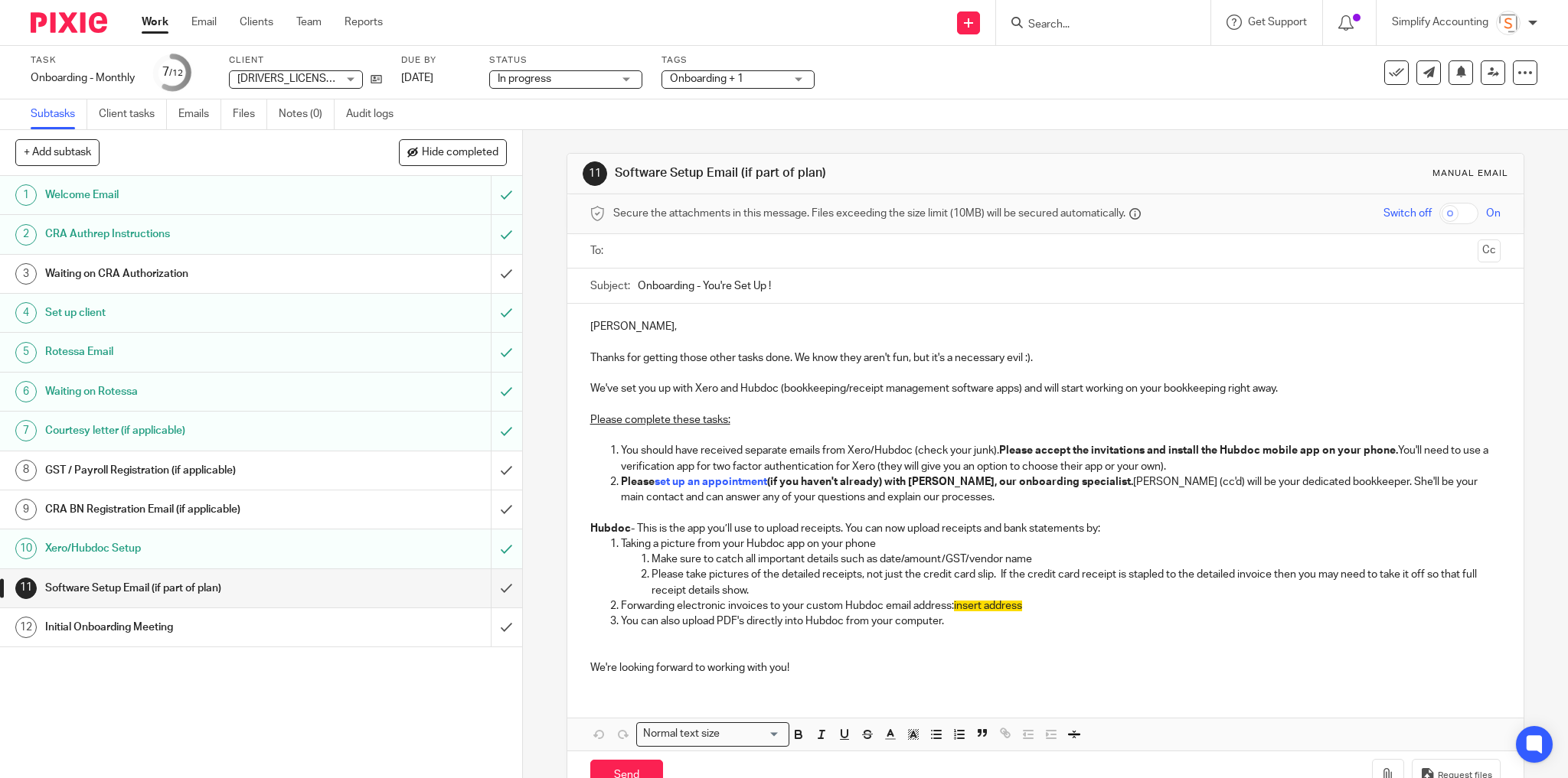
click at [282, 545] on h1 "Xero/Hubdoc Setup" at bounding box center [188, 548] width 287 height 23
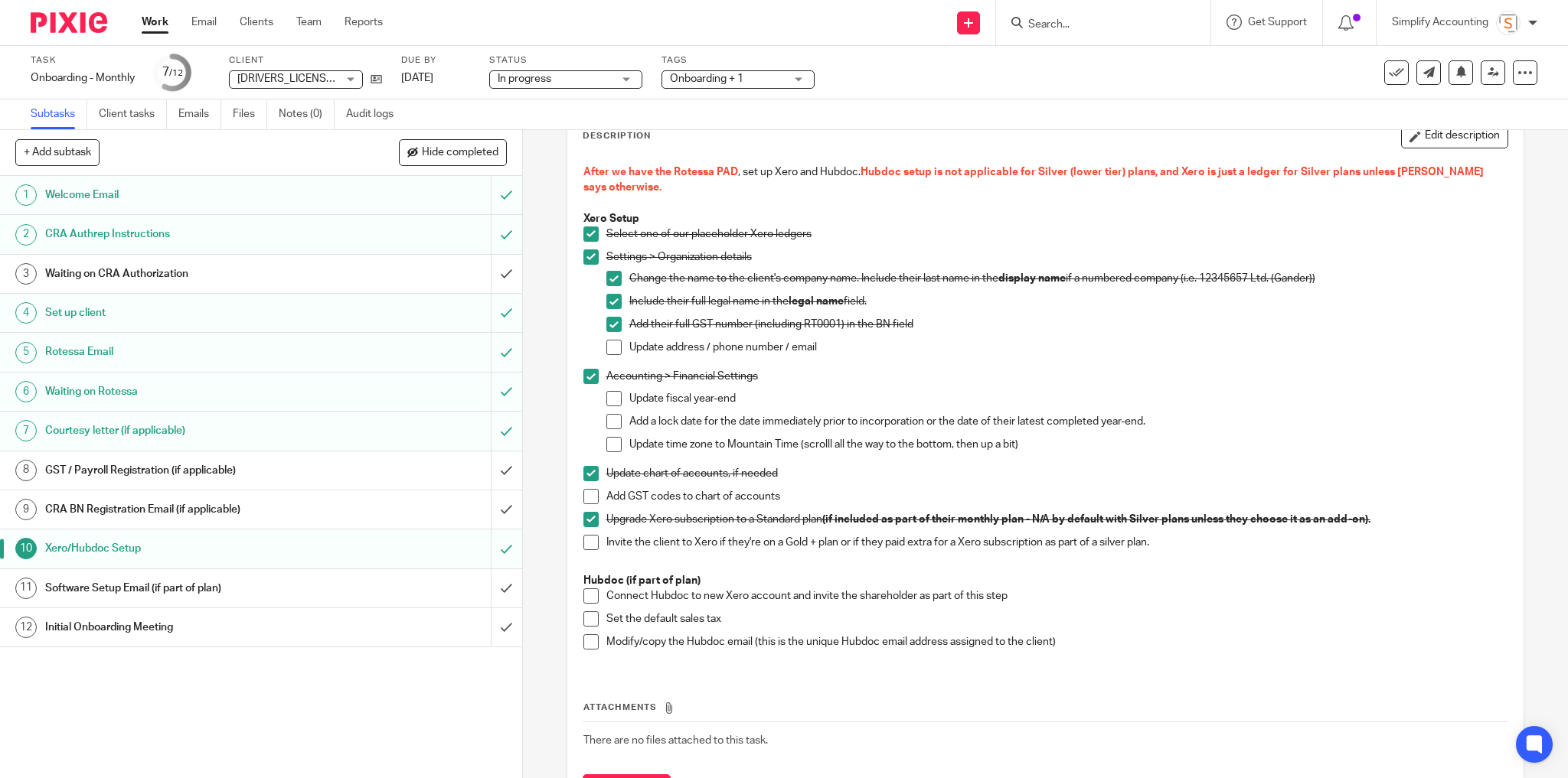
scroll to position [123, 0]
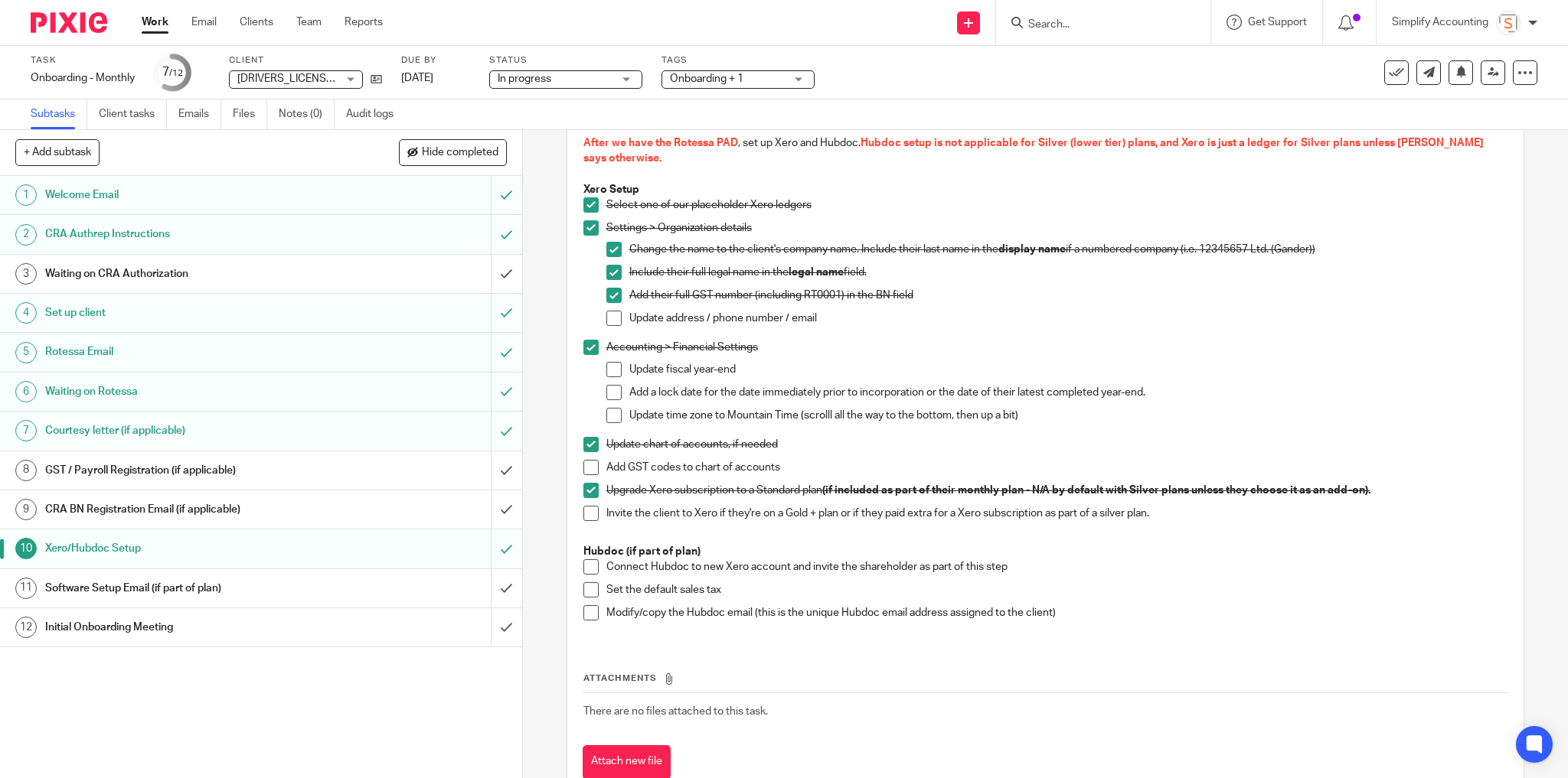
click at [326, 583] on div "Software Setup Email (if part of plan)" at bounding box center [259, 587] width 430 height 23
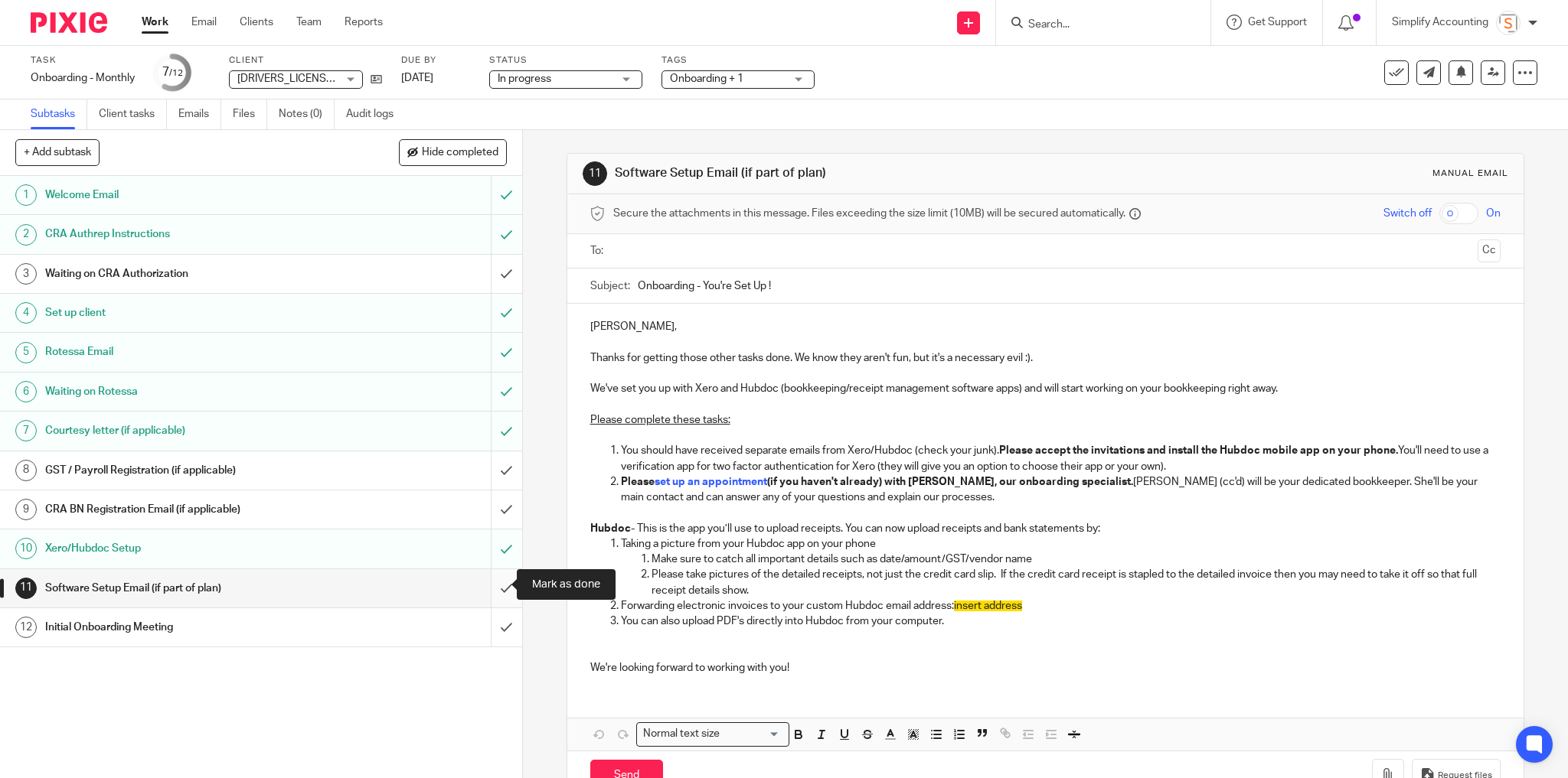
click at [489, 586] on input "submit" at bounding box center [260, 588] width 522 height 38
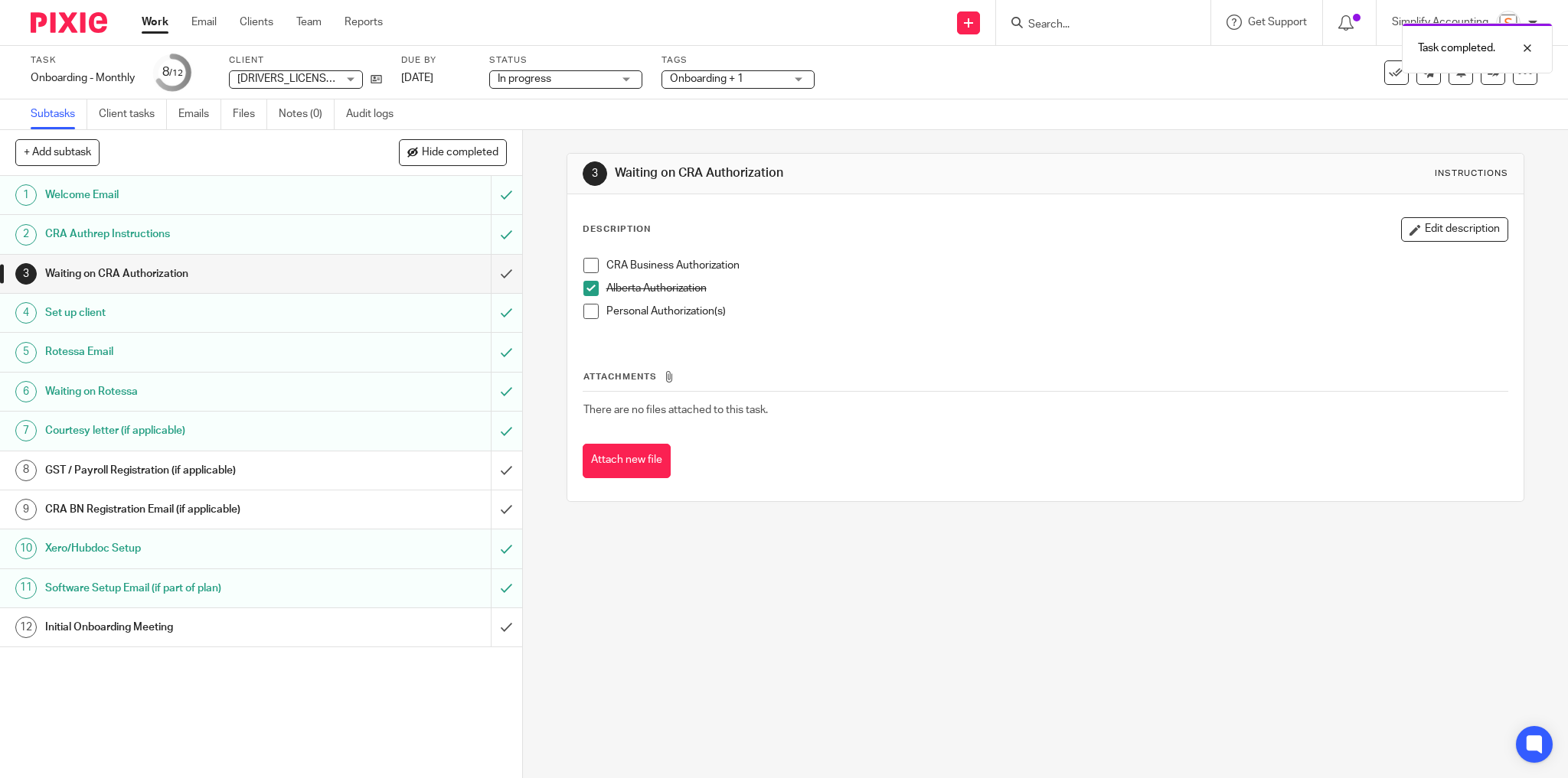
click at [428, 623] on div "Initial Onboarding Meeting" at bounding box center [259, 627] width 430 height 23
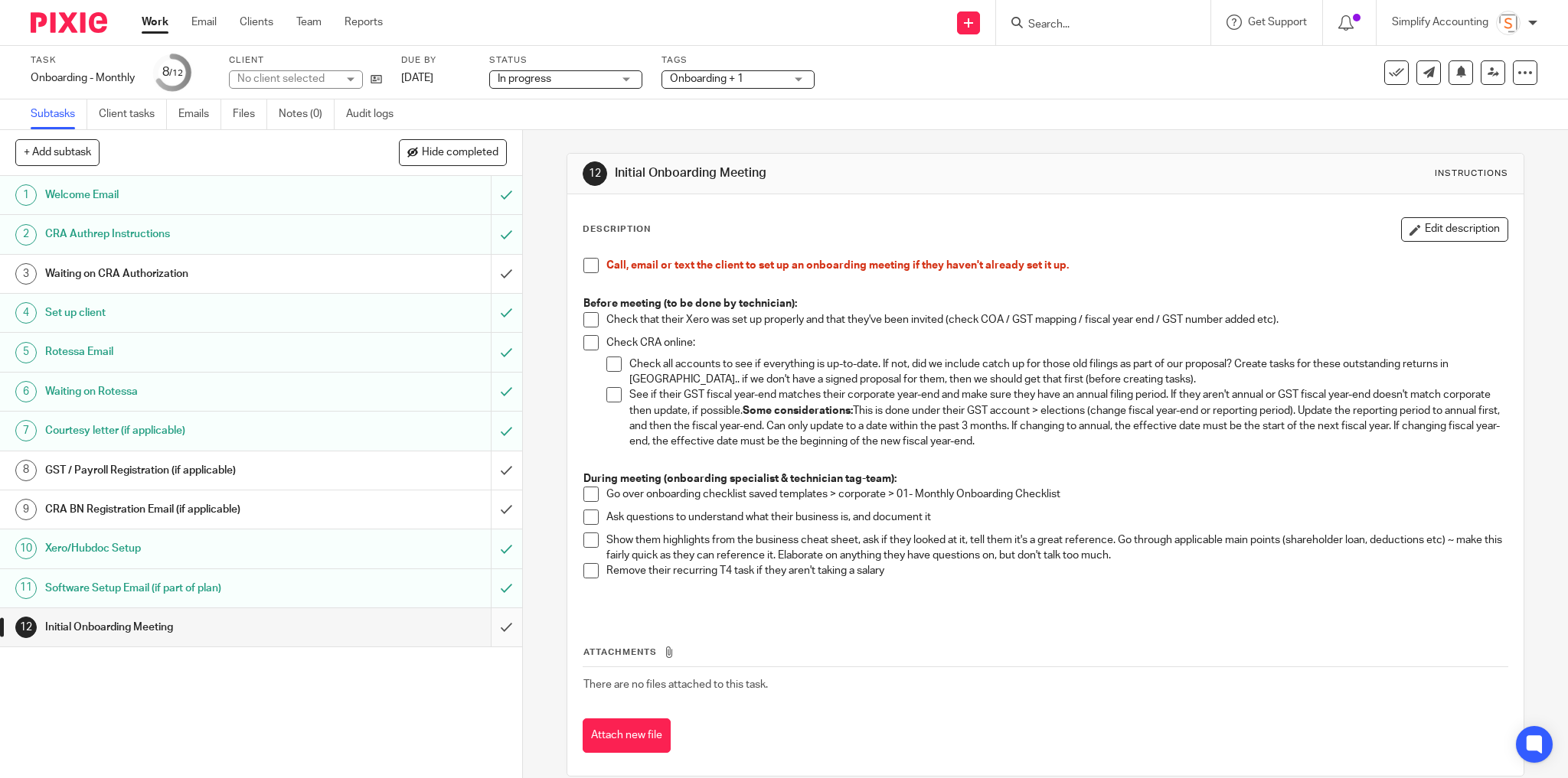
click at [496, 624] on input "submit" at bounding box center [260, 628] width 522 height 38
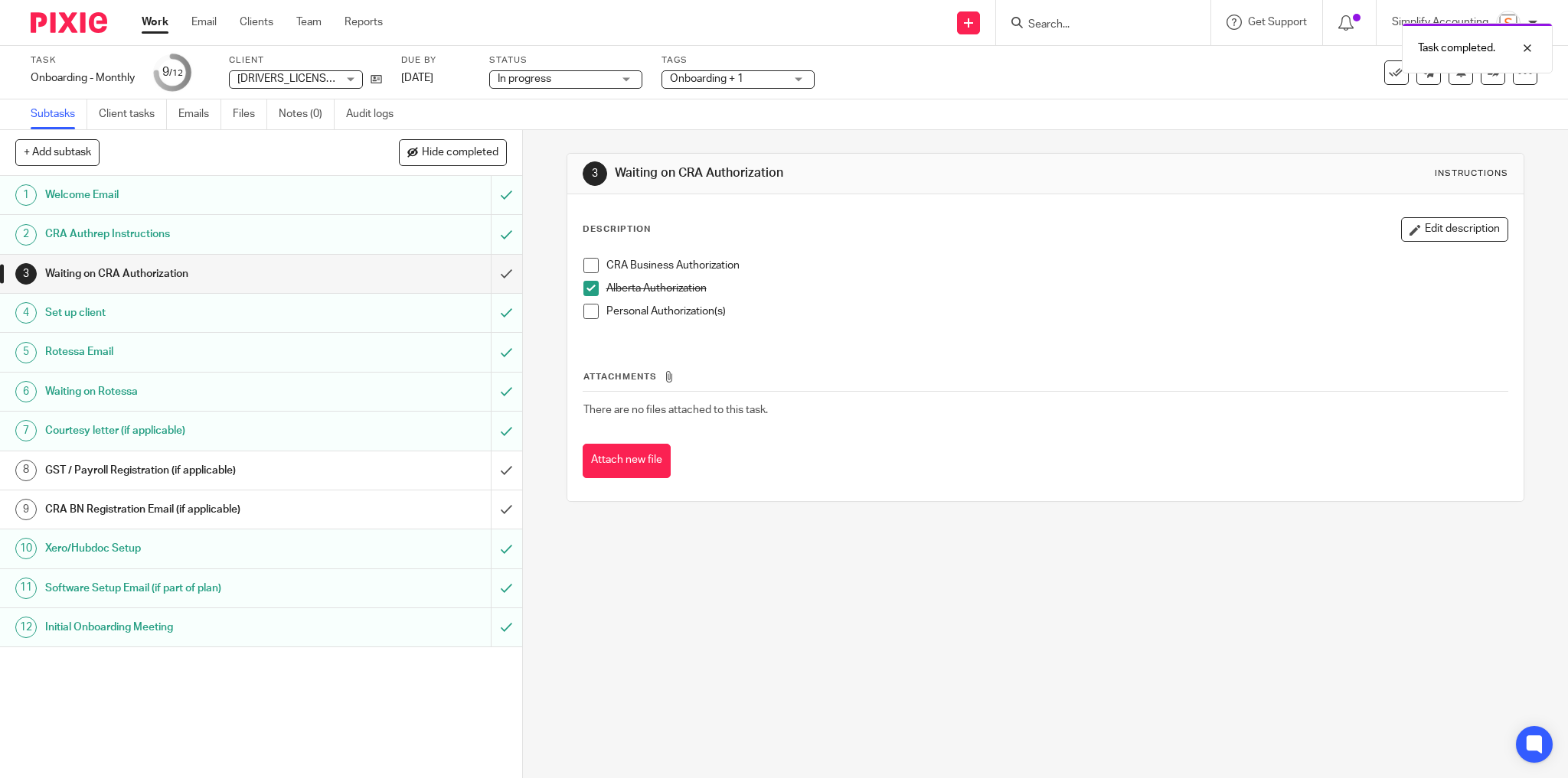
click at [293, 468] on h1 "GST / Payroll Registration (if applicable)" at bounding box center [188, 470] width 287 height 23
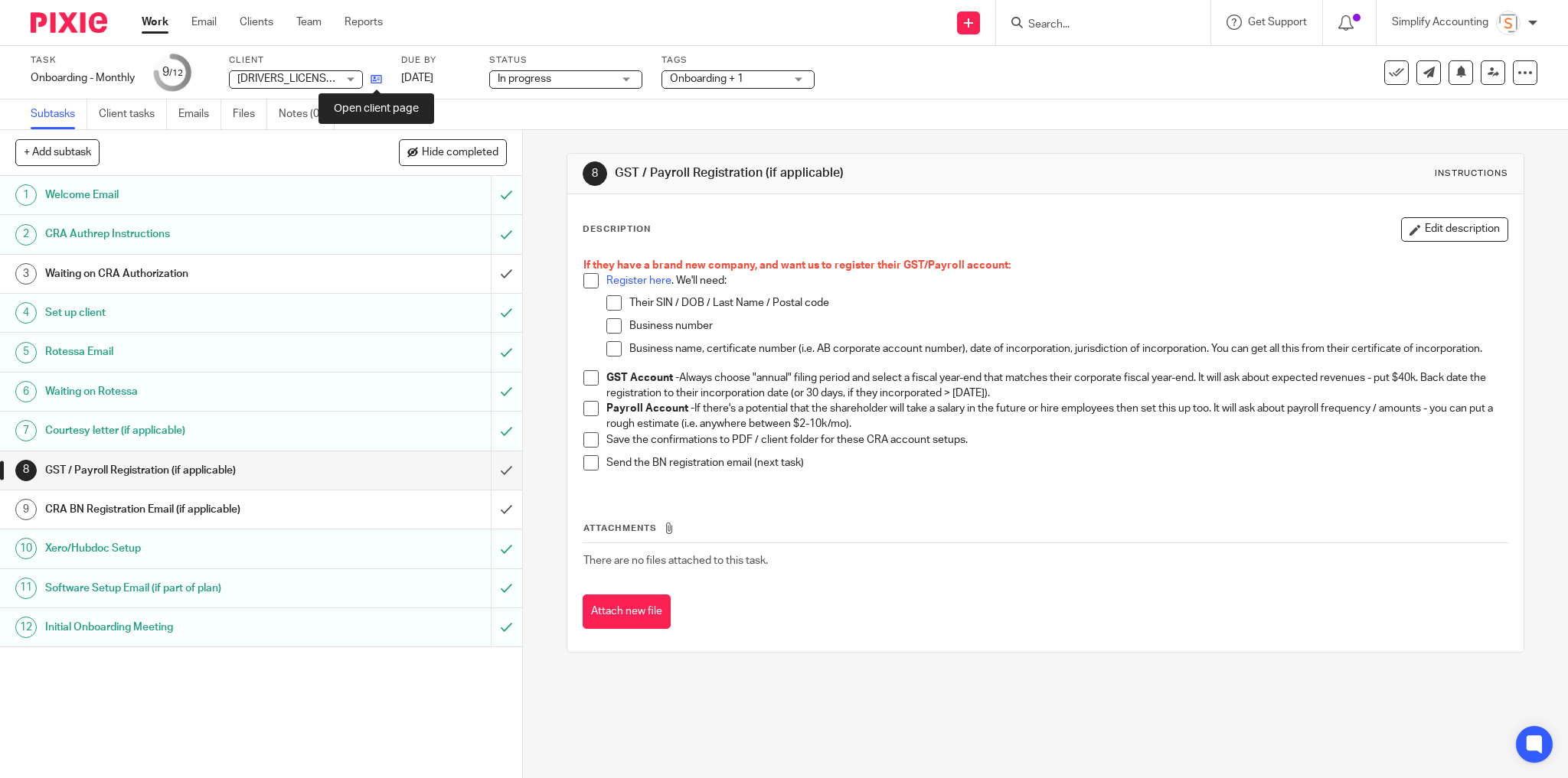
click at [378, 78] on icon at bounding box center [376, 79] width 12 height 12
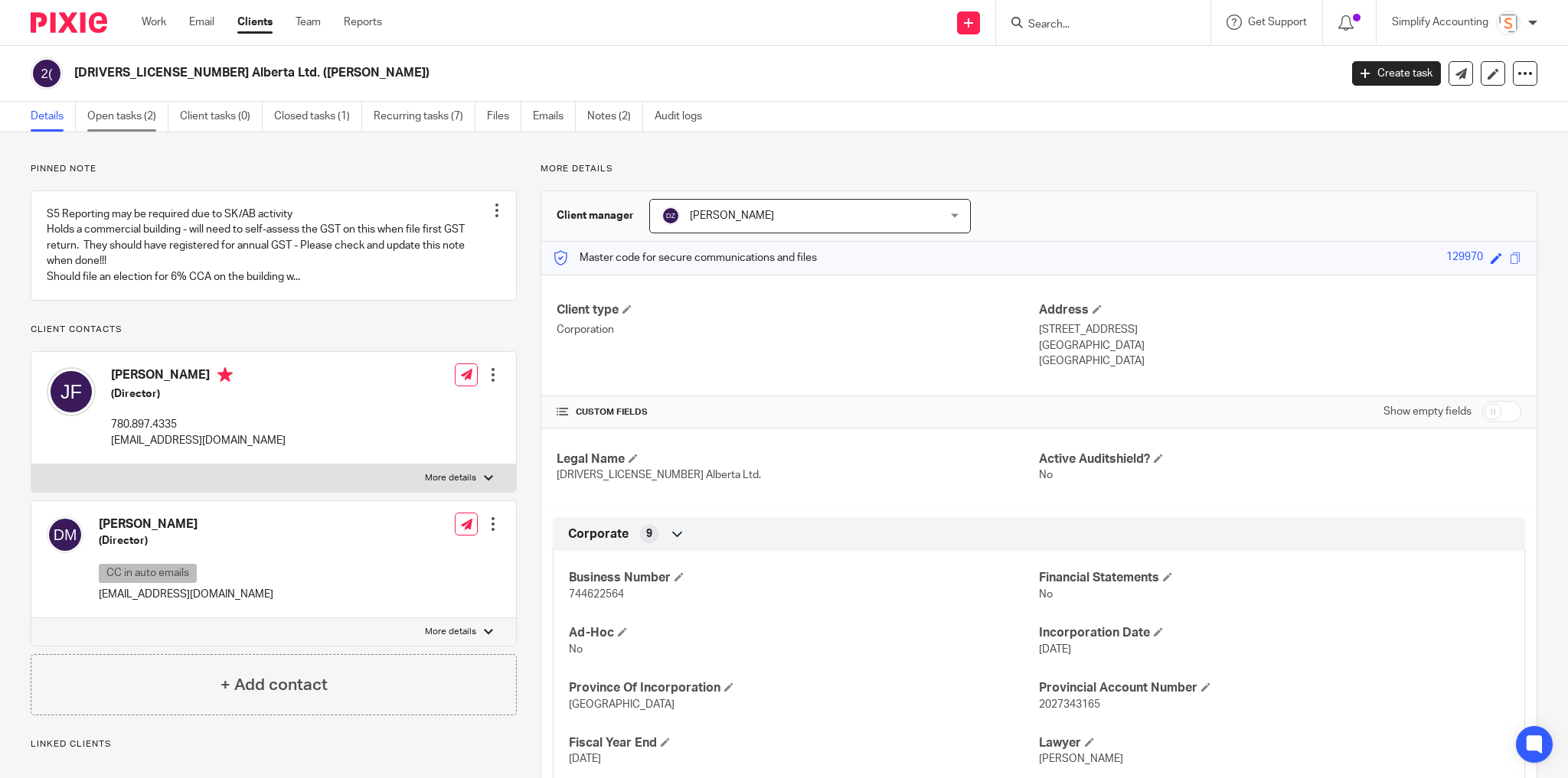
click at [127, 119] on link "Open tasks (2)" at bounding box center [127, 116] width 81 height 30
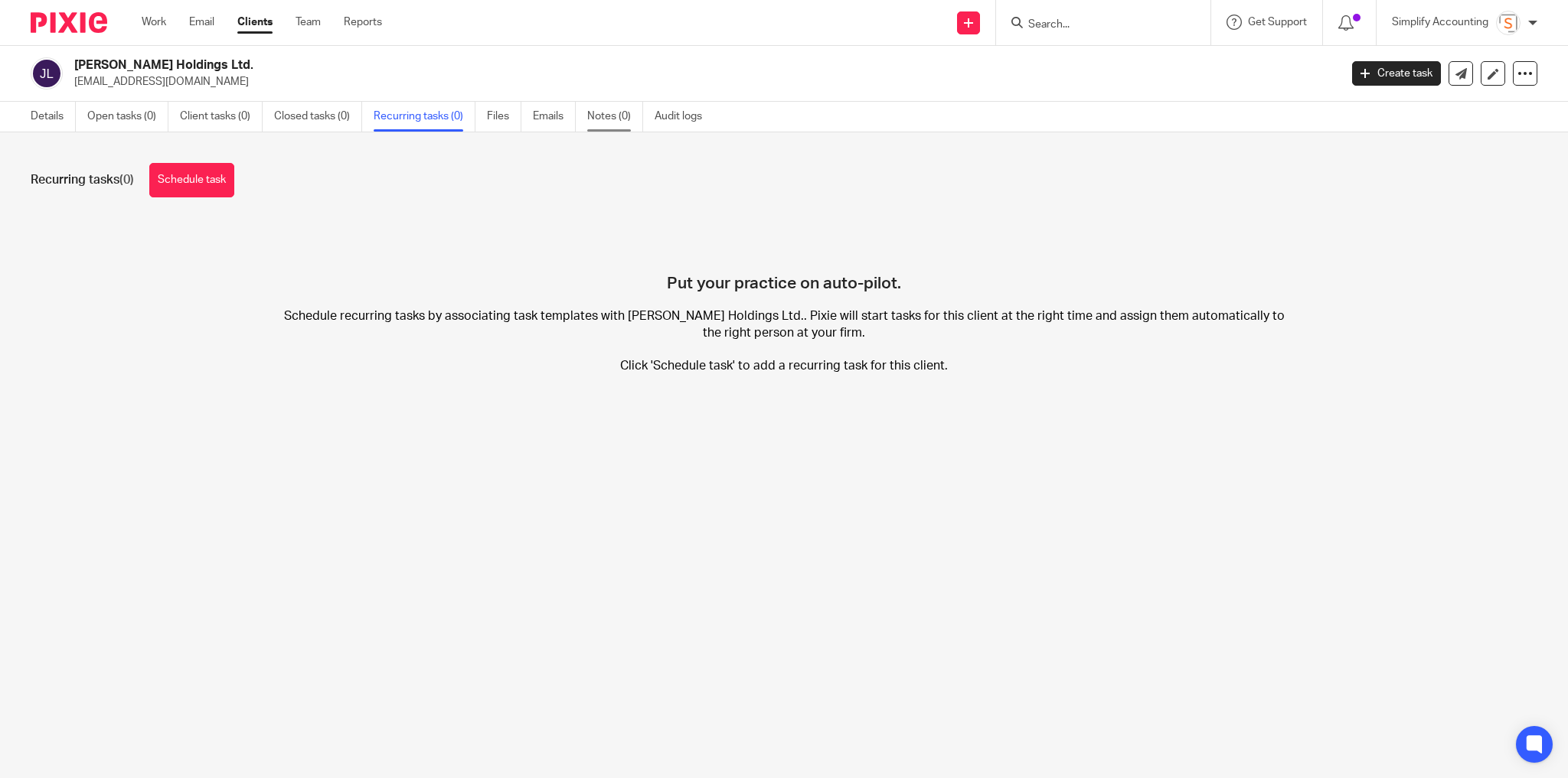
click at [613, 109] on link "Notes (0)" at bounding box center [614, 116] width 56 height 30
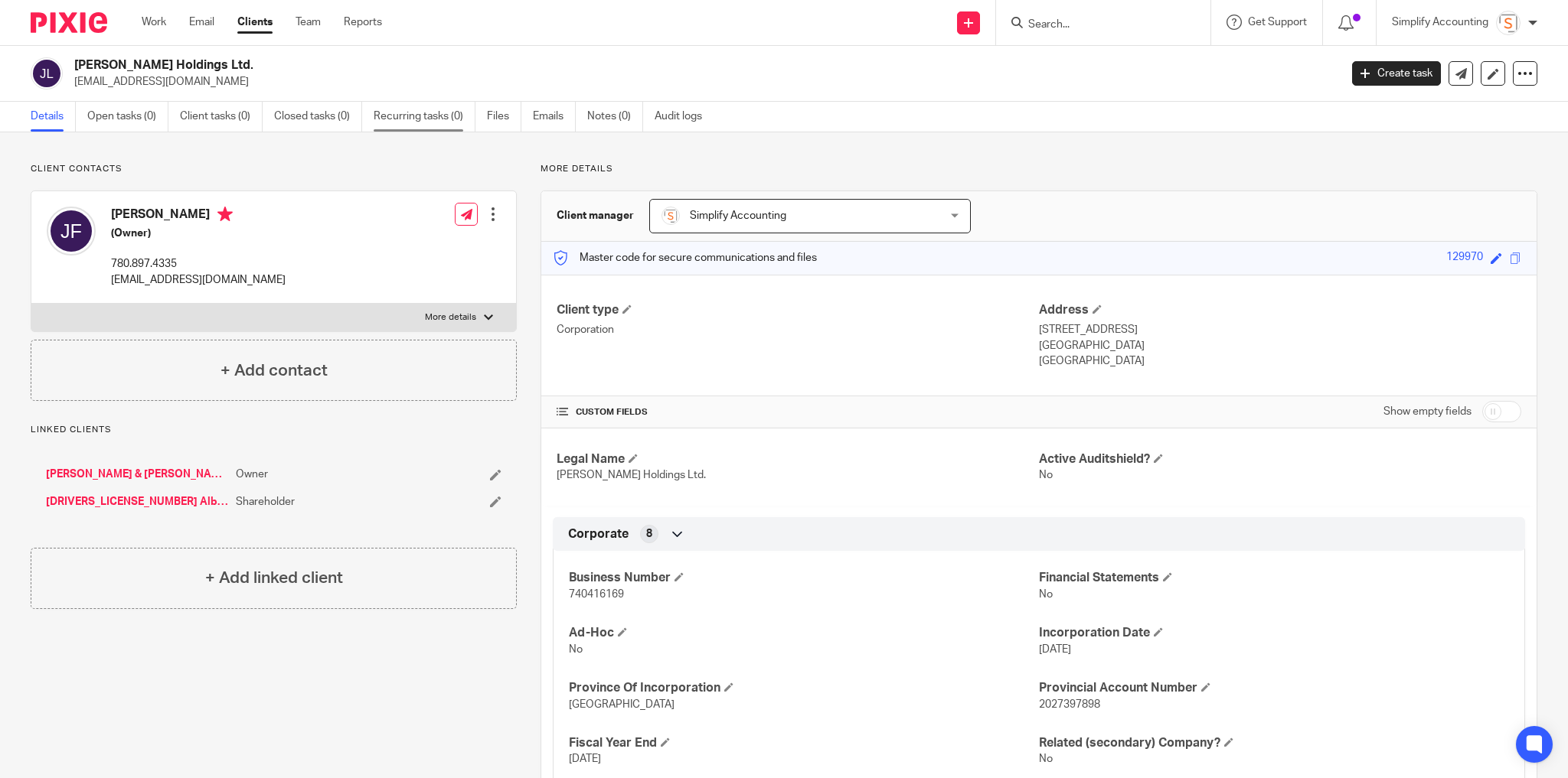
click at [392, 114] on link "Recurring tasks (0)" at bounding box center [424, 116] width 102 height 30
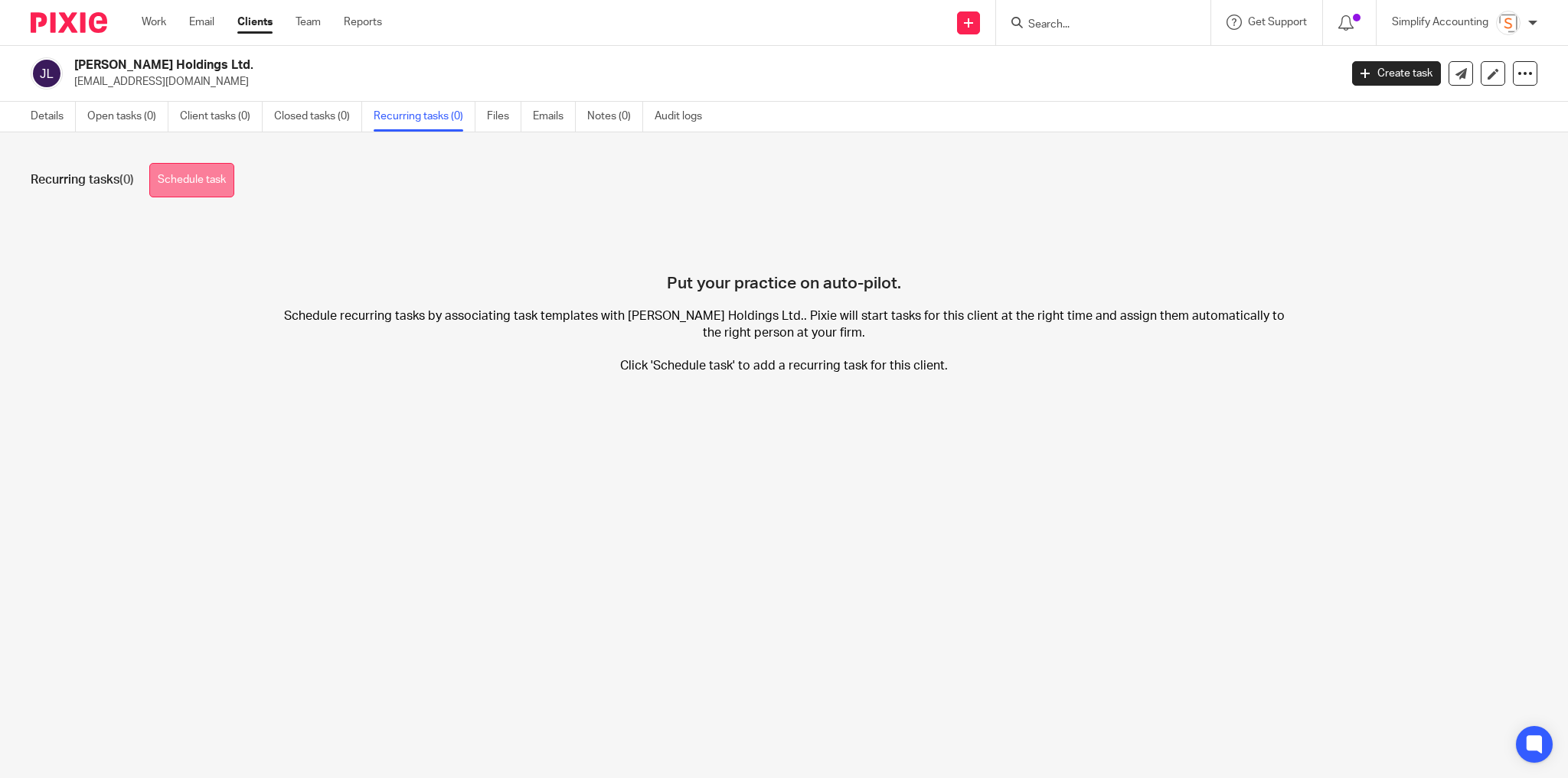
click at [221, 181] on link "Schedule task" at bounding box center [192, 181] width 85 height 35
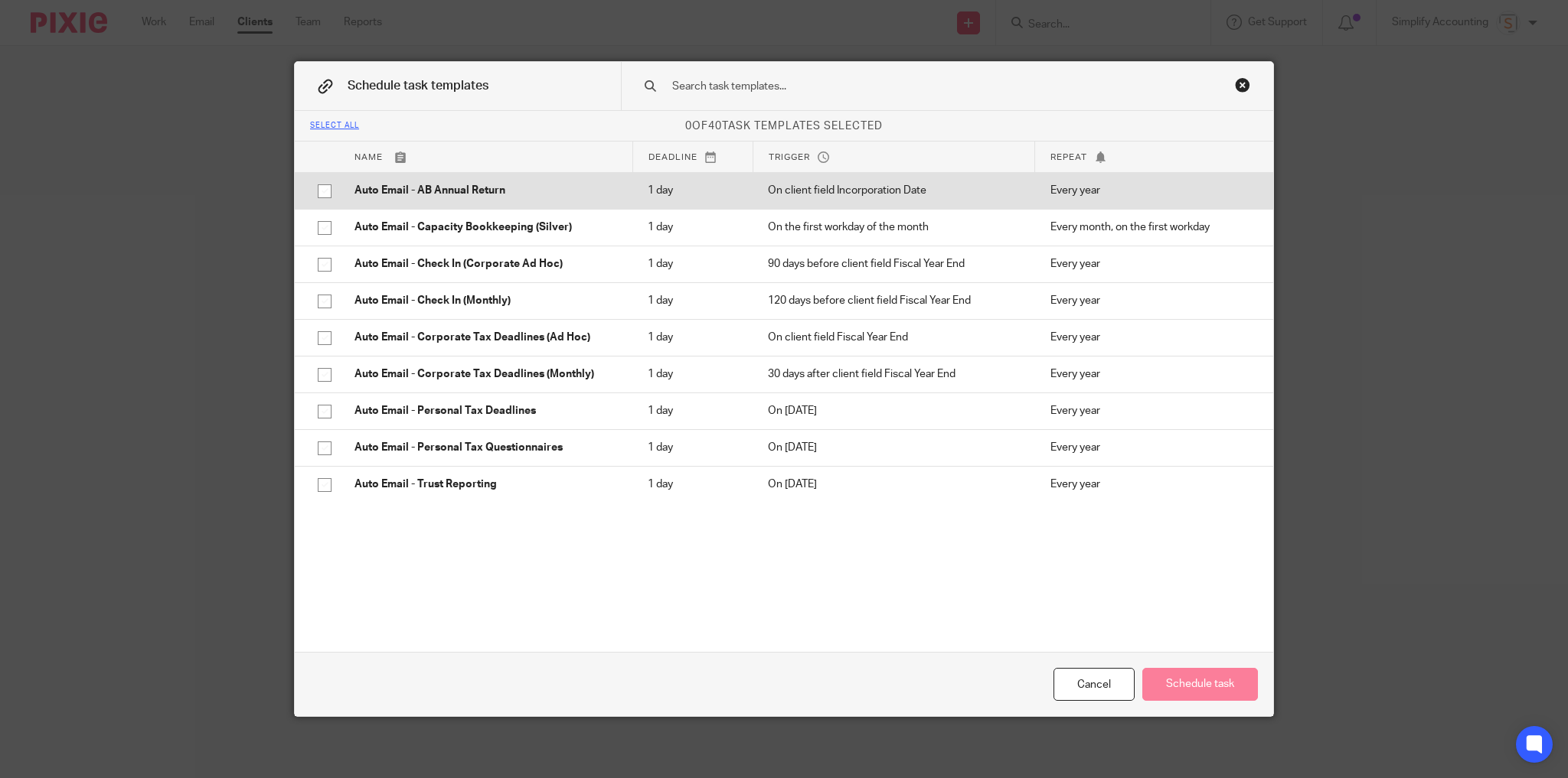
click at [321, 194] on input "checkbox" at bounding box center [325, 192] width 29 height 29
checkbox input "true"
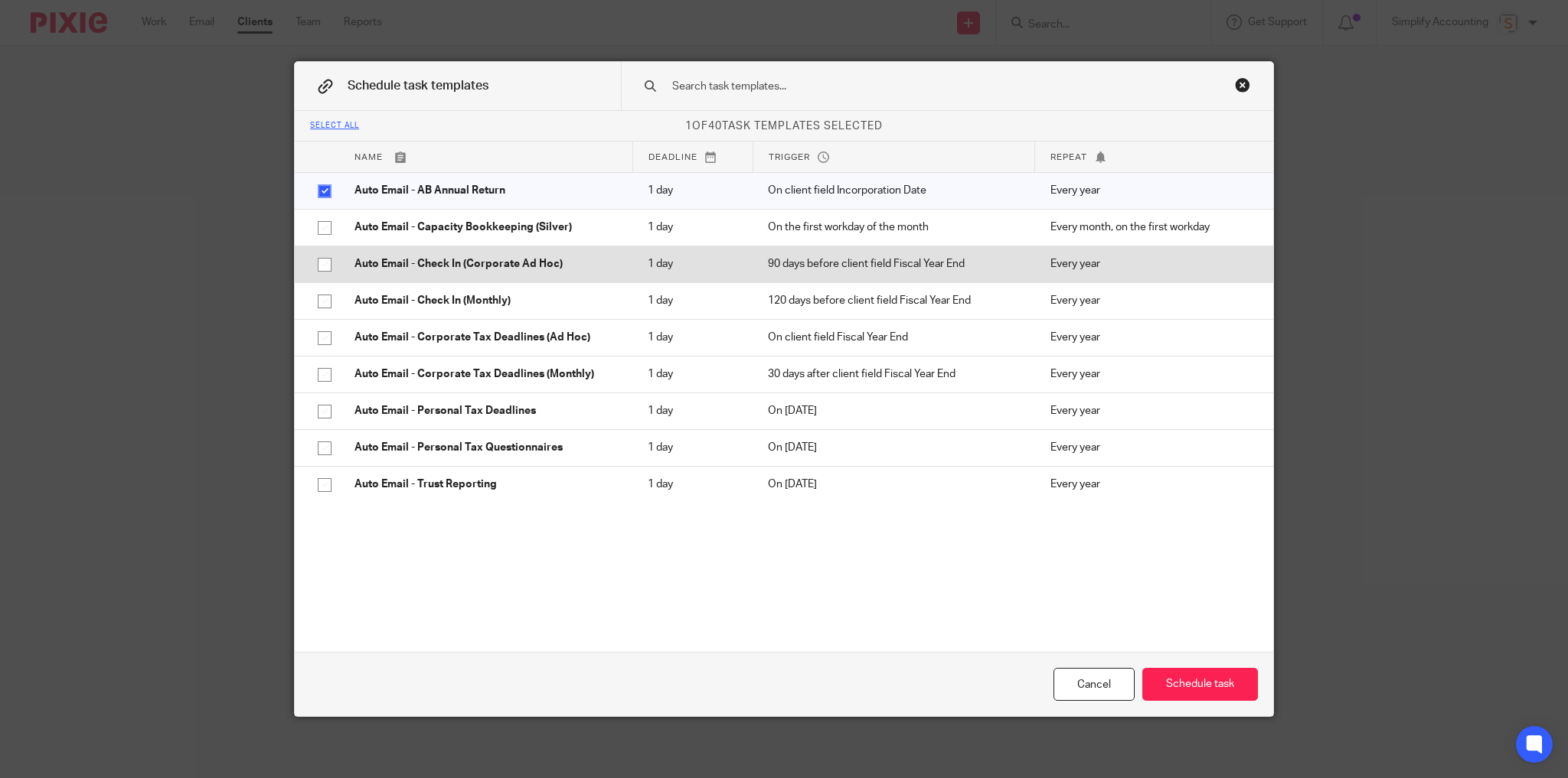
click at [315, 265] on input "checkbox" at bounding box center [325, 265] width 29 height 29
checkbox input "true"
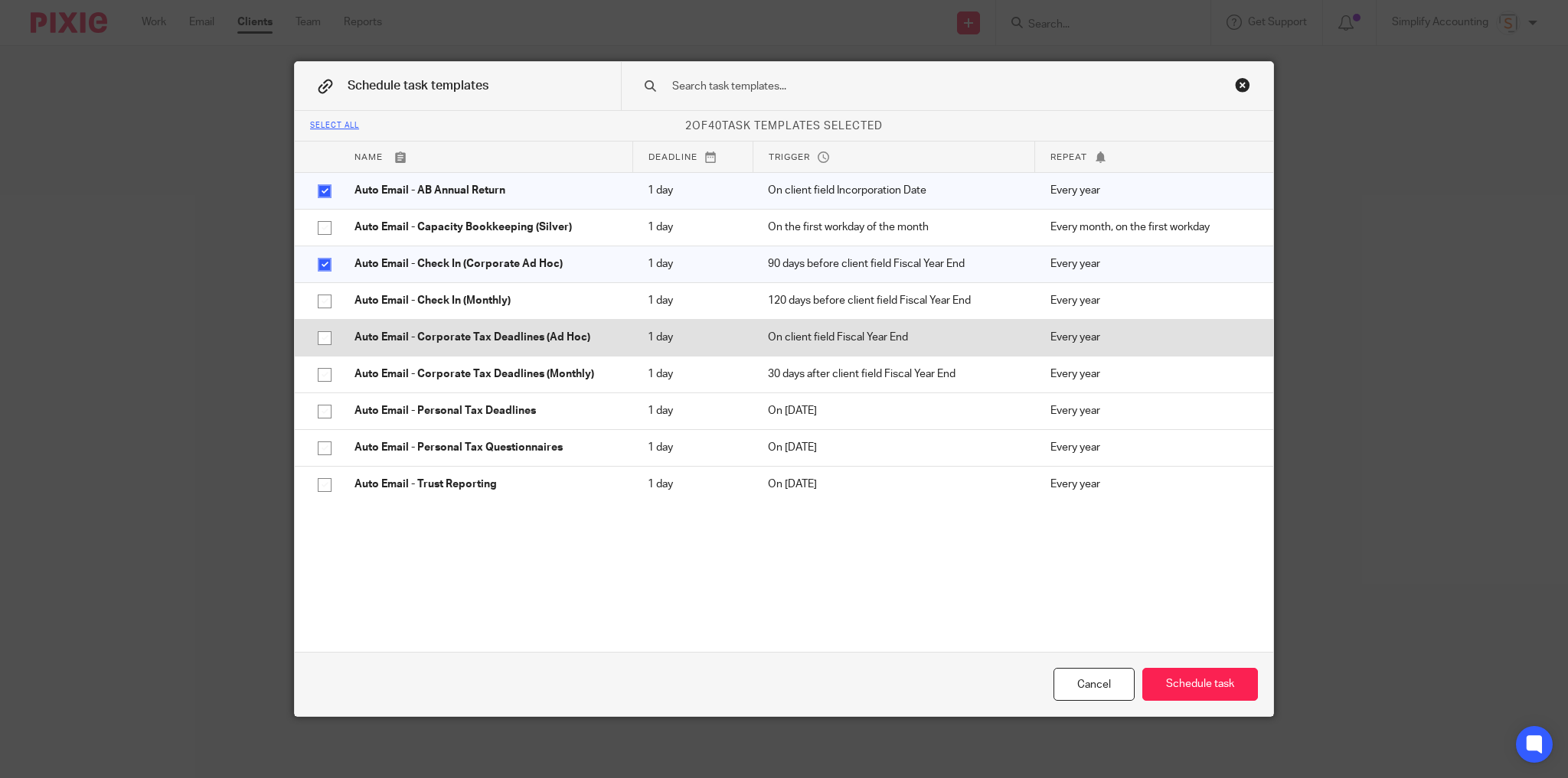
click at [318, 340] on input "checkbox" at bounding box center [325, 338] width 29 height 29
checkbox input "true"
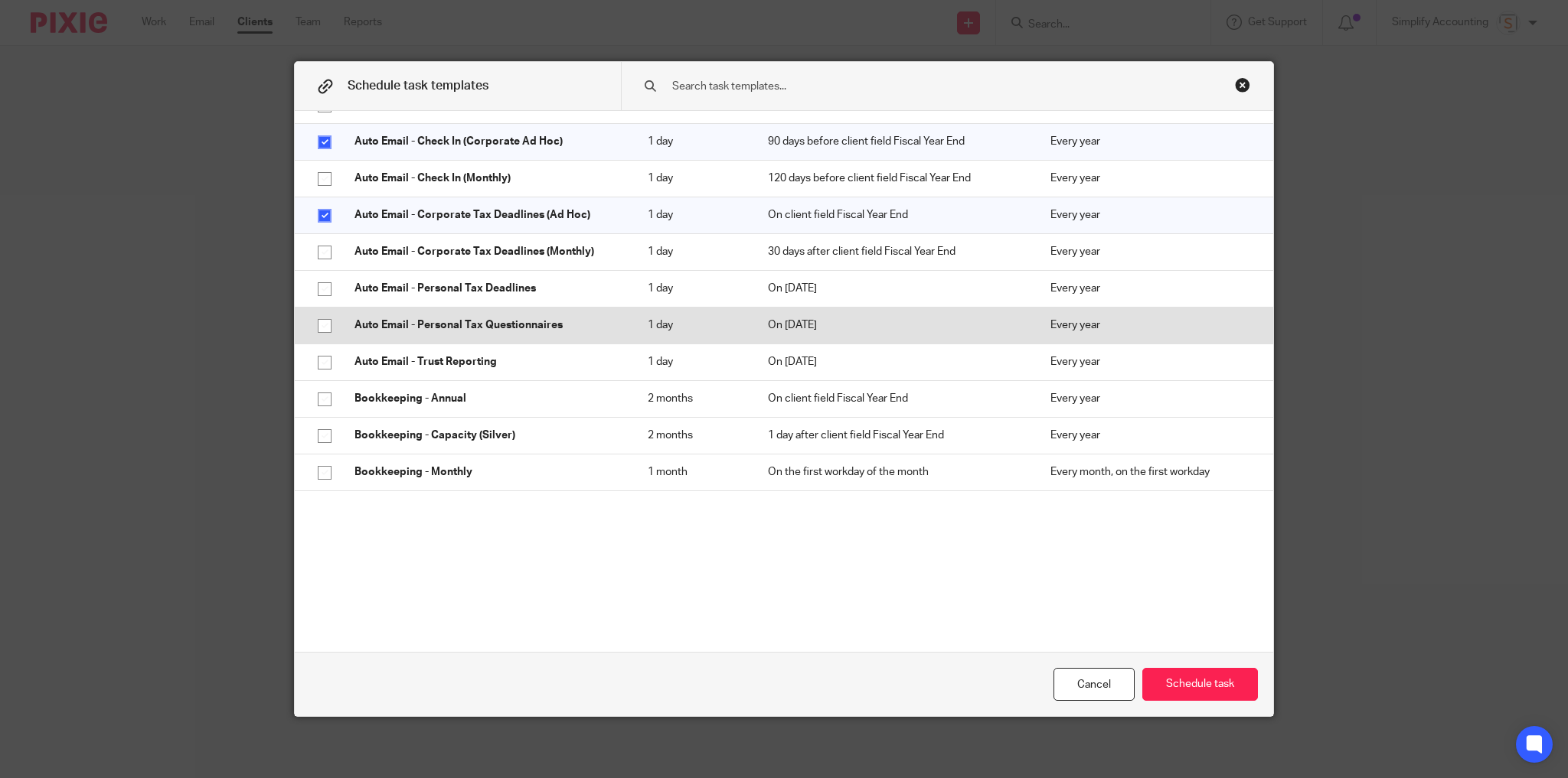
scroll to position [183, 0]
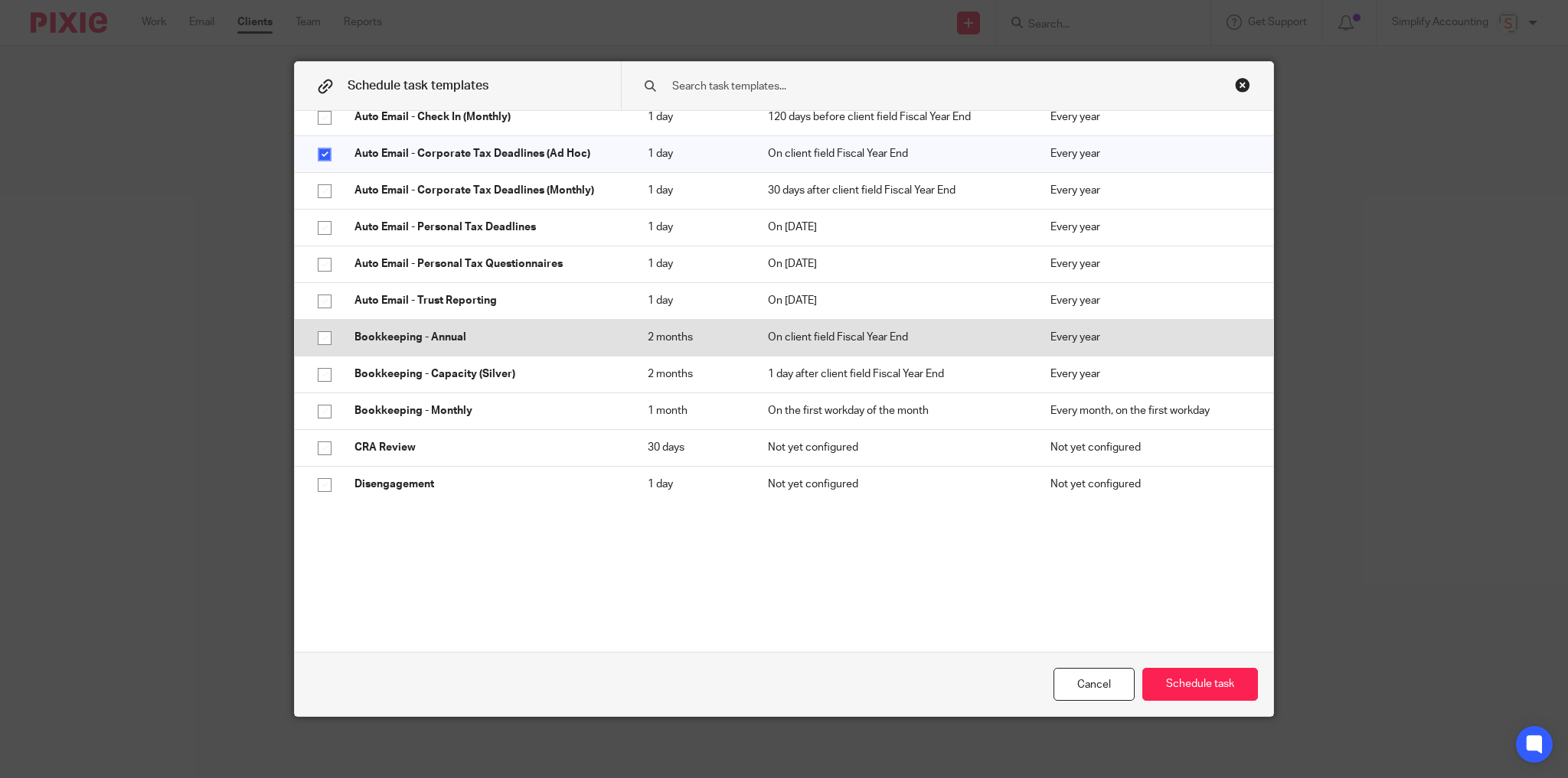
click at [318, 341] on input "checkbox" at bounding box center [325, 338] width 29 height 29
checkbox input "true"
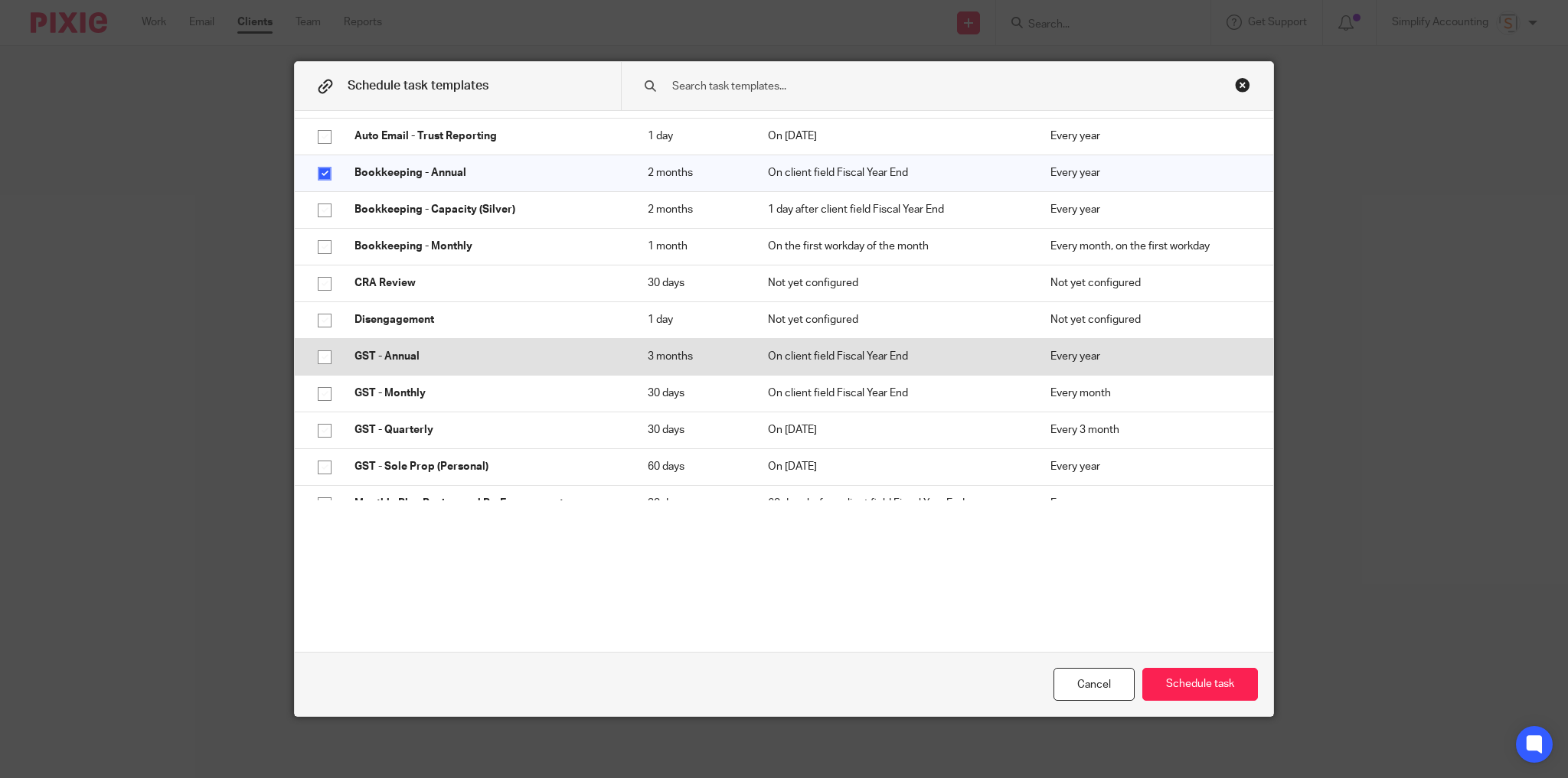
scroll to position [367, 0]
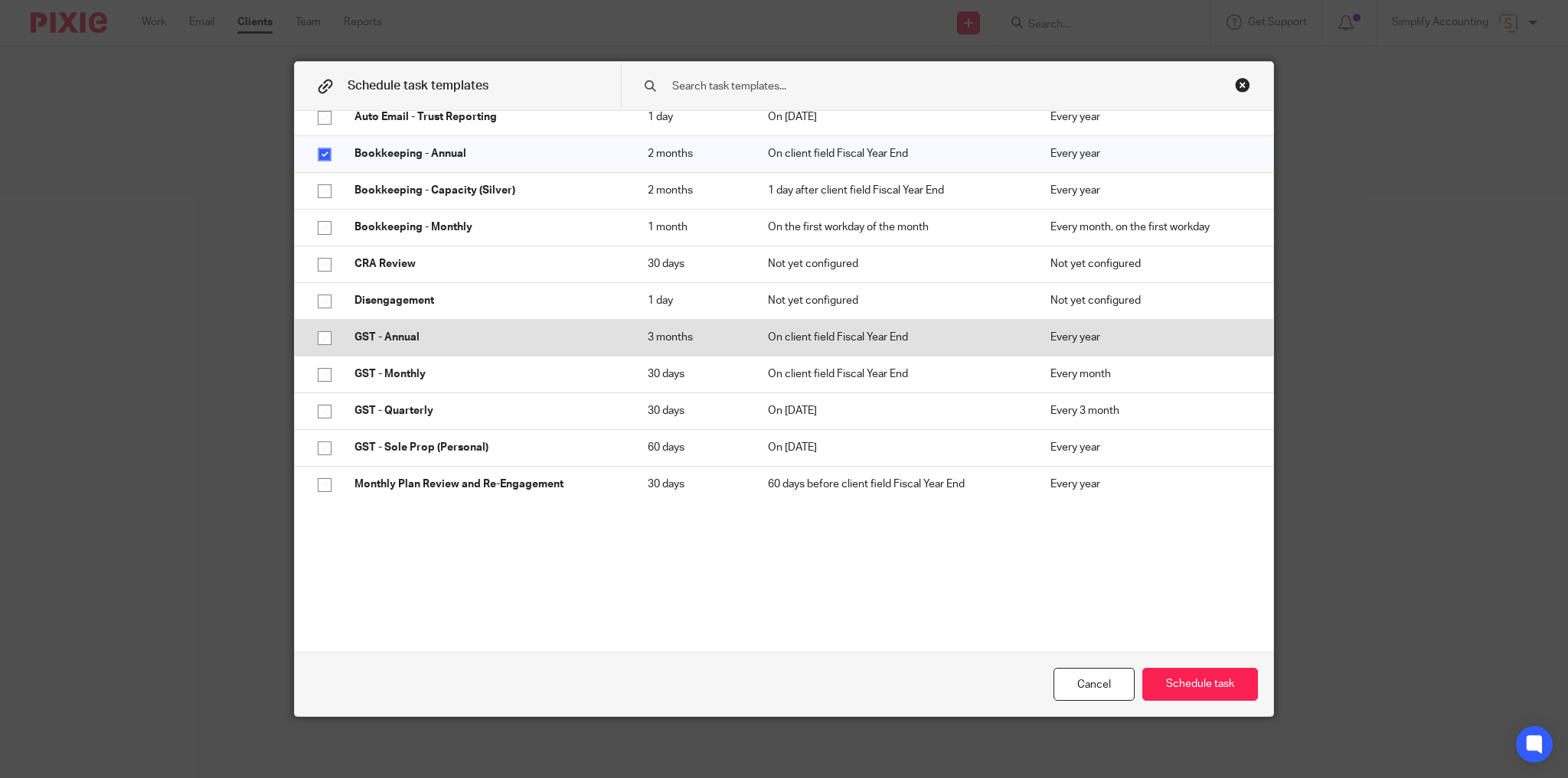
click at [317, 337] on input "checkbox" at bounding box center [325, 338] width 29 height 29
checkbox input "true"
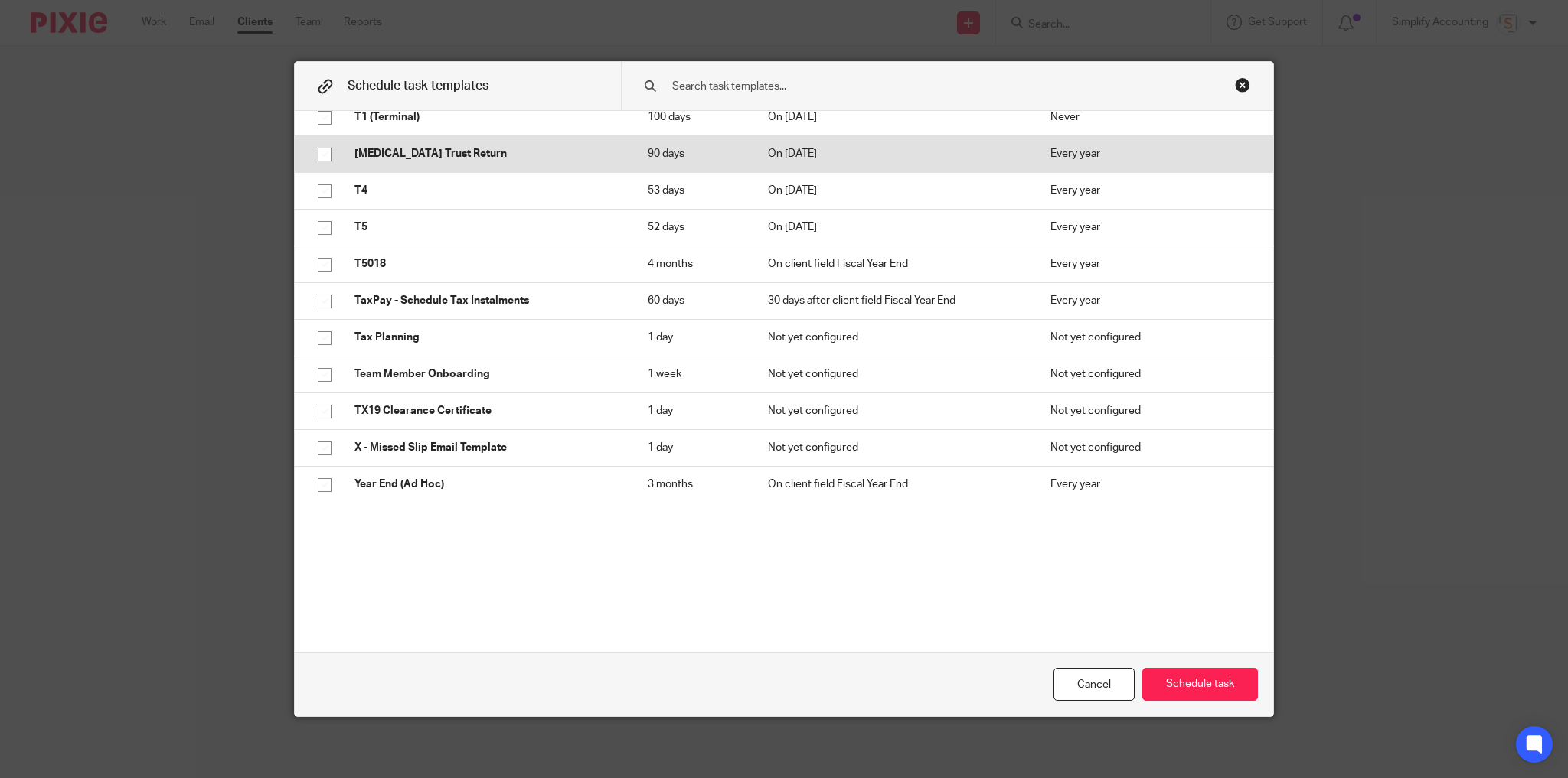
scroll to position [1141, 0]
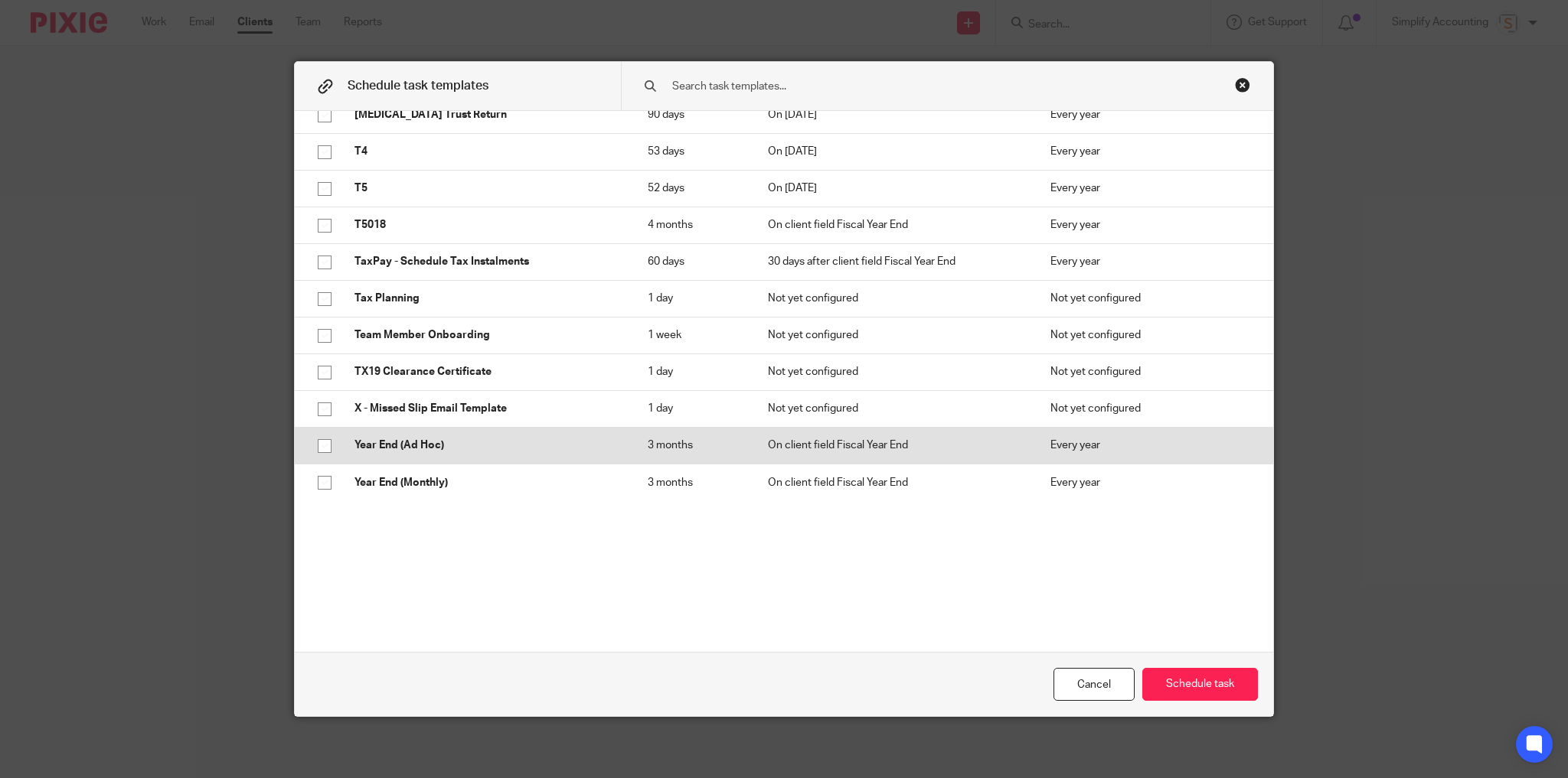
click at [314, 445] on input "checkbox" at bounding box center [325, 446] width 29 height 29
checkbox input "true"
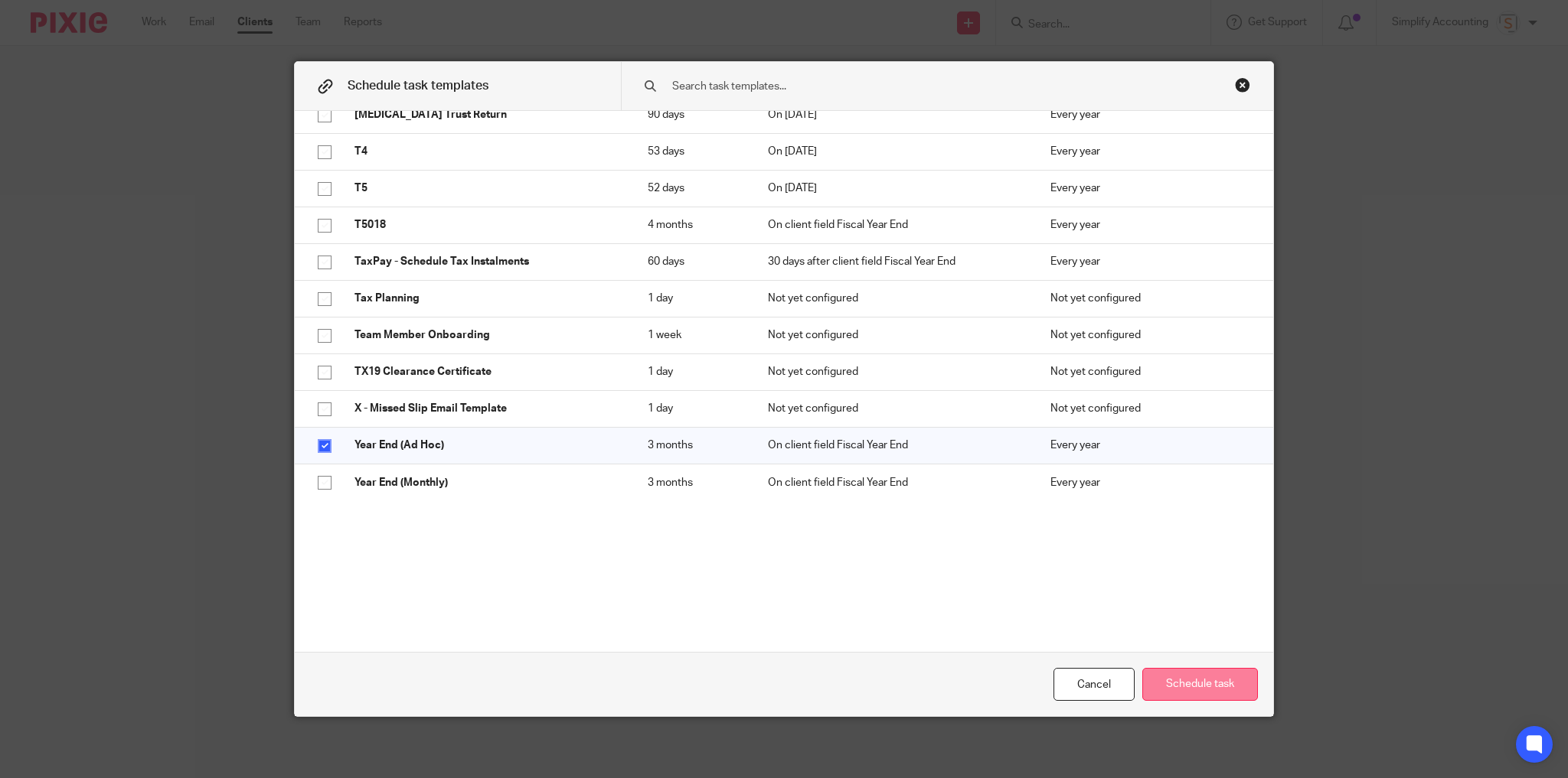
click at [1180, 699] on button "Schedule task" at bounding box center [1199, 685] width 116 height 33
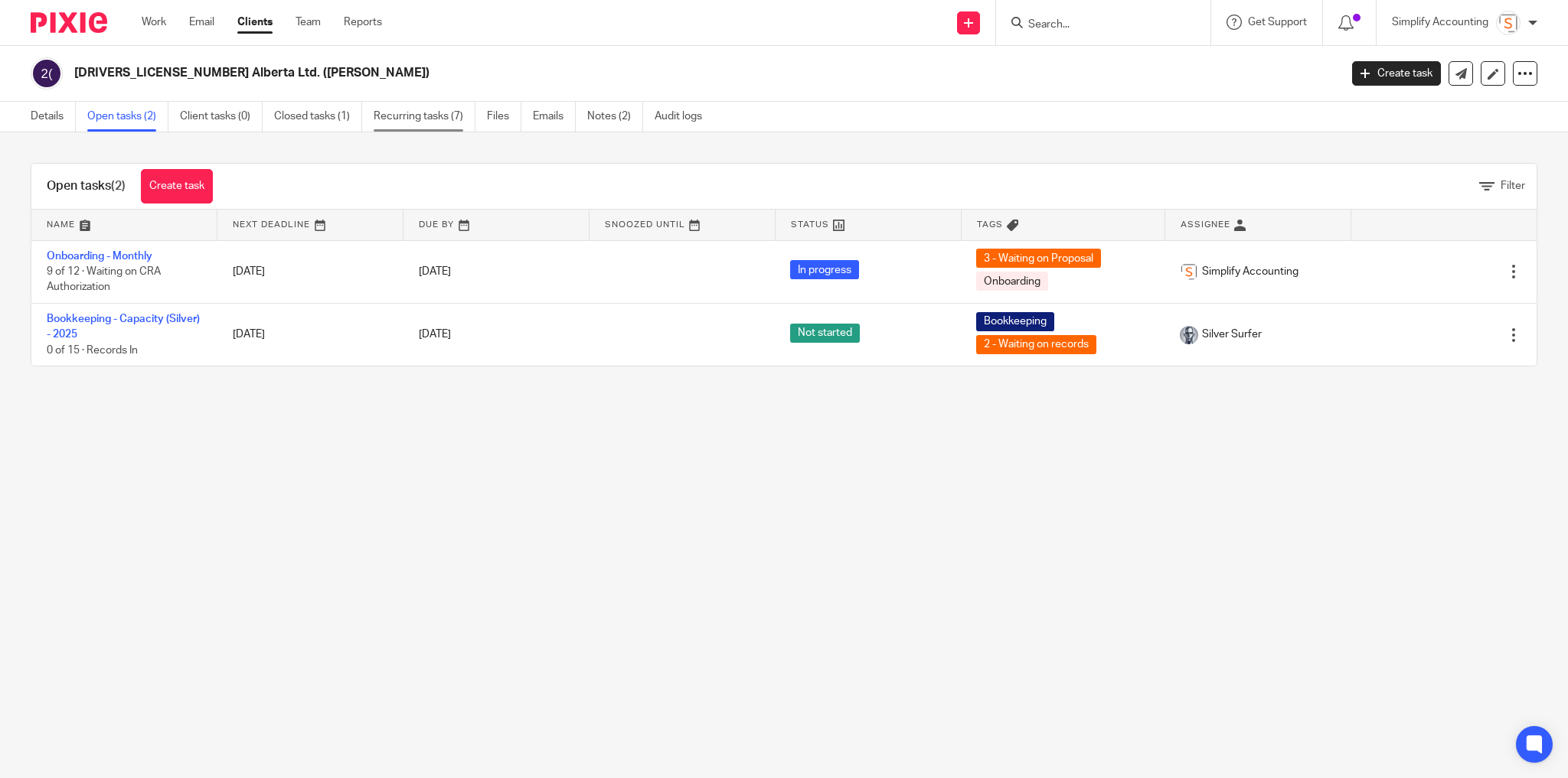
click at [459, 111] on link "Recurring tasks (7)" at bounding box center [424, 116] width 102 height 30
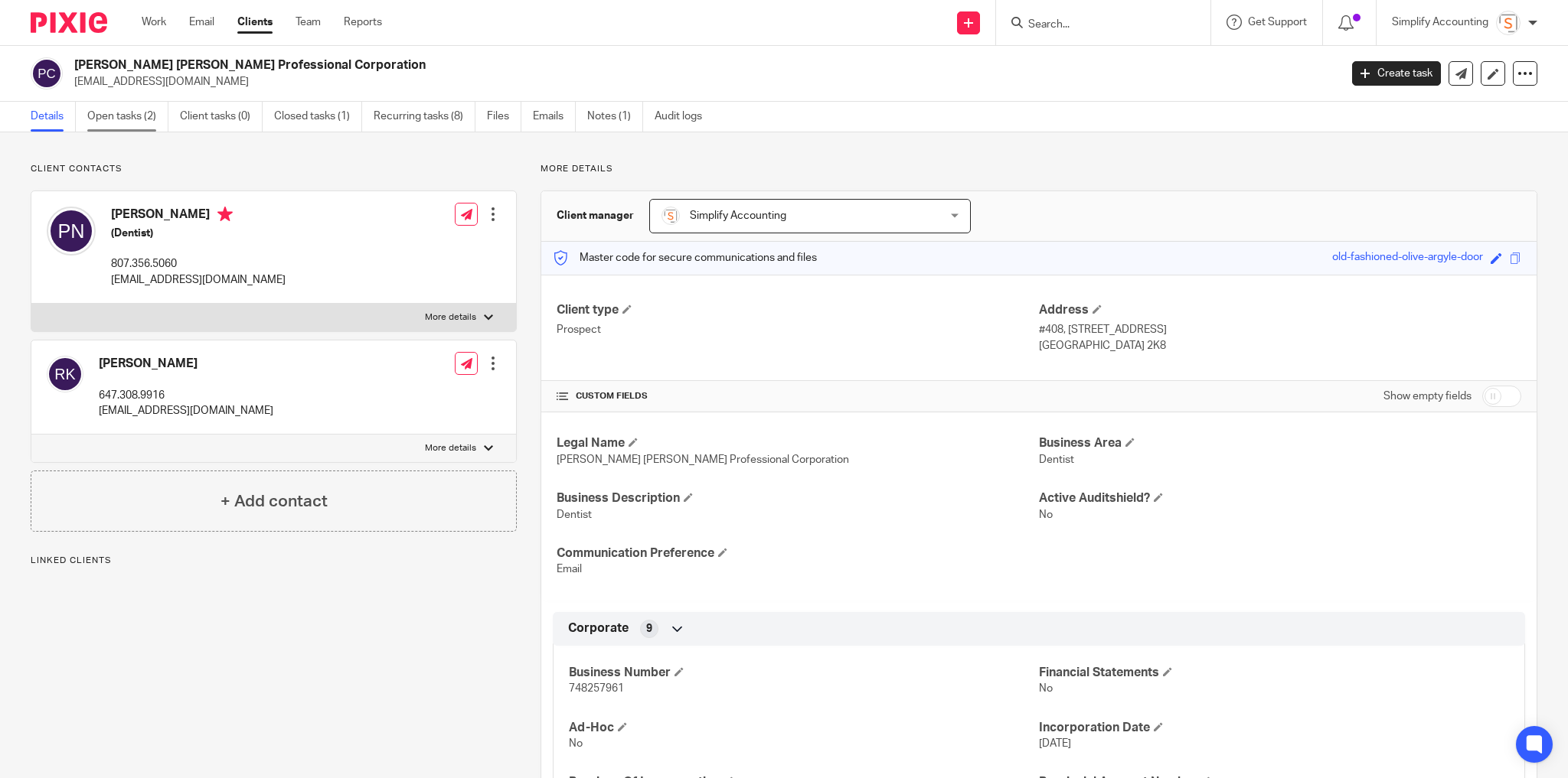
click at [138, 119] on link "Open tasks (2)" at bounding box center [127, 116] width 81 height 30
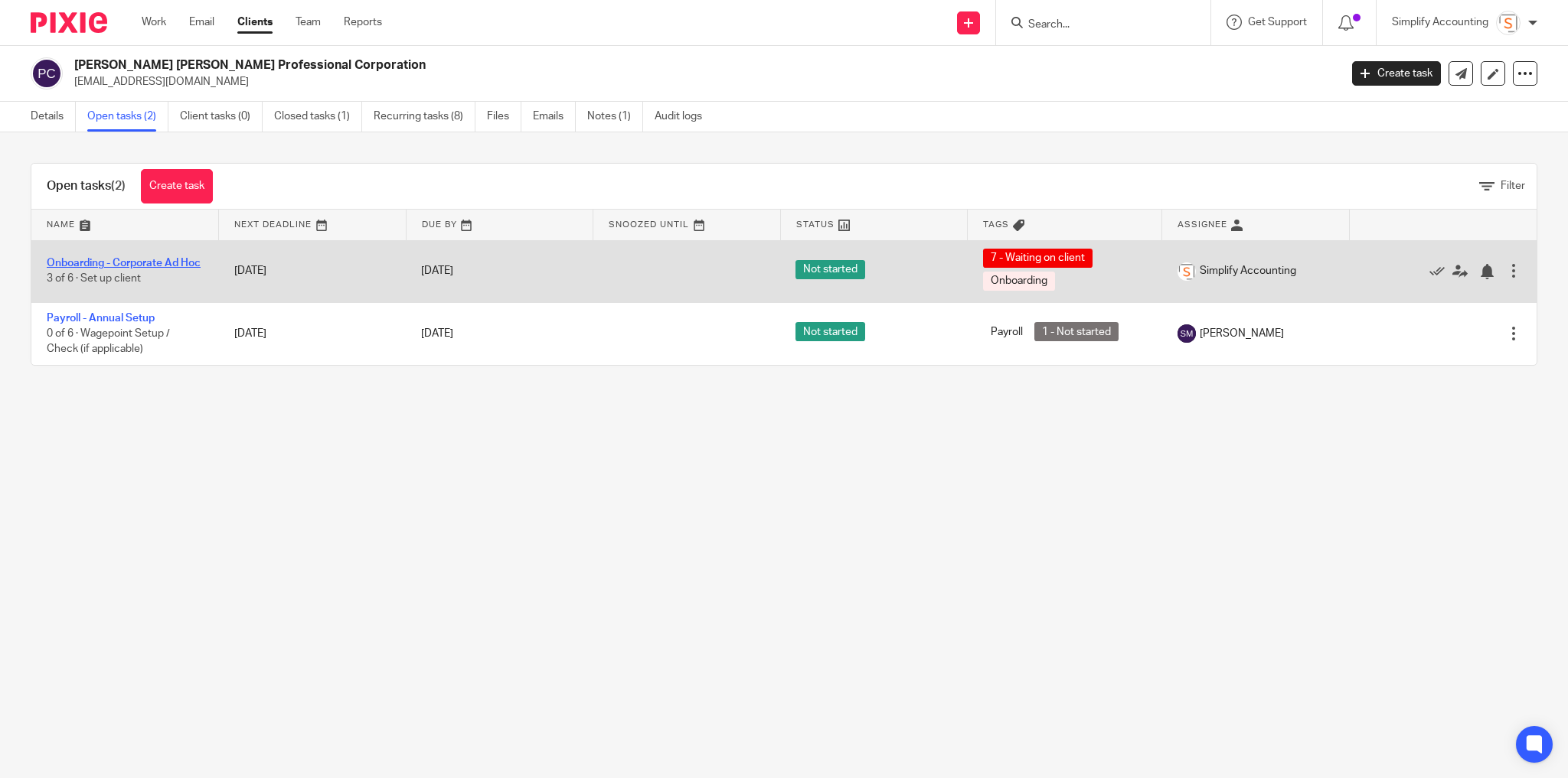
click at [118, 258] on link "Onboarding - Corporate Ad Hoc" at bounding box center [124, 263] width 154 height 11
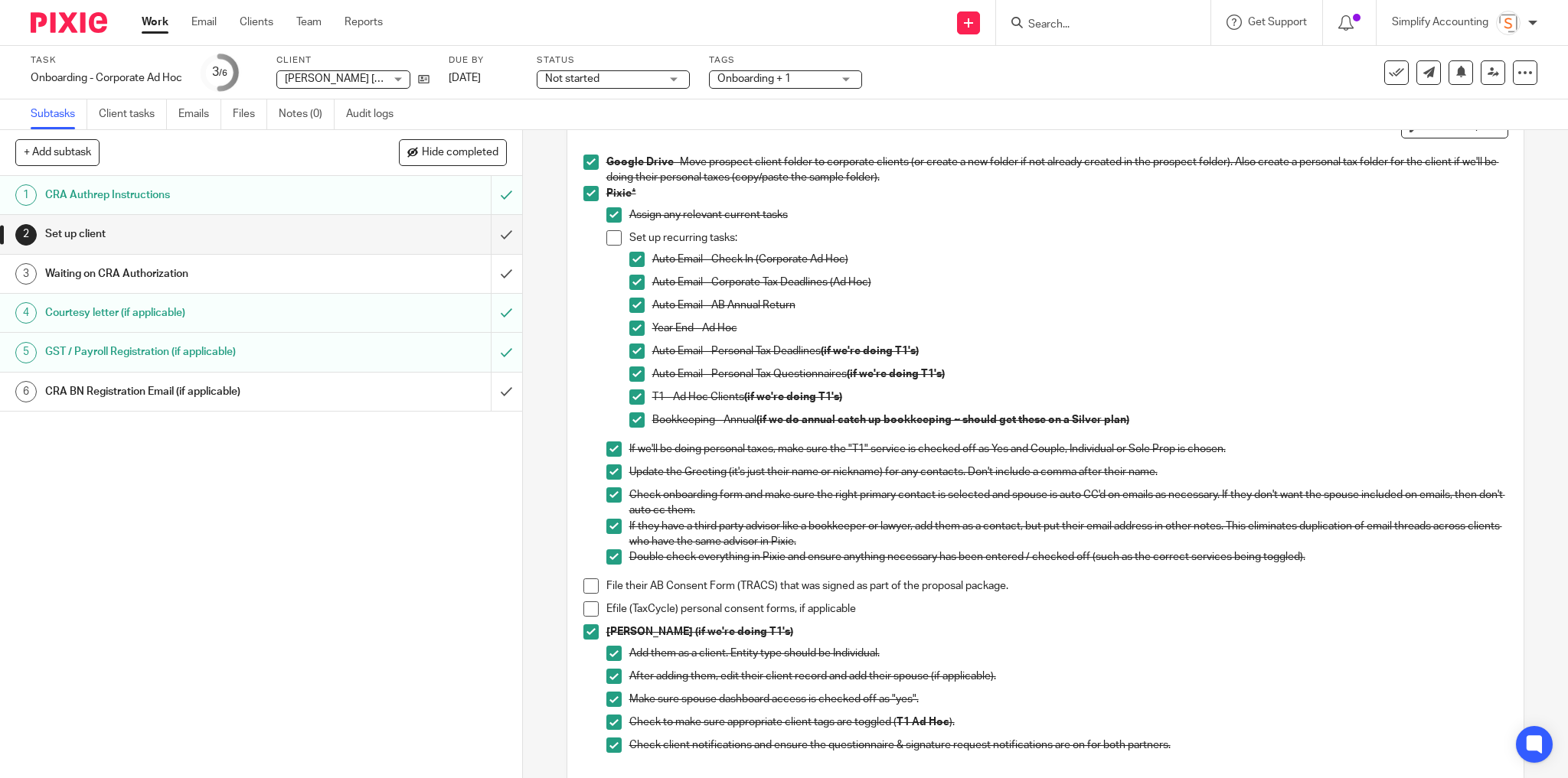
scroll to position [123, 0]
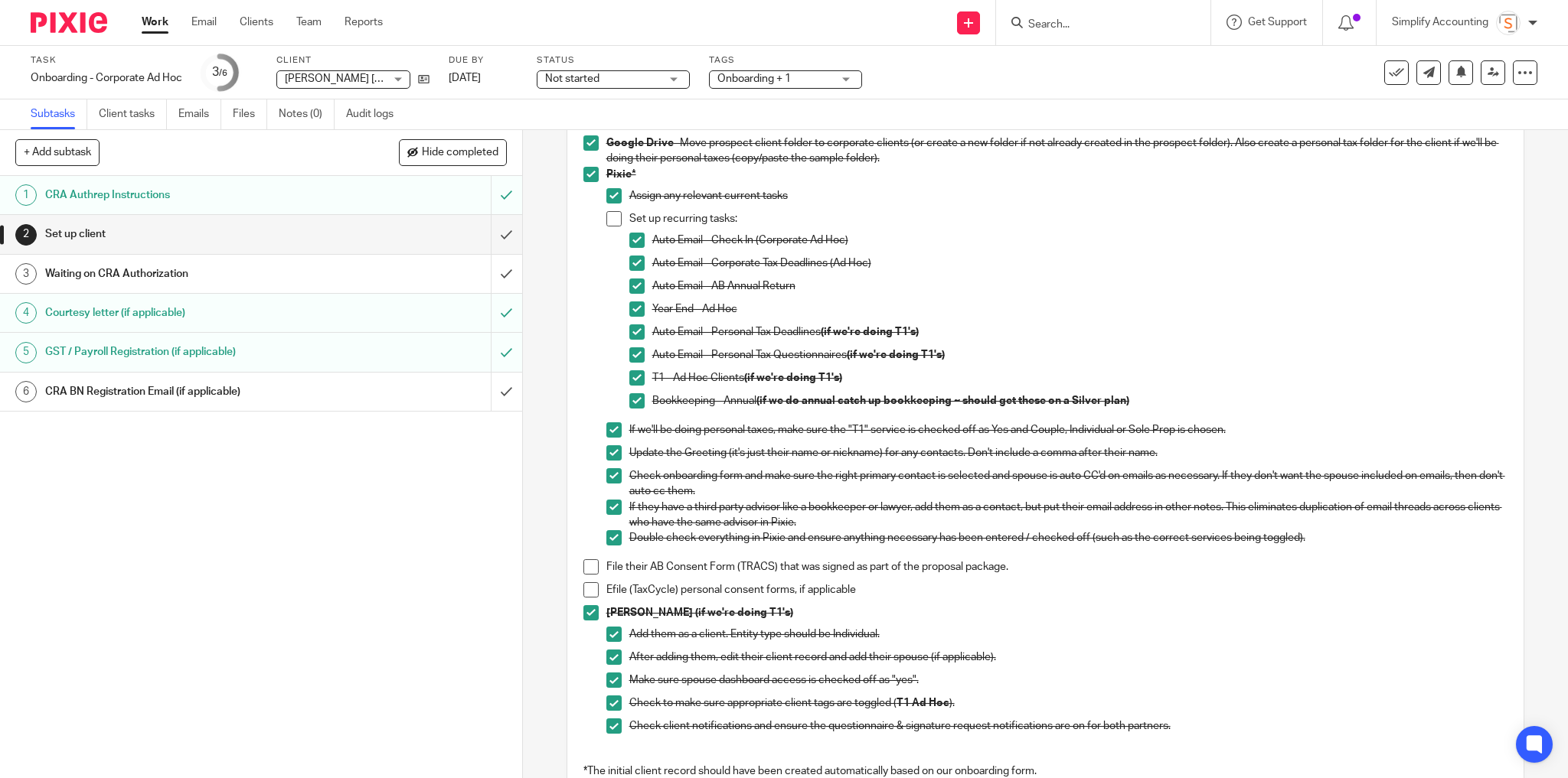
click at [169, 21] on ul "Work Email Clients Team Reports" at bounding box center [273, 22] width 264 height 16
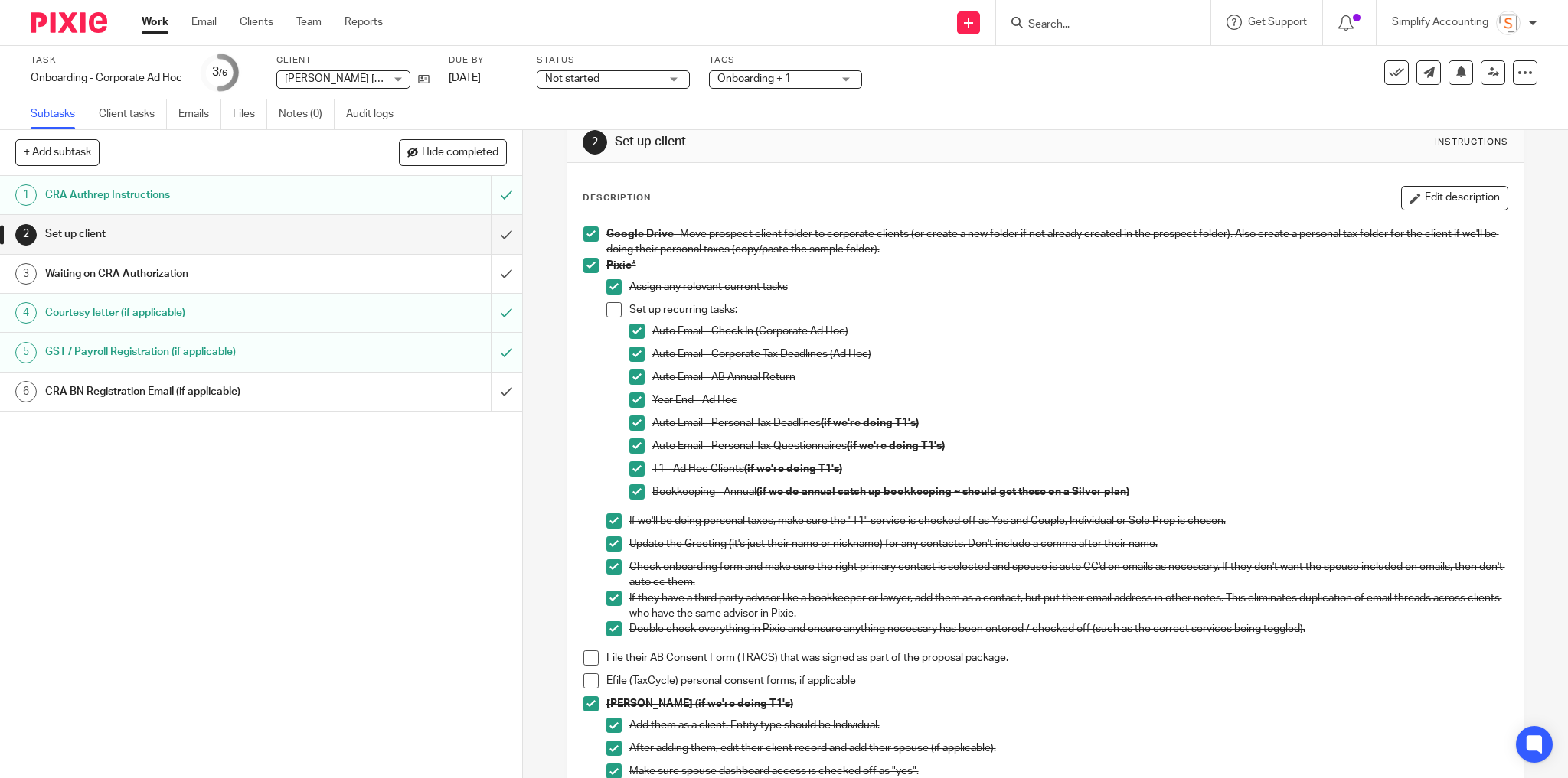
scroll to position [0, 0]
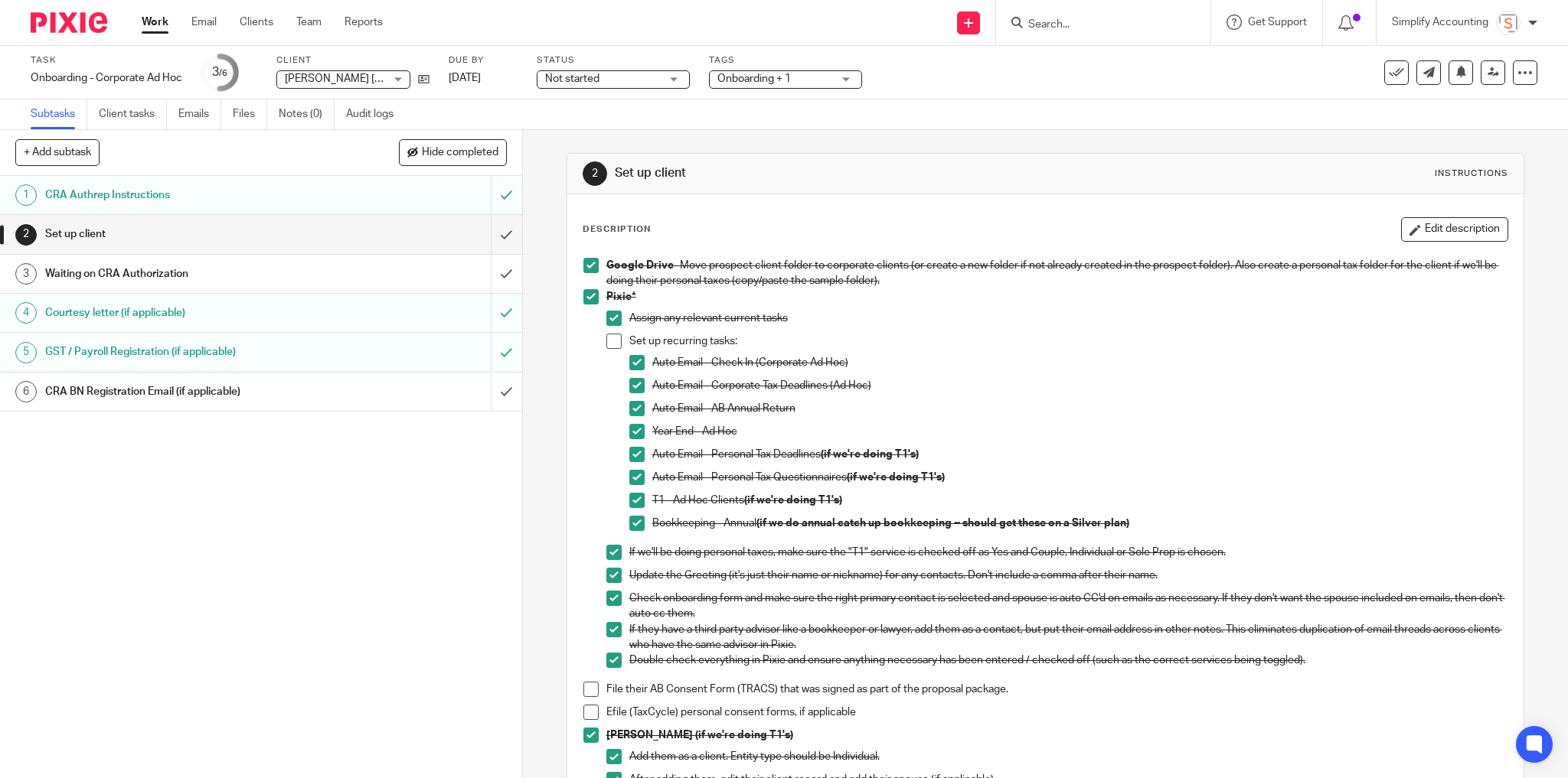
drag, startPoint x: 1063, startPoint y: 19, endPoint x: 1055, endPoint y: 24, distance: 9.4
click at [1063, 19] on input "Search" at bounding box center [1095, 25] width 138 height 14
click at [420, 76] on icon at bounding box center [424, 79] width 12 height 12
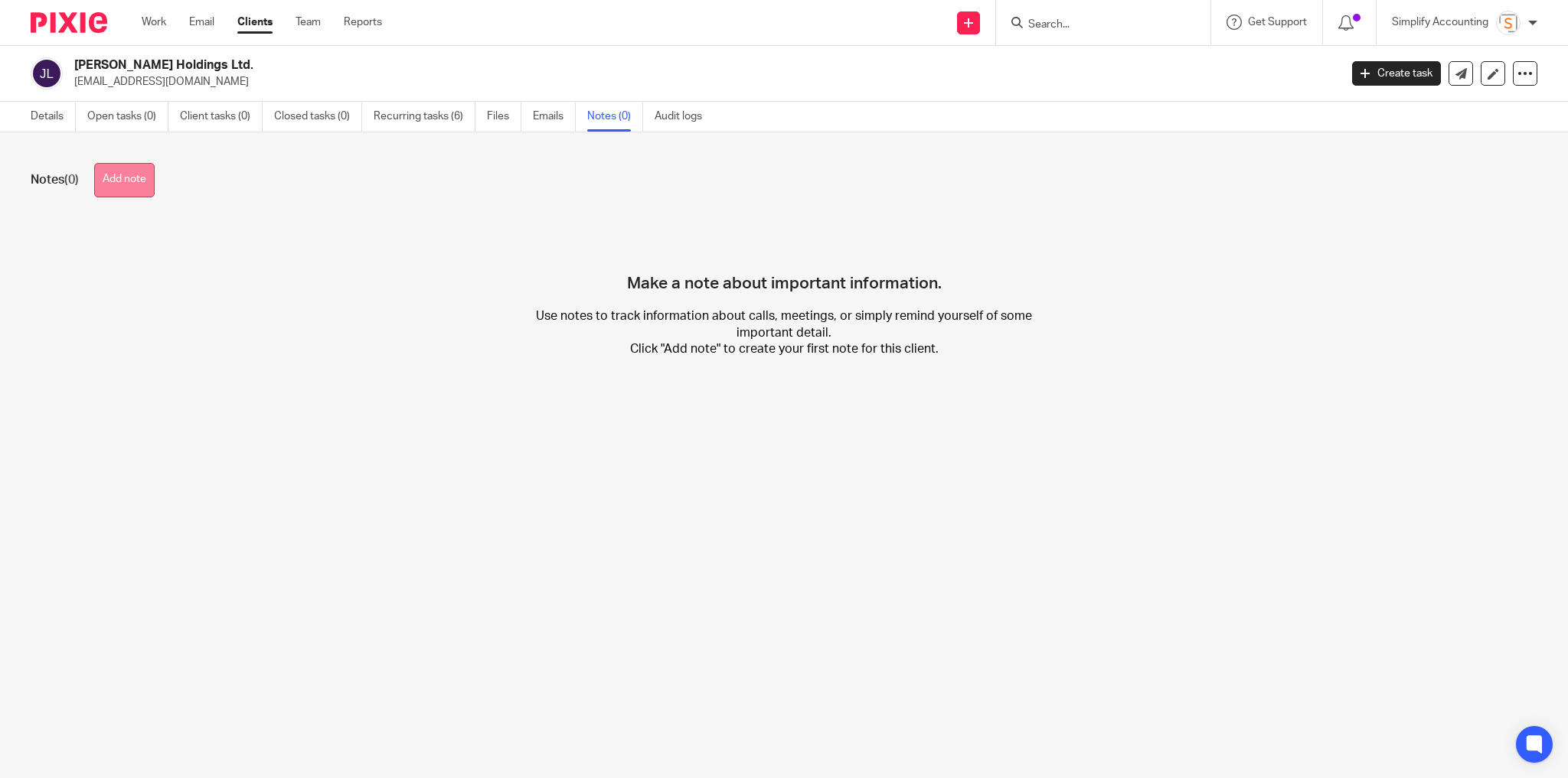
click at [124, 170] on button "Add note" at bounding box center [125, 181] width 61 height 35
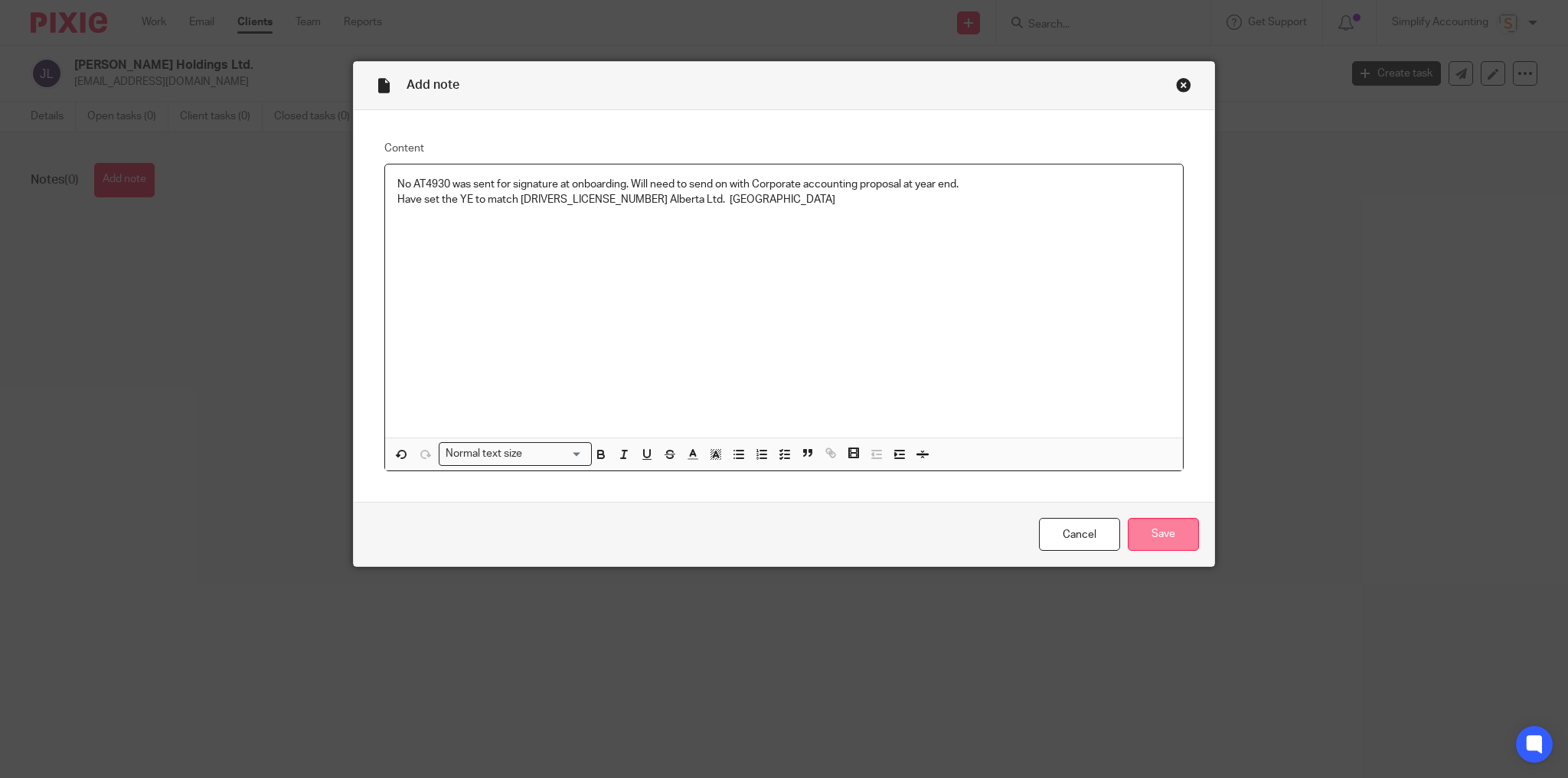
click at [1179, 534] on input "Save" at bounding box center [1164, 534] width 72 height 33
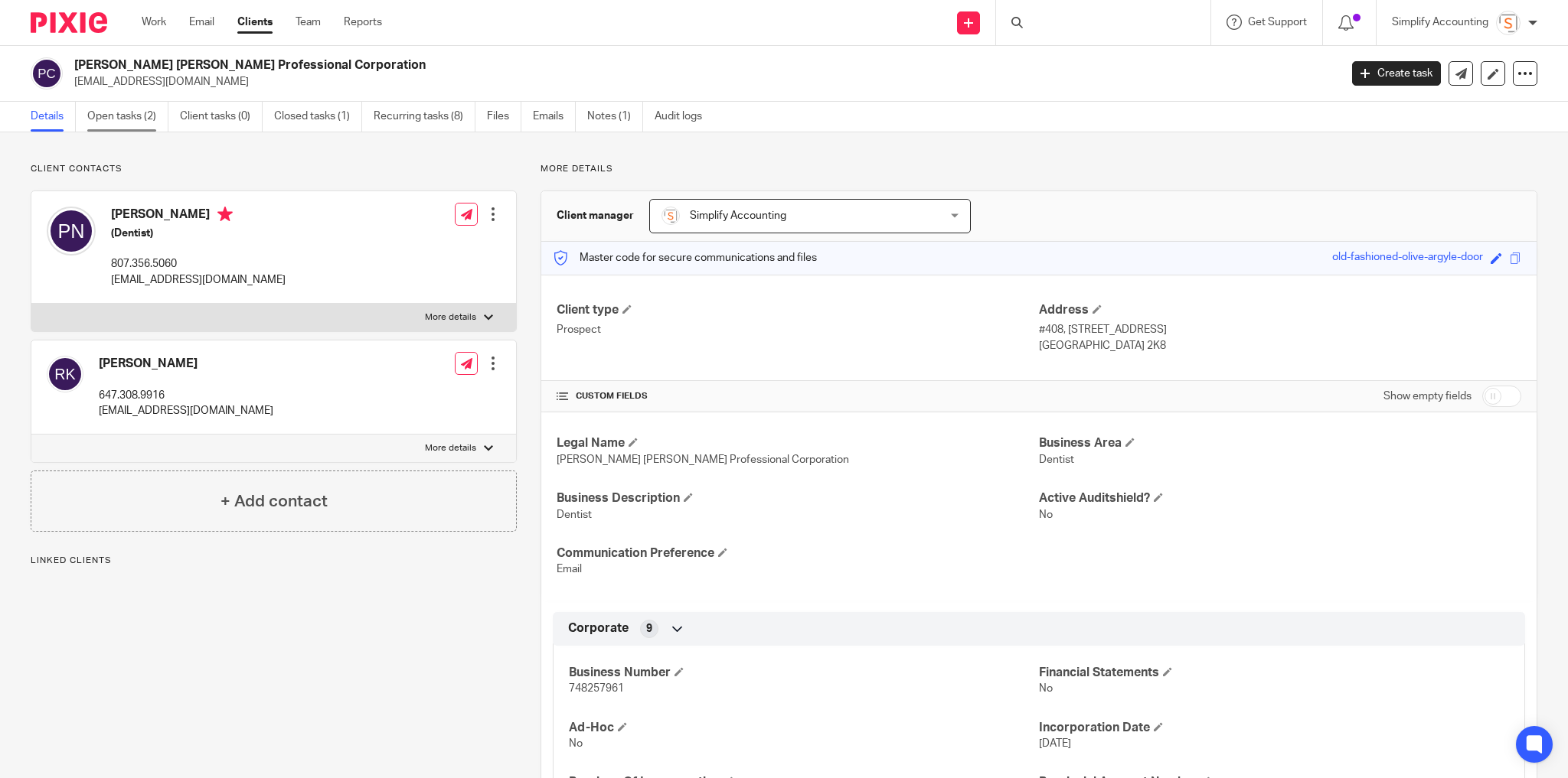
click at [126, 113] on link "Open tasks (2)" at bounding box center [127, 116] width 81 height 30
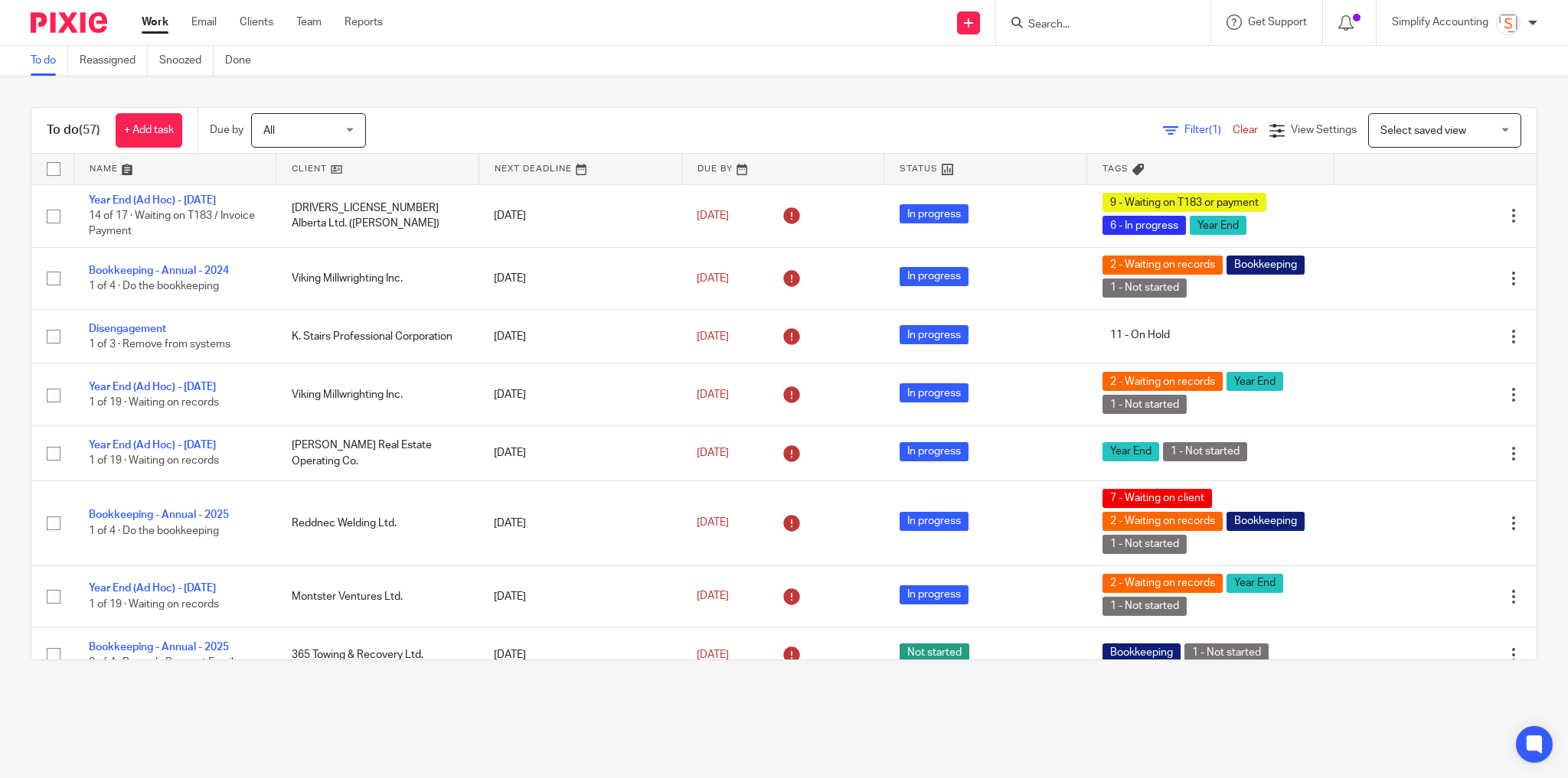
drag, startPoint x: 1319, startPoint y: 2, endPoint x: 871, endPoint y: 38, distance: 449.4
click at [871, 38] on div "Send new email Create task Add client Request signature Get Support Contact Sup…" at bounding box center [986, 22] width 1162 height 45
click at [1173, 29] on form at bounding box center [1108, 22] width 163 height 19
